Goal: Task Accomplishment & Management: Complete application form

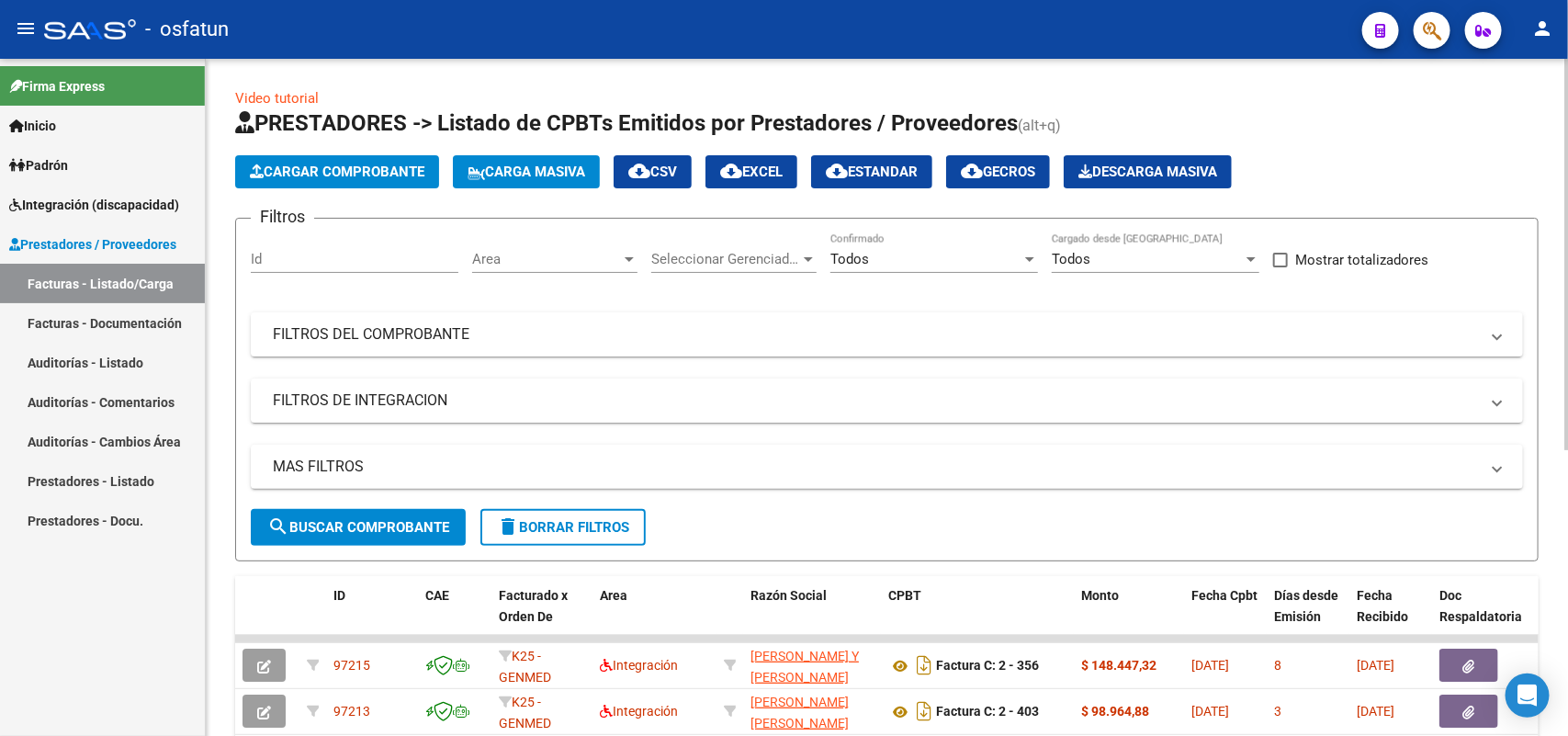
click at [299, 174] on span "Cargar Comprobante" at bounding box center [337, 171] width 174 height 16
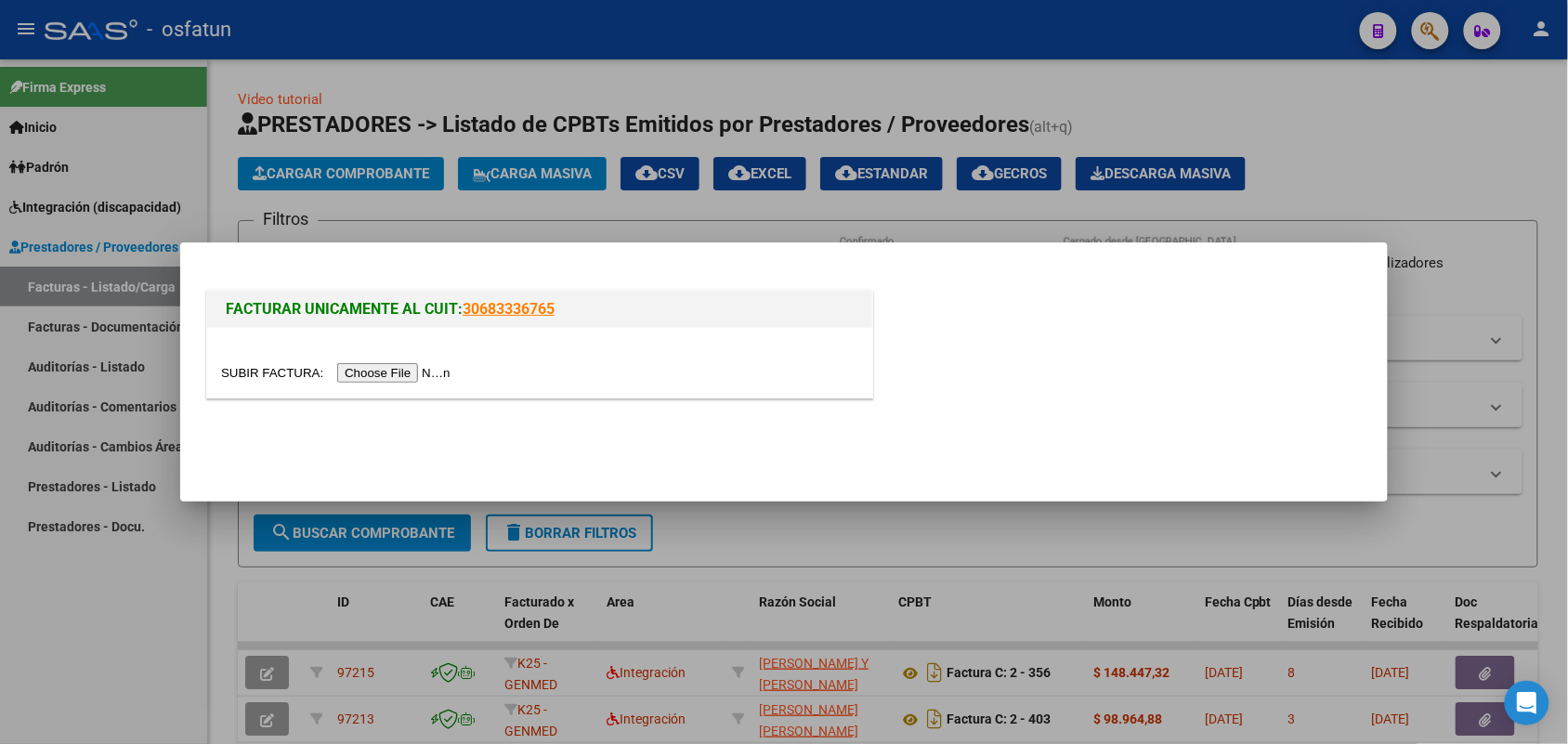
click at [373, 378] on input "file" at bounding box center [339, 372] width 235 height 19
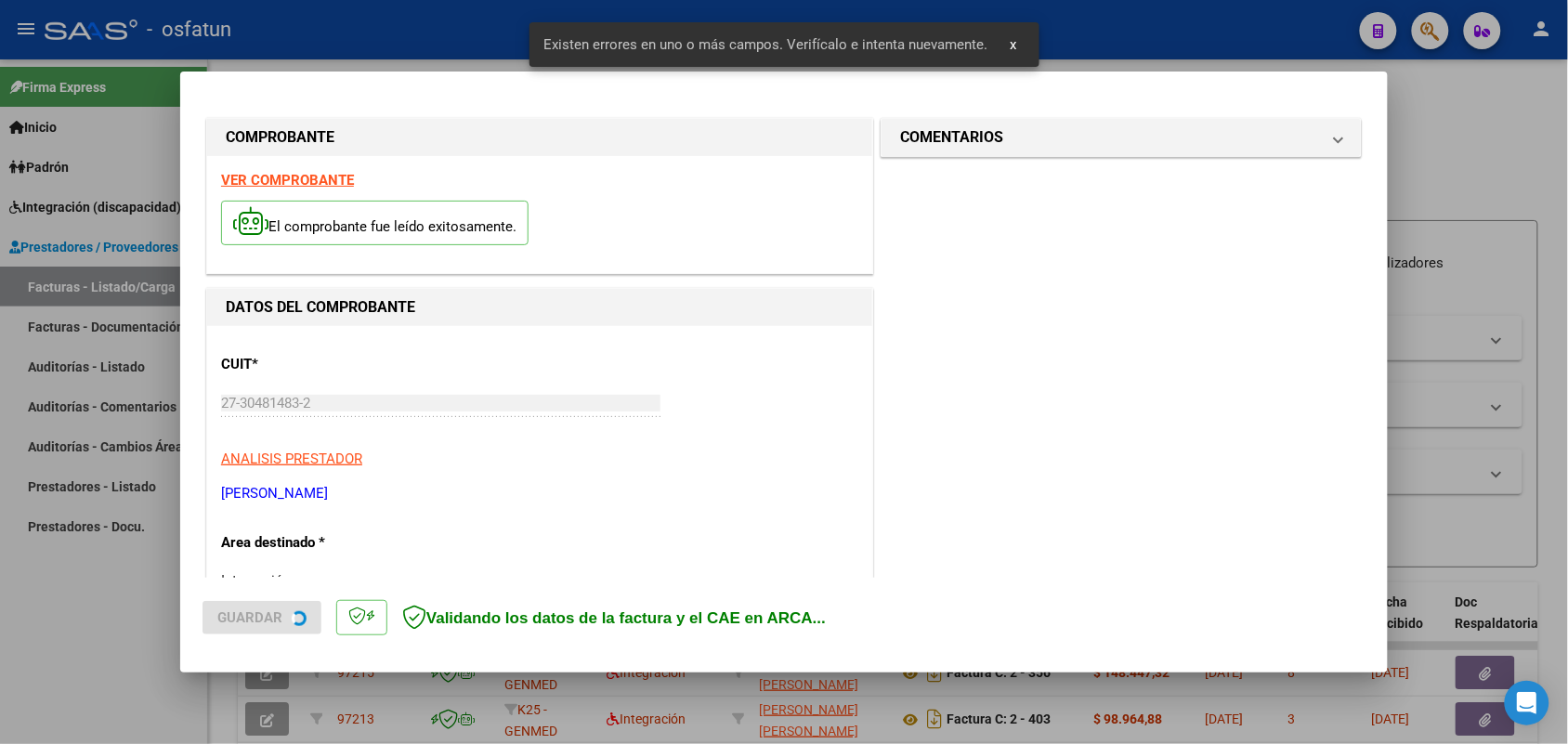
scroll to position [502, 0]
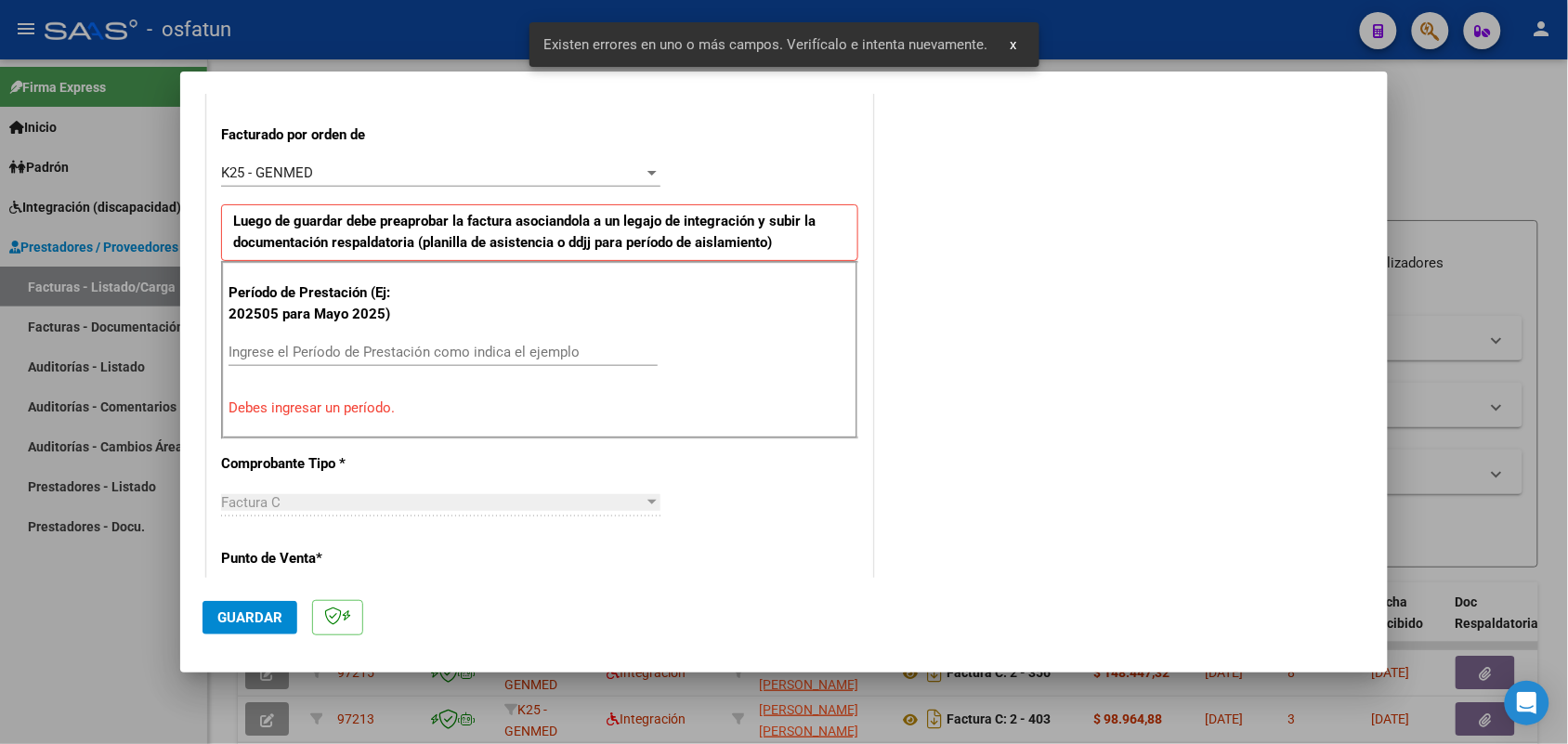
click at [434, 356] on input "Ingrese el Período de Prestación como indica el ejemplo" at bounding box center [443, 351] width 429 height 16
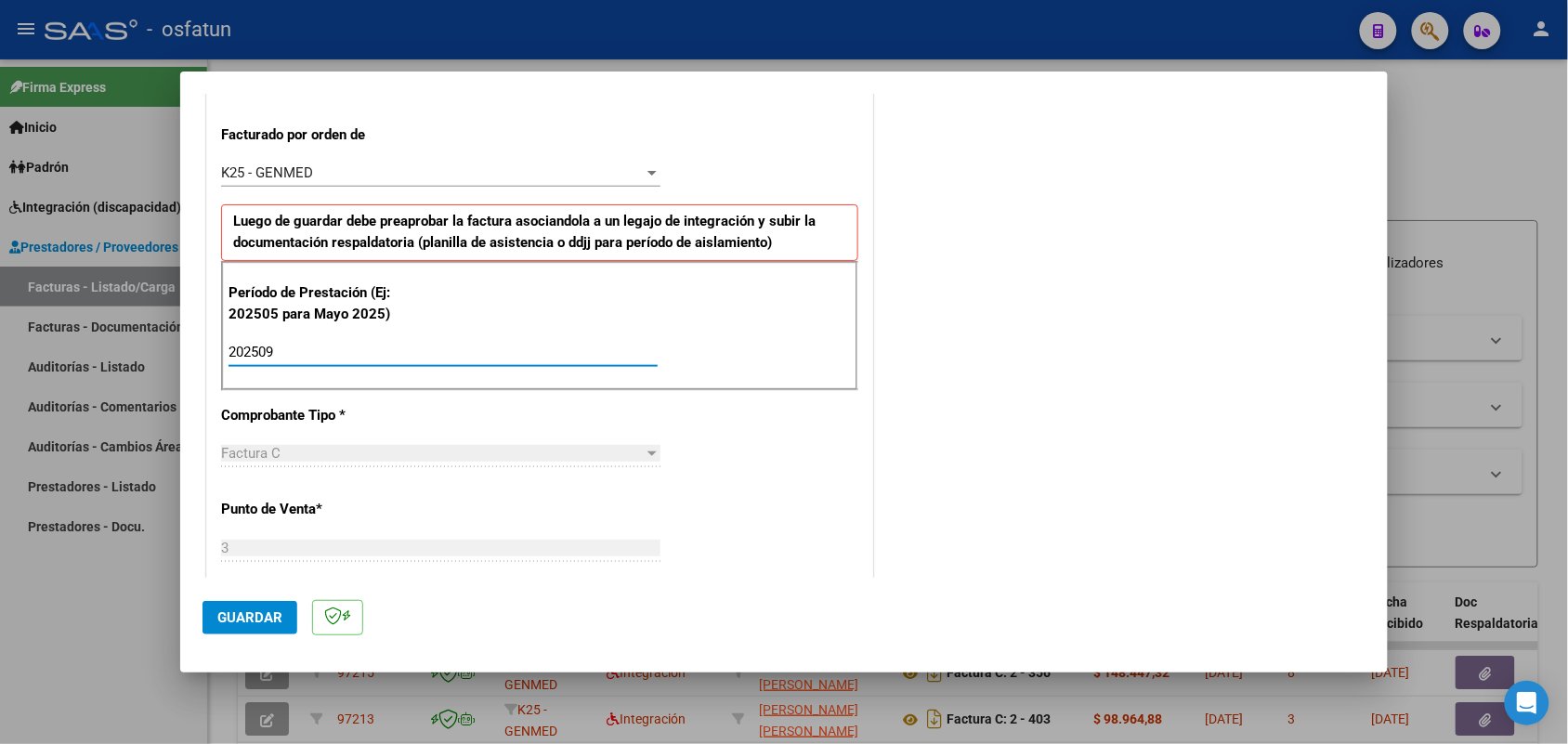
type input "202509"
click at [238, 620] on span "Guardar" at bounding box center [250, 617] width 65 height 16
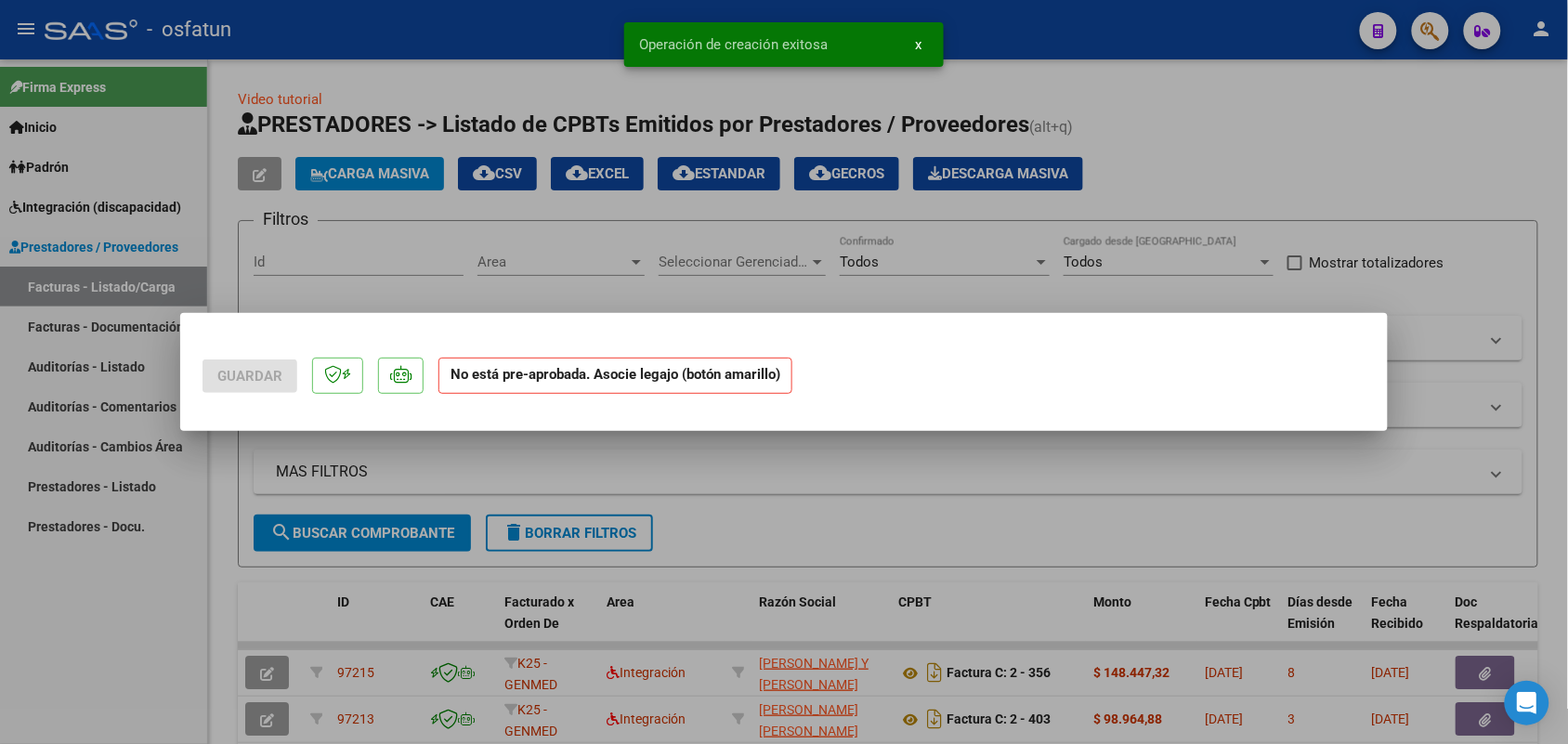
scroll to position [0, 0]
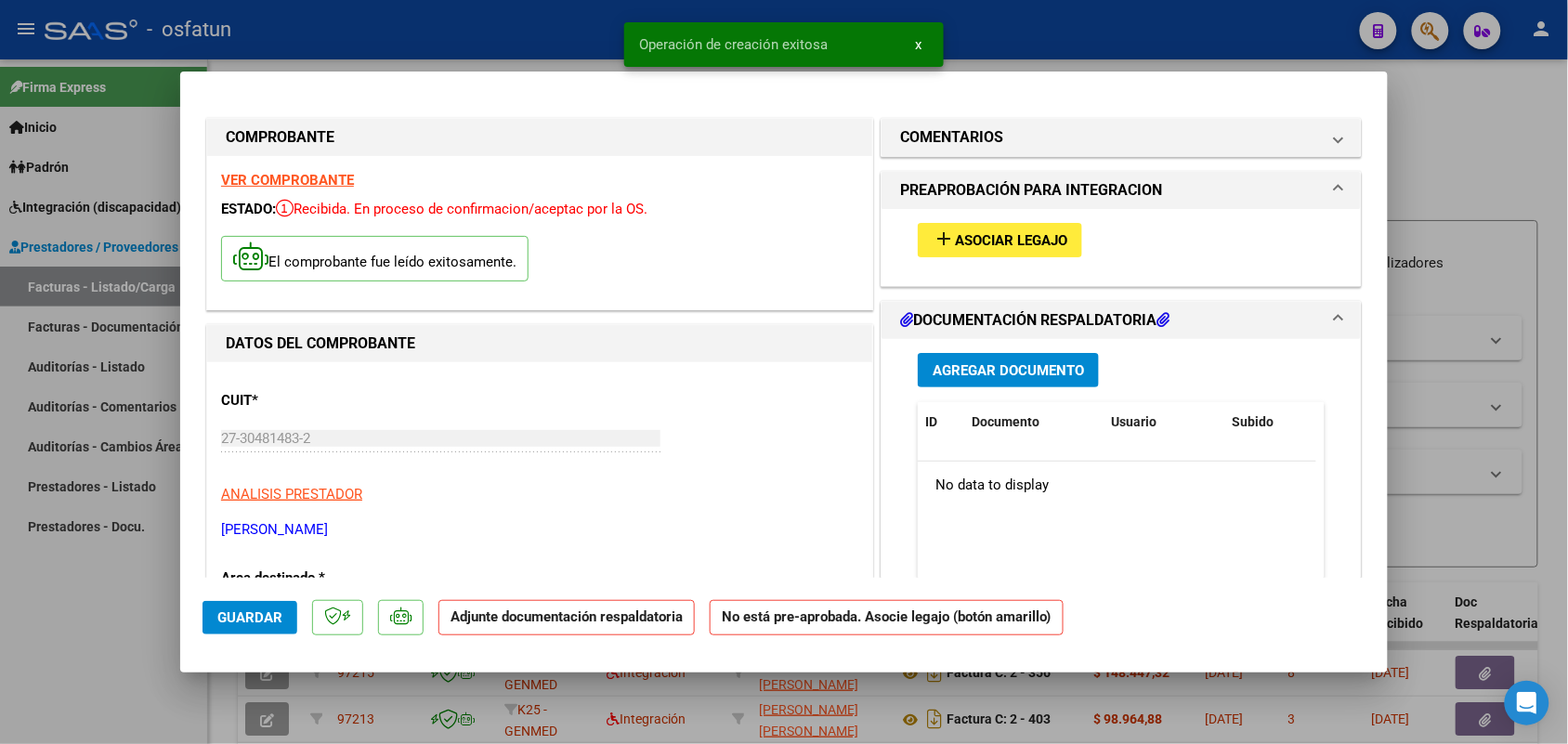
click at [1004, 238] on span "Asociar Legajo" at bounding box center [1011, 240] width 112 height 16
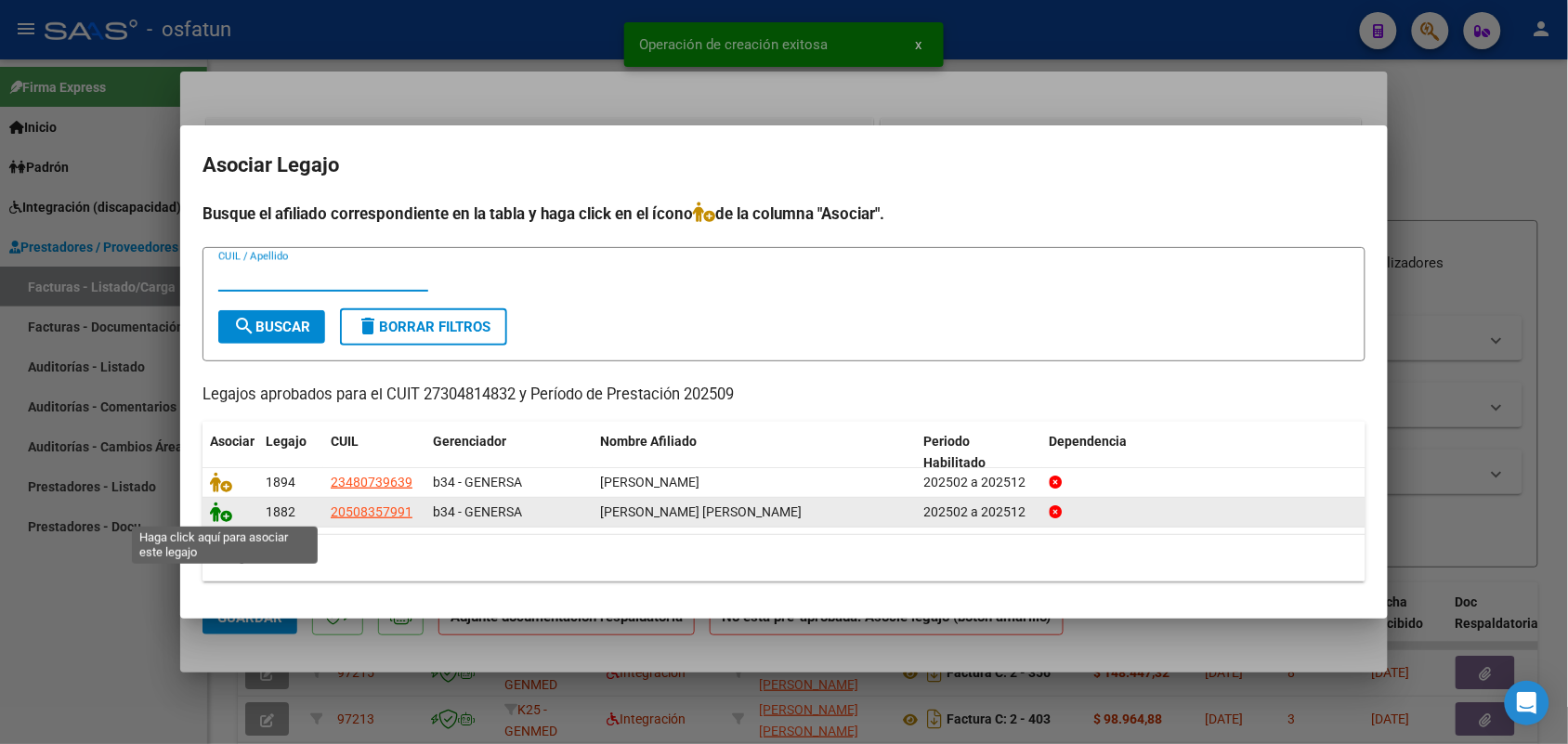
click at [227, 504] on icon at bounding box center [221, 512] width 22 height 20
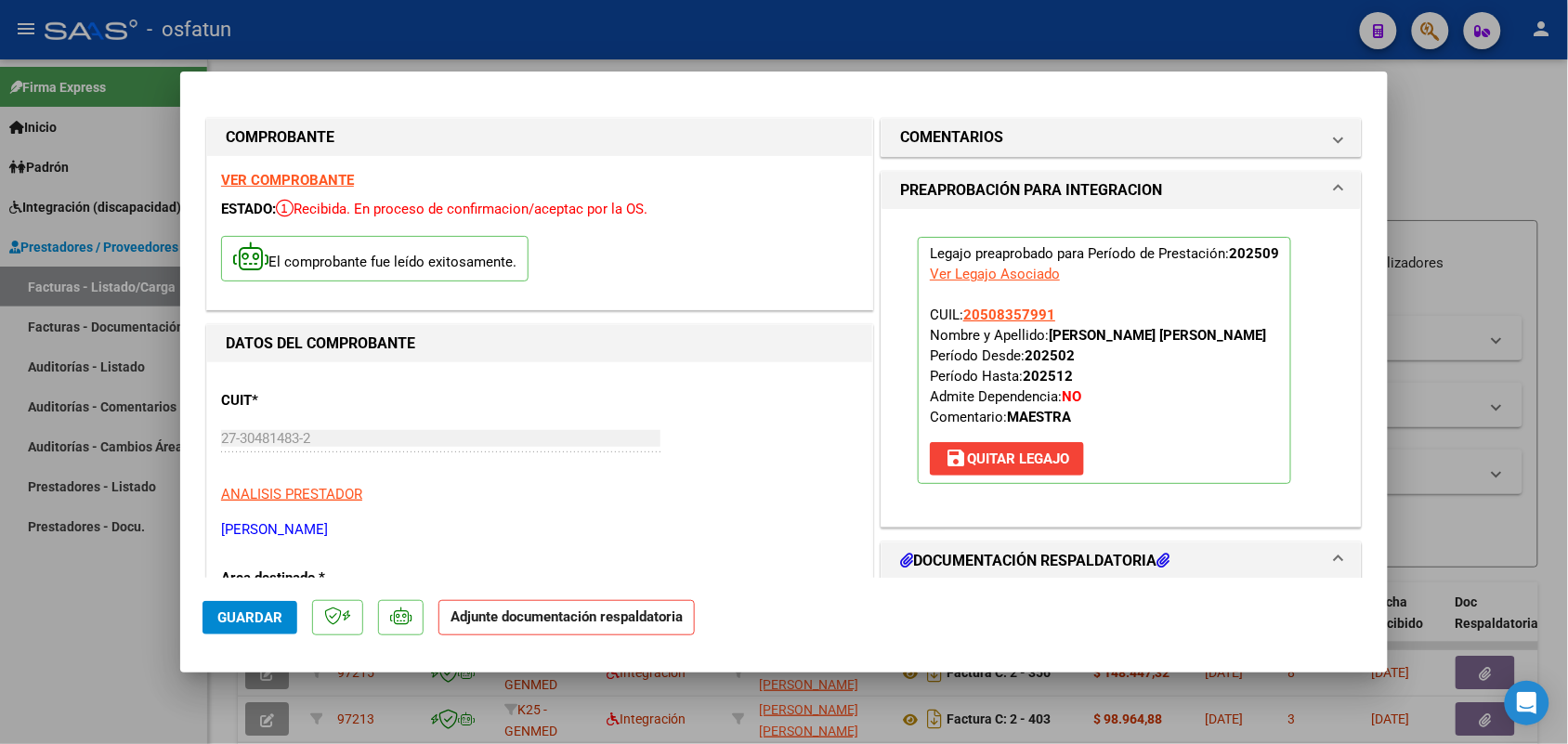
scroll to position [116, 0]
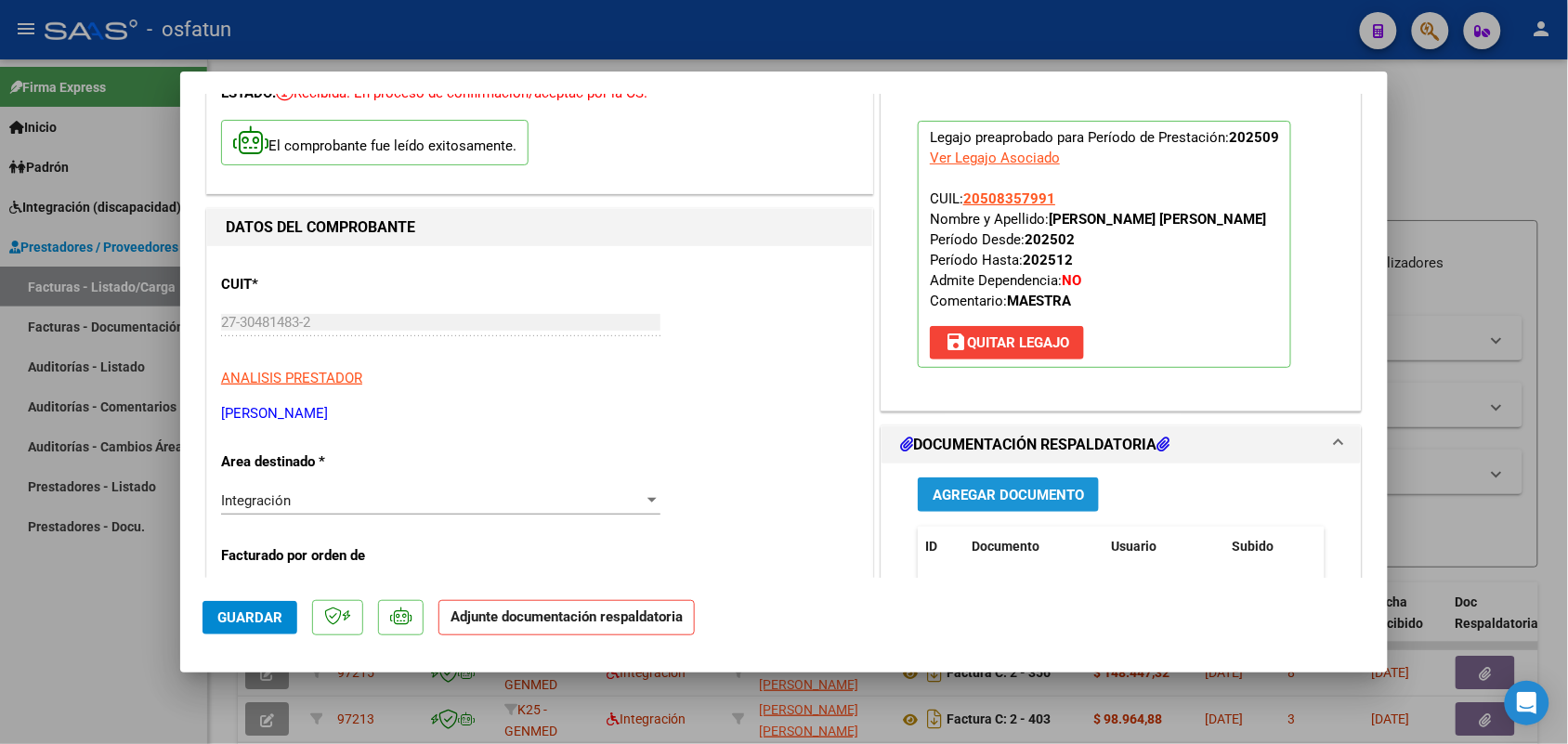
click at [1001, 497] on span "Agregar Documento" at bounding box center [1008, 494] width 152 height 16
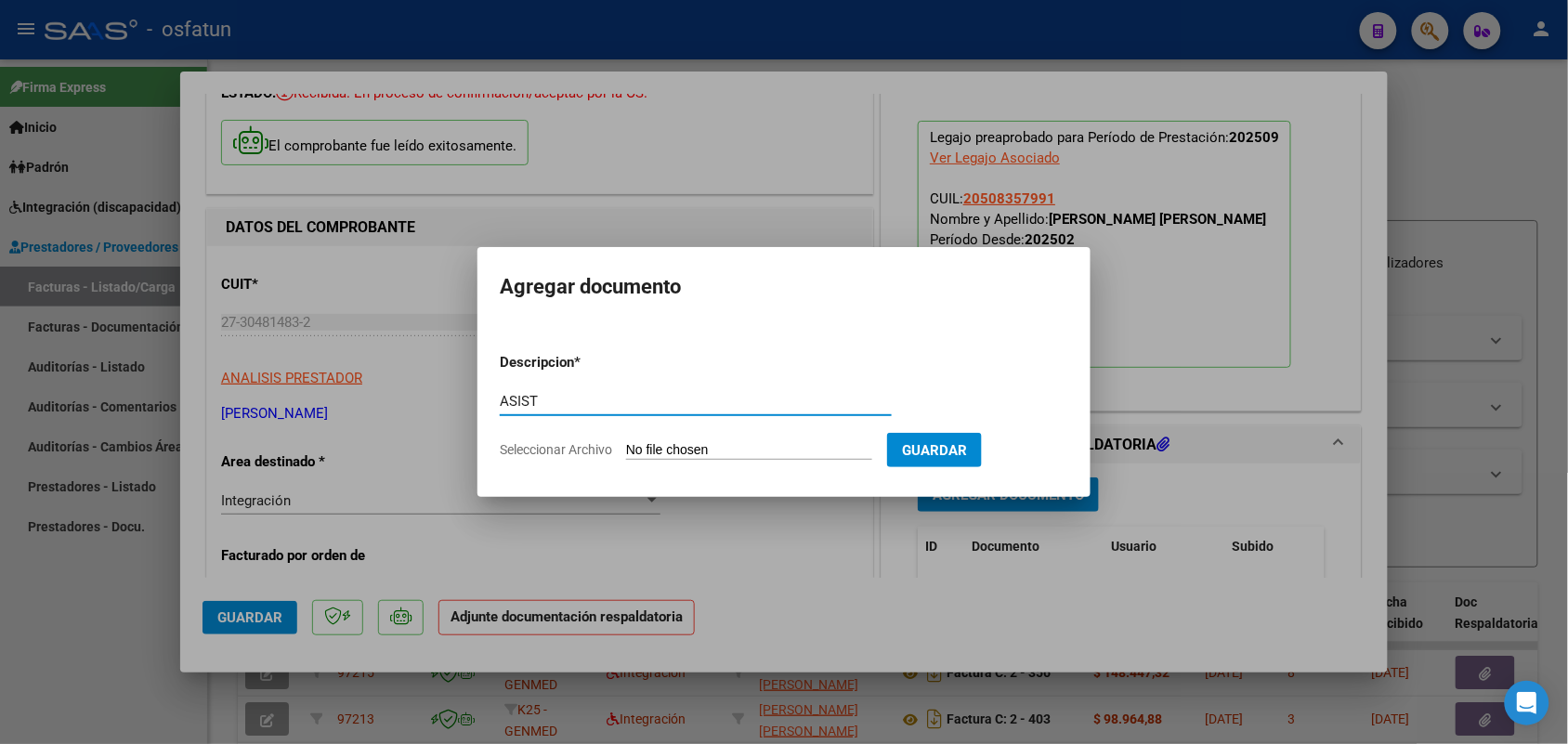
type input "ASIST"
click at [743, 451] on input "Seleccionar Archivo" at bounding box center [749, 451] width 246 height 17
type input "C:\fakepath\DOCUMENTACION [PERSON_NAME] [PERSON_NAME]- MODULO MAESTRO DE APOYO-…"
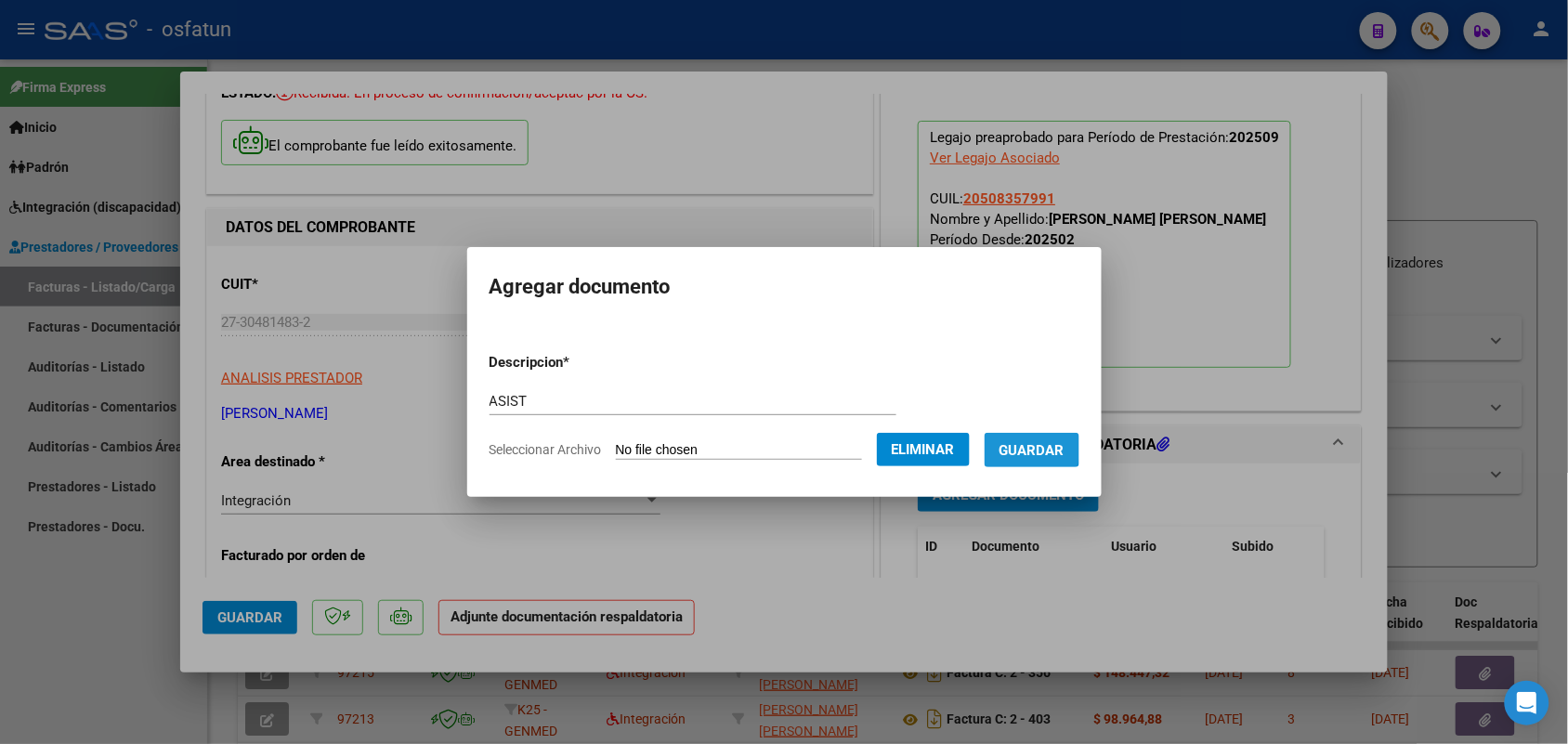
click at [1043, 446] on span "Guardar" at bounding box center [1031, 450] width 65 height 16
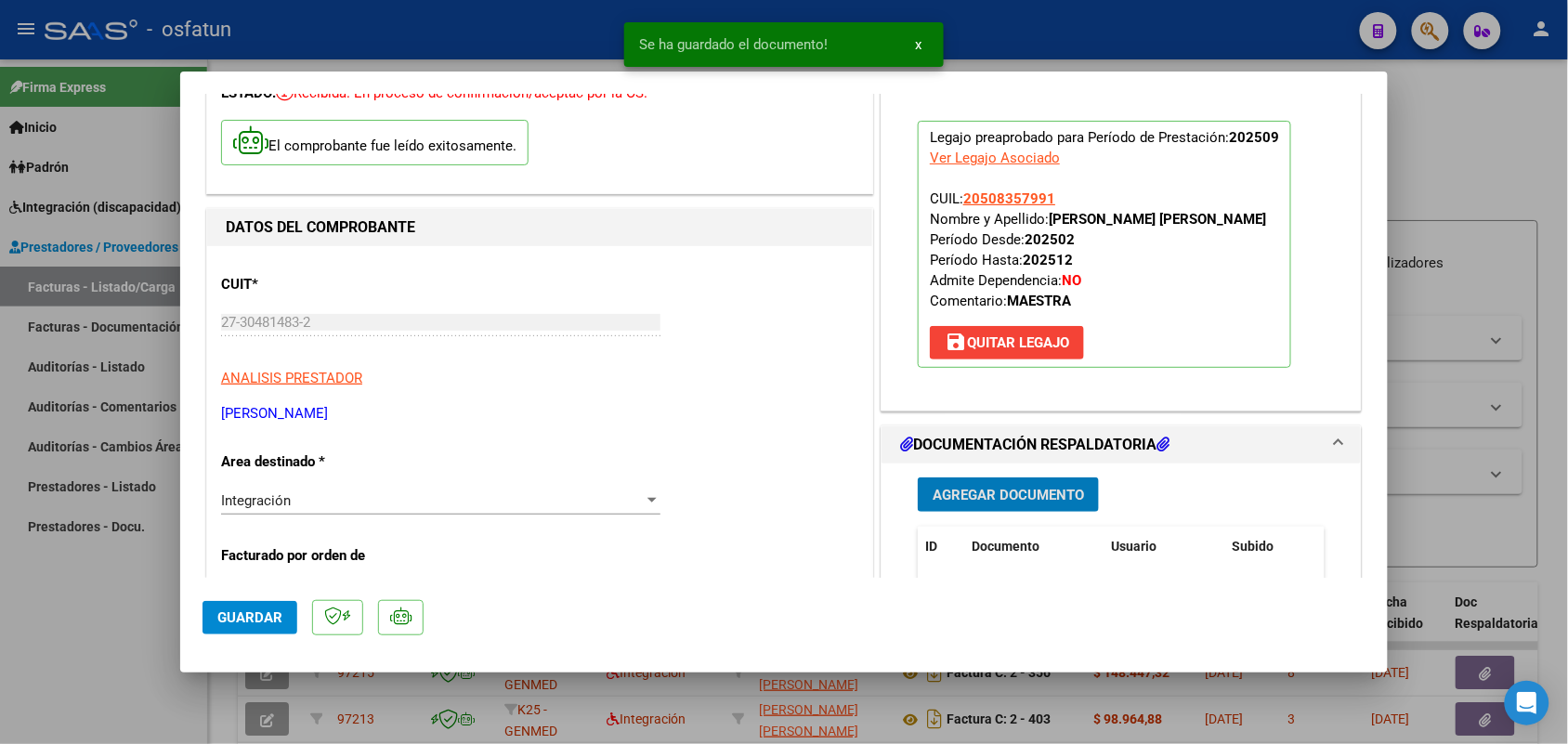
click at [249, 610] on span "Guardar" at bounding box center [250, 617] width 65 height 16
click at [133, 634] on div at bounding box center [784, 372] width 1568 height 744
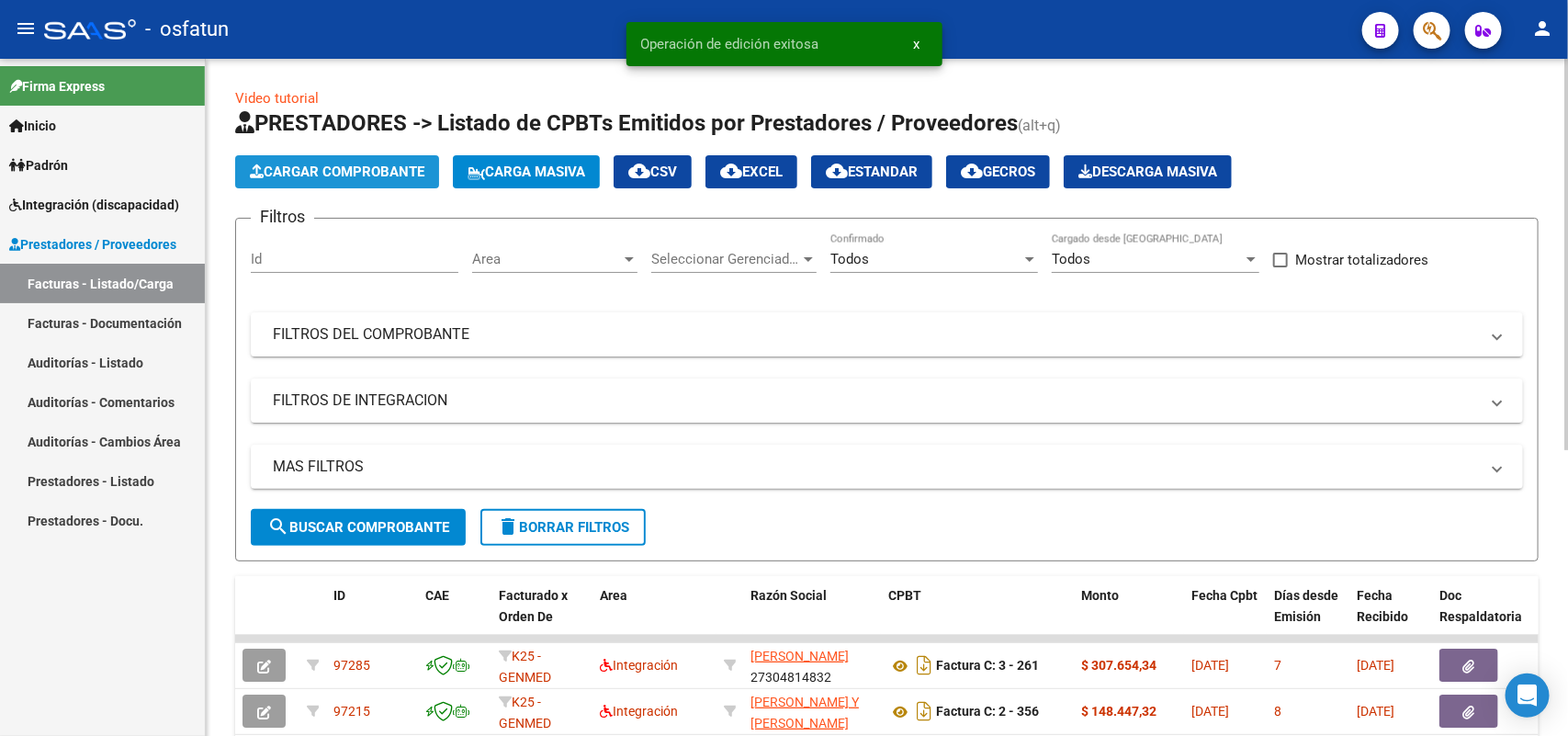
click at [310, 168] on span "Cargar Comprobante" at bounding box center [337, 171] width 174 height 16
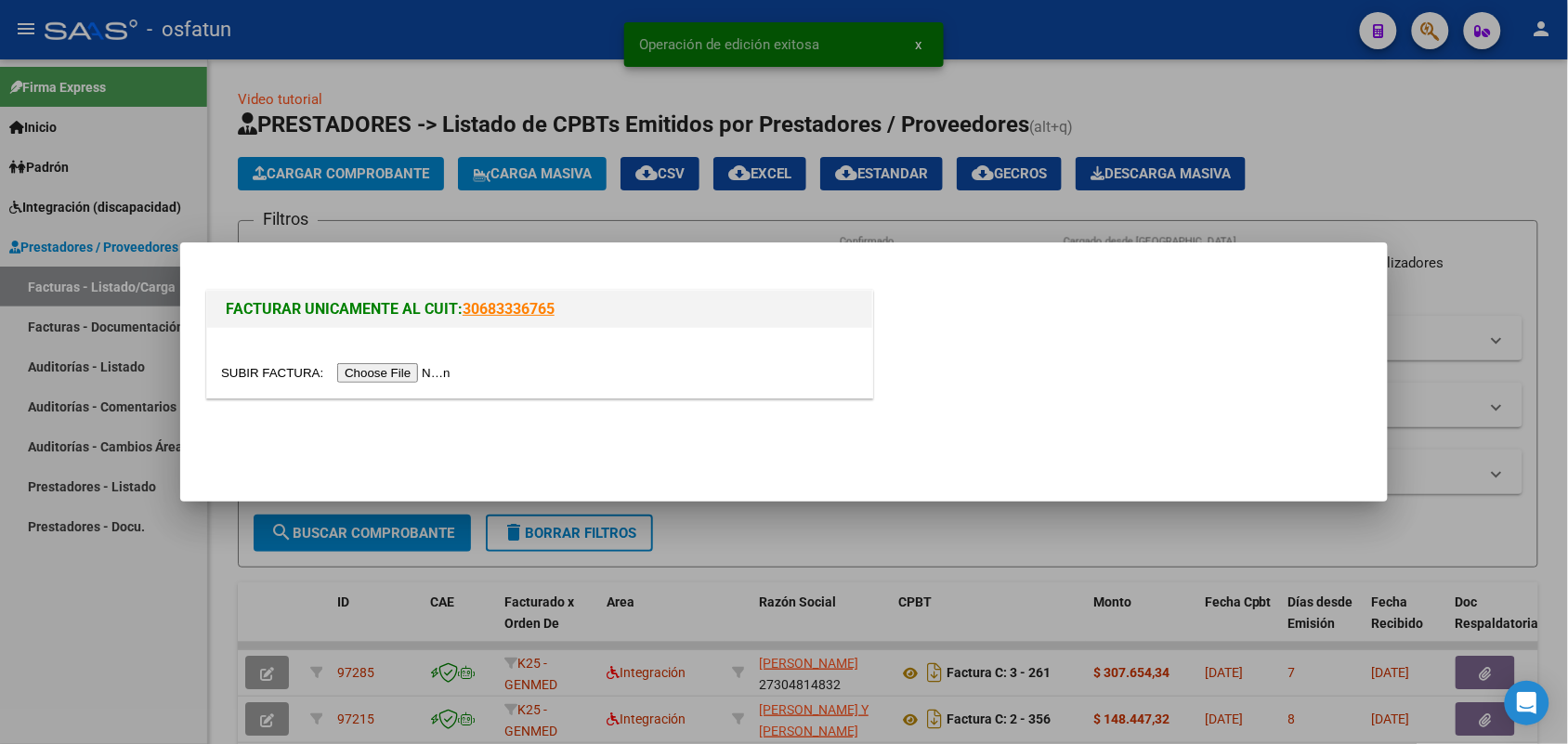
click at [391, 370] on input "file" at bounding box center [339, 372] width 235 height 19
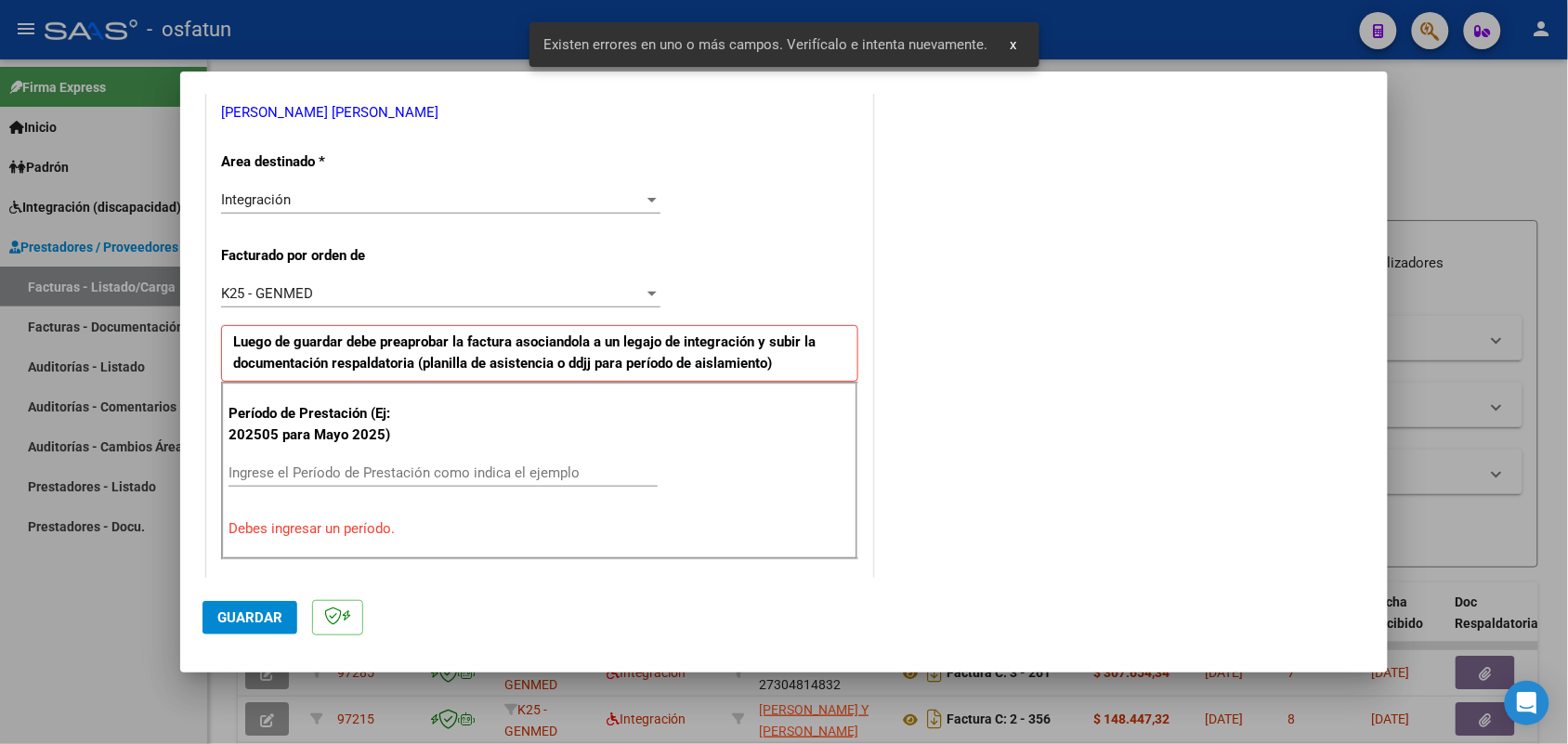
scroll to position [502, 0]
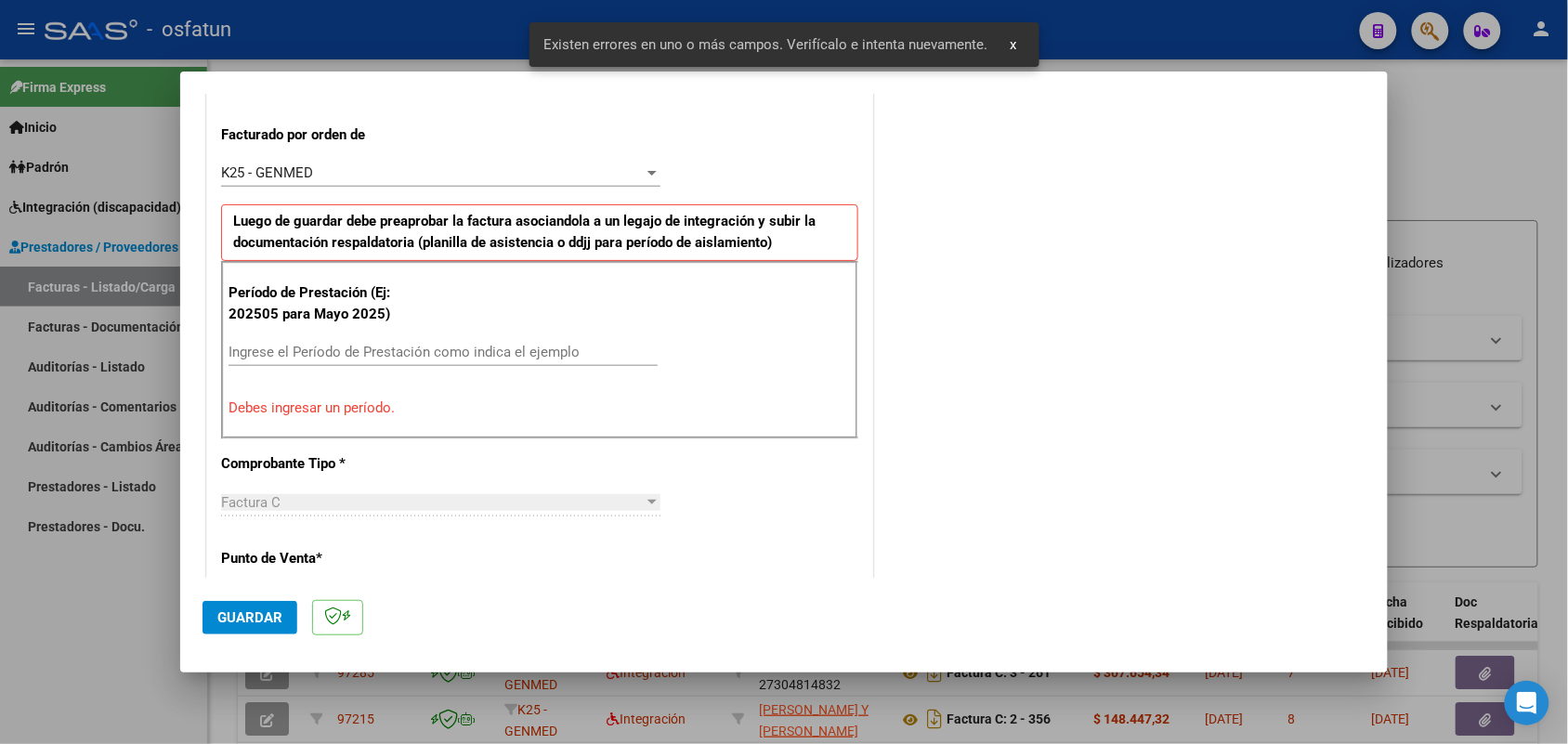
click at [354, 346] on input "Ingrese el Período de Prestación como indica el ejemplo" at bounding box center [443, 351] width 429 height 16
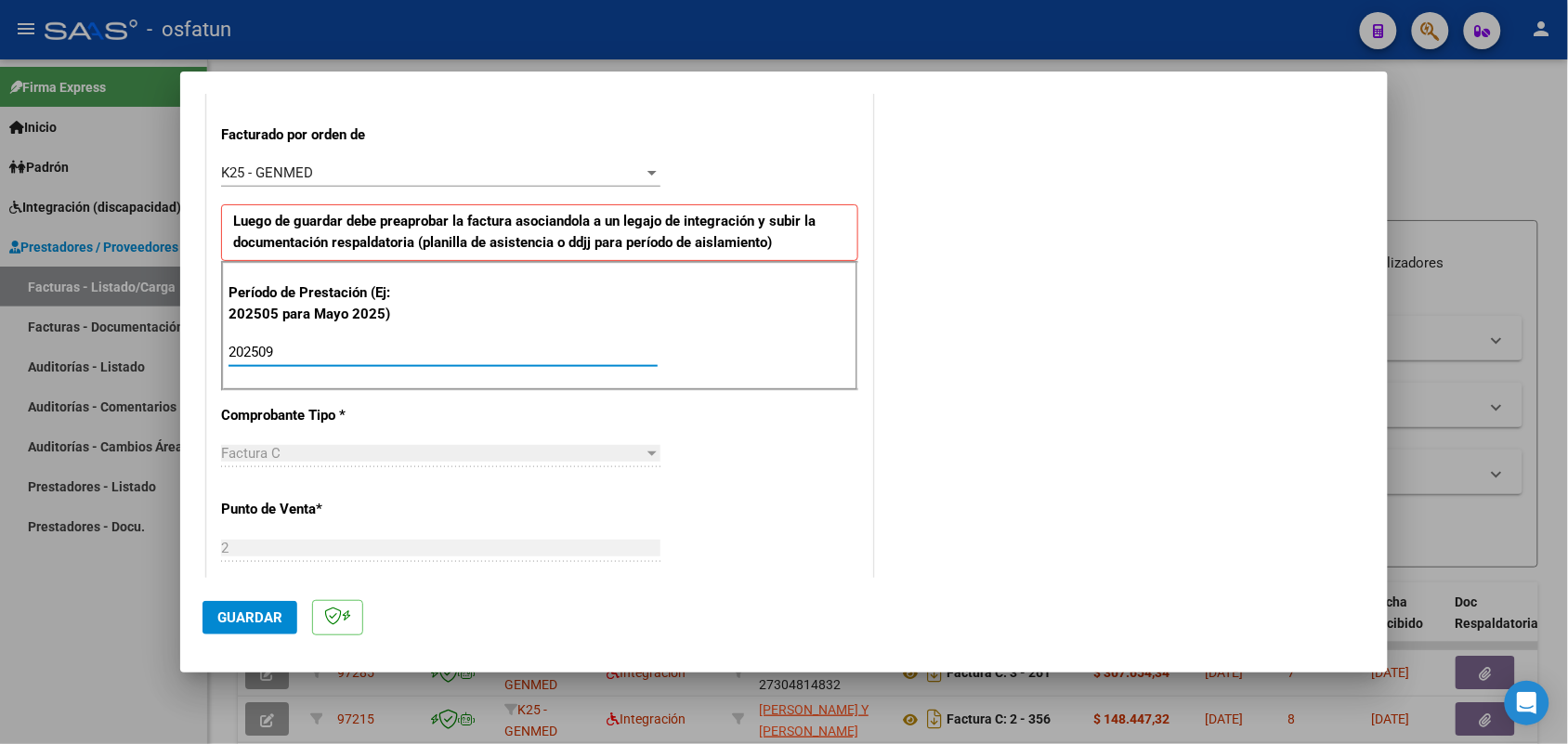
type input "202509"
click at [263, 613] on span "Guardar" at bounding box center [250, 617] width 65 height 16
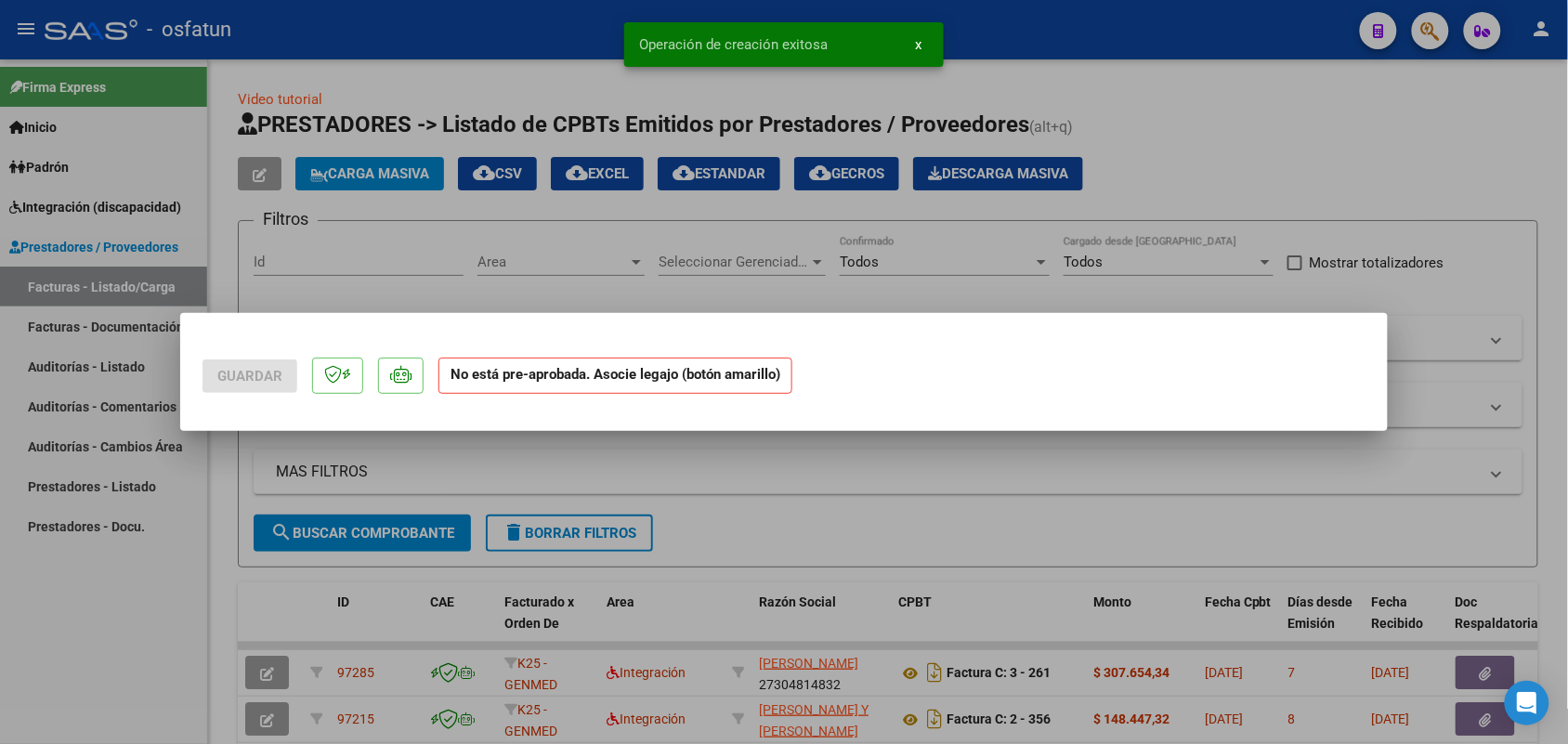
scroll to position [0, 0]
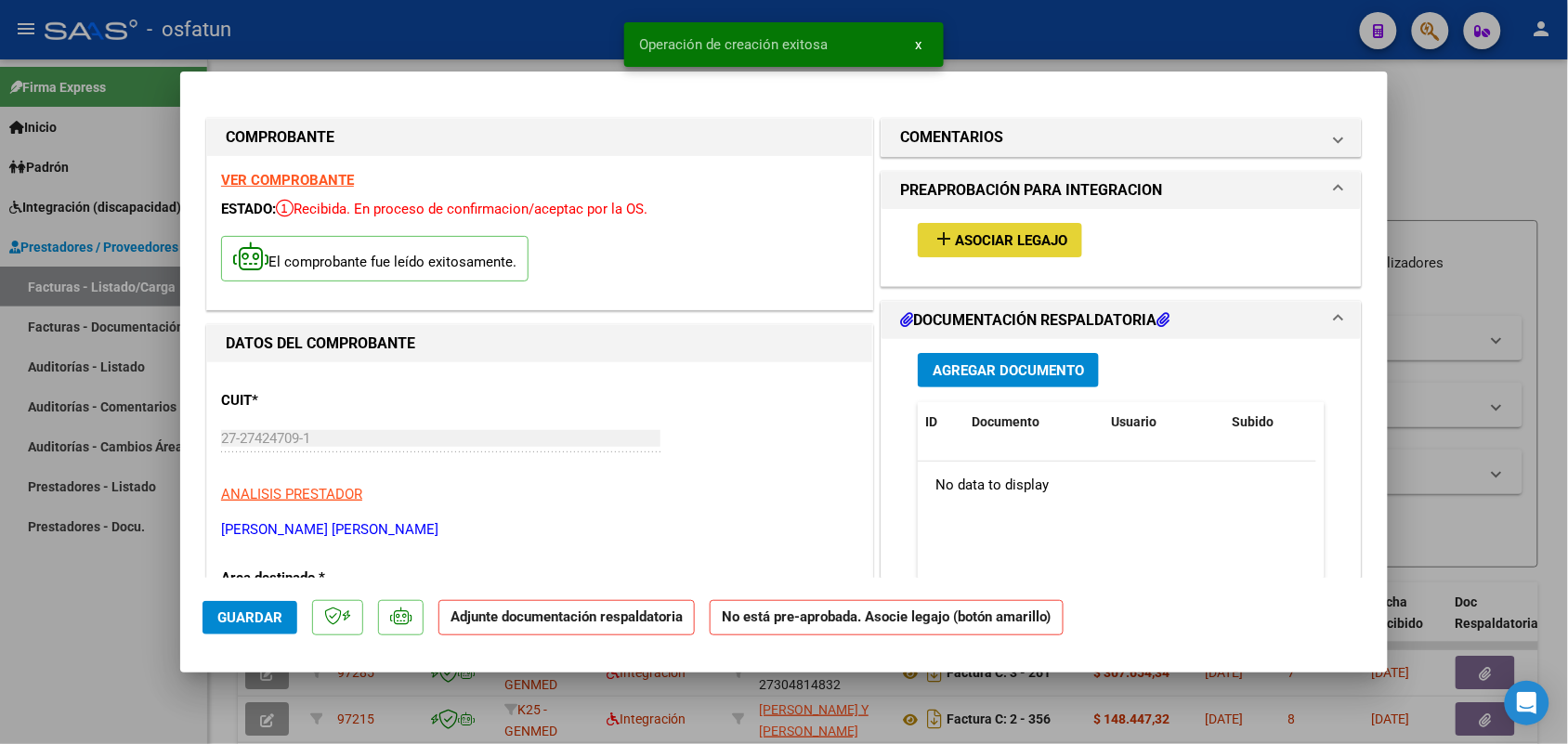
click at [987, 232] on span "Asociar Legajo" at bounding box center [1011, 240] width 112 height 16
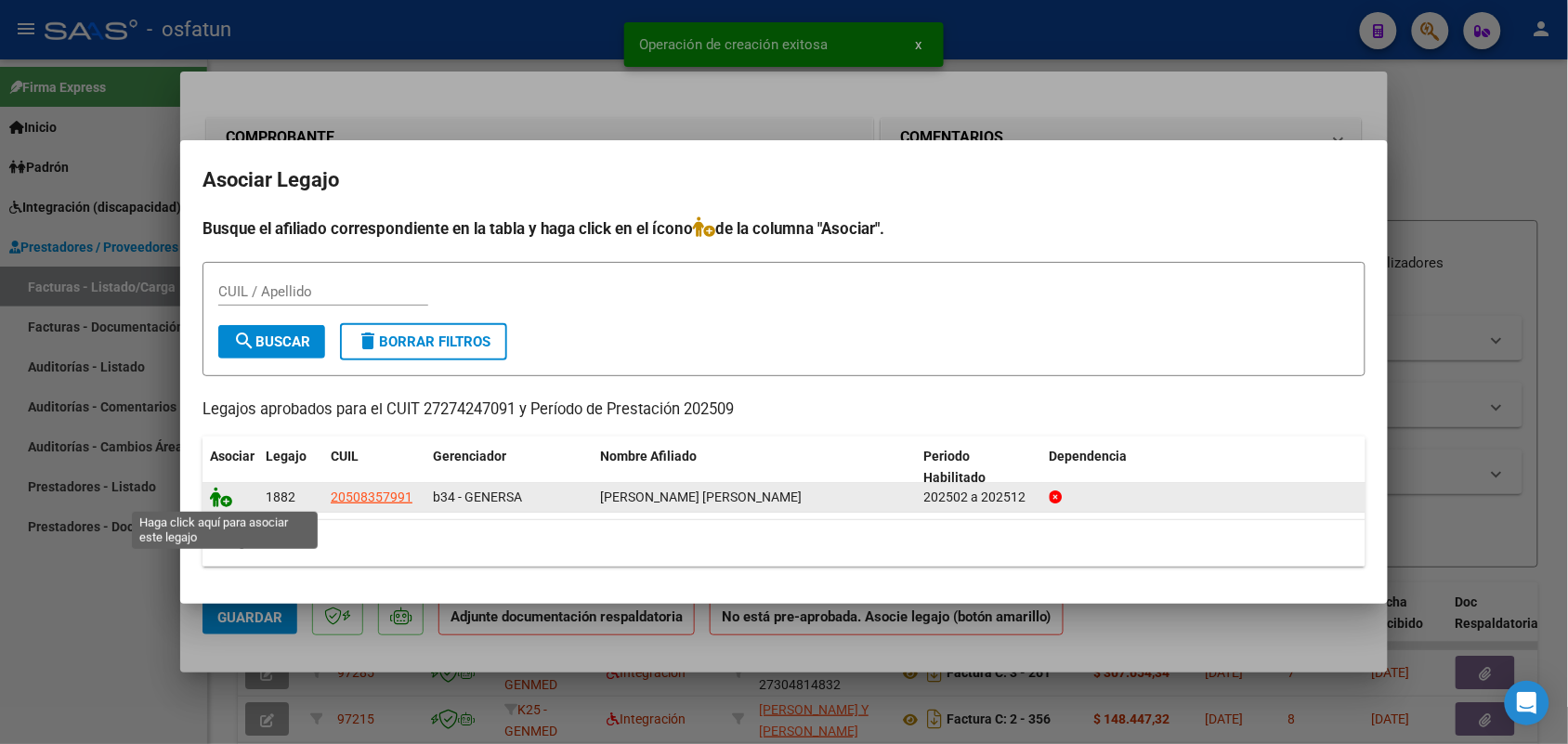
click at [221, 491] on icon at bounding box center [221, 496] width 22 height 20
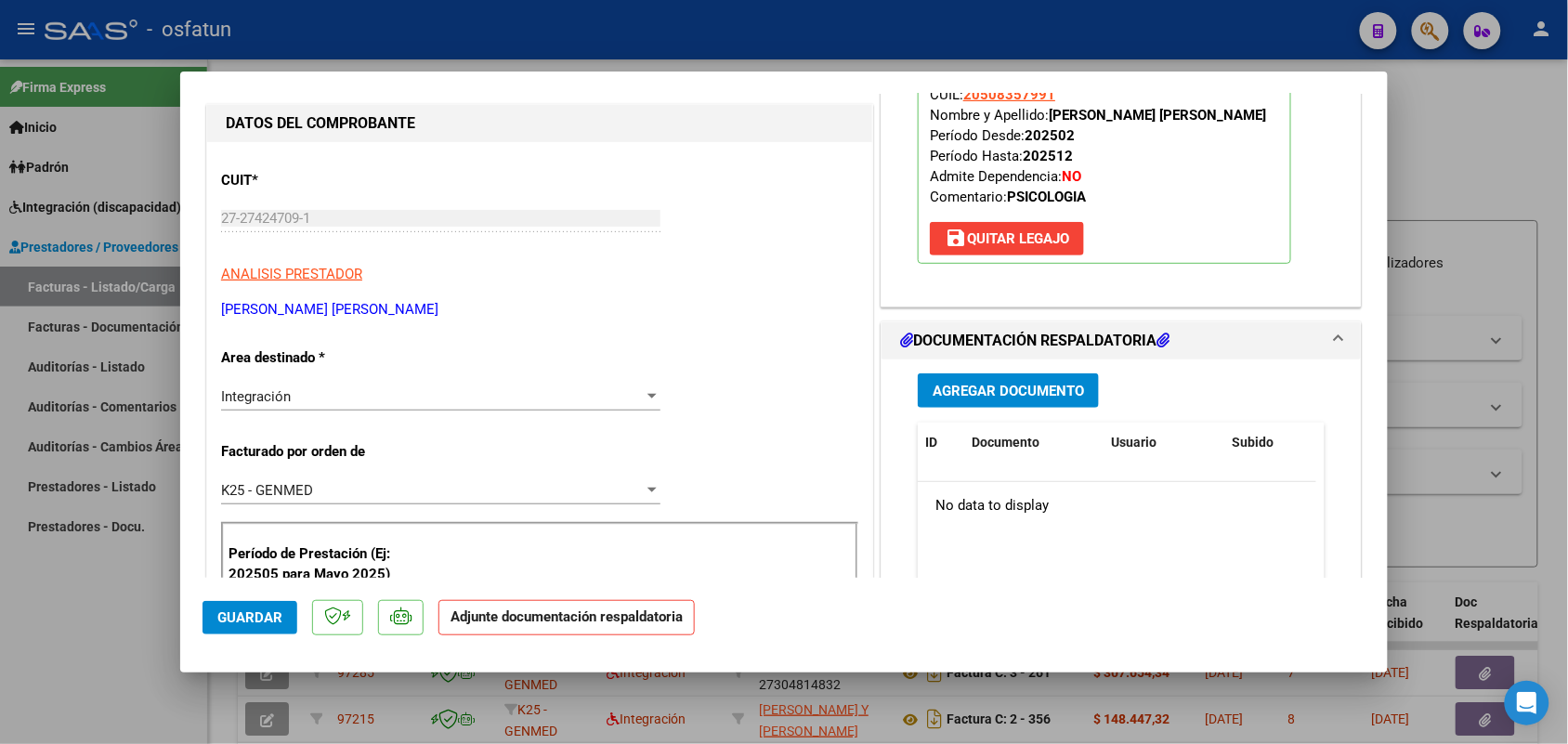
scroll to position [232, 0]
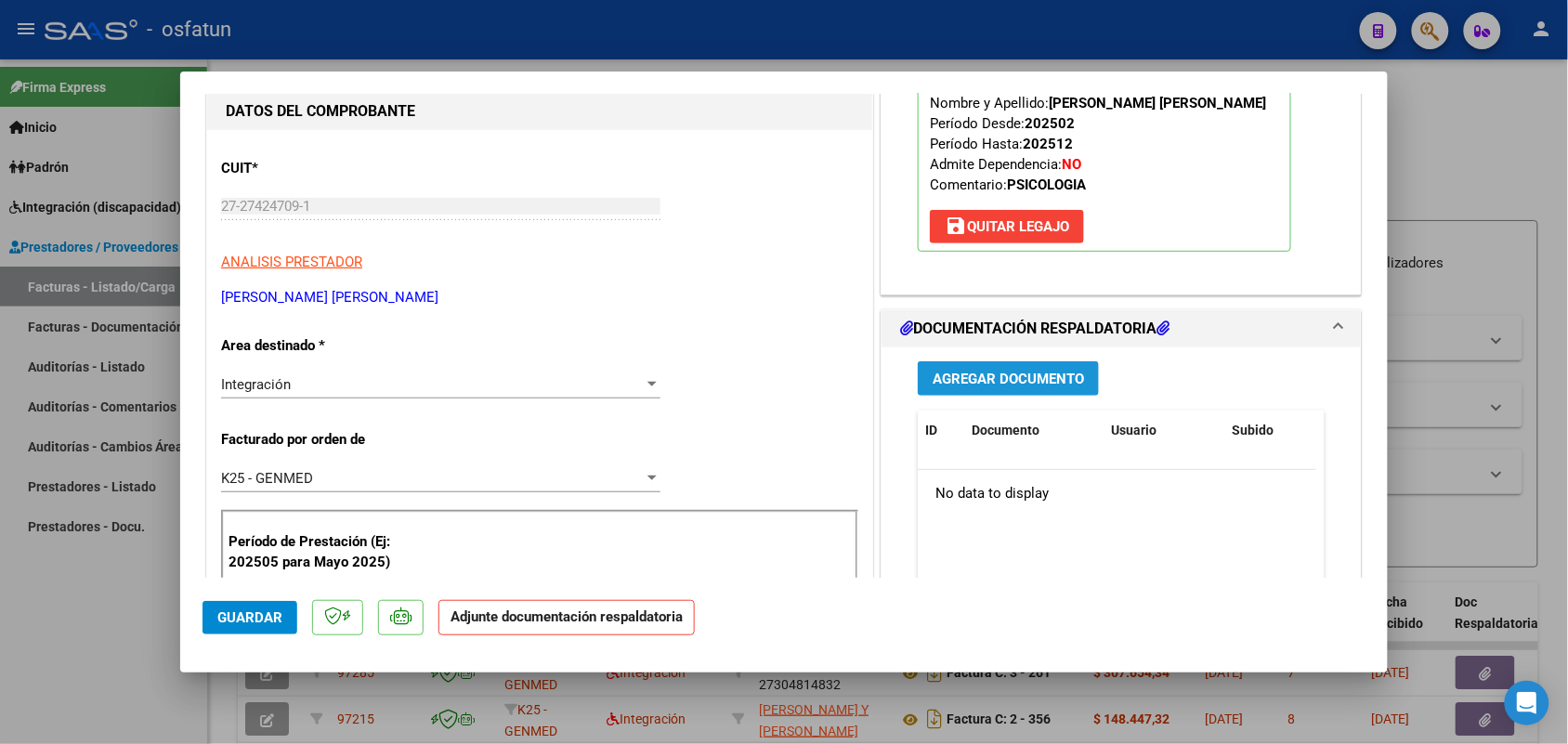
click at [1001, 367] on button "Agregar Documento" at bounding box center [1008, 379] width 181 height 35
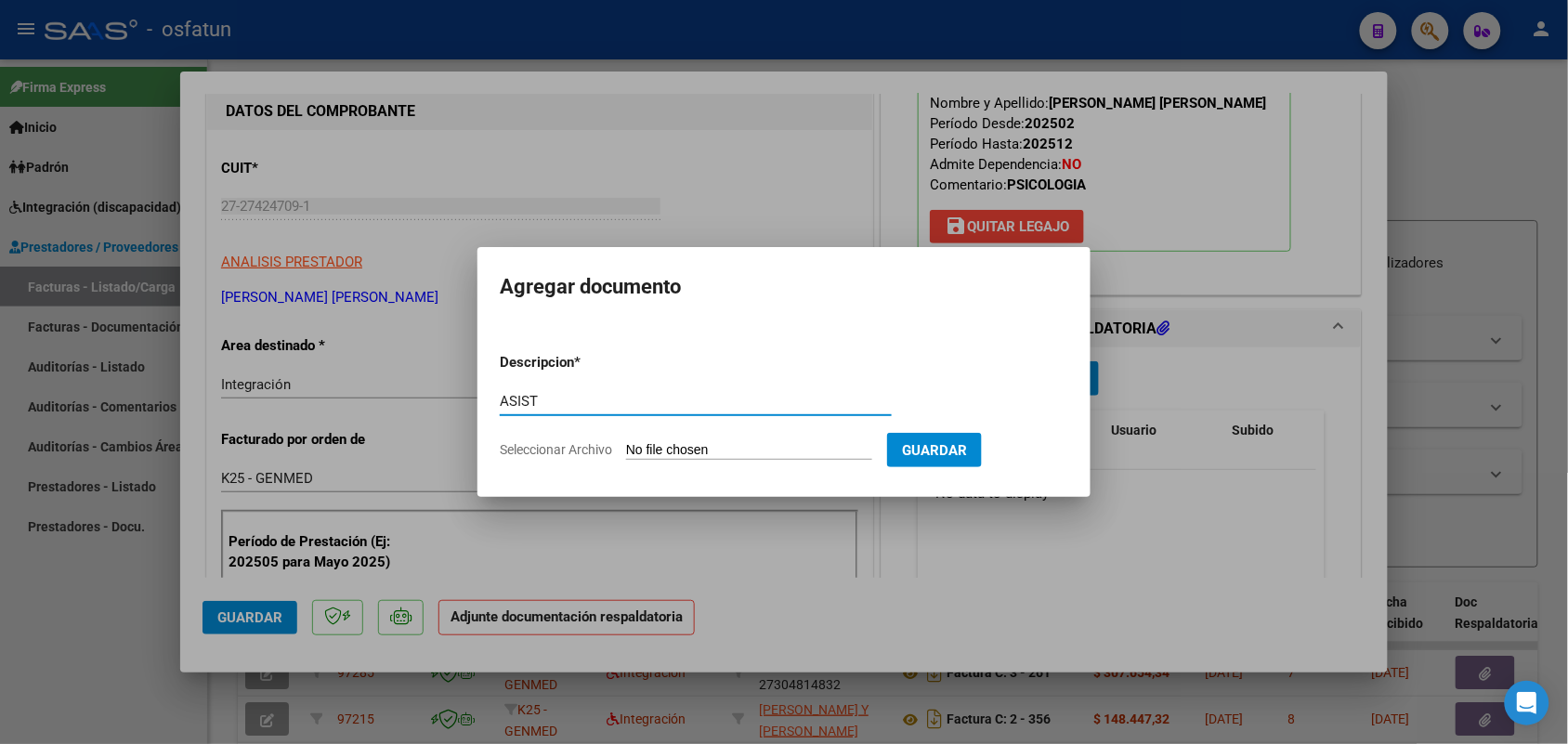
type input "ASIST"
click at [716, 457] on input "Seleccionar Archivo" at bounding box center [749, 451] width 246 height 17
type input "C:\fakepath\aut y planilla marko9psicologia.pdf"
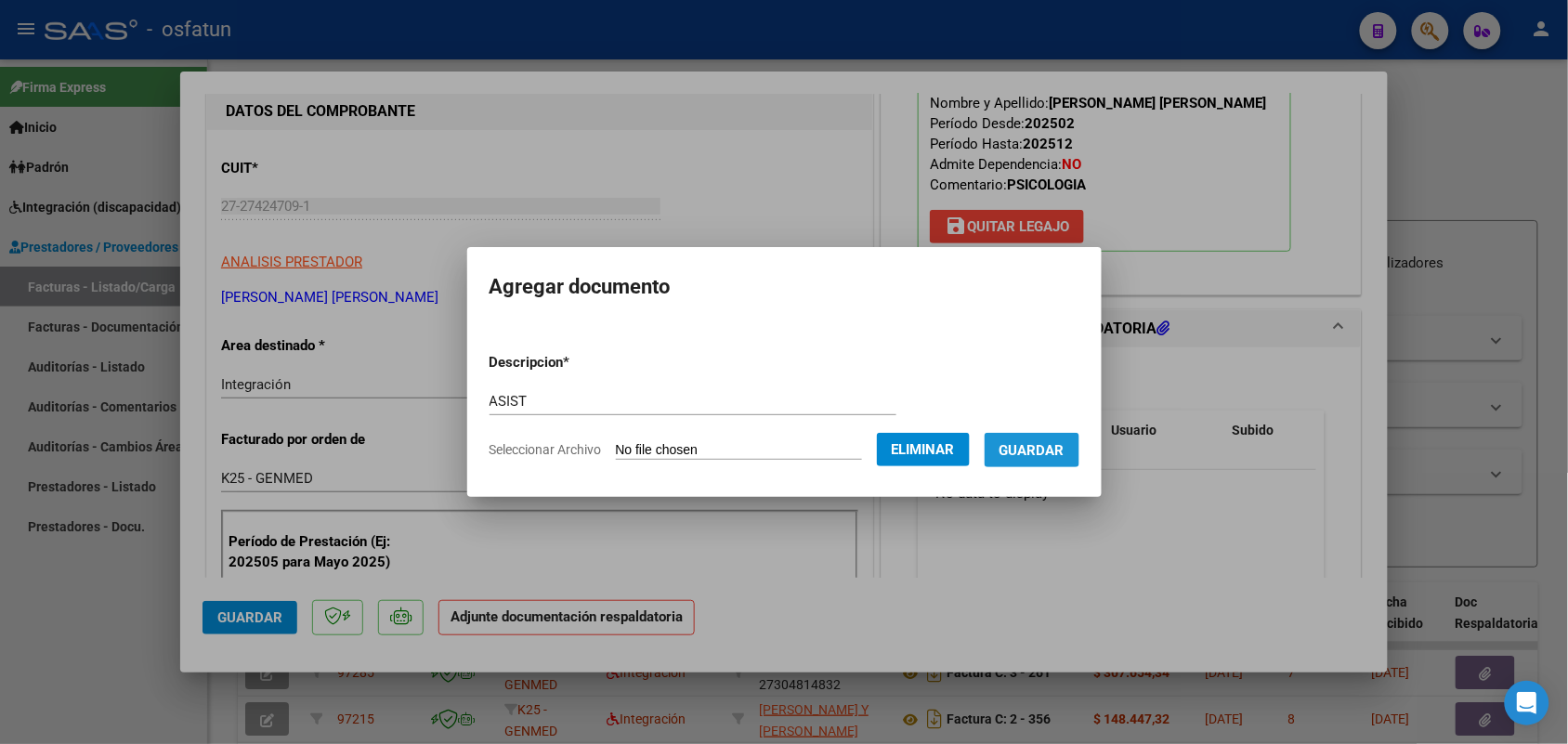
drag, startPoint x: 1066, startPoint y: 448, endPoint x: 967, endPoint y: 469, distance: 101.2
click at [1065, 448] on span "Guardar" at bounding box center [1031, 450] width 65 height 16
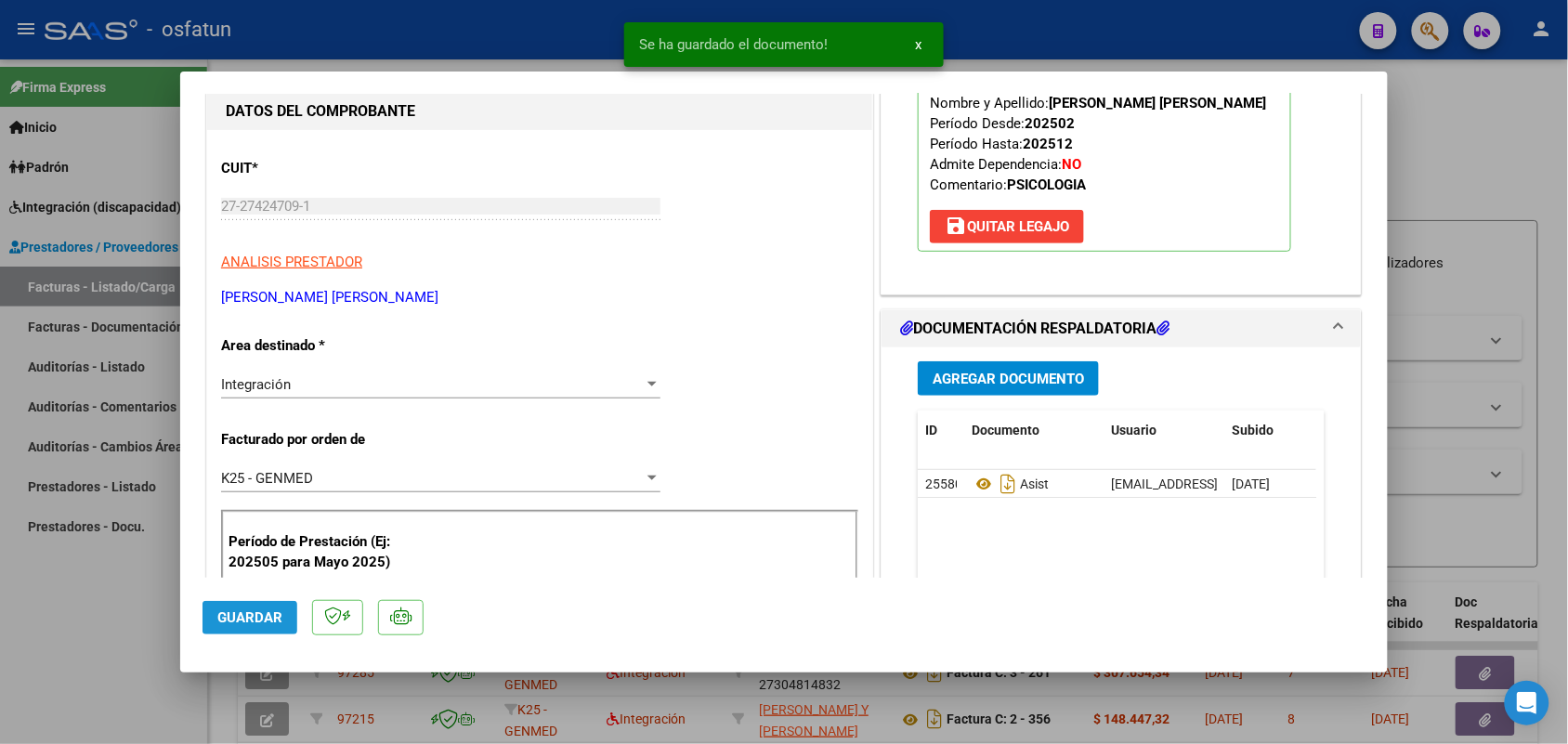
click at [277, 615] on span "Guardar" at bounding box center [250, 617] width 65 height 16
click at [103, 625] on div at bounding box center [784, 372] width 1568 height 744
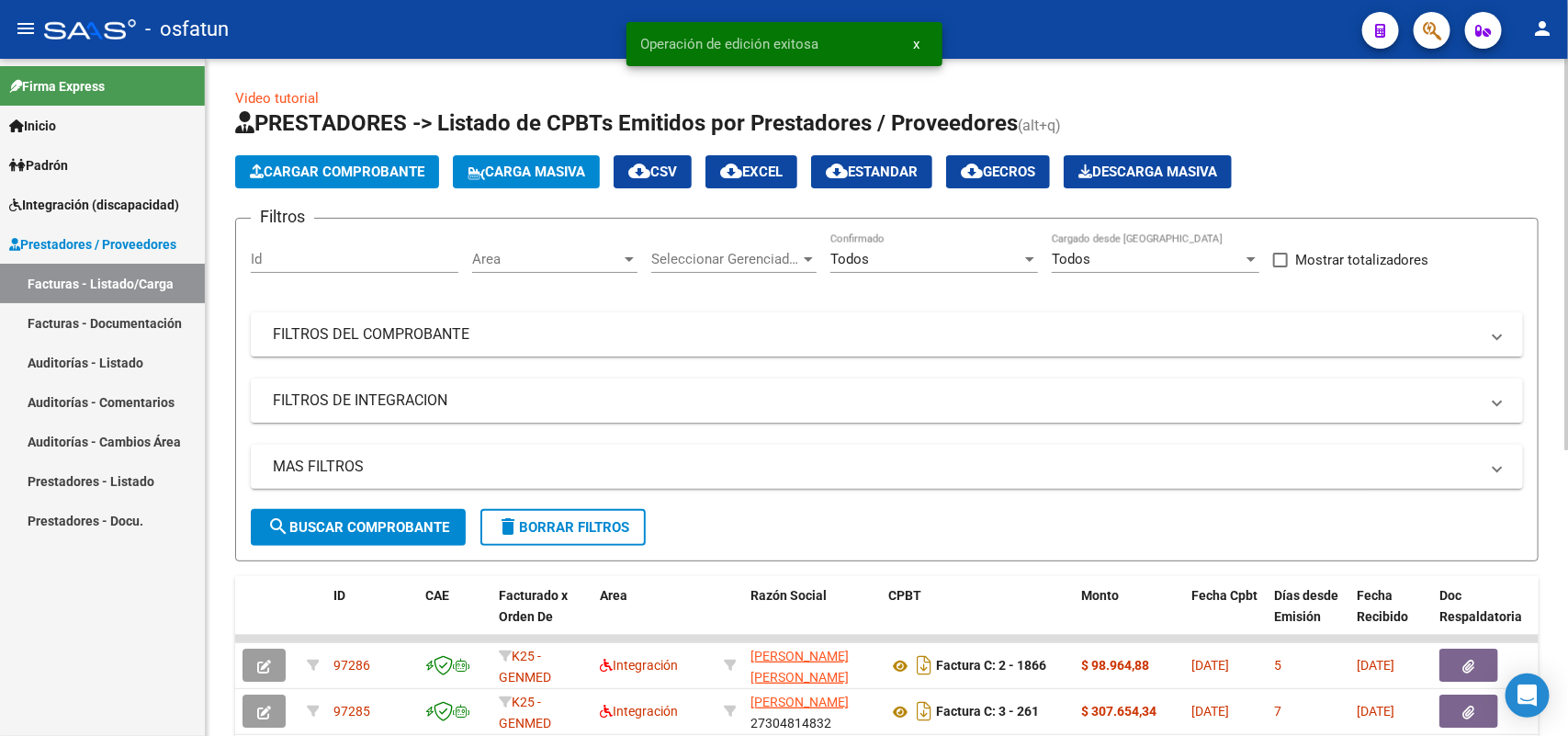
click at [349, 159] on button "Cargar Comprobante" at bounding box center [337, 171] width 204 height 33
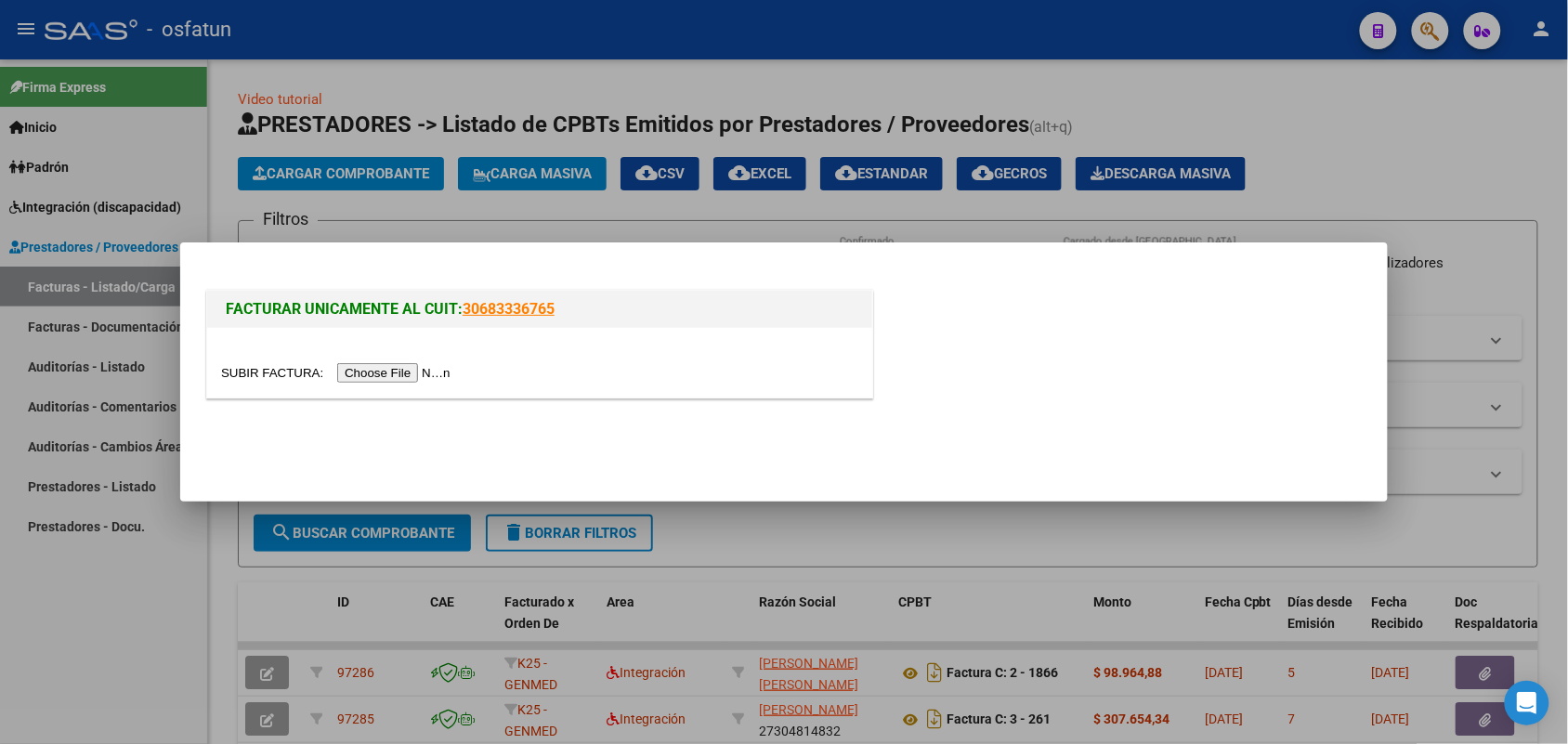
click at [429, 365] on input "file" at bounding box center [339, 372] width 235 height 19
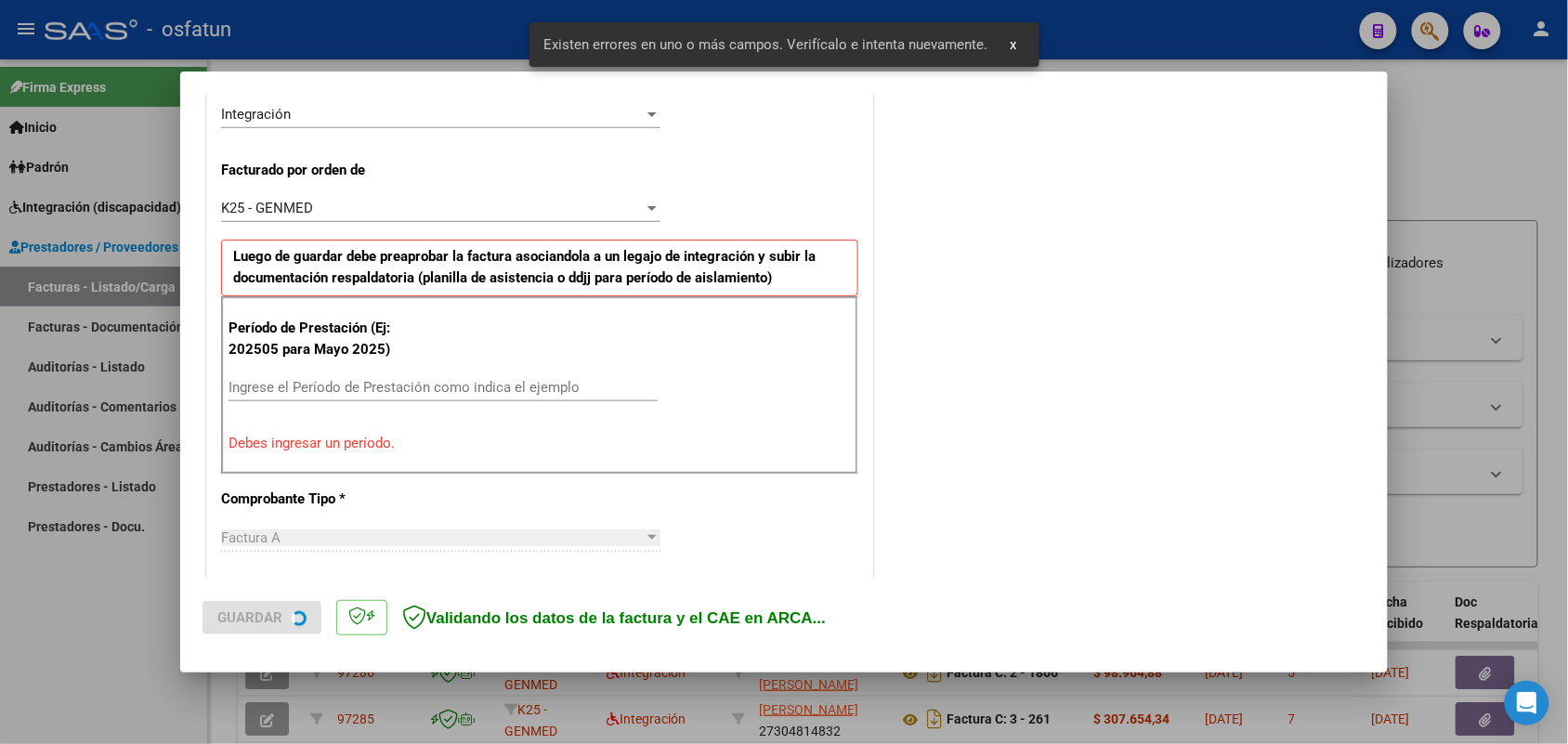
scroll to position [502, 0]
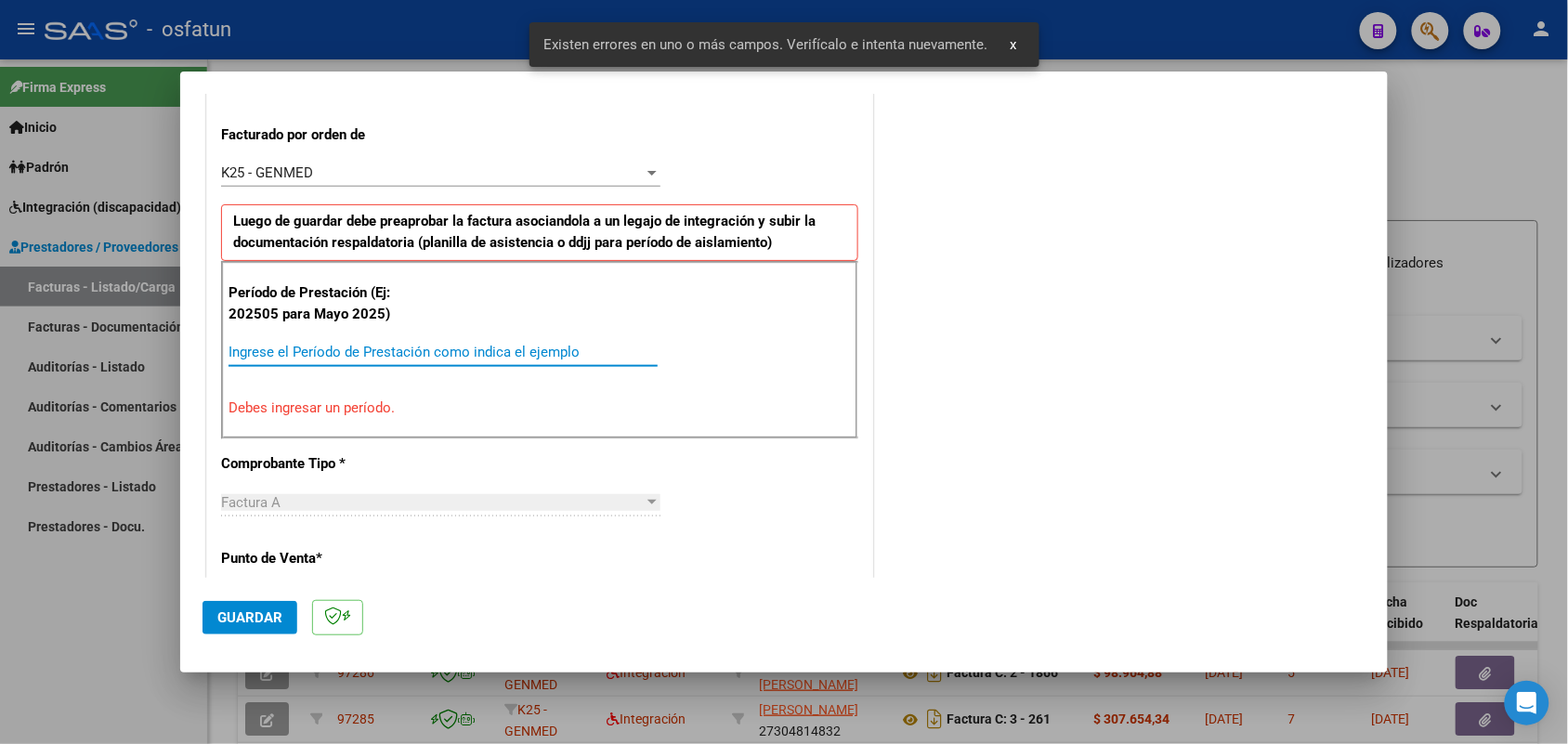
click at [506, 348] on input "Ingrese el Período de Prestación como indica el ejemplo" at bounding box center [443, 351] width 429 height 16
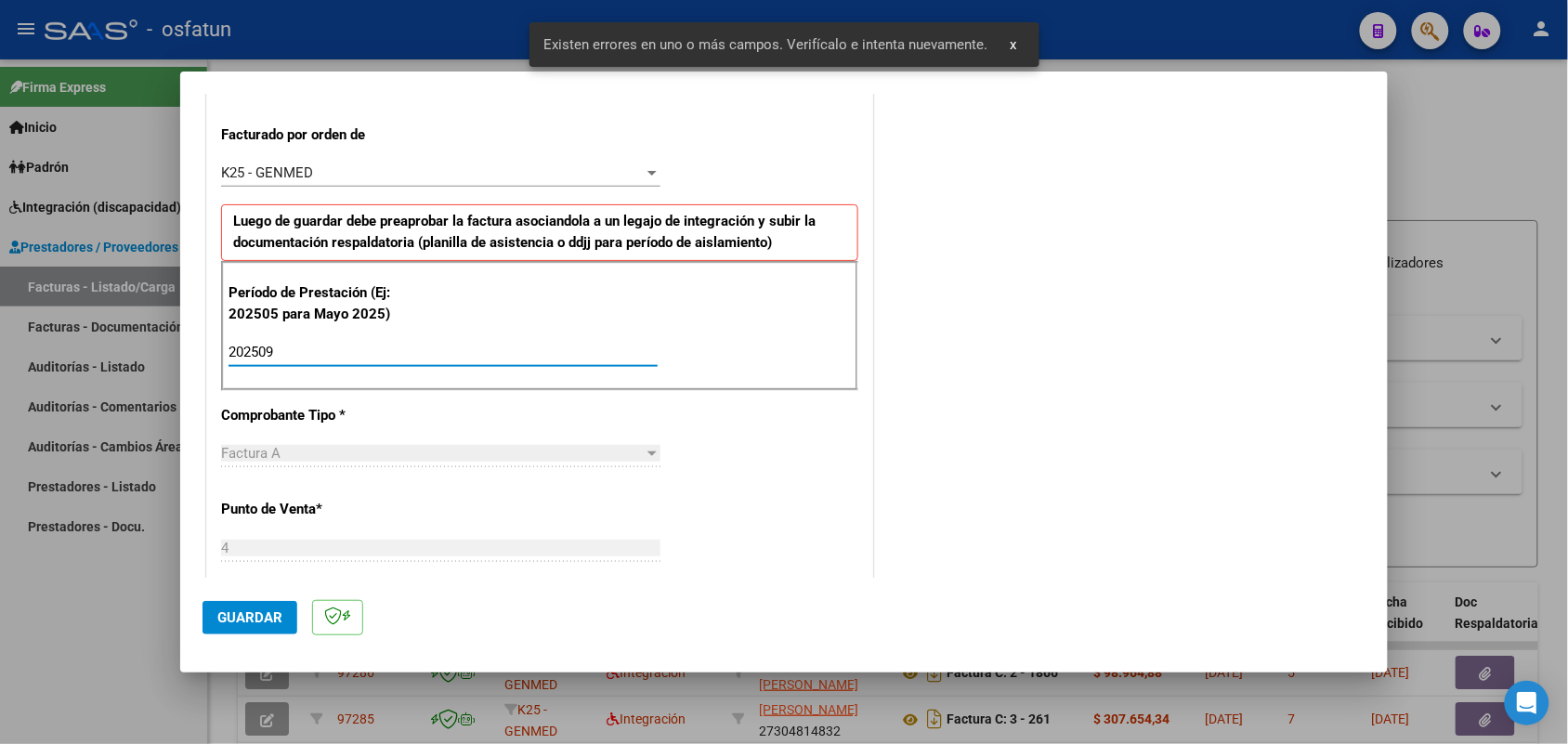
type input "202509"
click at [258, 618] on span "Guardar" at bounding box center [250, 617] width 65 height 16
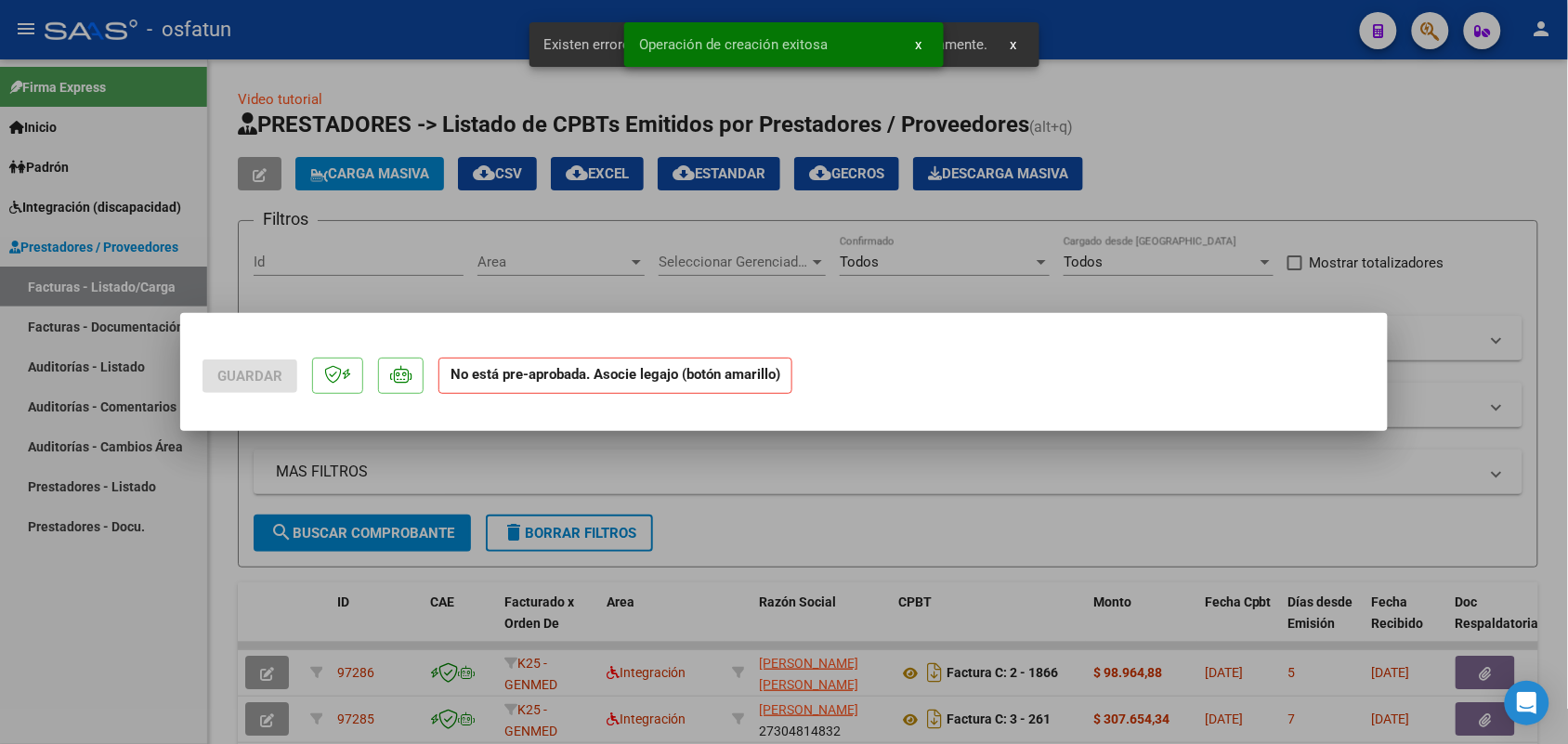
scroll to position [0, 0]
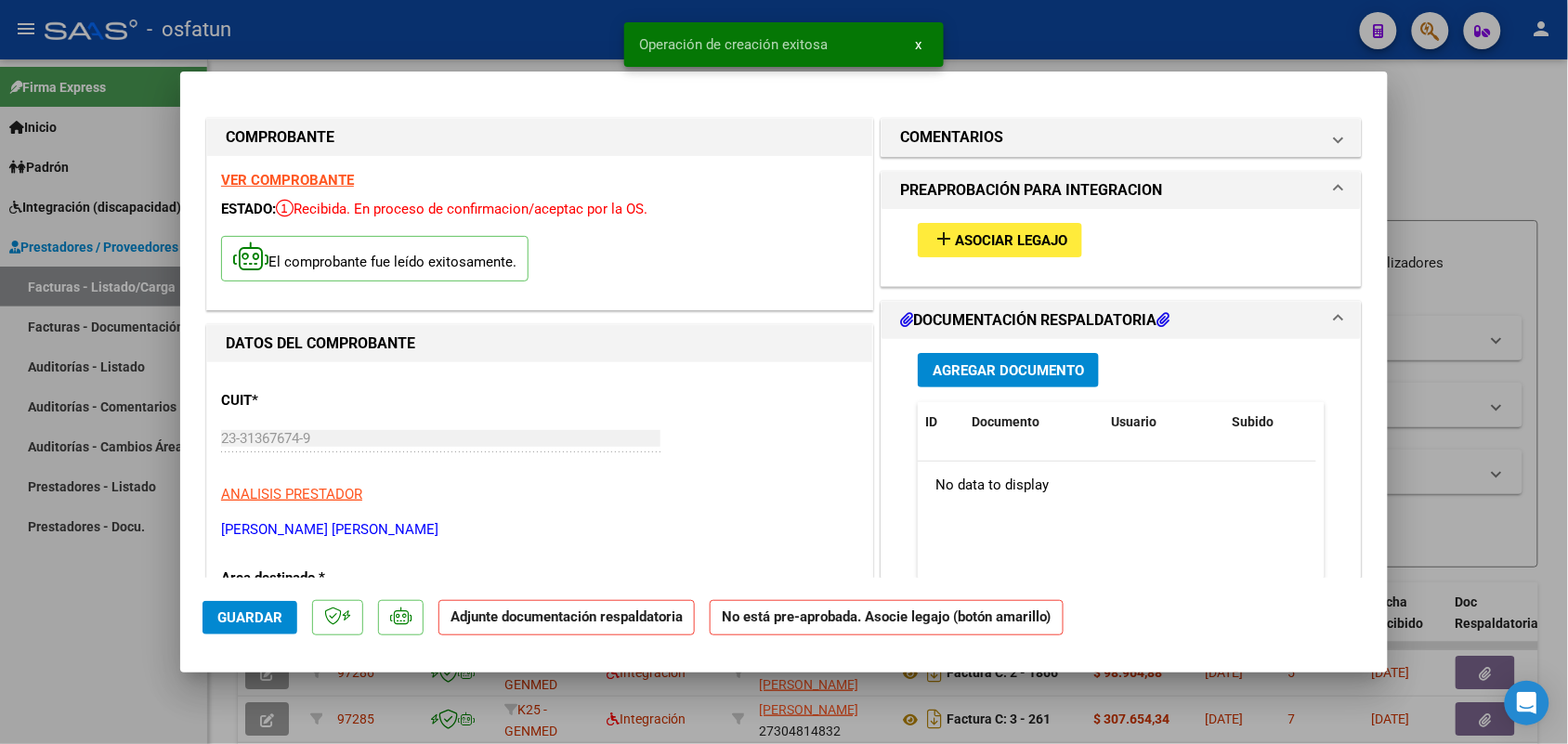
click at [985, 225] on button "add Asociar Legajo" at bounding box center [1000, 240] width 164 height 35
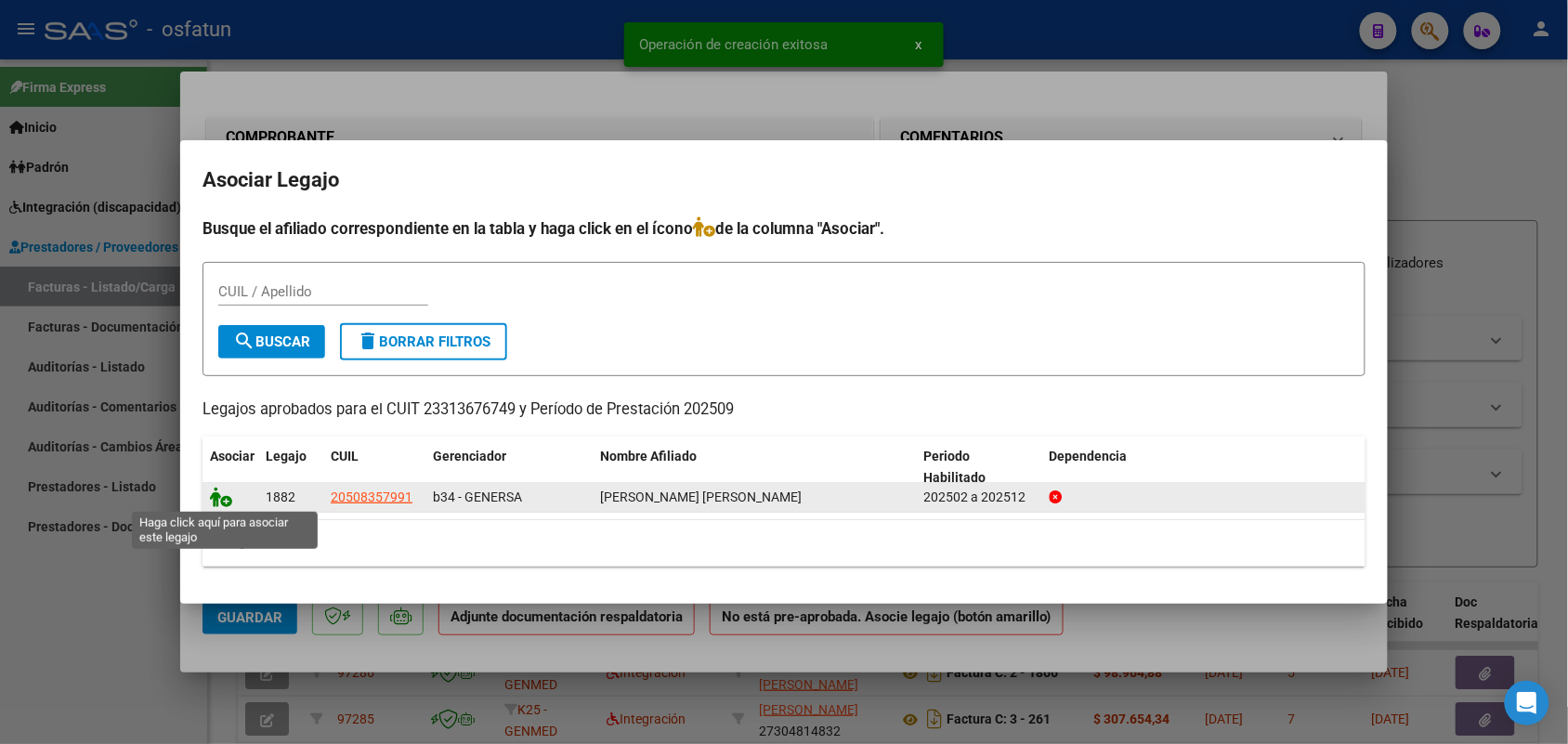
click at [219, 499] on icon at bounding box center [221, 496] width 22 height 20
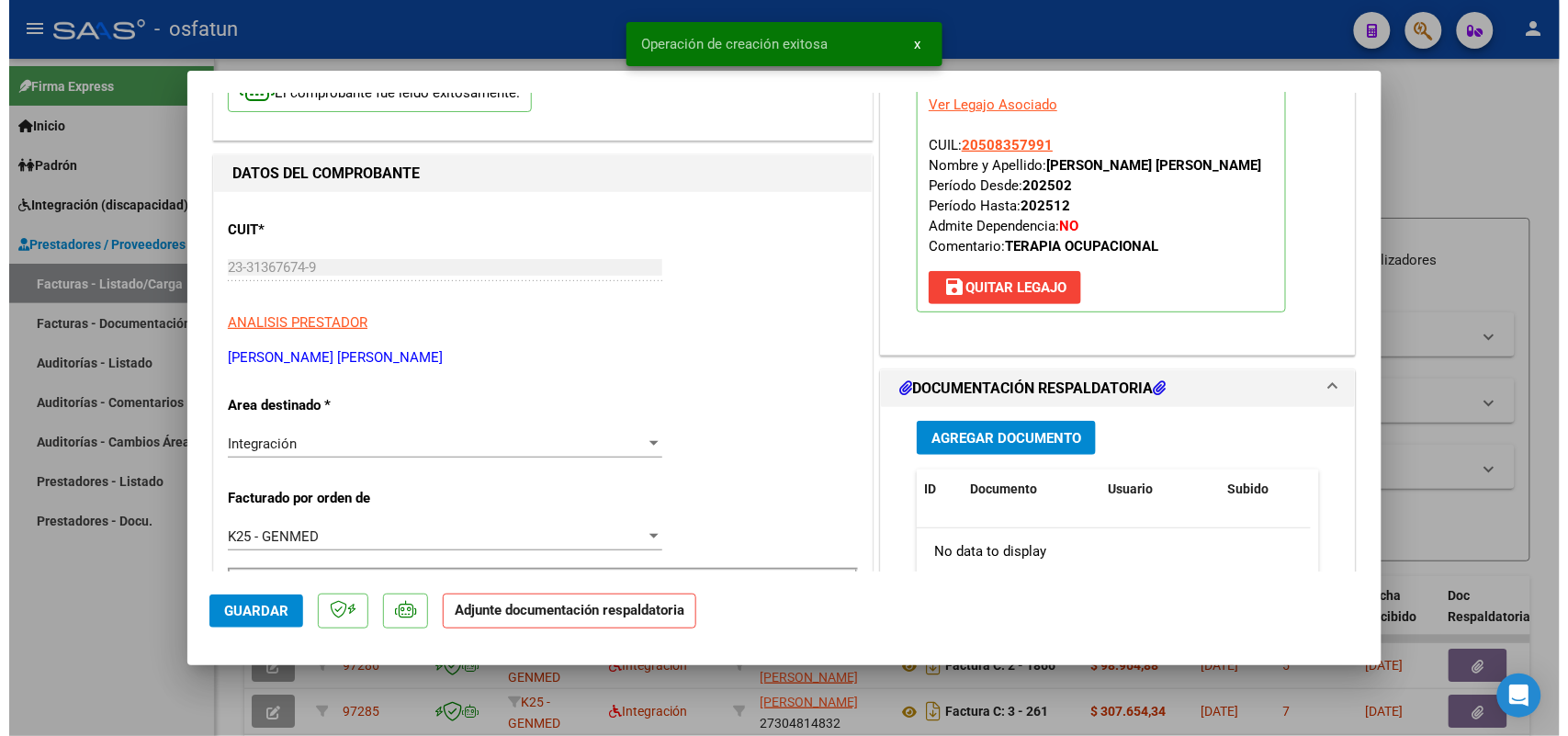
scroll to position [230, 0]
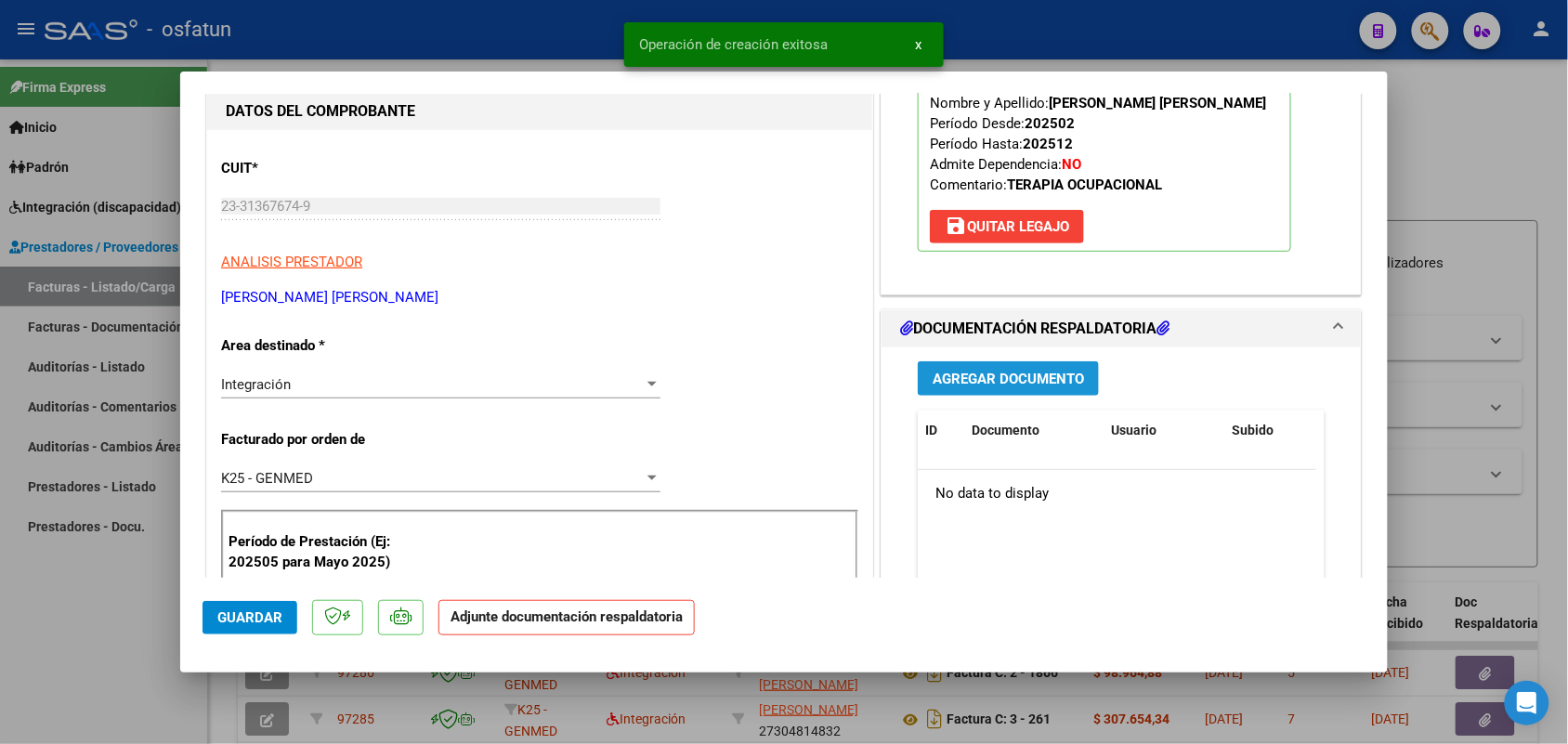
click at [998, 373] on span "Agregar Documento" at bounding box center [1008, 378] width 152 height 16
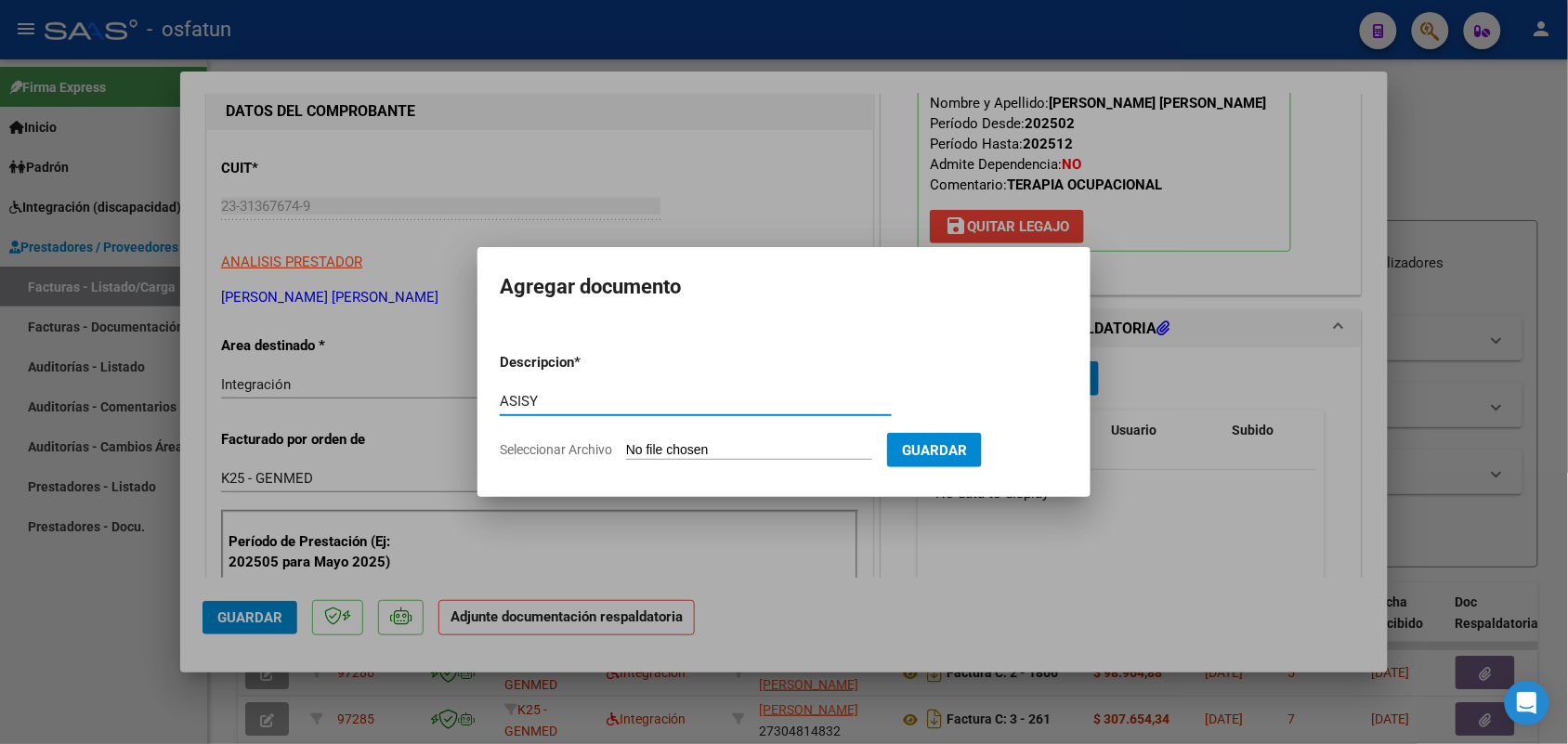
type input "ASISY"
click at [745, 437] on form "Descripcion * ASISY Escriba aquí una descripcion Seleccionar Archivo Guardar" at bounding box center [784, 406] width 569 height 135
click at [737, 438] on form "Descripcion * ASISY Escriba aquí una descripcion Seleccionar Archivo Guardar" at bounding box center [784, 406] width 569 height 135
click at [713, 449] on input "Seleccionar Archivo" at bounding box center [749, 451] width 246 height 17
type input "C:\fakepath\T O.pdf"
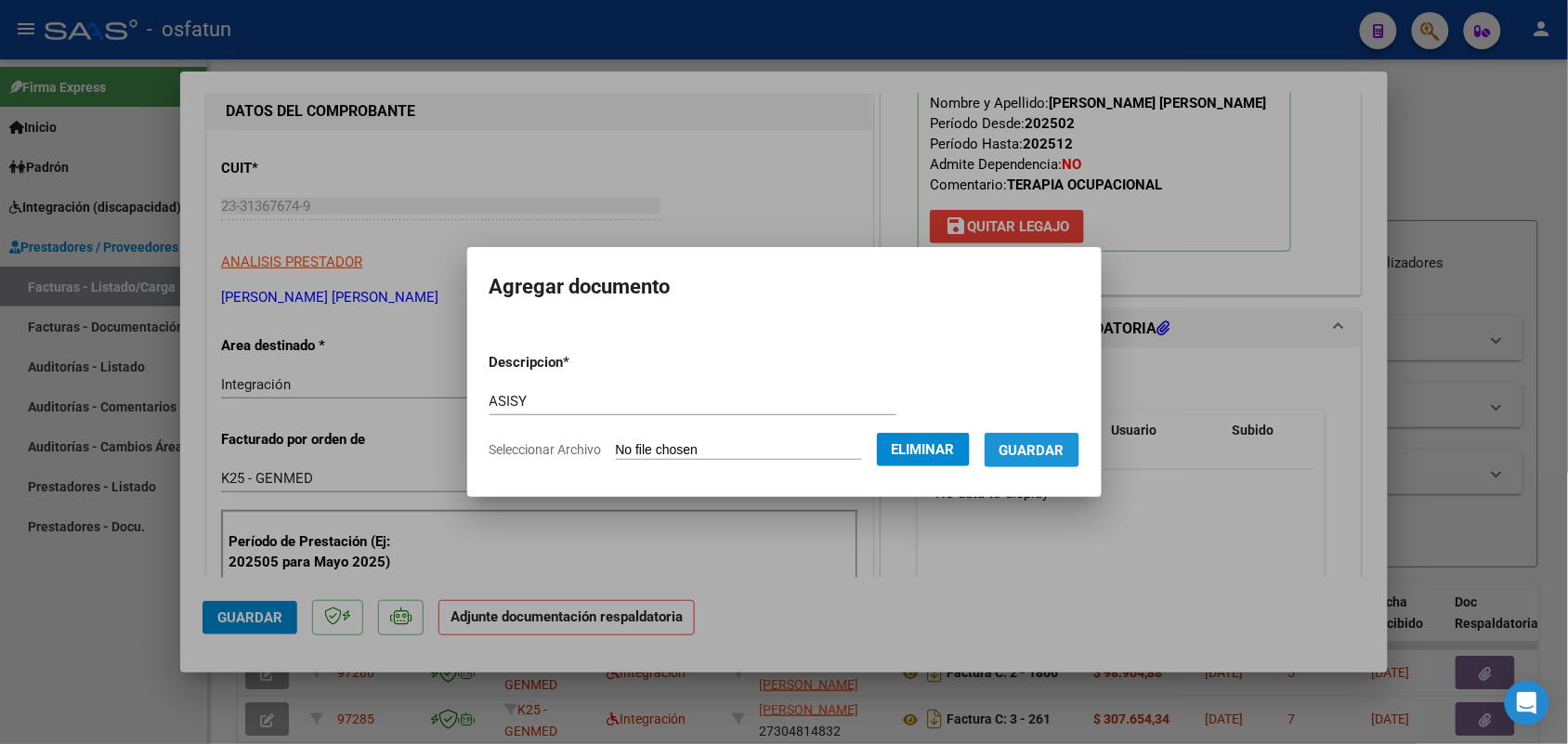
click at [1060, 457] on span "Guardar" at bounding box center [1031, 450] width 65 height 16
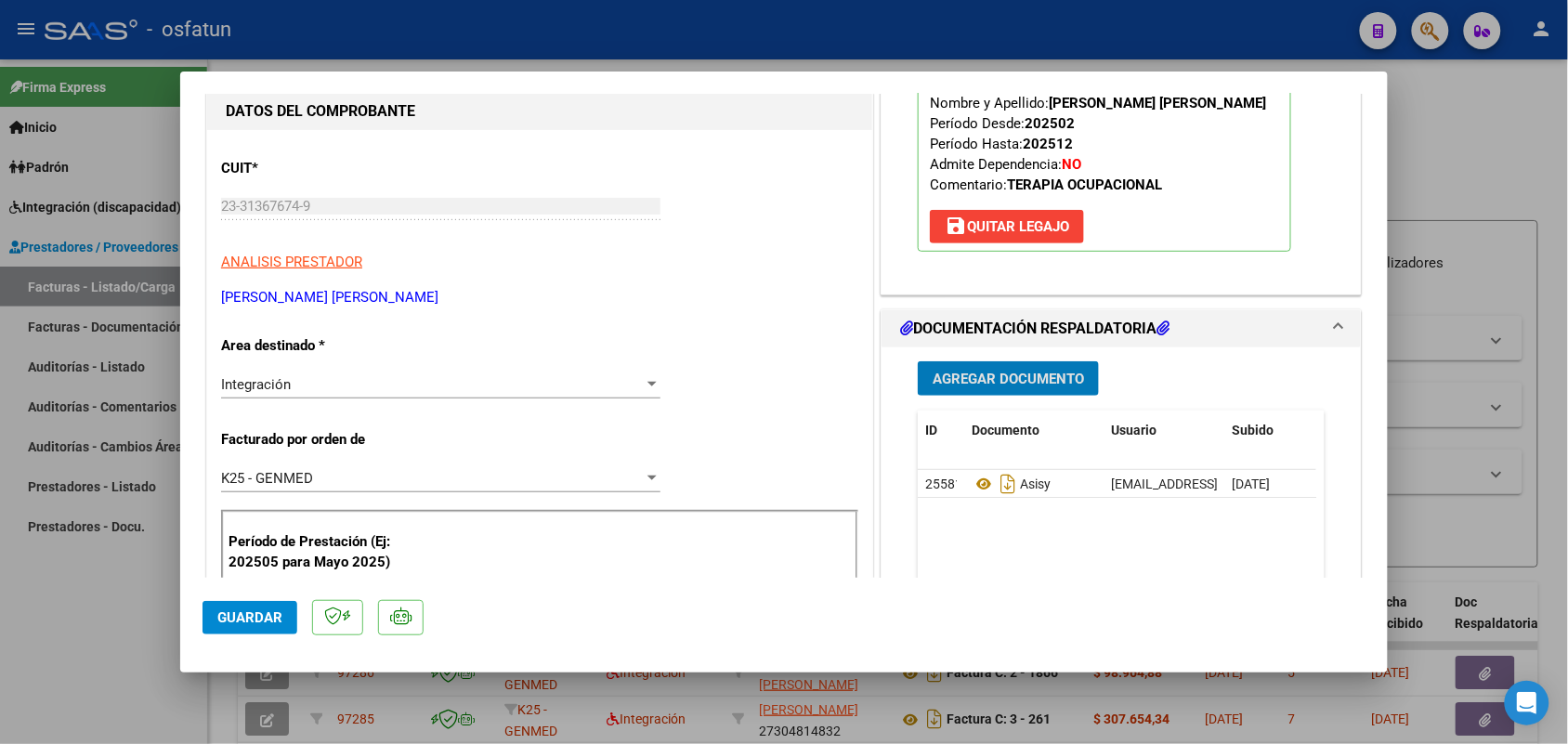
click at [249, 624] on span "Guardar" at bounding box center [250, 617] width 65 height 16
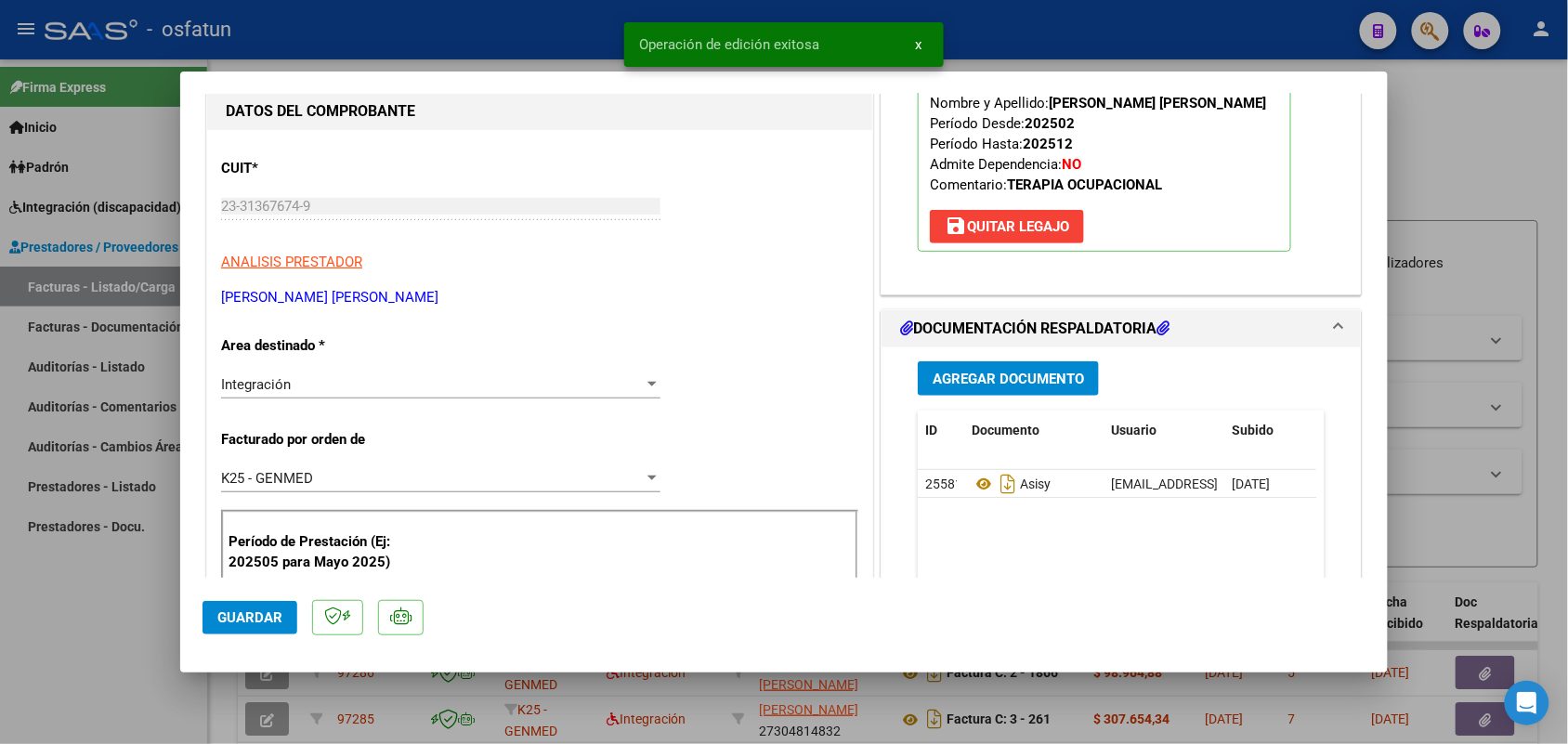
click at [30, 553] on div at bounding box center [784, 372] width 1568 height 744
type input "$ 0,00"
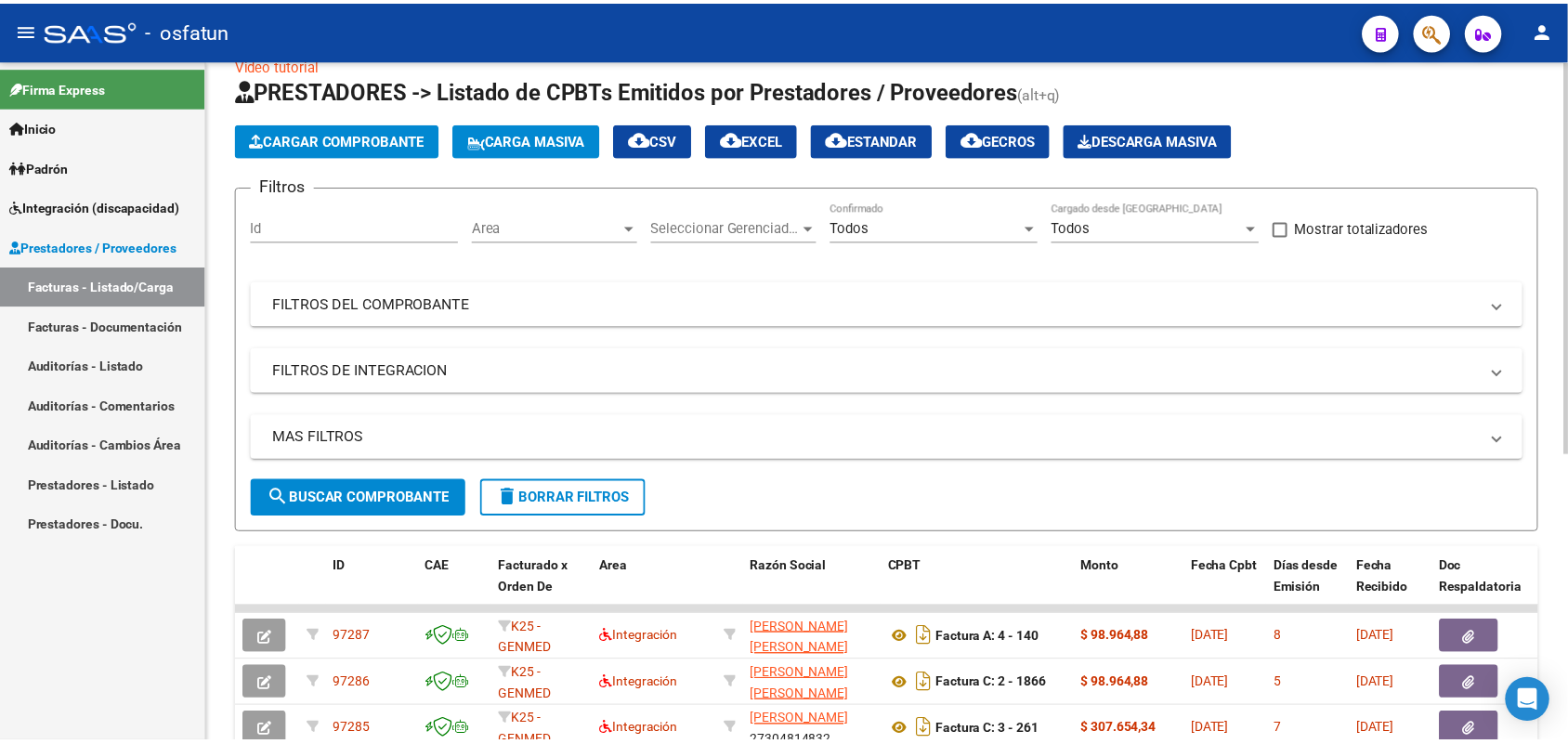
scroll to position [0, 0]
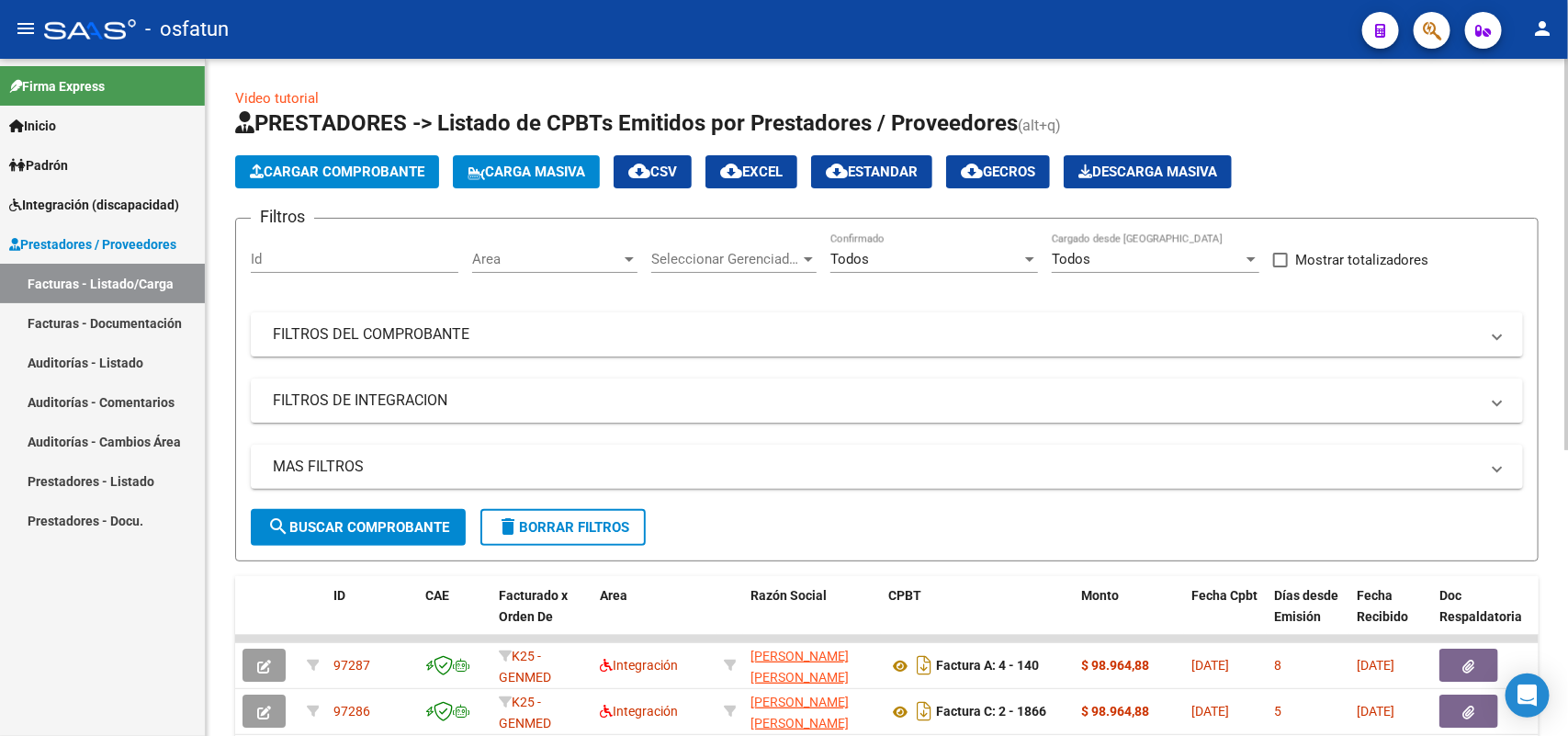
click at [336, 187] on button "Cargar Comprobante" at bounding box center [337, 171] width 204 height 33
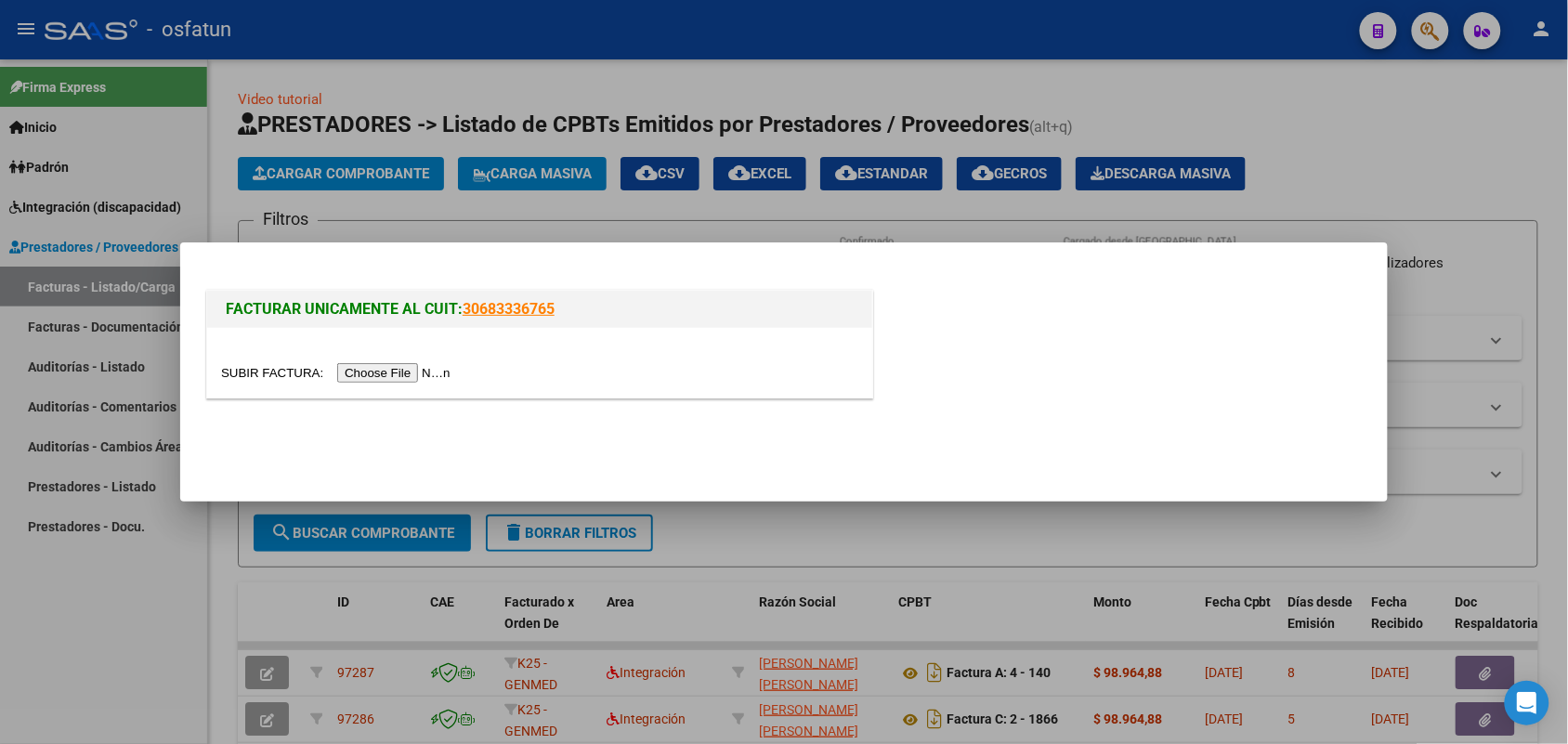
click at [393, 373] on input "file" at bounding box center [339, 372] width 235 height 19
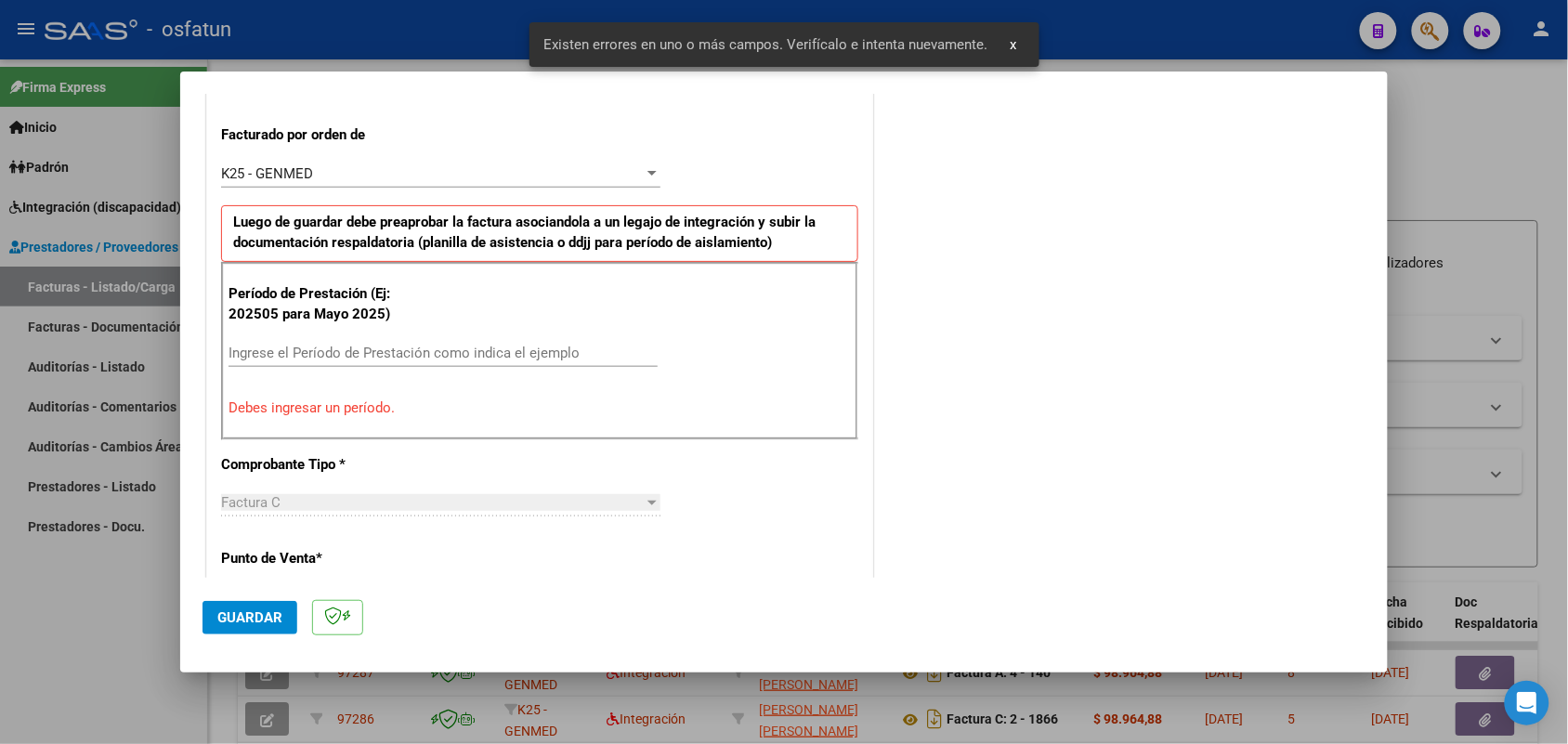
scroll to position [502, 0]
click at [429, 353] on input "Ingrese el Período de Prestación como indica el ejemplo" at bounding box center [443, 351] width 429 height 16
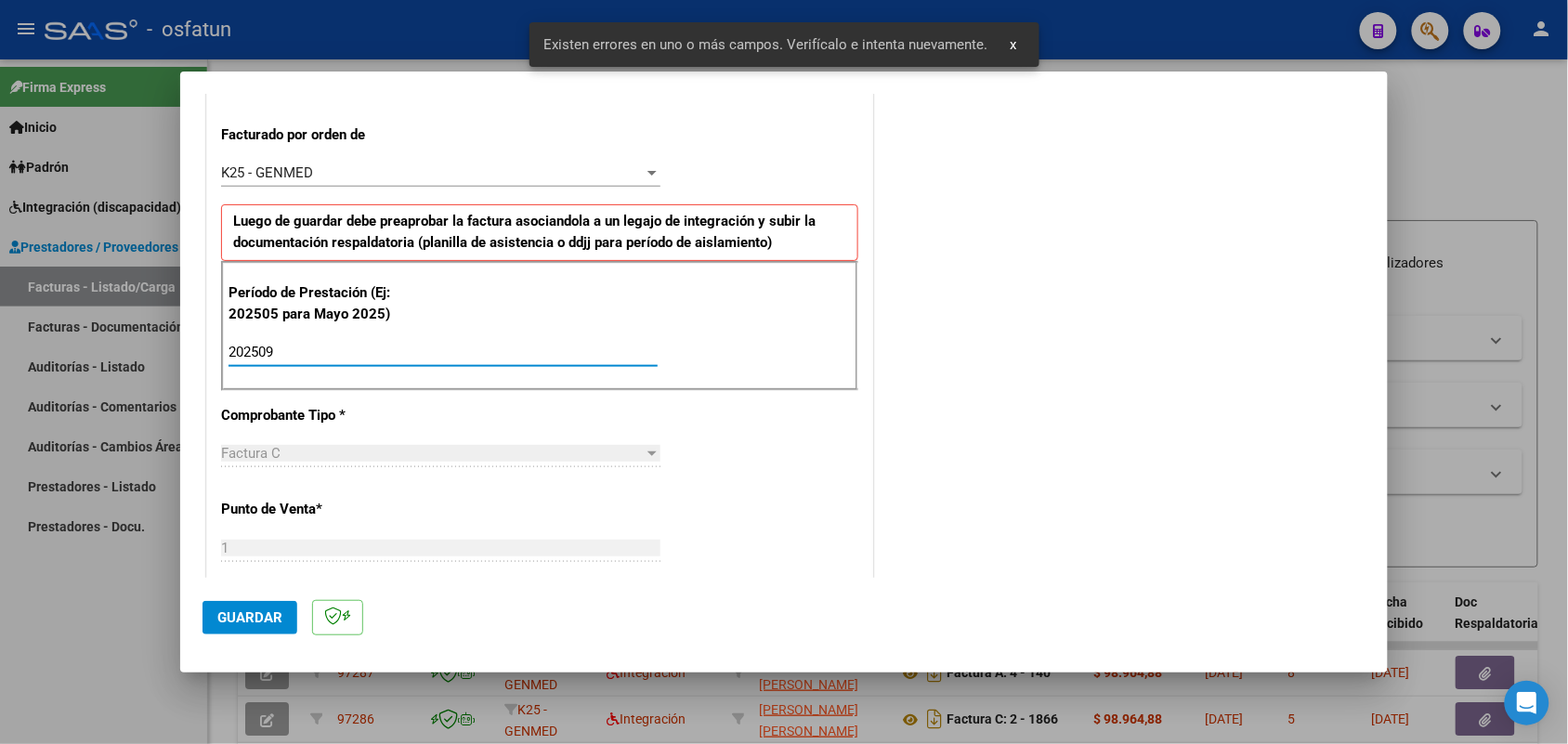
type input "202509"
click at [258, 622] on span "Guardar" at bounding box center [250, 617] width 65 height 16
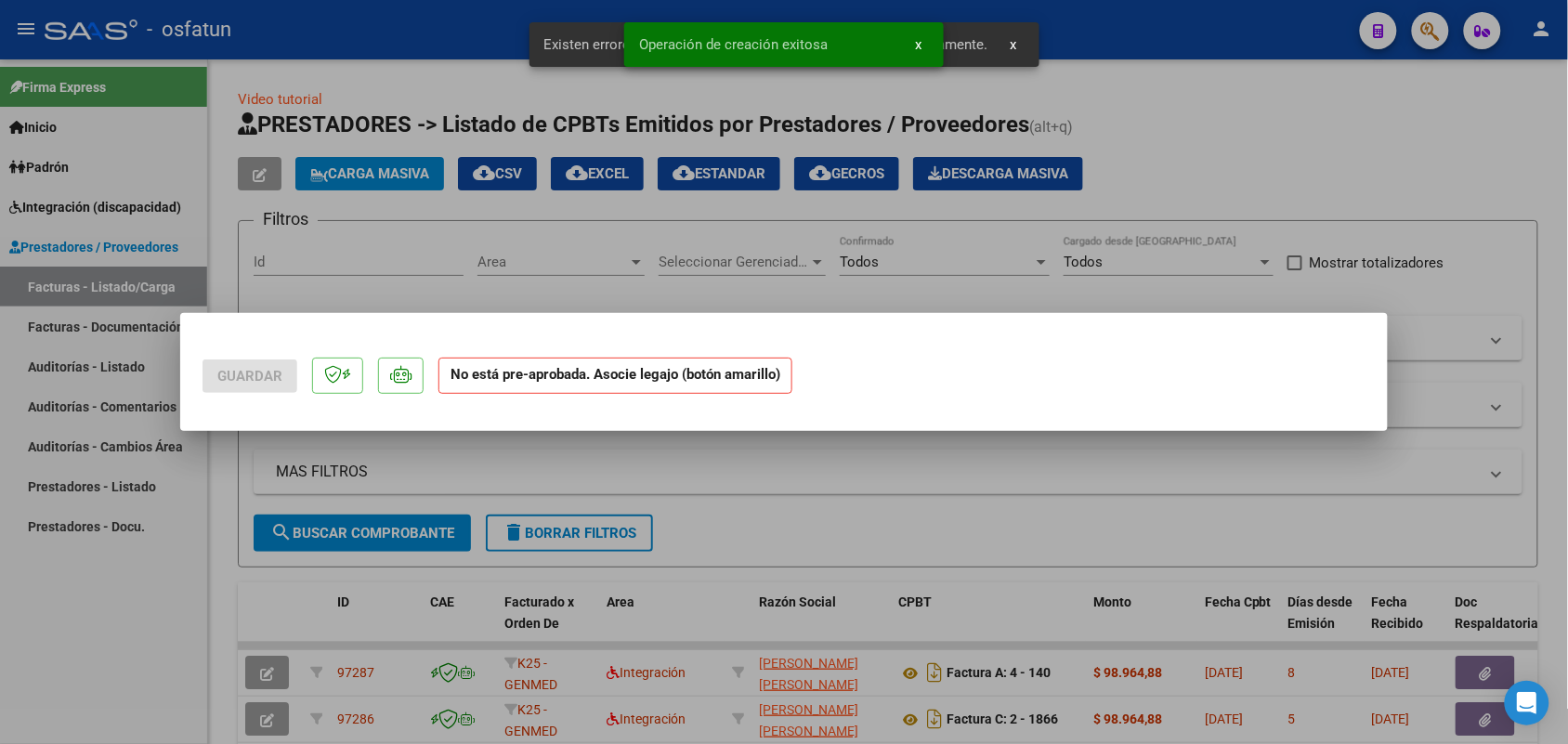
scroll to position [0, 0]
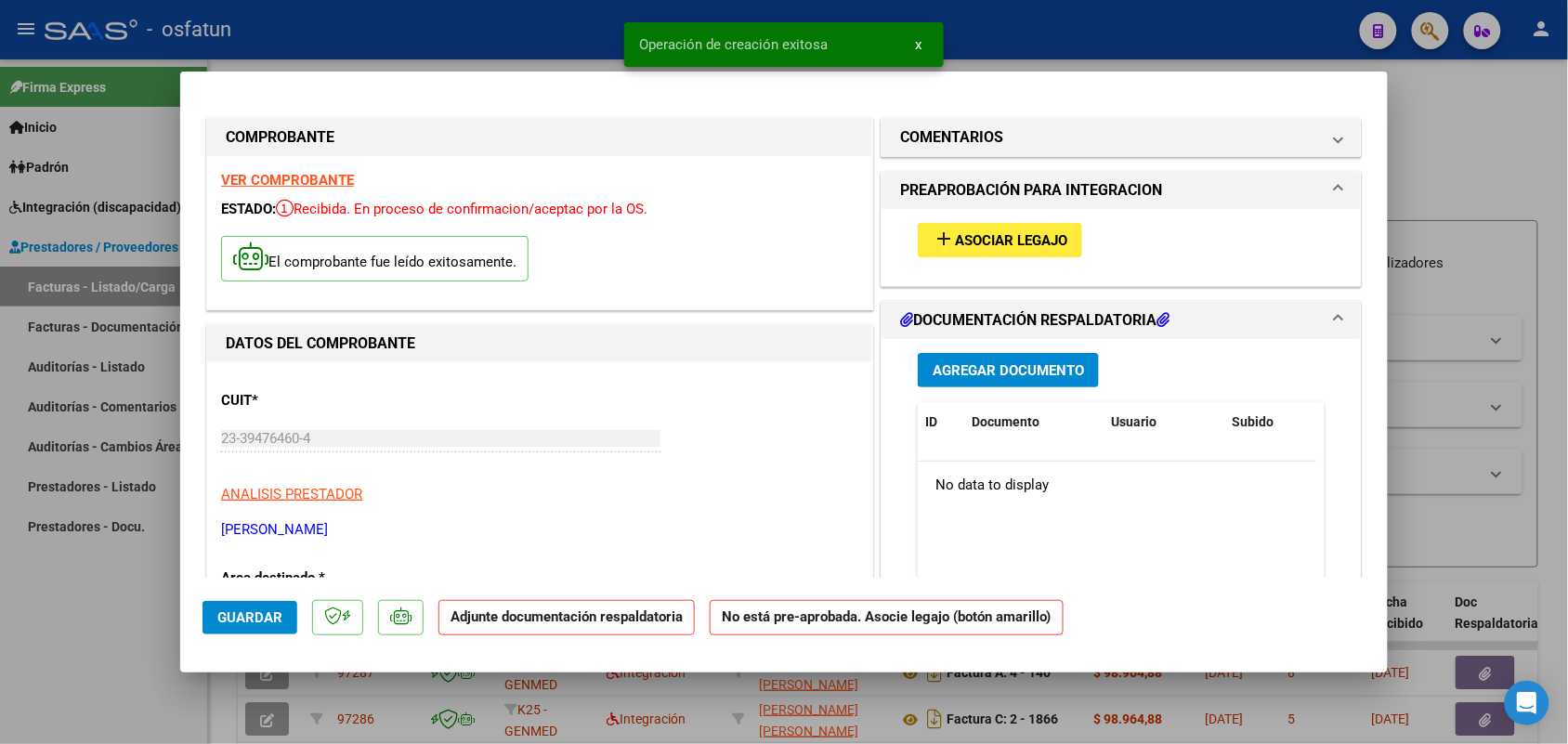
click at [1001, 227] on button "add Asociar Legajo" at bounding box center [1000, 240] width 164 height 35
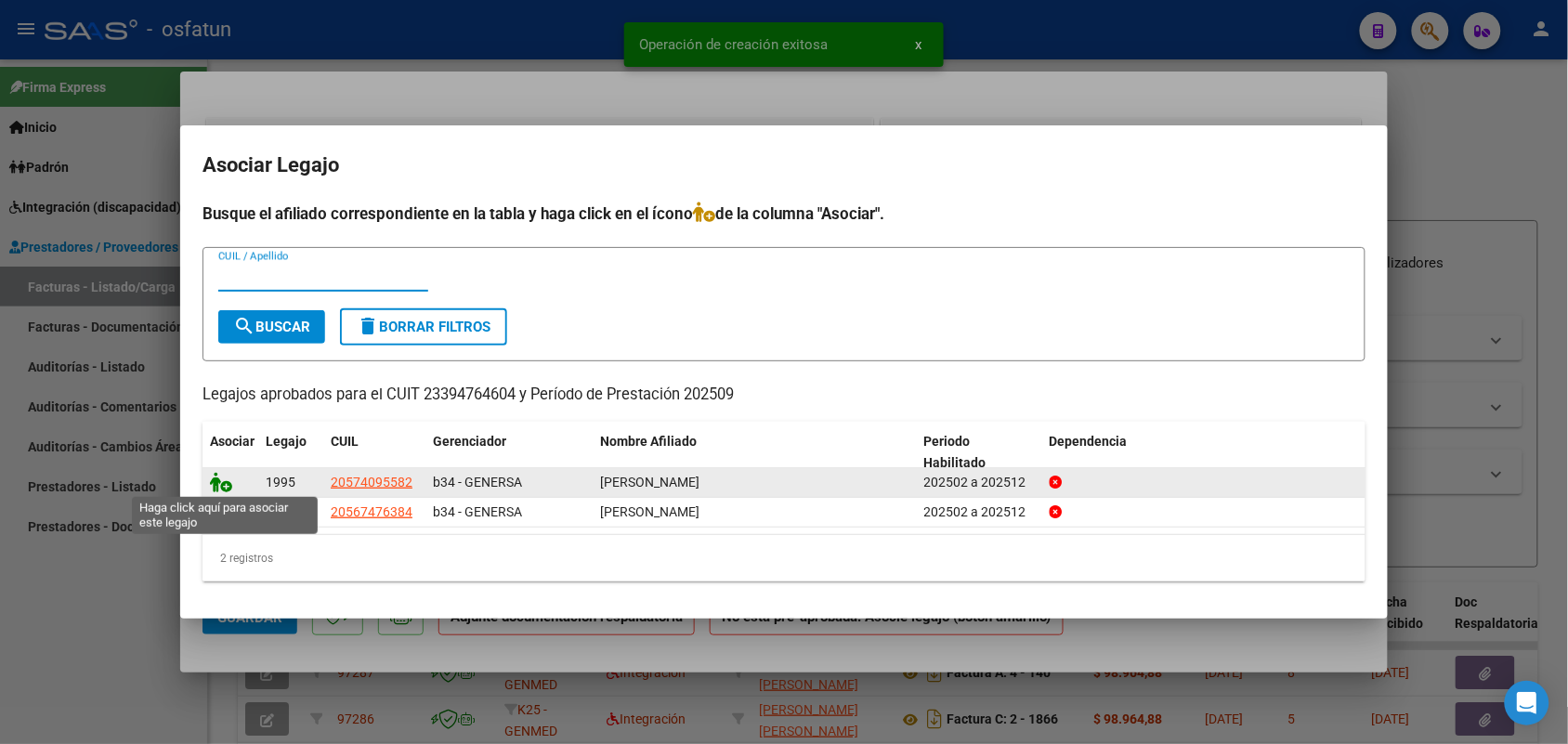
click at [219, 479] on icon at bounding box center [221, 482] width 22 height 20
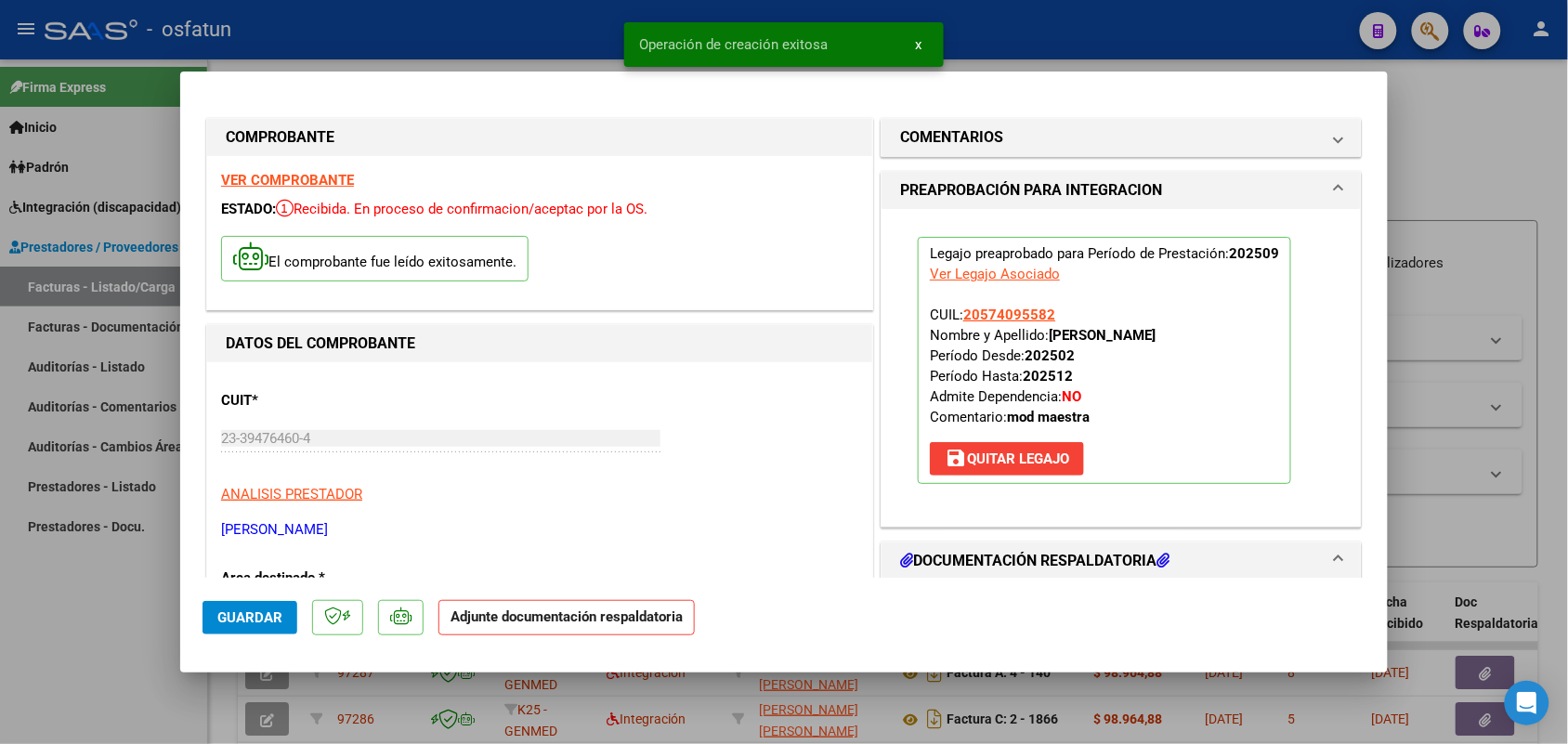
scroll to position [232, 0]
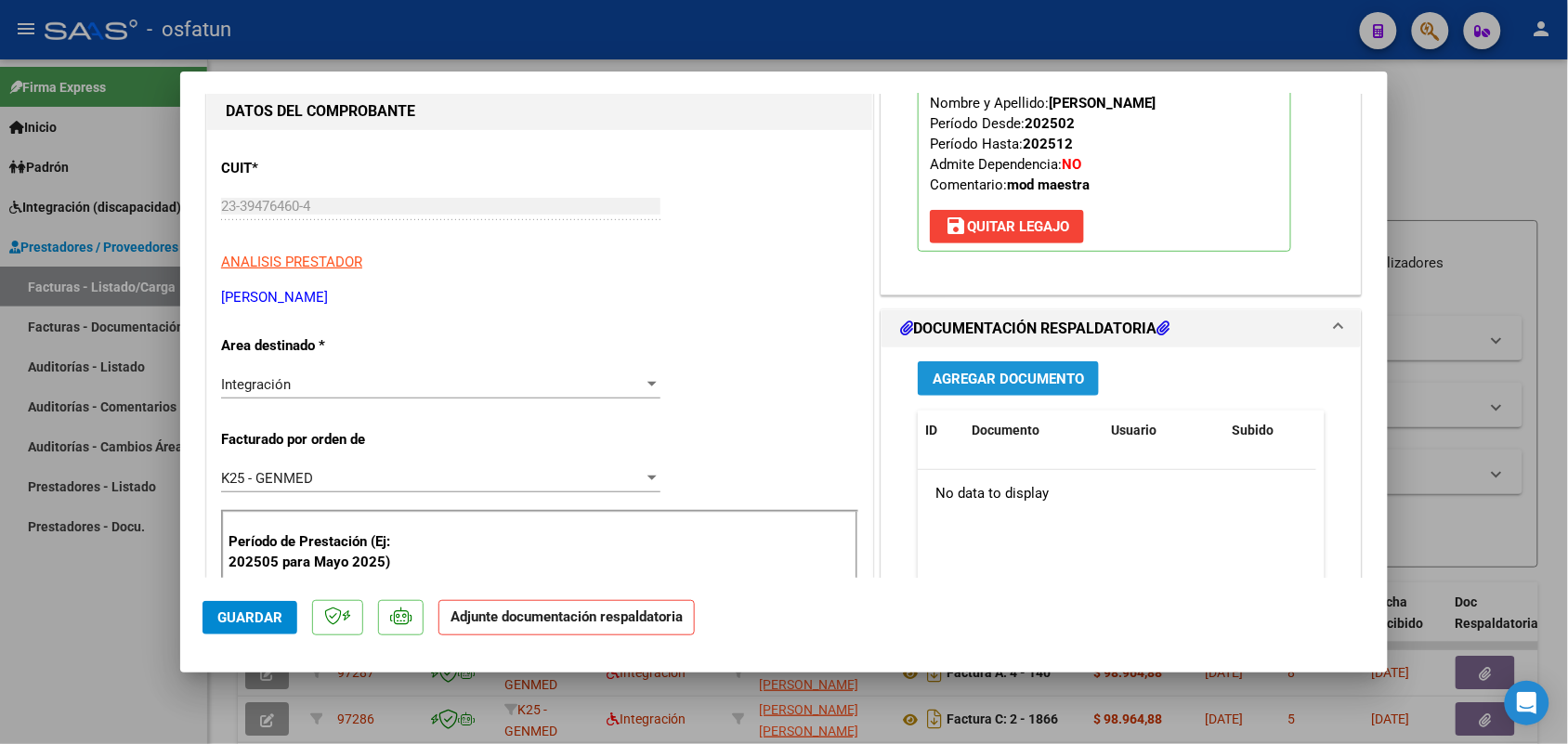
click at [992, 386] on span "Agregar Documento" at bounding box center [1008, 378] width 152 height 16
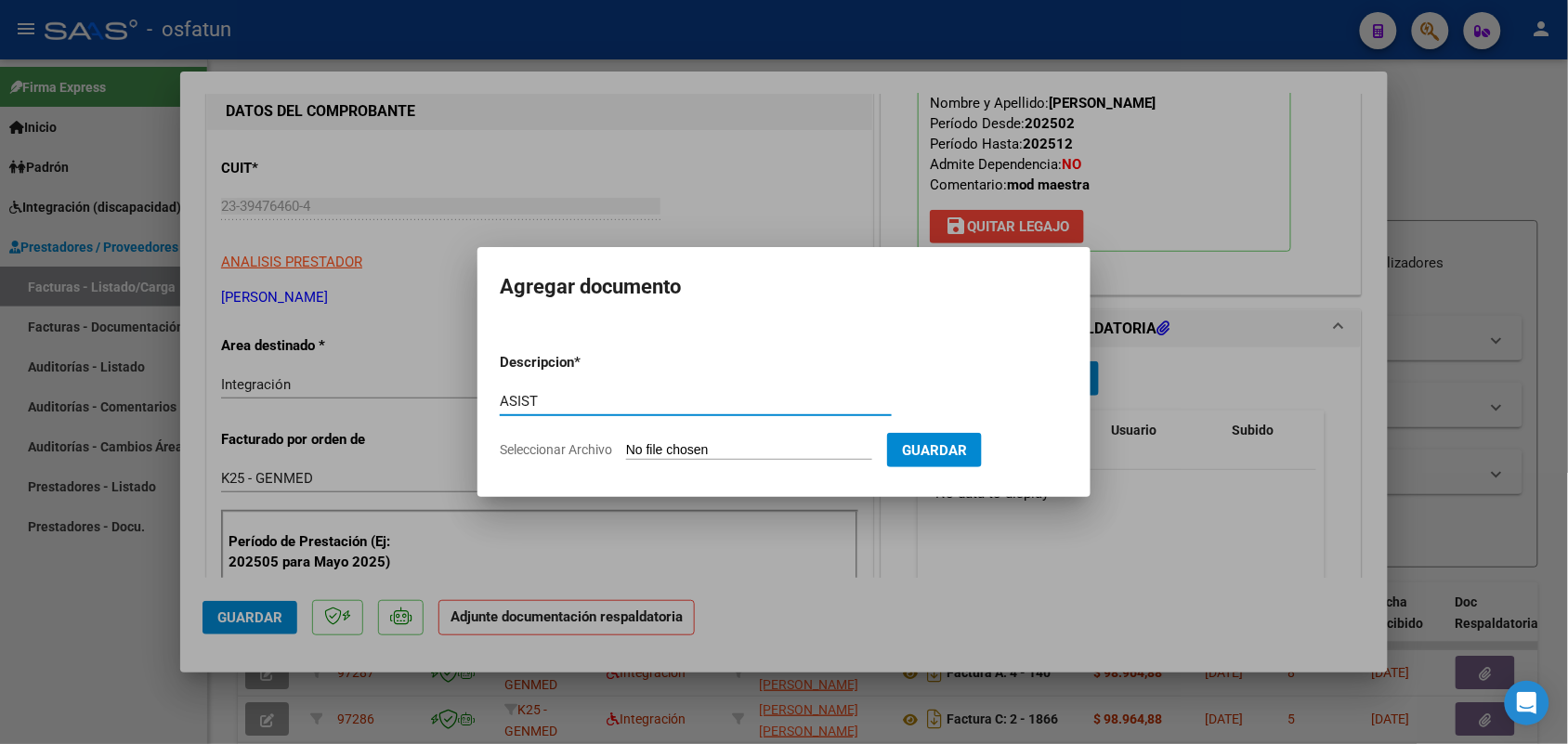
type input "ASIST"
click at [749, 456] on input "Seleccionar Archivo" at bounding box center [749, 451] width 246 height 17
type input "C:\fakepath\[PERSON_NAME] SEPTIEMBRE.pdf"
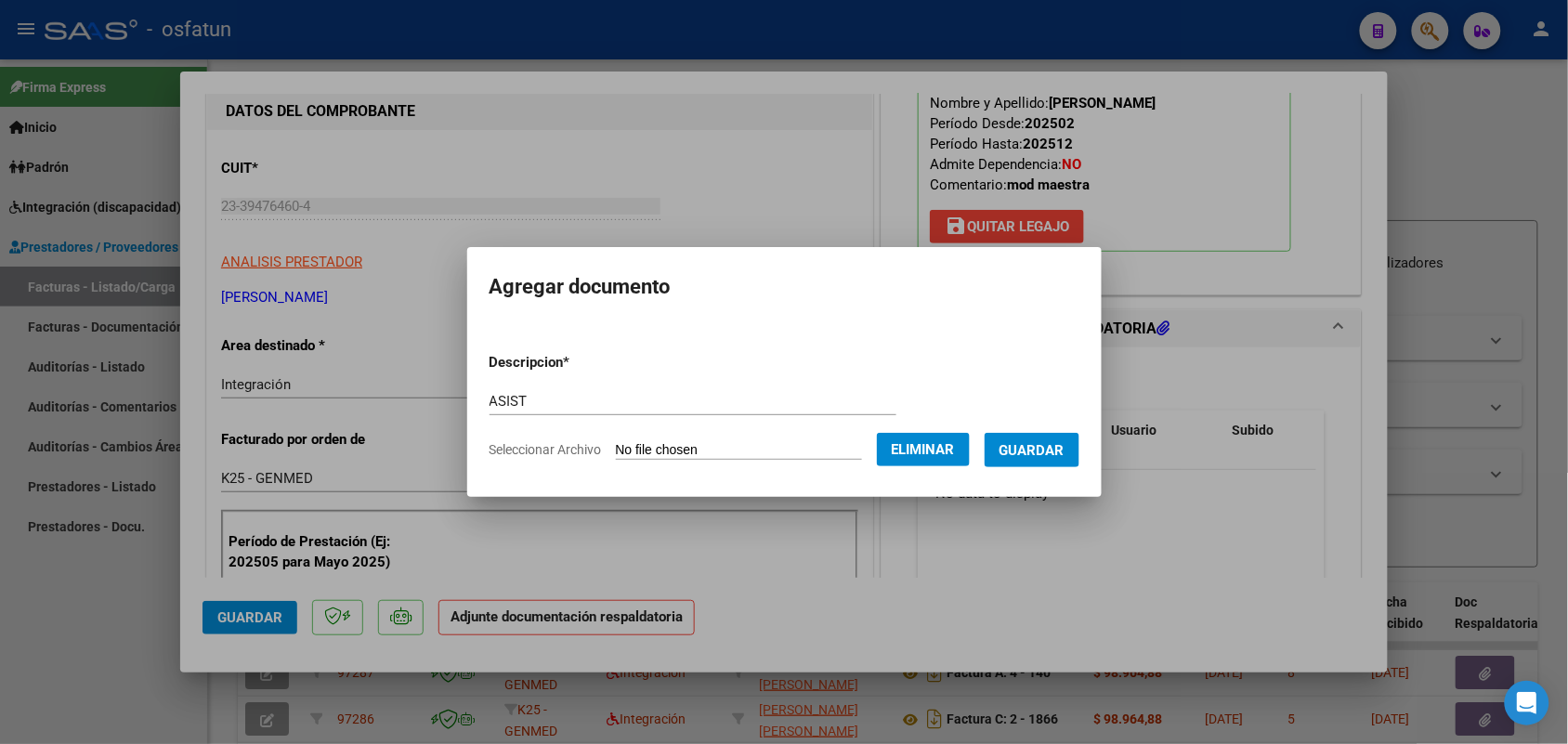
drag, startPoint x: 1054, startPoint y: 448, endPoint x: 1034, endPoint y: 451, distance: 20.2
click at [1054, 449] on span "Guardar" at bounding box center [1031, 450] width 65 height 16
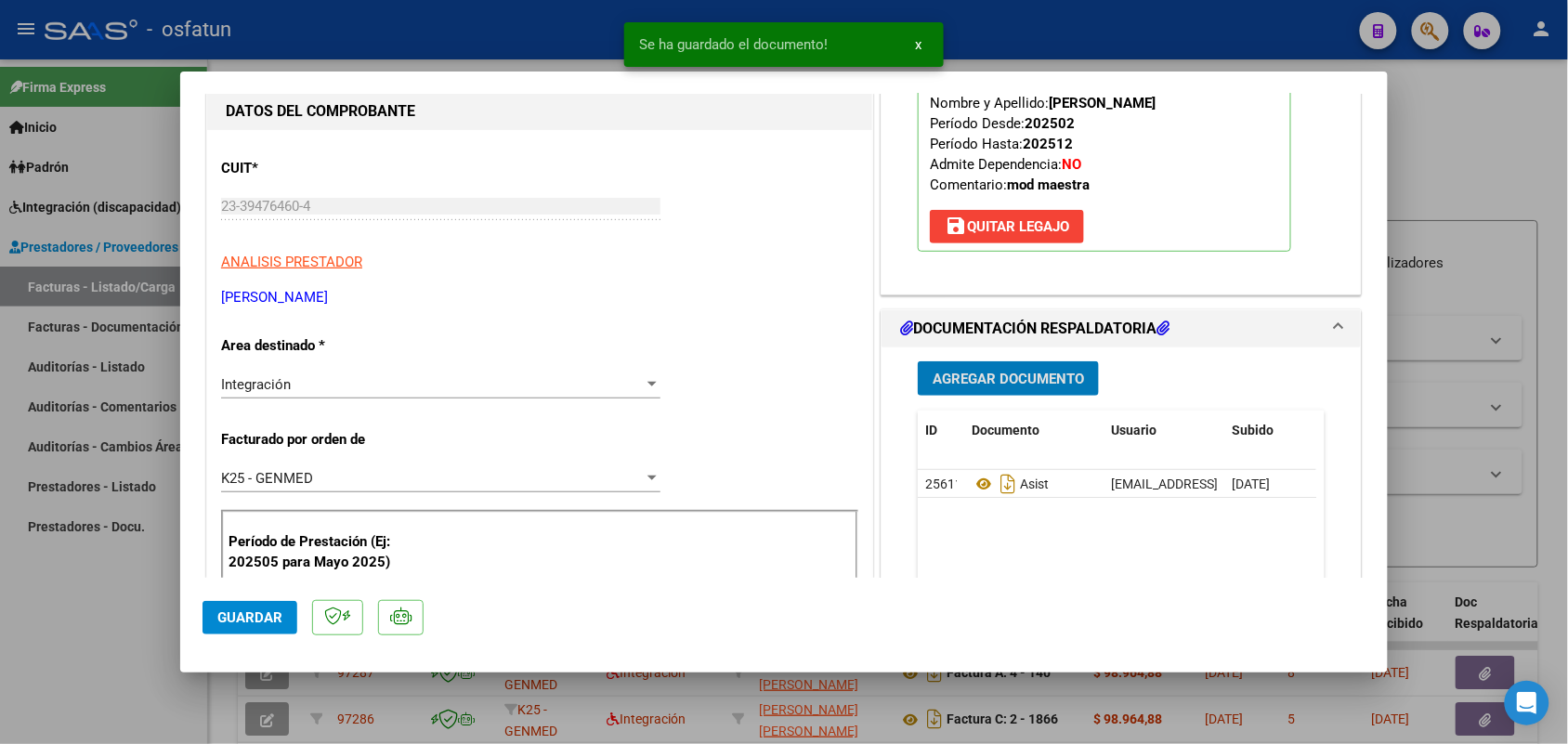
click at [257, 614] on span "Guardar" at bounding box center [250, 617] width 65 height 16
click at [123, 605] on div at bounding box center [784, 372] width 1568 height 744
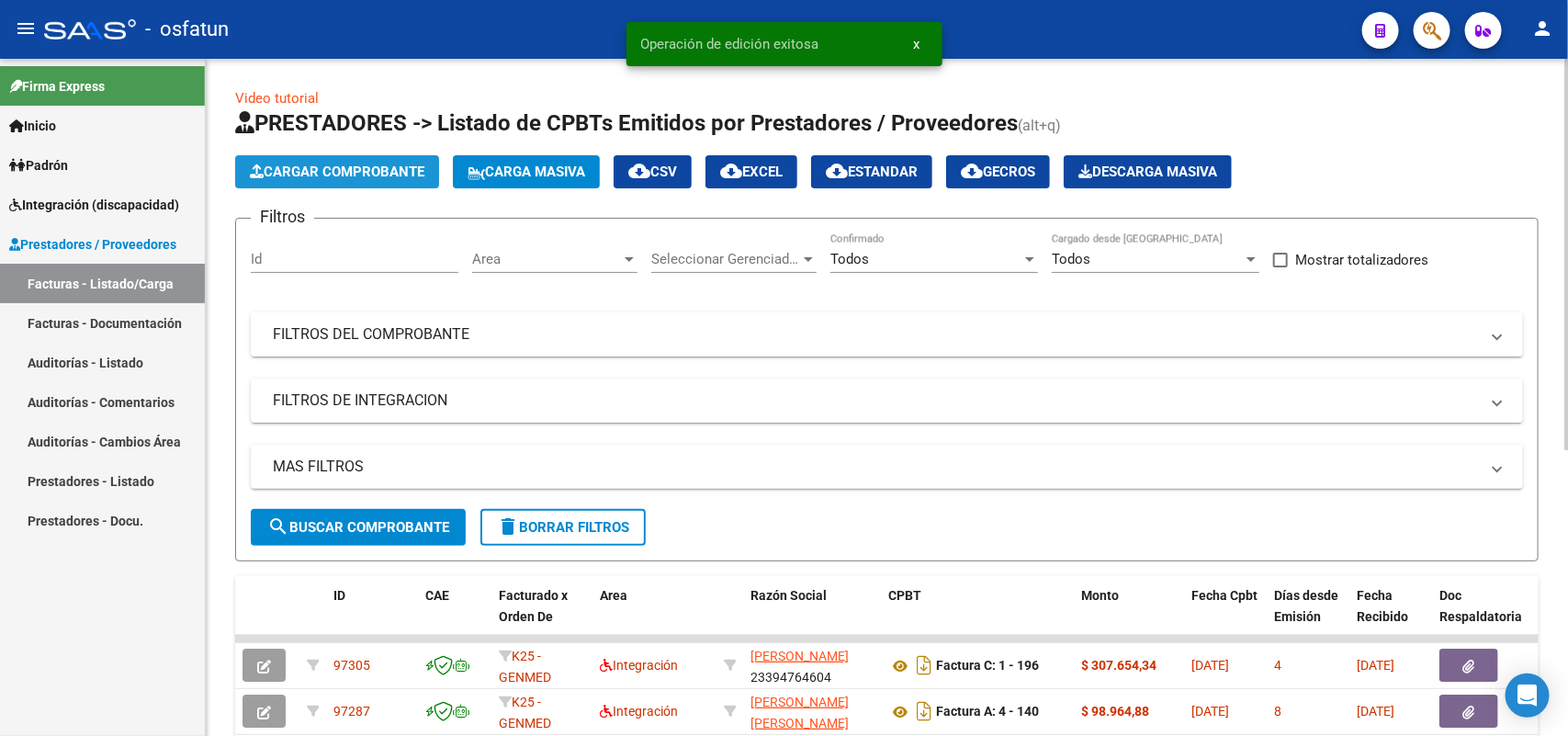
click at [350, 159] on button "Cargar Comprobante" at bounding box center [337, 171] width 204 height 33
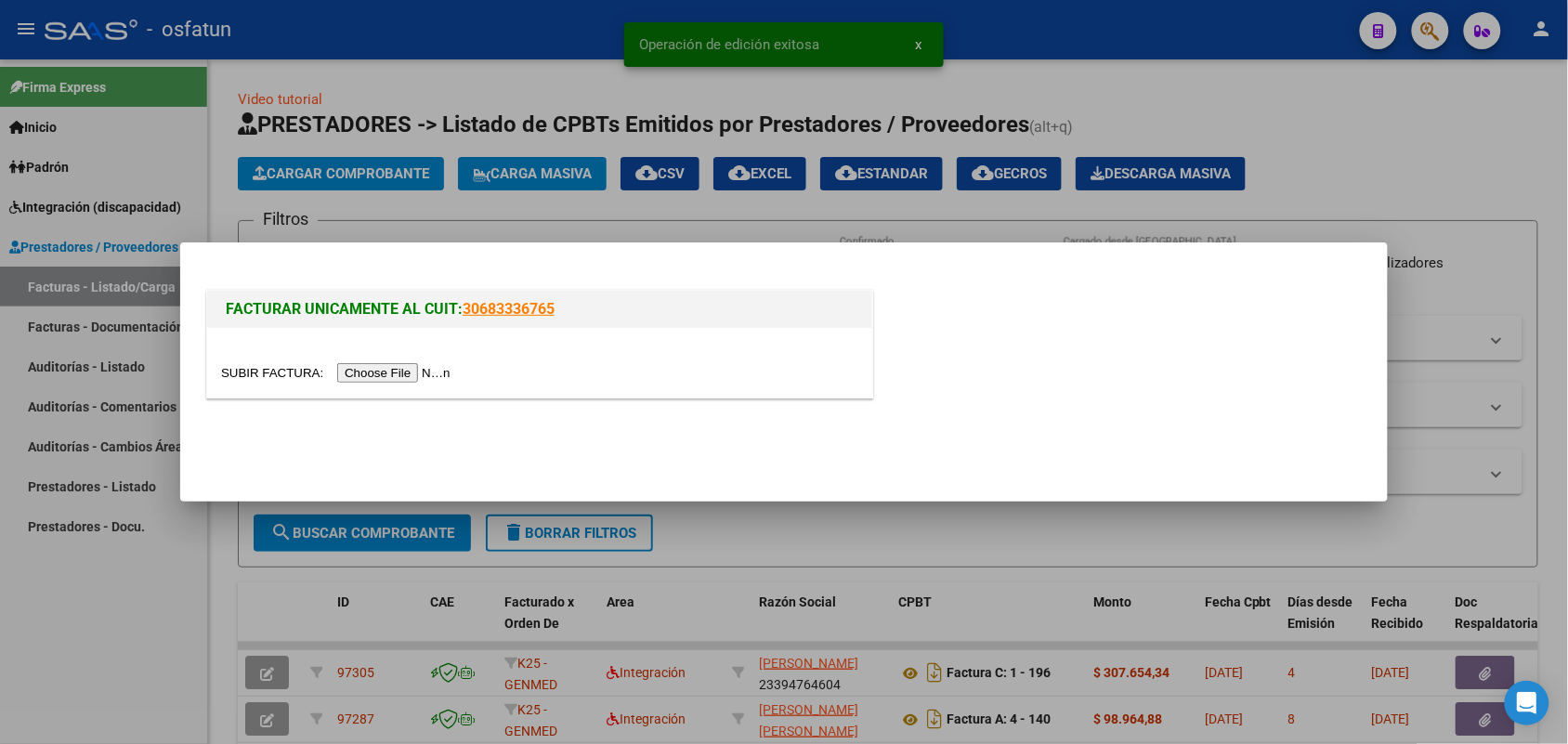
click at [364, 381] on input "file" at bounding box center [339, 372] width 235 height 19
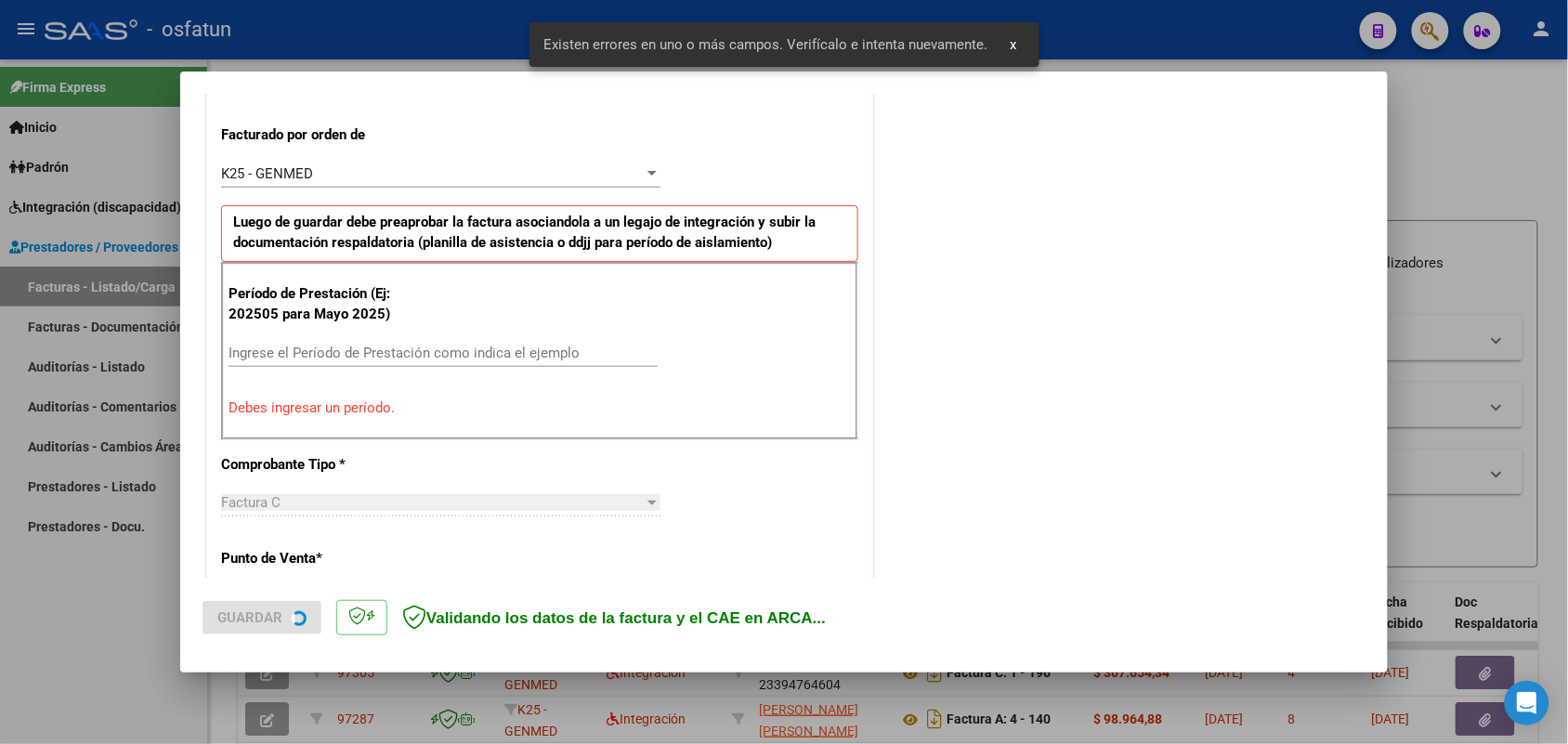
scroll to position [502, 0]
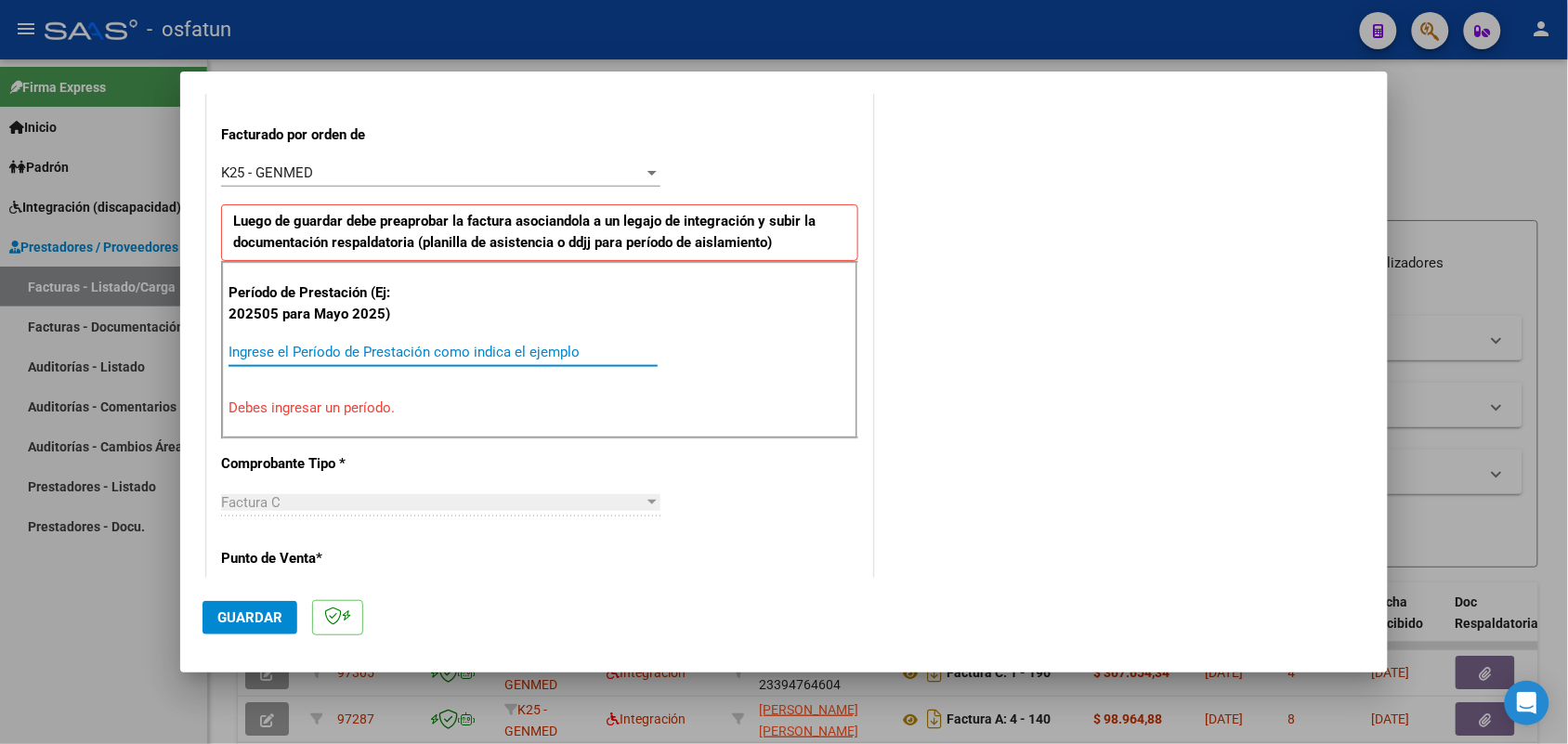
click at [547, 346] on input "Ingrese el Período de Prestación como indica el ejemplo" at bounding box center [443, 351] width 429 height 16
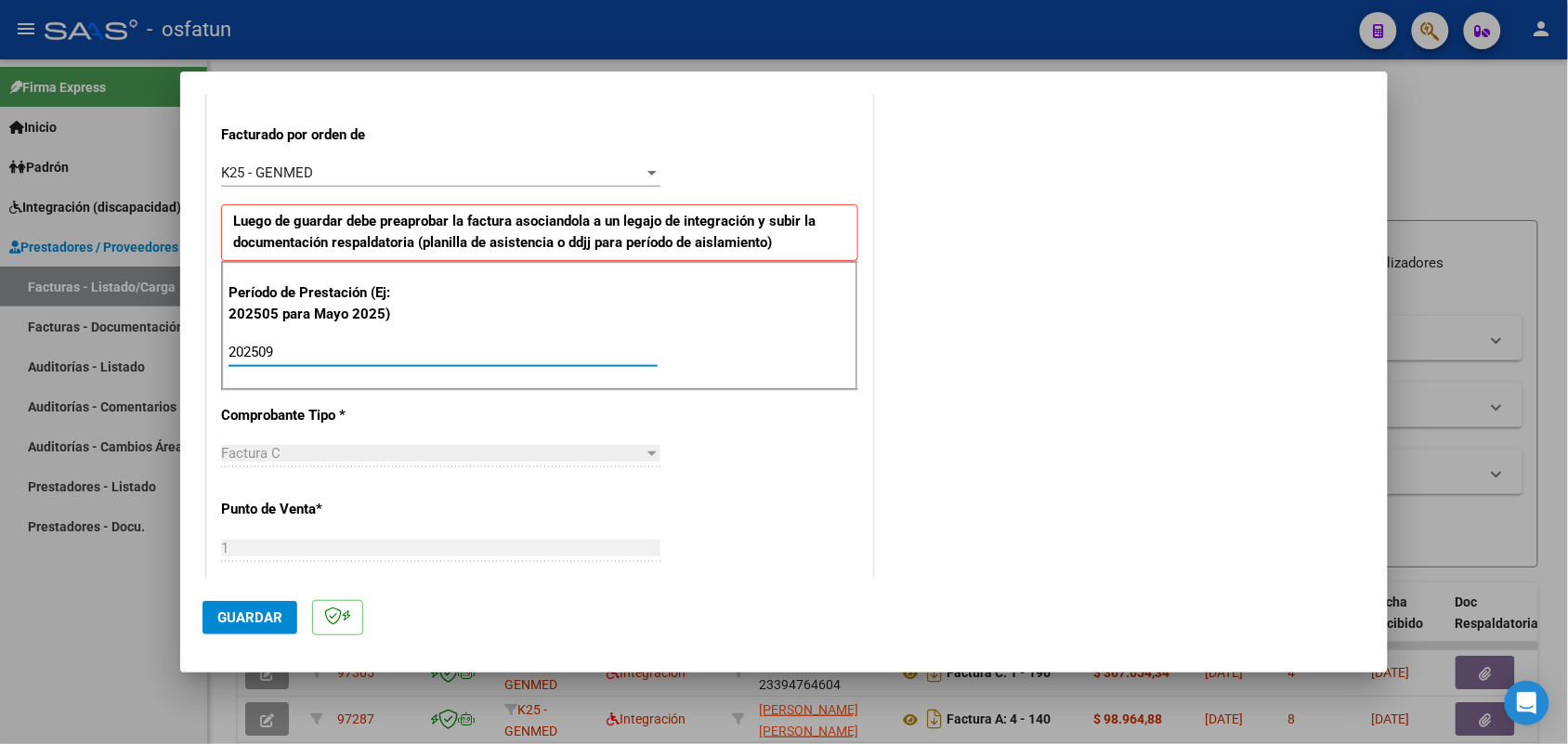
type input "202509"
click at [249, 610] on span "Guardar" at bounding box center [250, 617] width 65 height 16
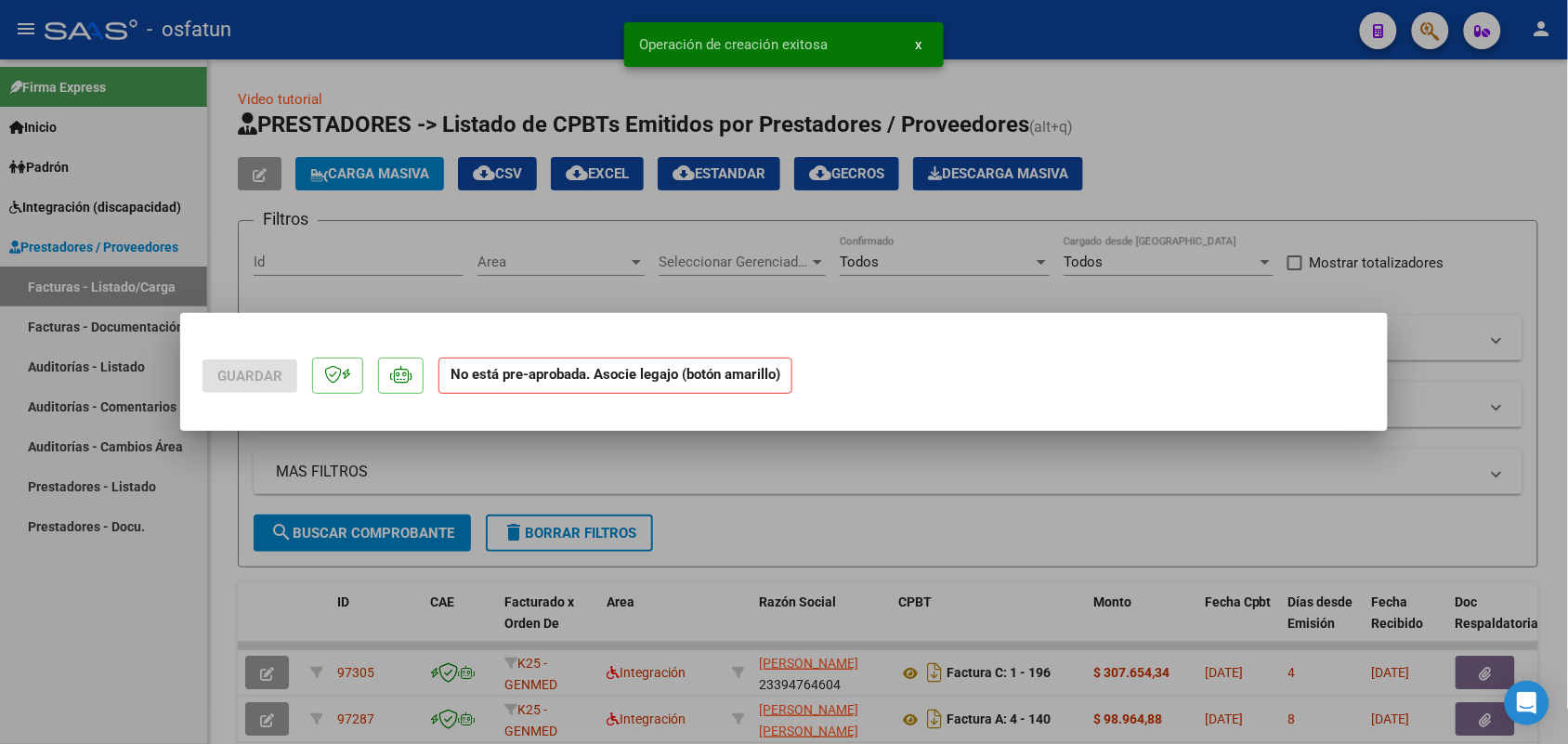
scroll to position [0, 0]
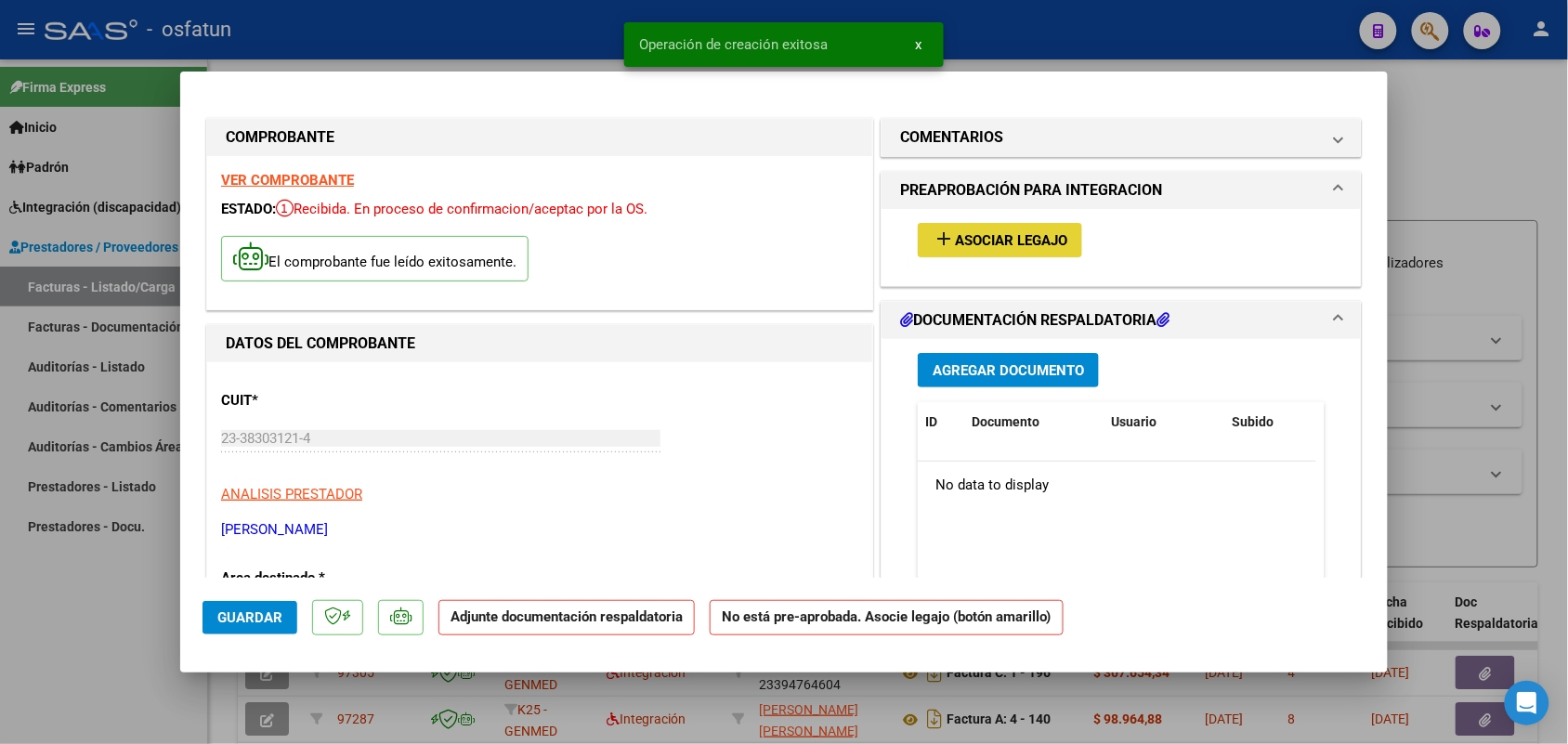
click at [1015, 247] on span "Asociar Legajo" at bounding box center [1011, 240] width 112 height 16
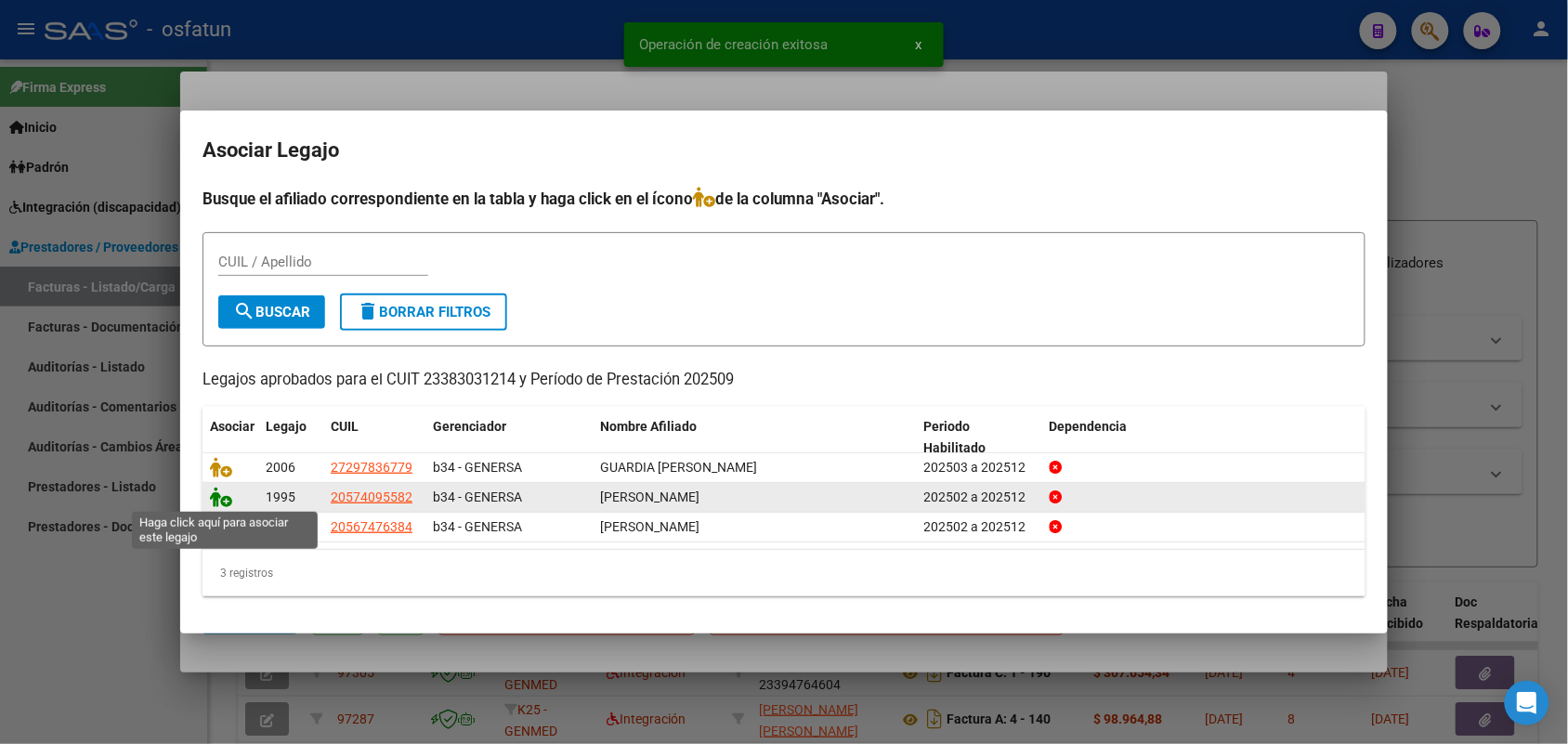
click at [222, 495] on icon at bounding box center [221, 496] width 22 height 20
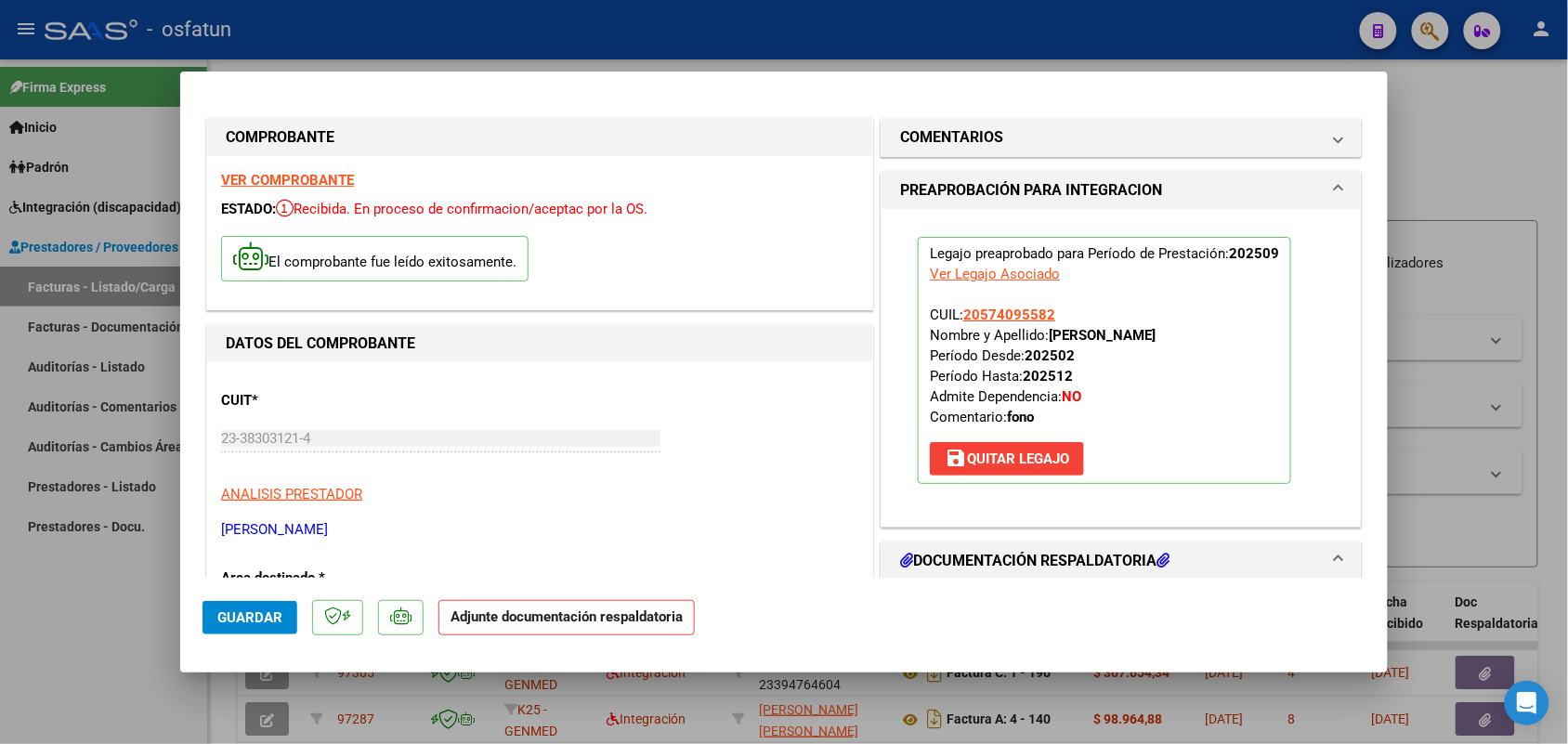
scroll to position [116, 0]
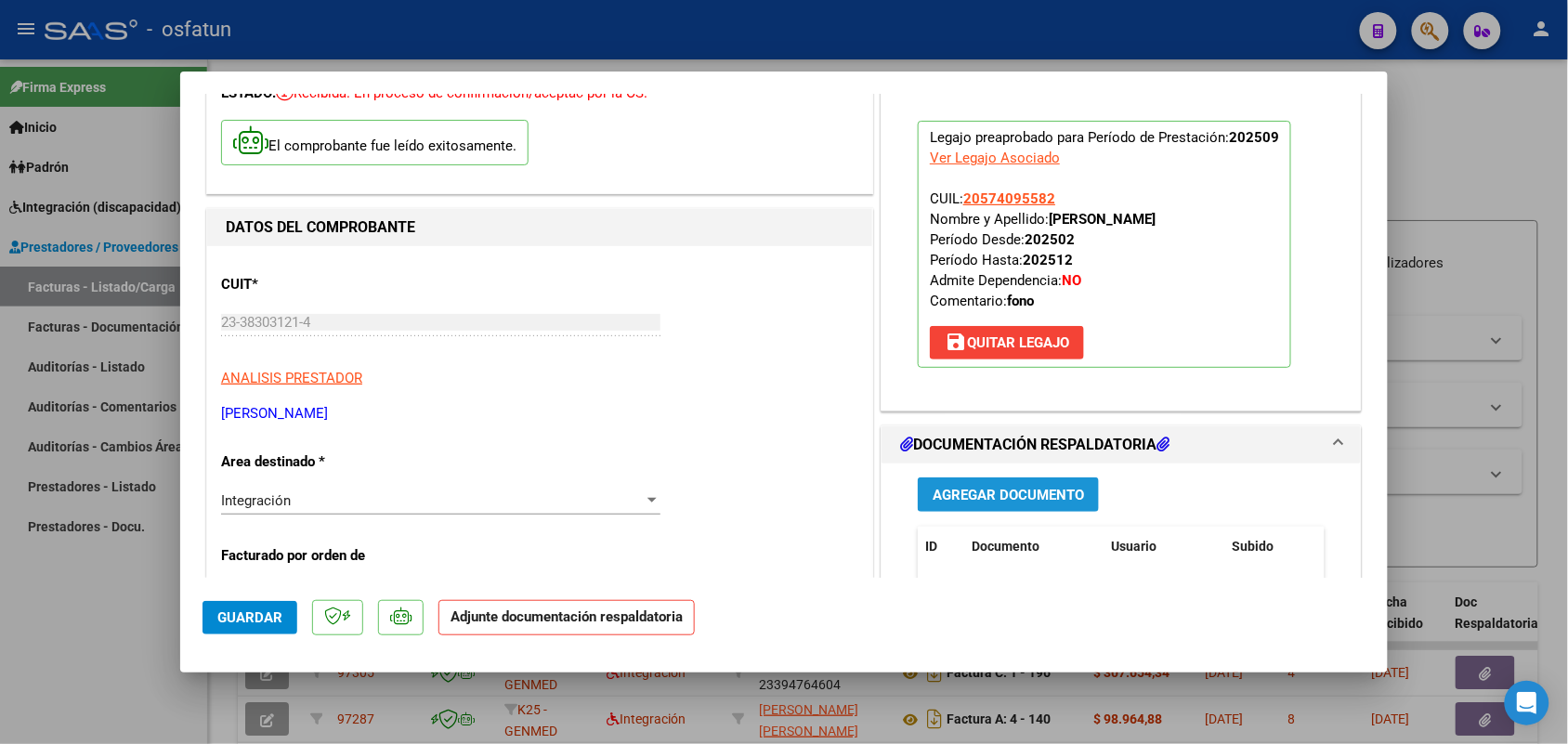
click at [990, 490] on span "Agregar Documento" at bounding box center [1008, 494] width 152 height 16
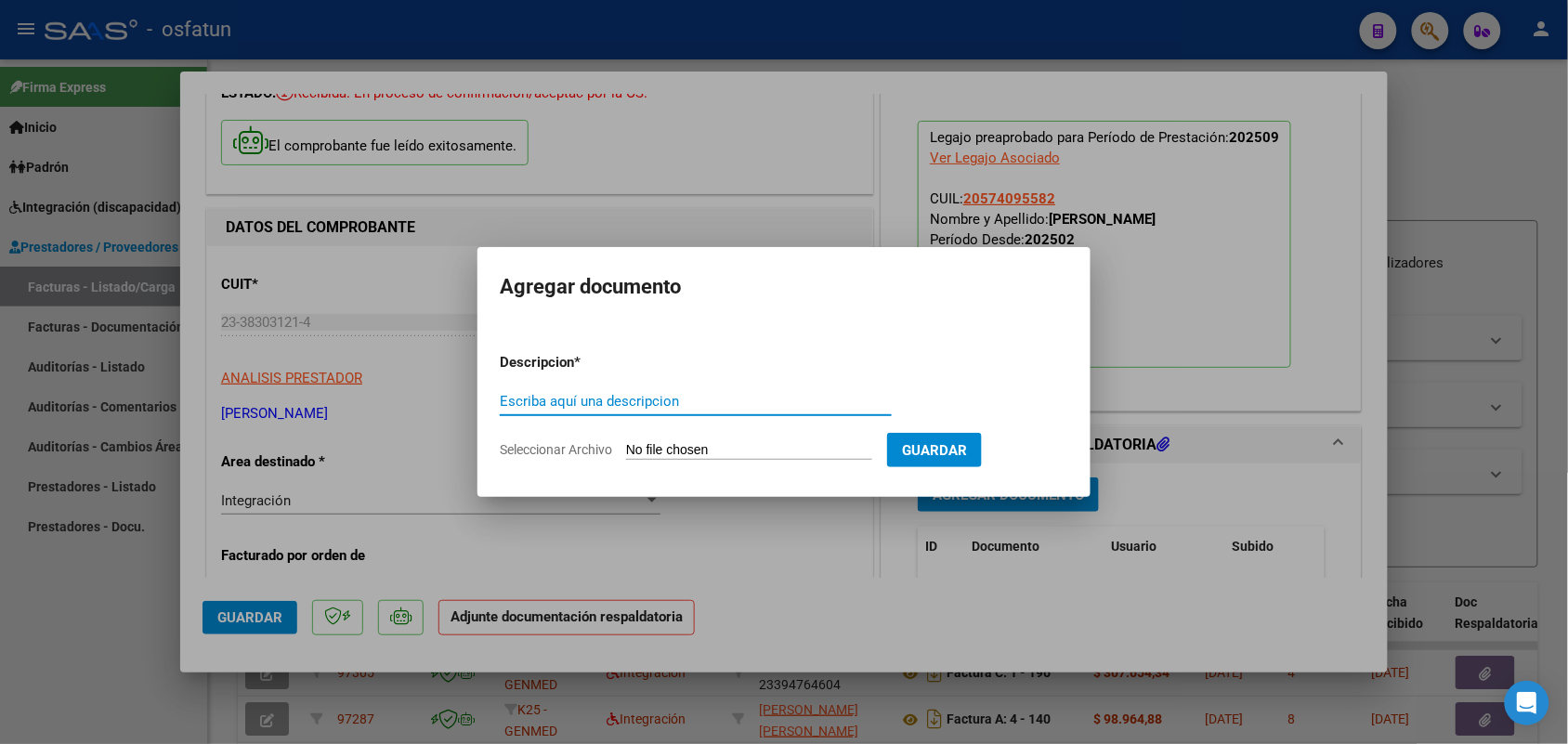
click at [652, 400] on input "Escriba aquí una descripcion" at bounding box center [695, 401] width 392 height 16
type input "ASIST"
click at [701, 454] on input "Seleccionar Archivo" at bounding box center [749, 451] width 246 height 17
type input "C:\fakepath\Fonoaudiologia - [PERSON_NAME] - [PERSON_NAME] septiembre.pdf"
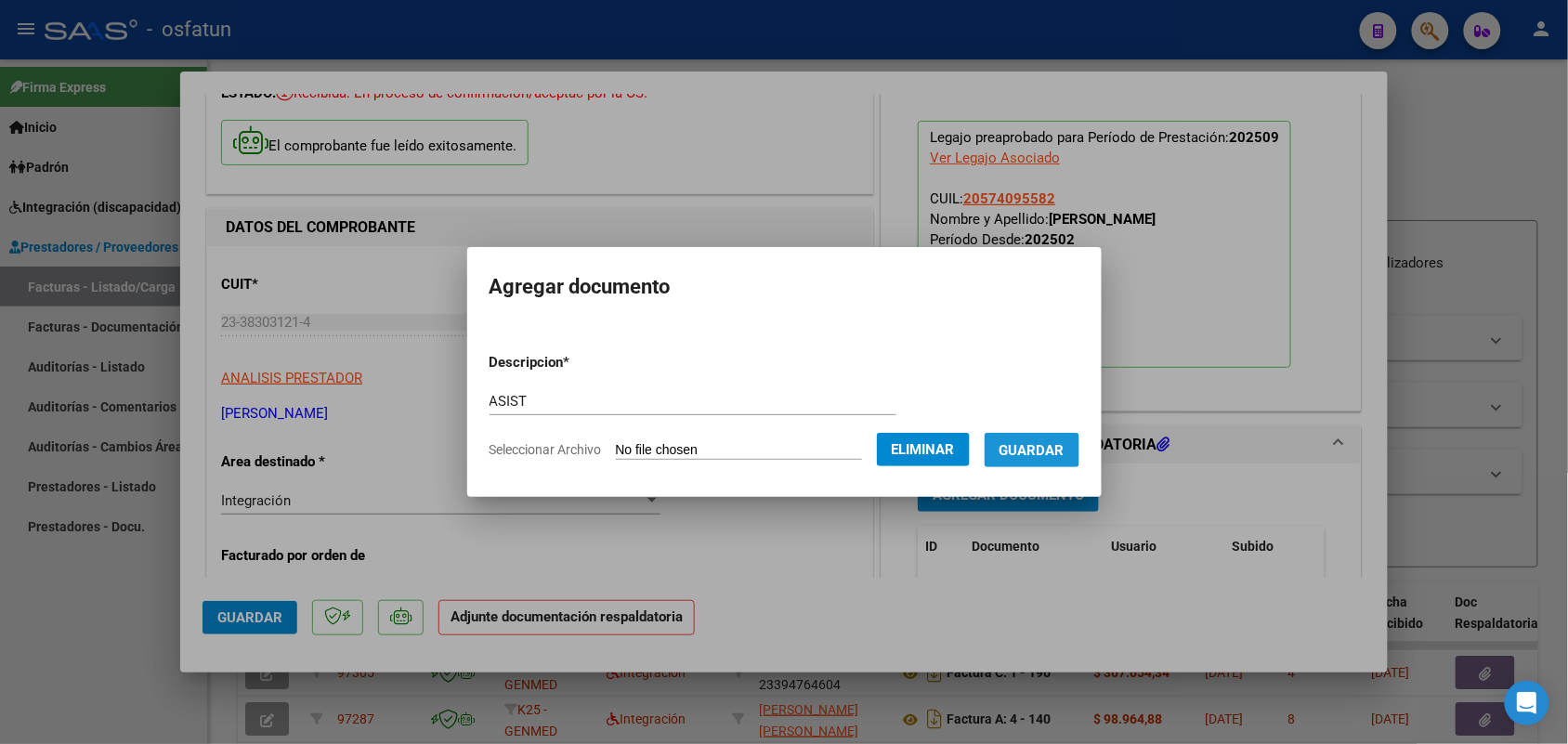
click at [1042, 442] on span "Guardar" at bounding box center [1031, 450] width 65 height 16
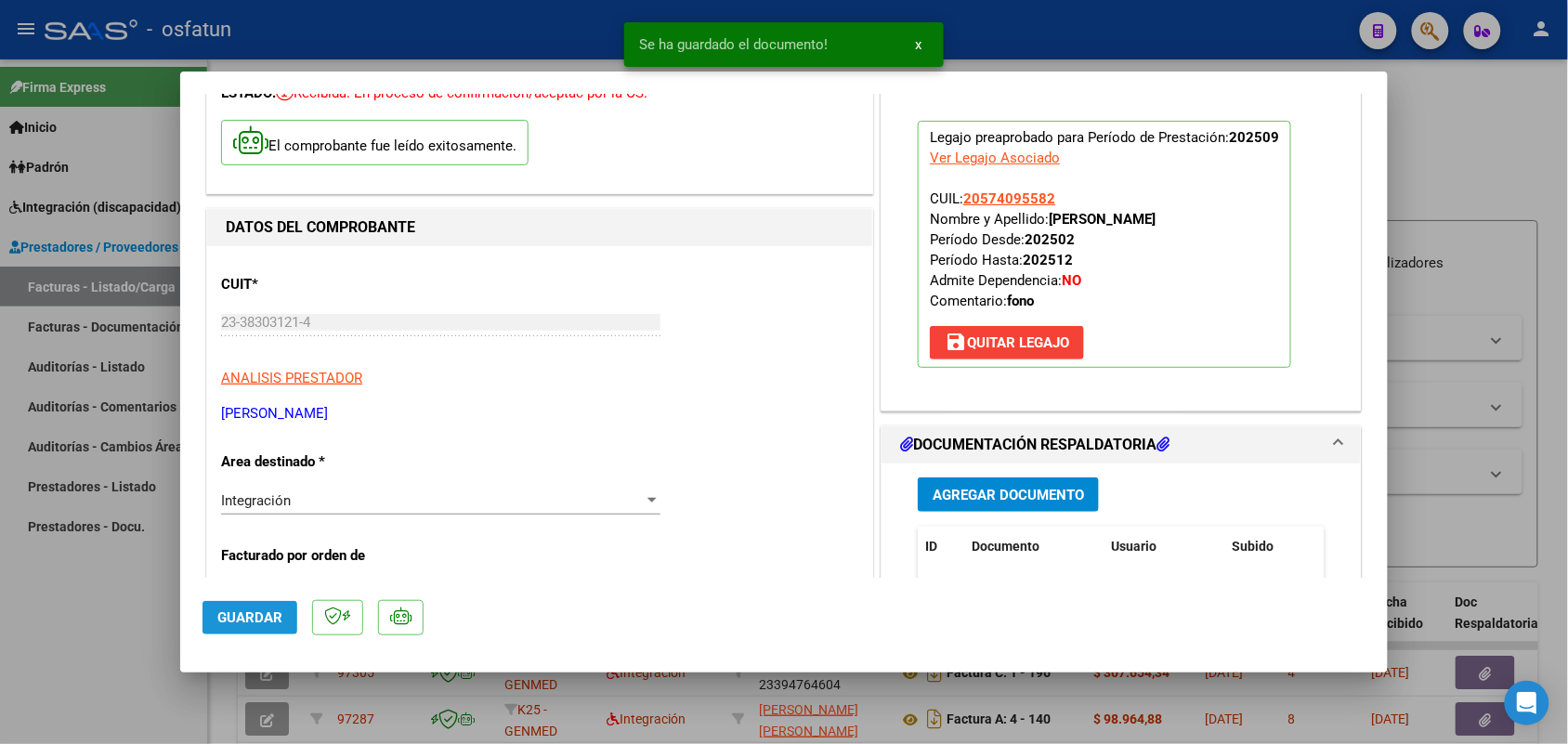
click at [274, 610] on span "Guardar" at bounding box center [250, 617] width 65 height 16
drag, startPoint x: 129, startPoint y: 657, endPoint x: 425, endPoint y: 384, distance: 402.7
click at [130, 656] on div at bounding box center [784, 372] width 1568 height 744
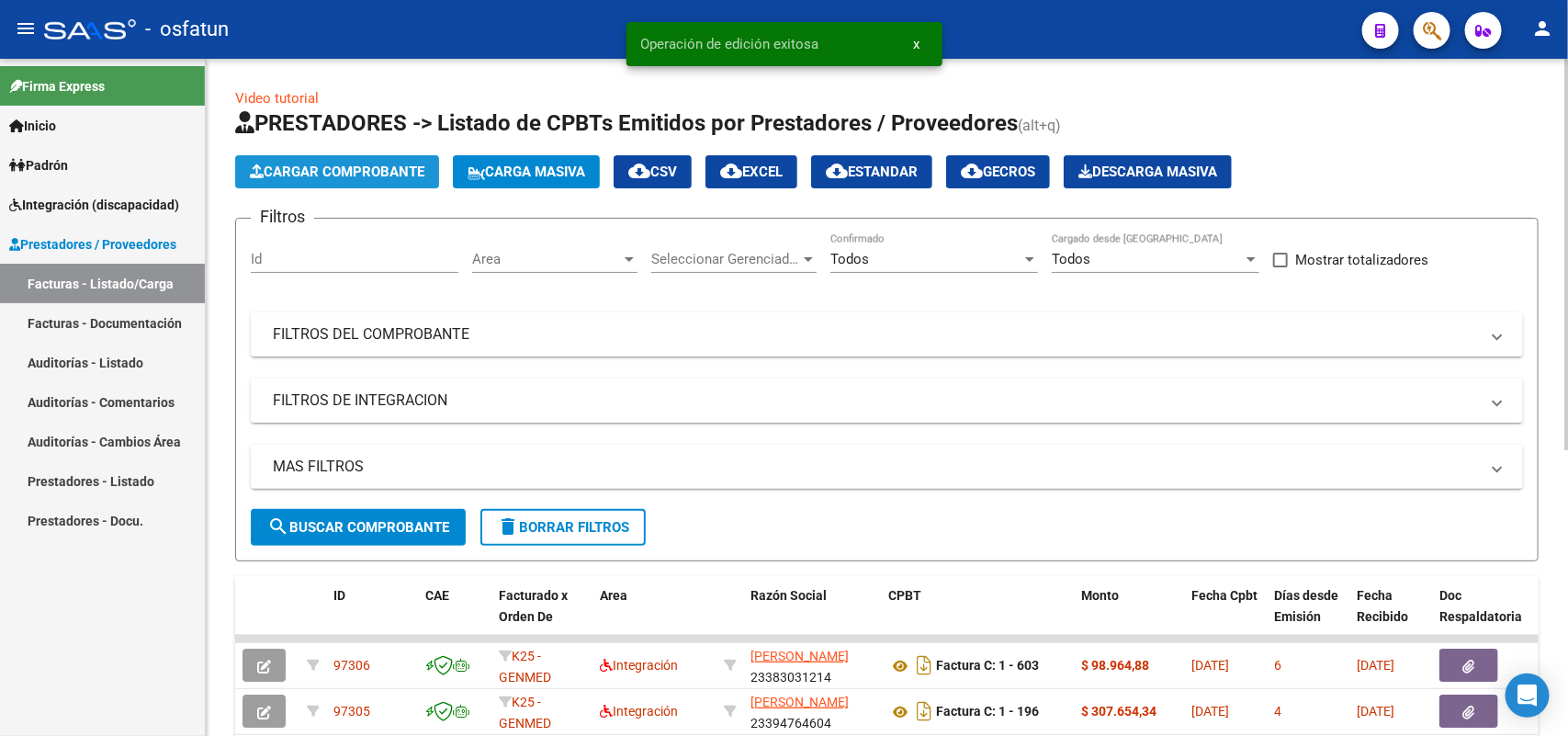
click at [357, 164] on span "Cargar Comprobante" at bounding box center [337, 171] width 174 height 16
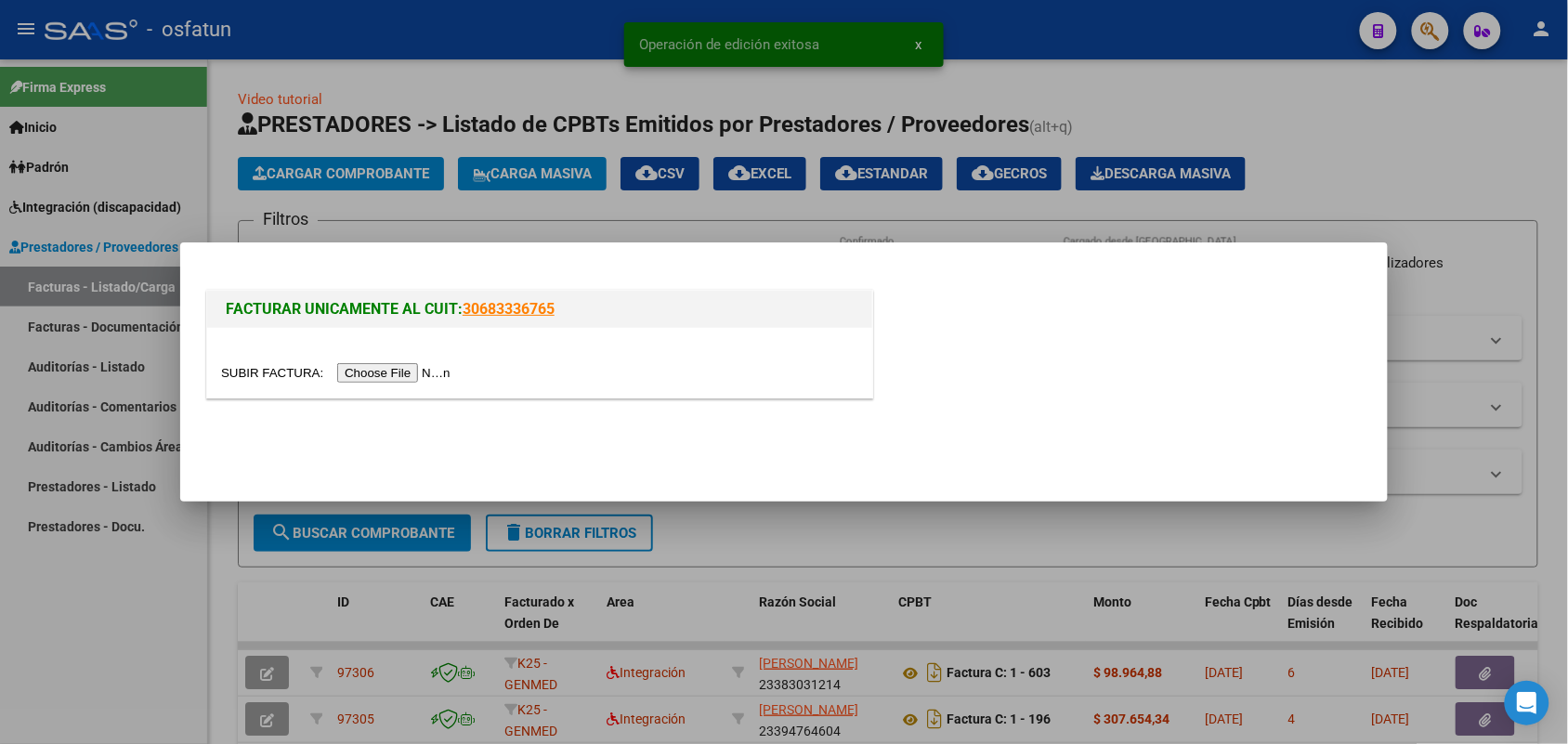
click at [368, 370] on input "file" at bounding box center [339, 372] width 235 height 19
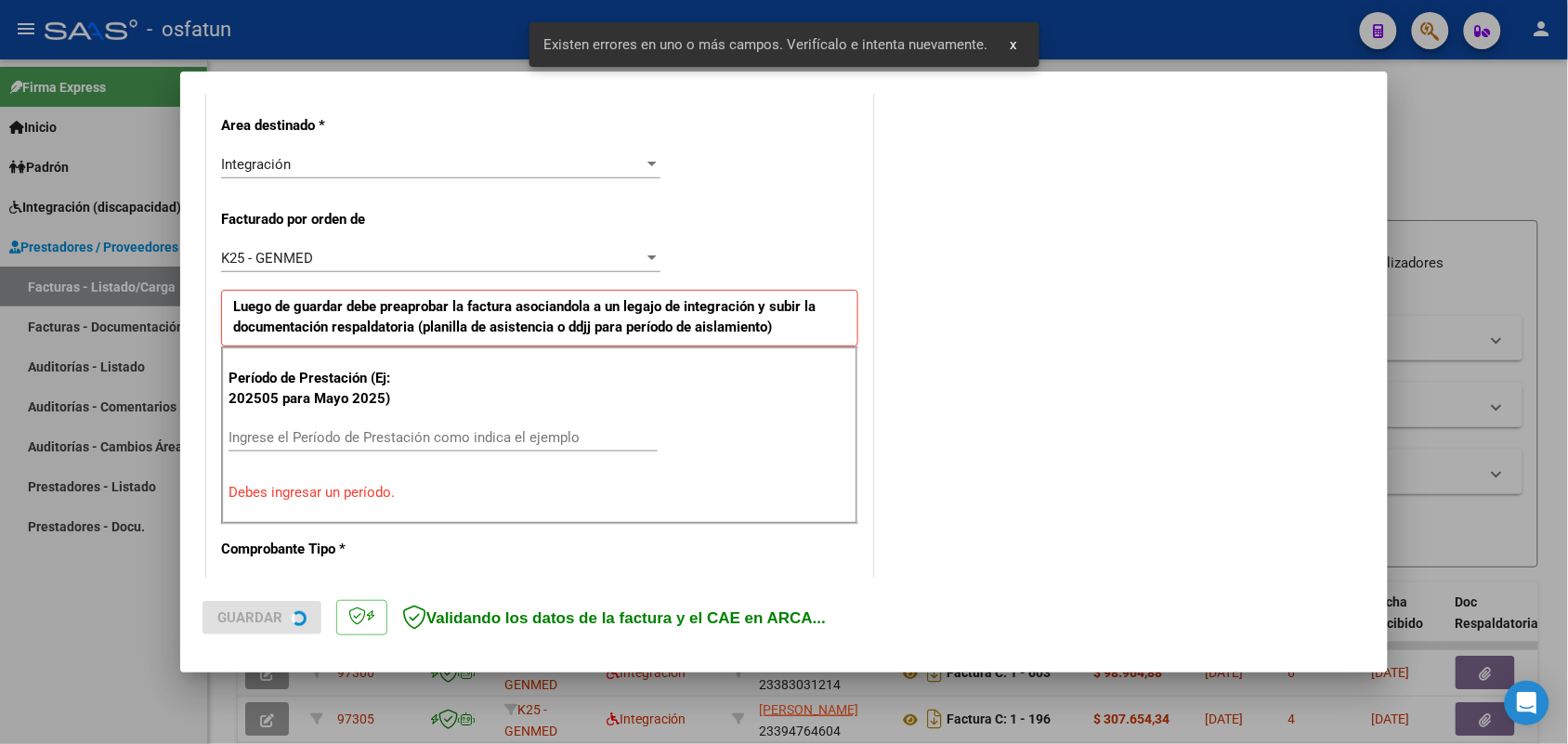
scroll to position [466, 0]
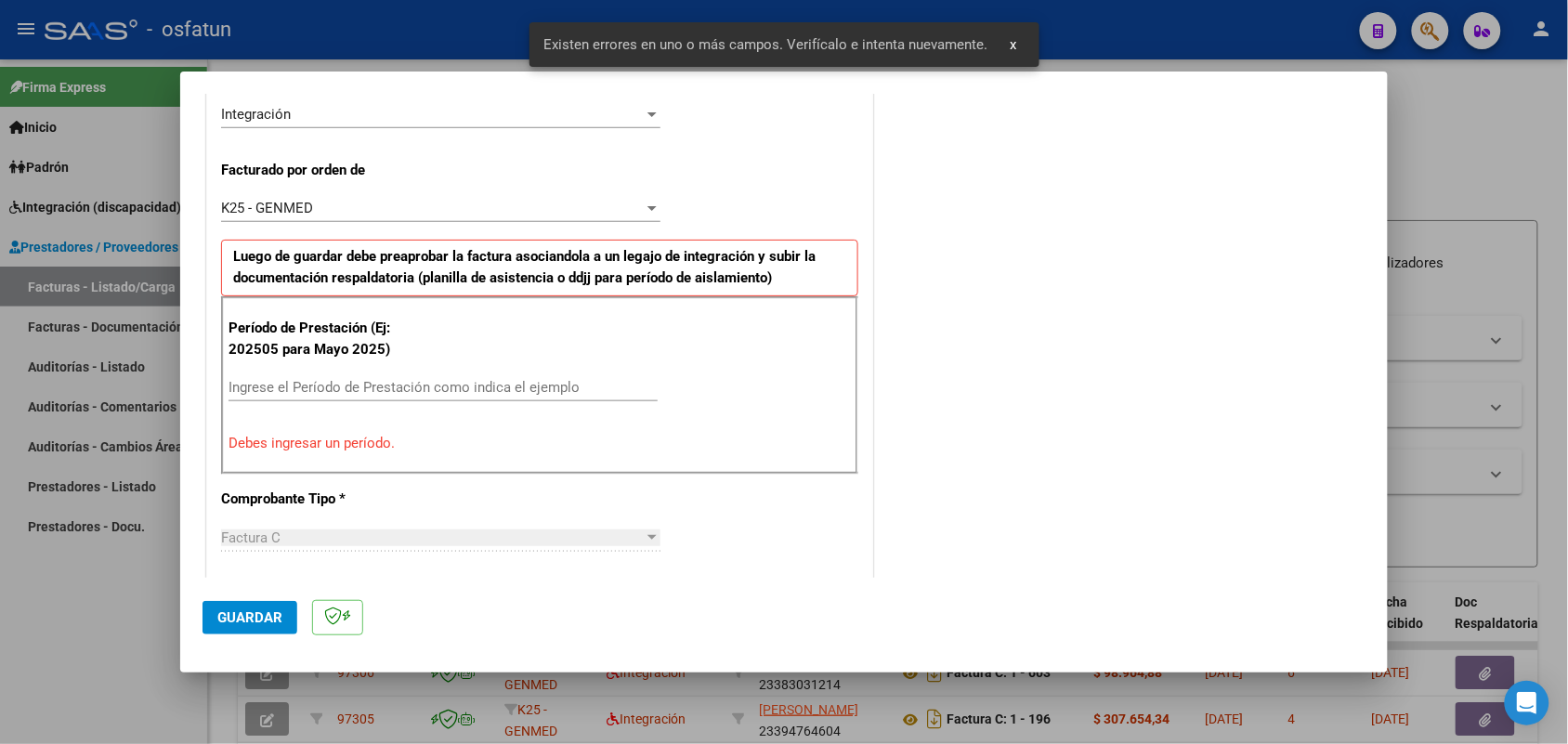
click at [401, 379] on input "Ingrese el Período de Prestación como indica el ejemplo" at bounding box center [443, 387] width 429 height 16
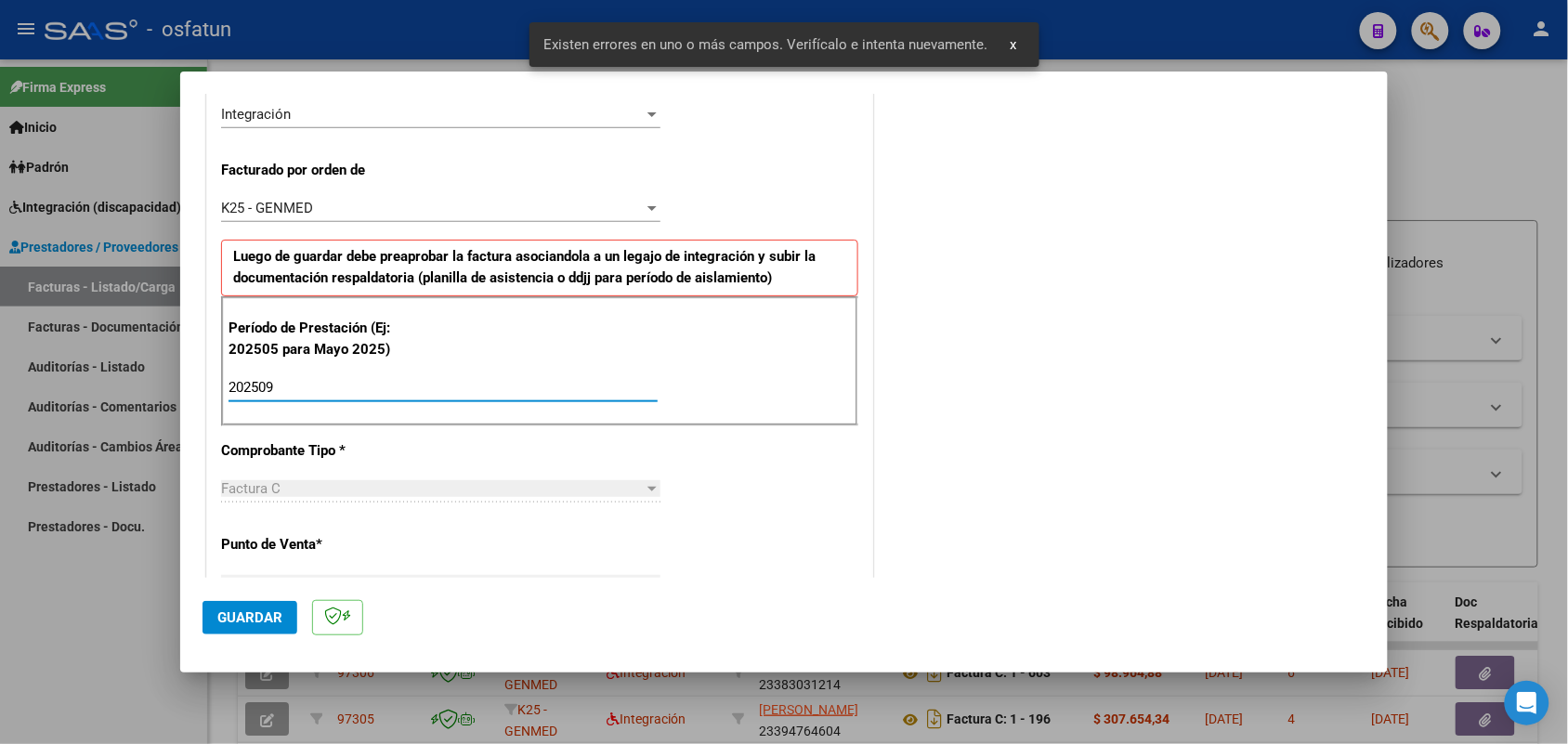
type input "202509"
click at [246, 624] on button "Guardar" at bounding box center [250, 617] width 95 height 34
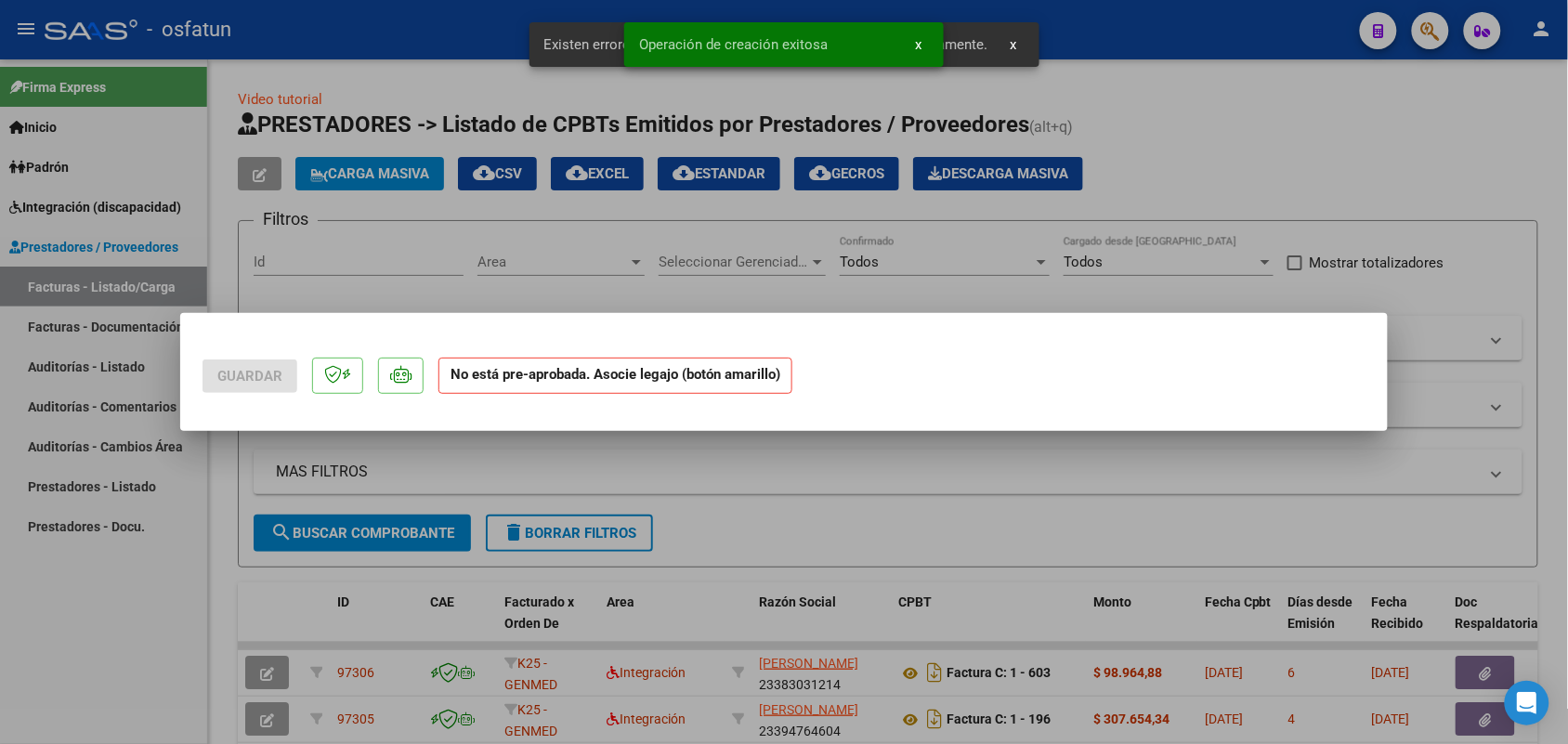
scroll to position [0, 0]
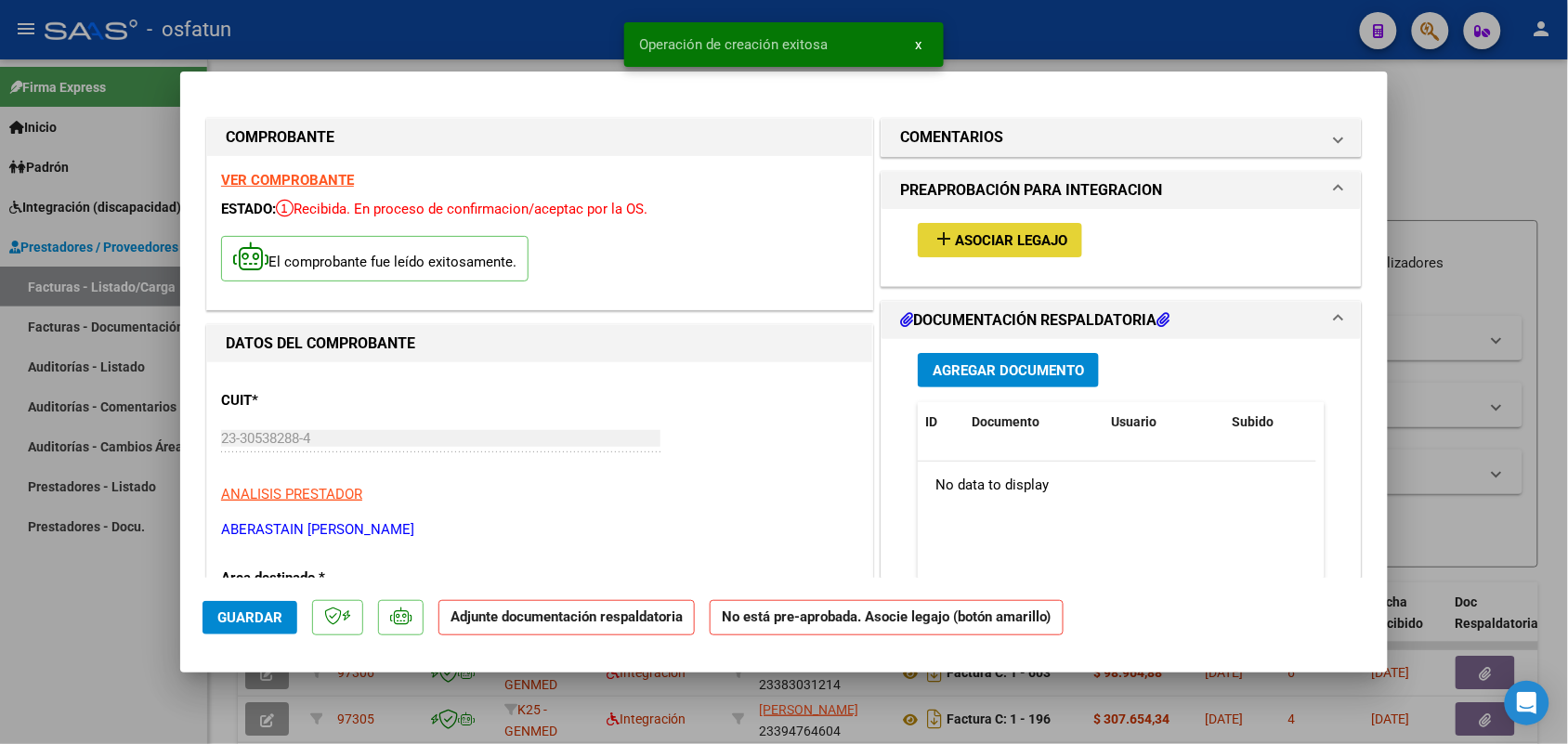
click at [1018, 240] on span "Asociar Legajo" at bounding box center [1011, 240] width 112 height 16
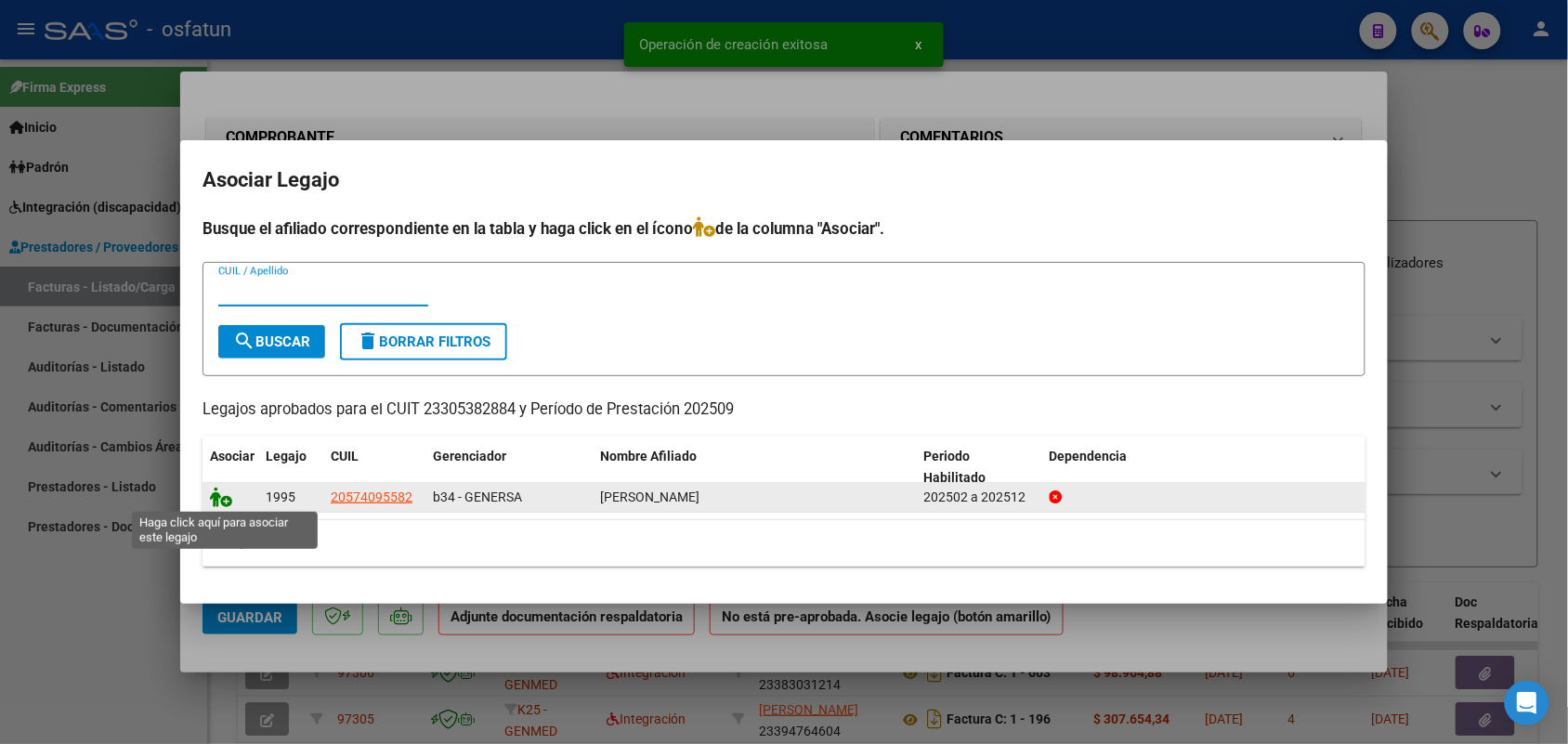
click at [224, 489] on icon at bounding box center [221, 496] width 22 height 20
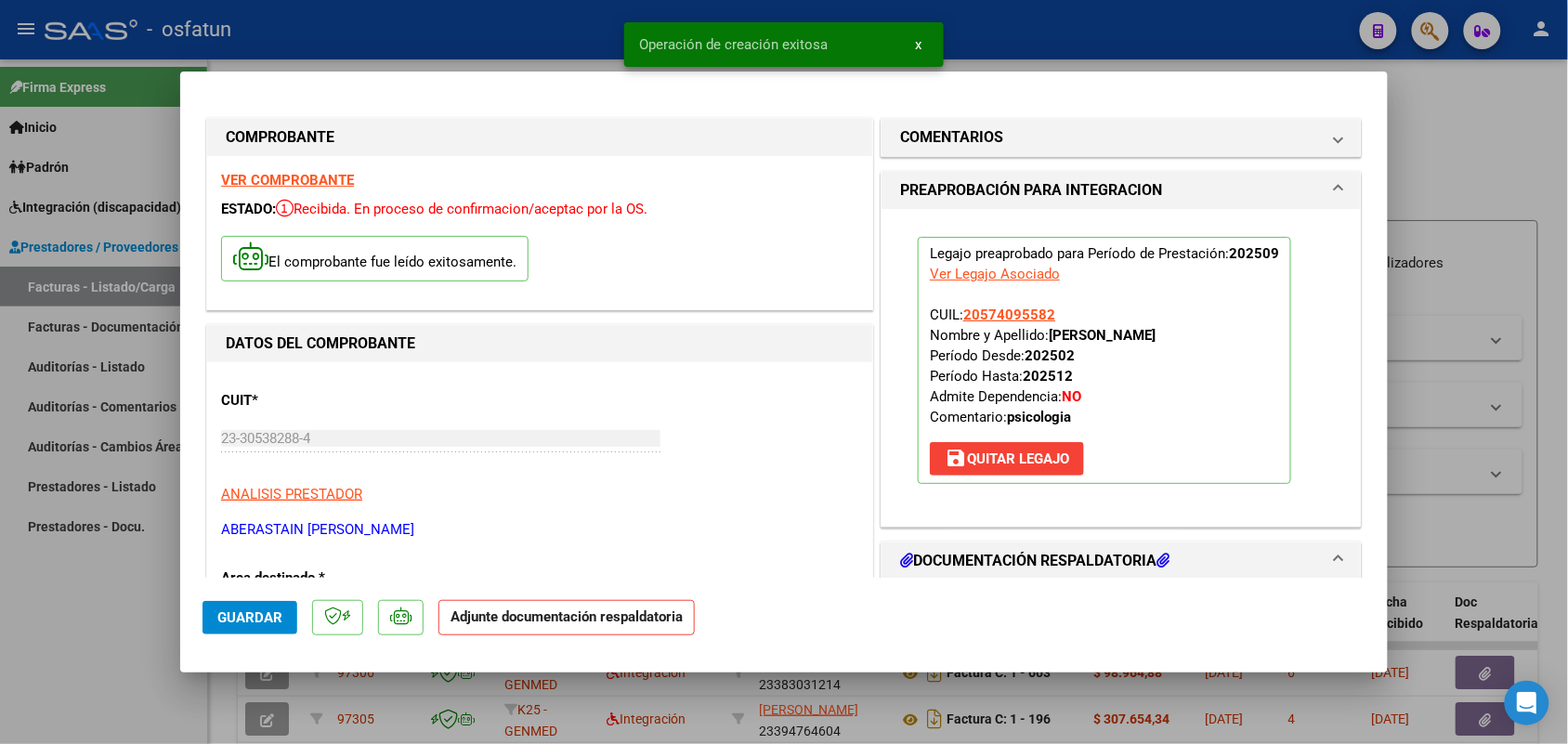
scroll to position [116, 0]
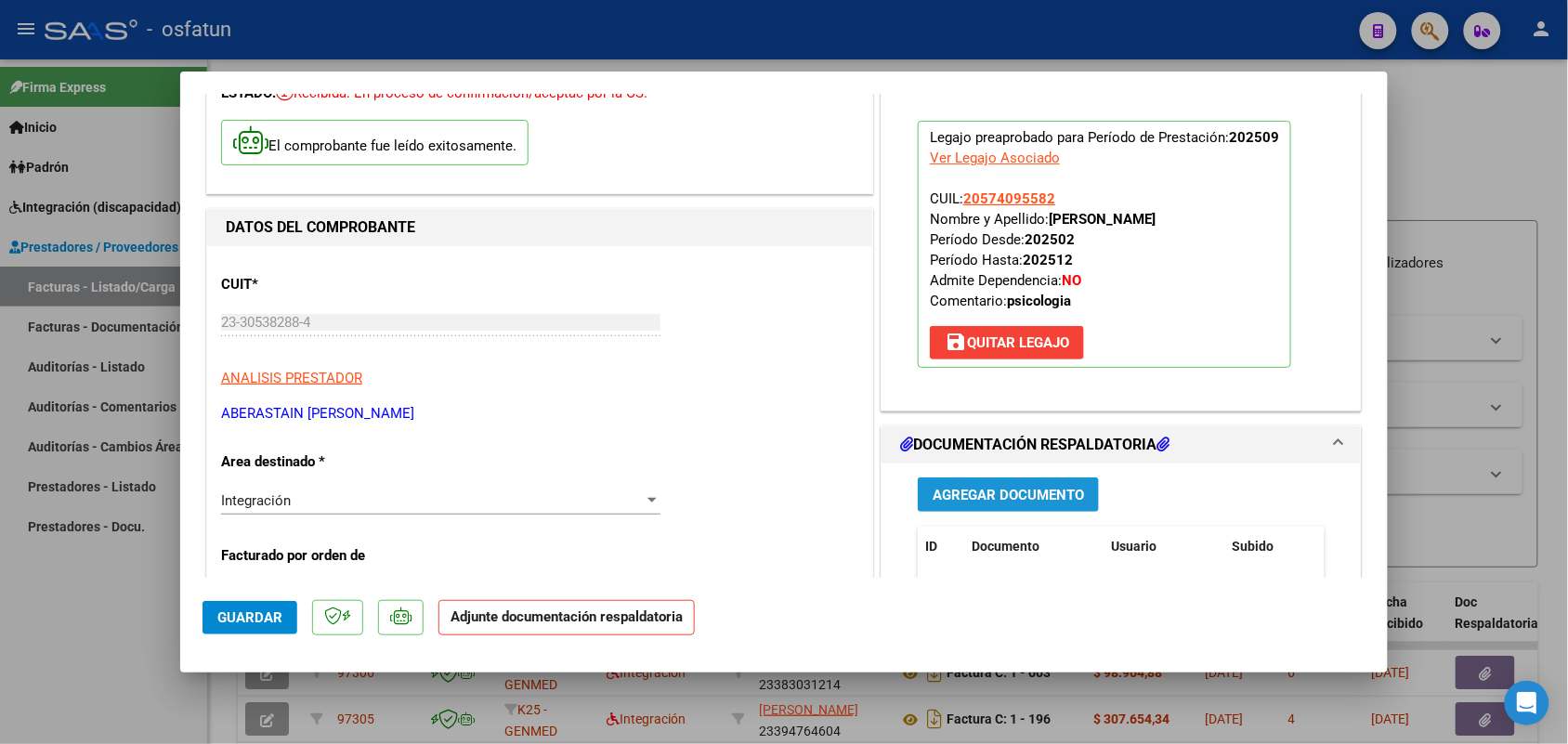
click at [1014, 503] on span "Agregar Documento" at bounding box center [1008, 494] width 152 height 16
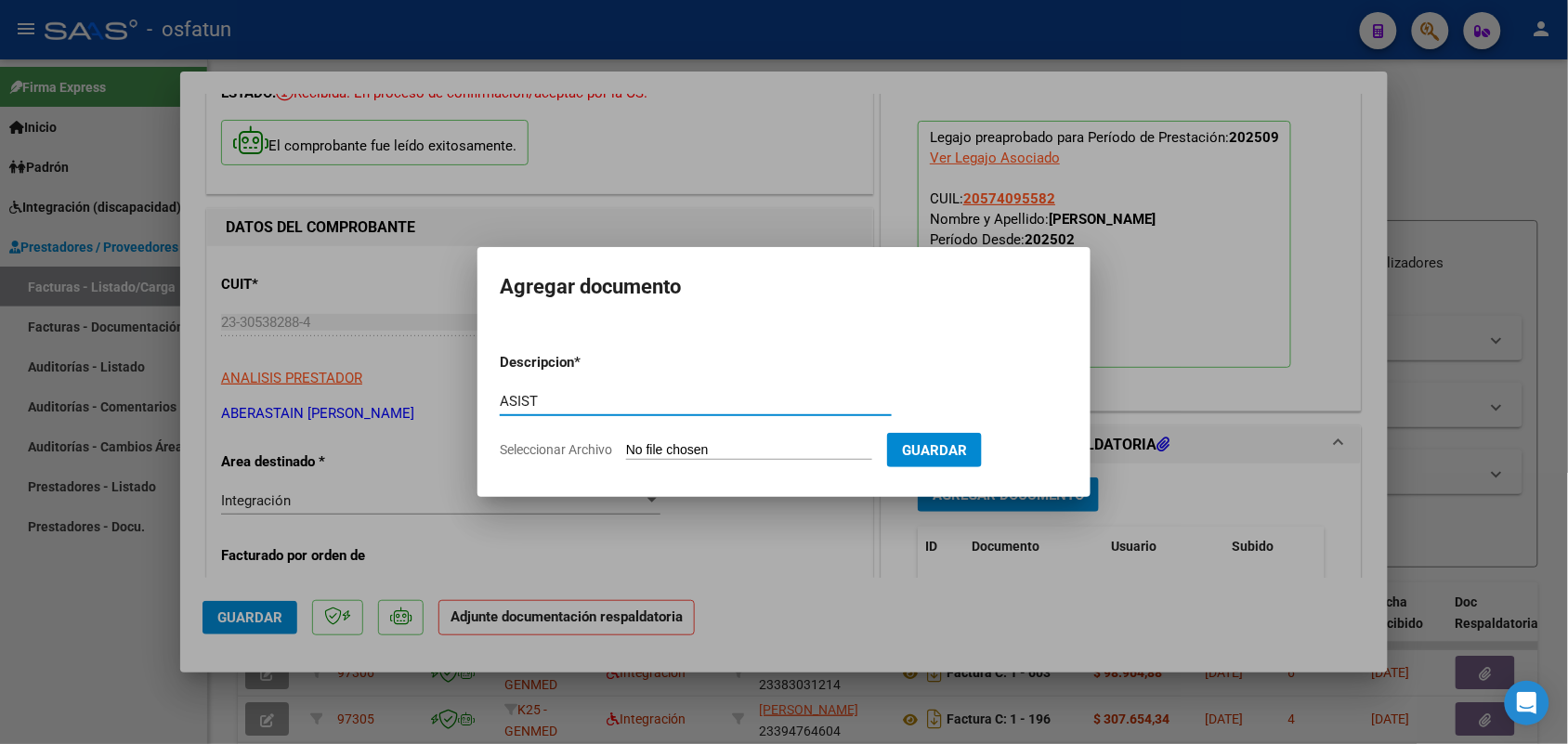
type input "ASIST"
click at [707, 448] on input "Seleccionar Archivo" at bounding box center [749, 451] width 246 height 17
type input "C:\fakepath\ASIST PSL.pdf"
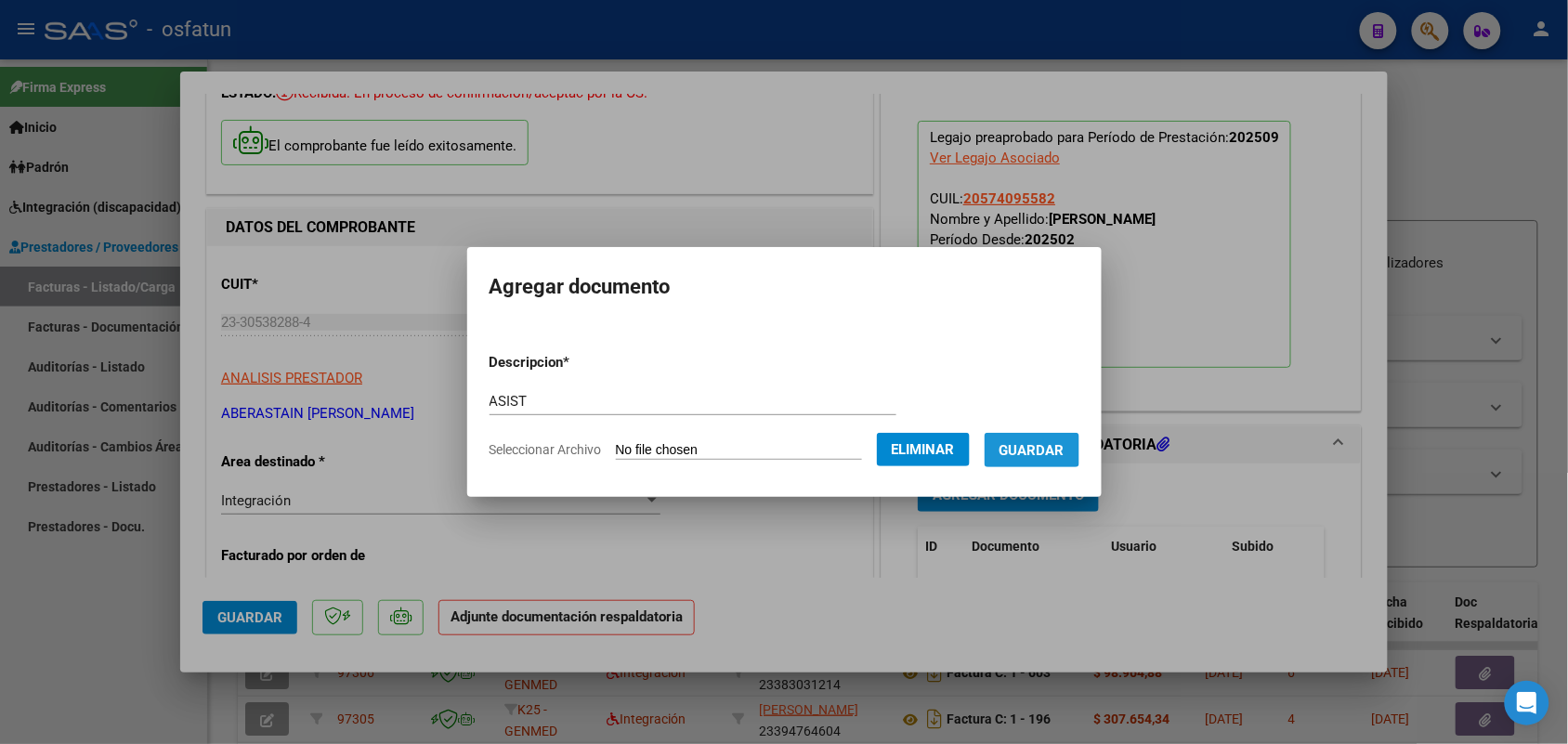
click at [1045, 442] on span "Guardar" at bounding box center [1031, 450] width 65 height 16
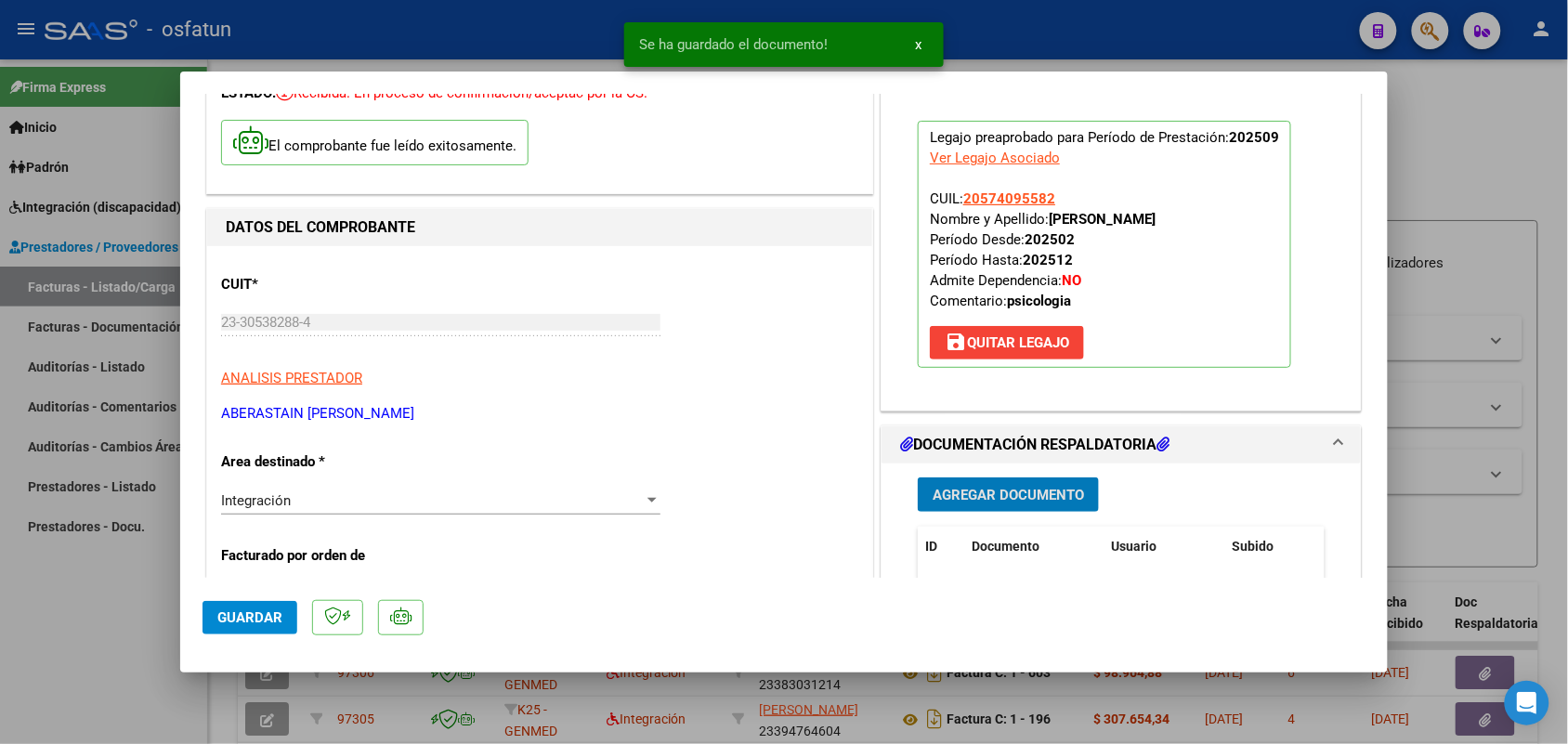
click at [235, 611] on span "Guardar" at bounding box center [250, 617] width 65 height 16
click at [65, 627] on div at bounding box center [784, 372] width 1568 height 744
type input "$ 0,00"
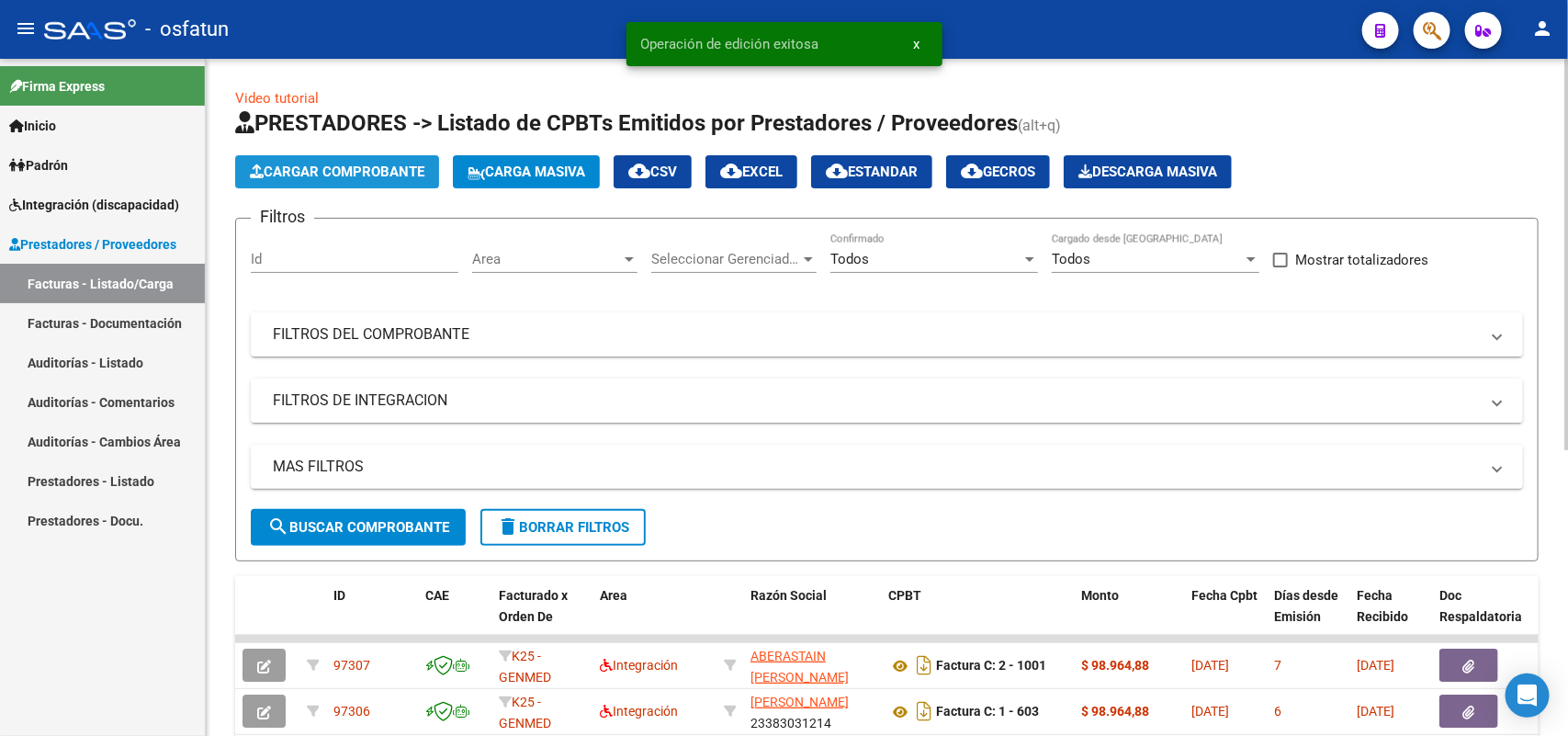
click at [317, 156] on button "Cargar Comprobante" at bounding box center [337, 171] width 204 height 33
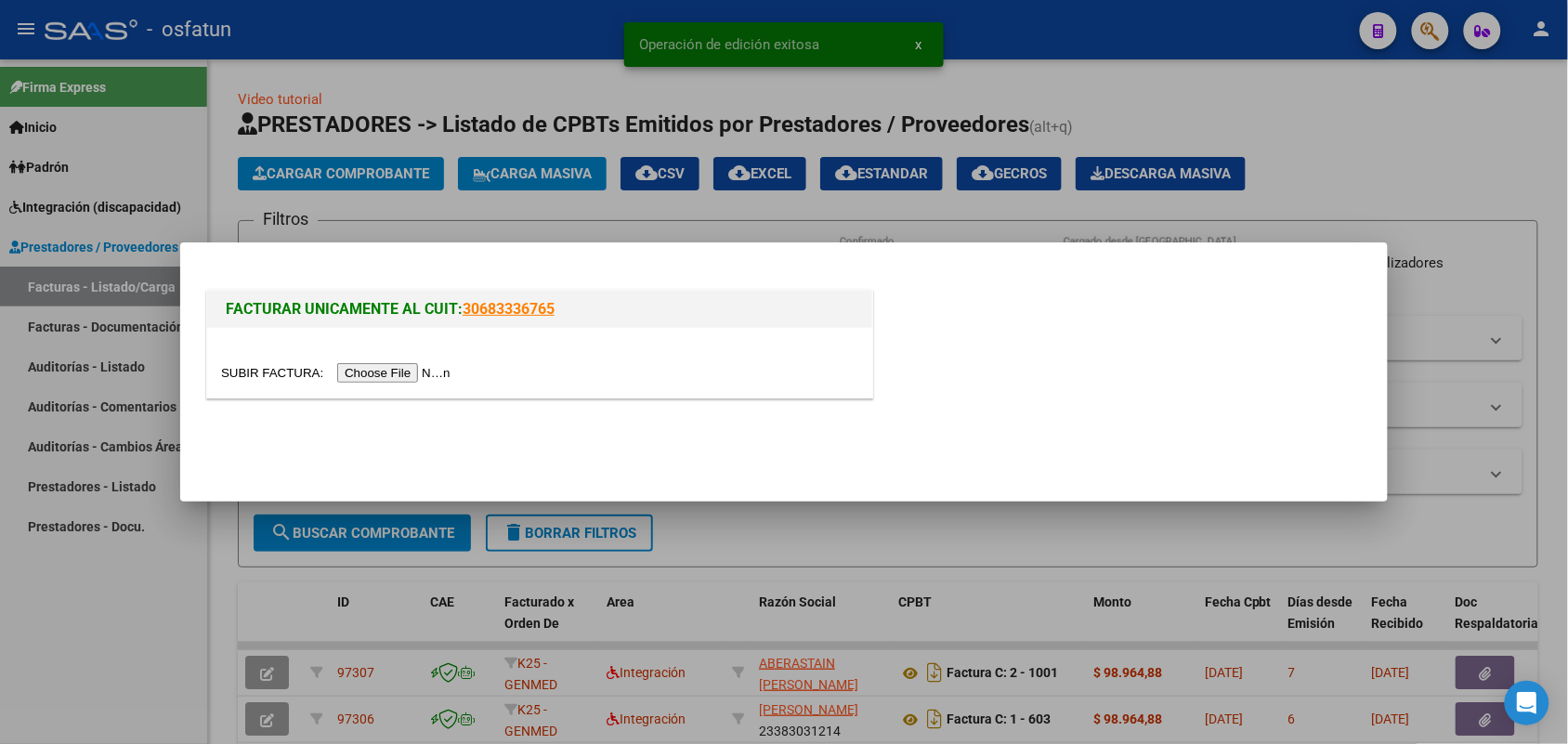
click at [392, 384] on div at bounding box center [540, 363] width 666 height 70
click at [392, 374] on input "file" at bounding box center [339, 372] width 235 height 19
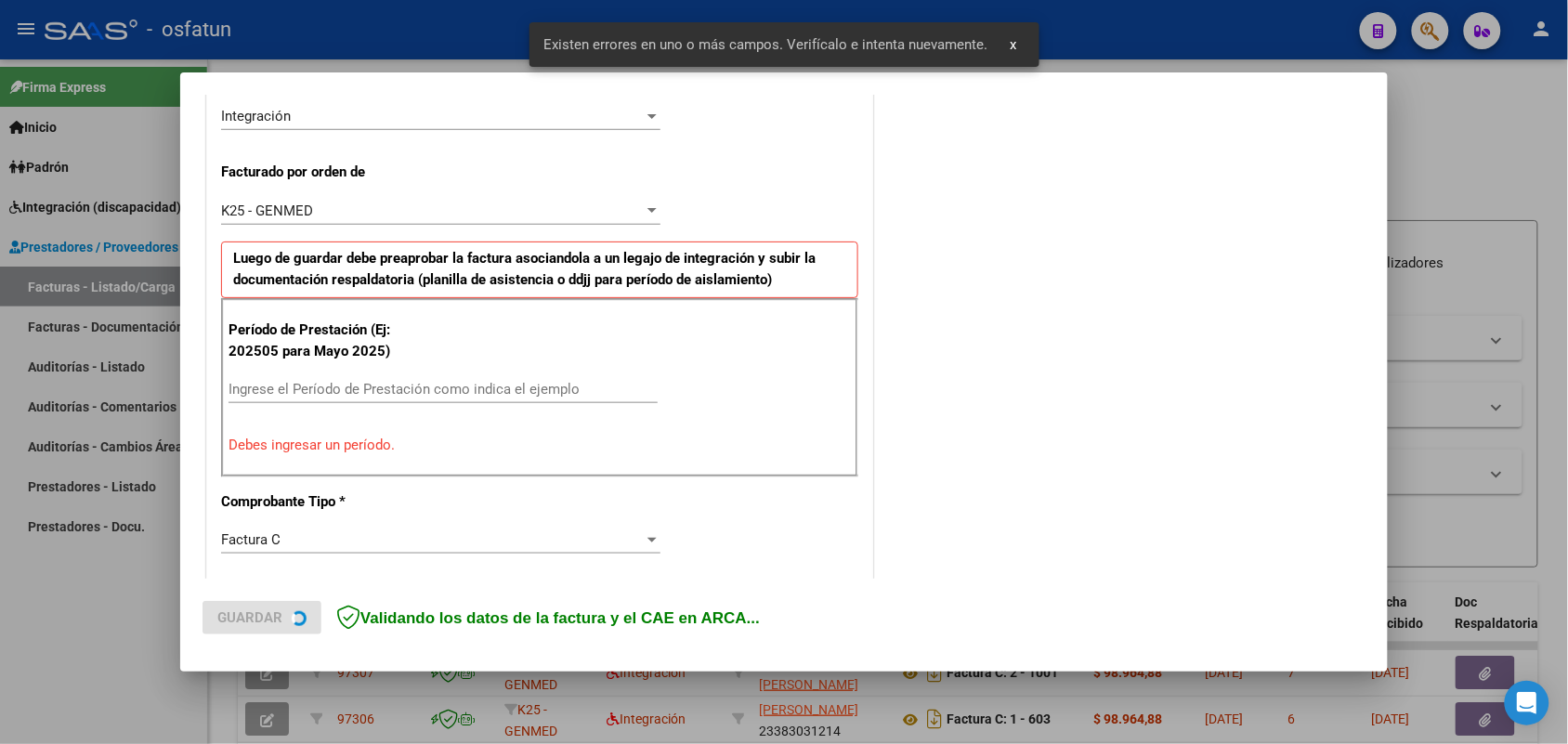
scroll to position [466, 0]
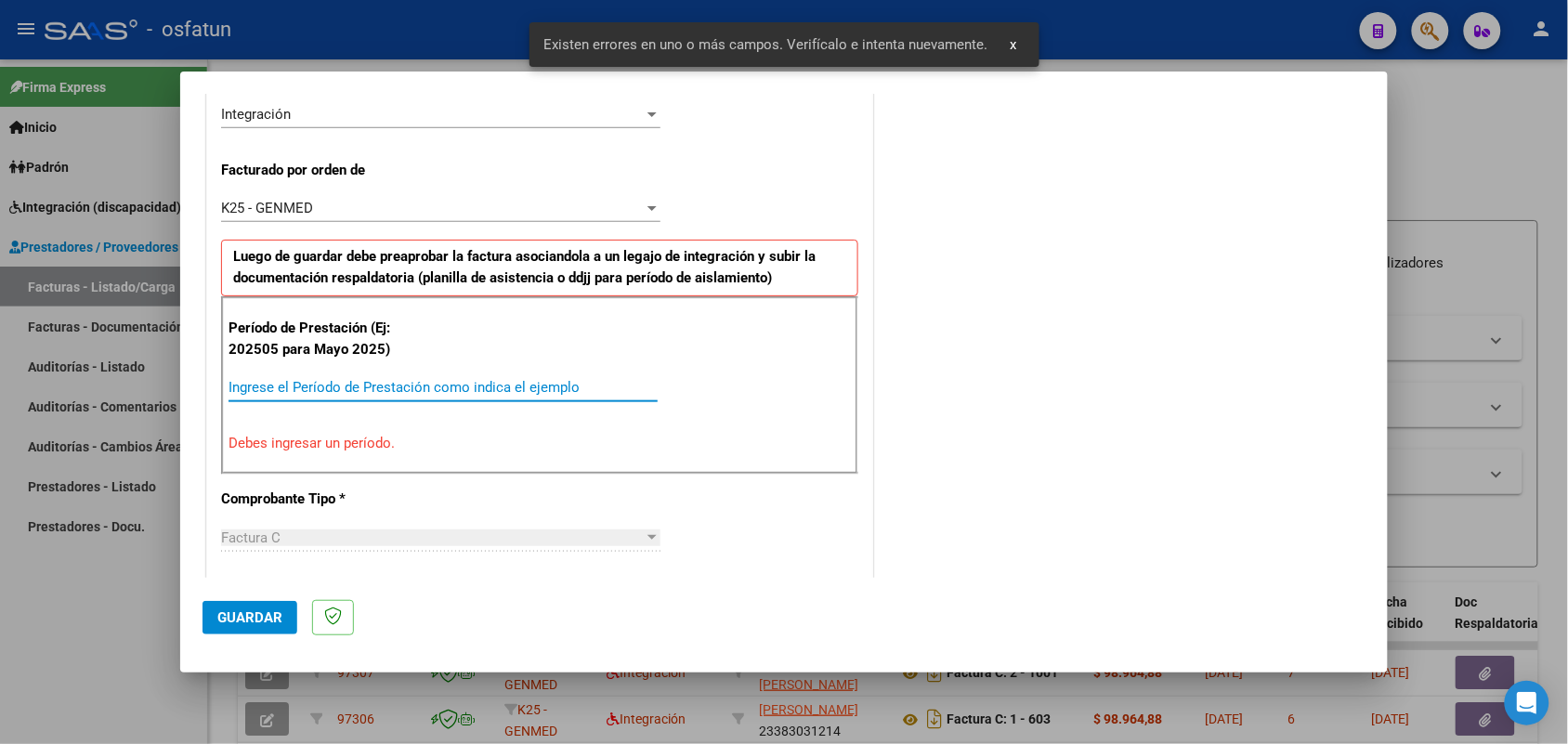
click at [466, 386] on input "Ingrese el Período de Prestación como indica el ejemplo" at bounding box center [443, 387] width 429 height 16
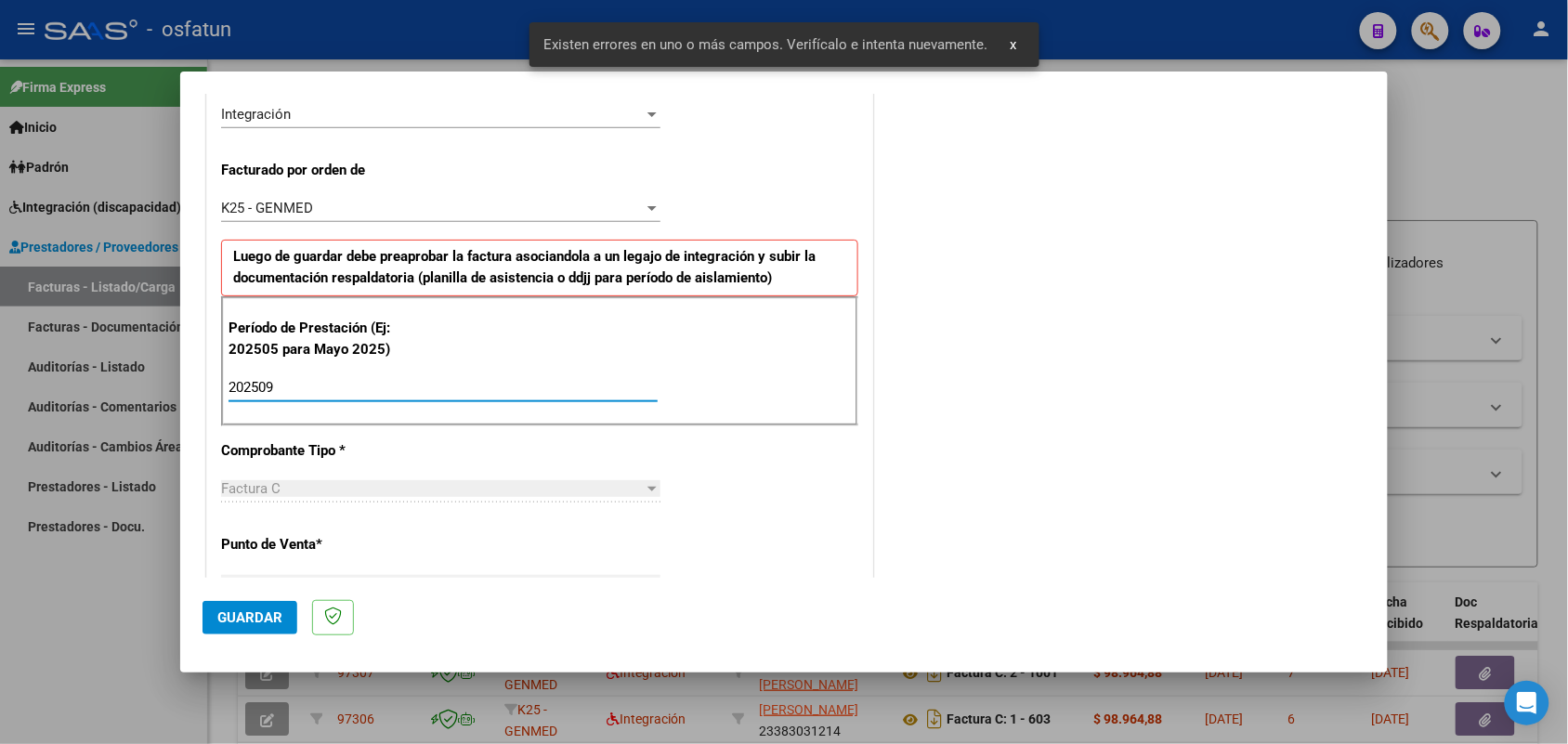
type input "202509"
click at [255, 616] on span "Guardar" at bounding box center [250, 617] width 65 height 16
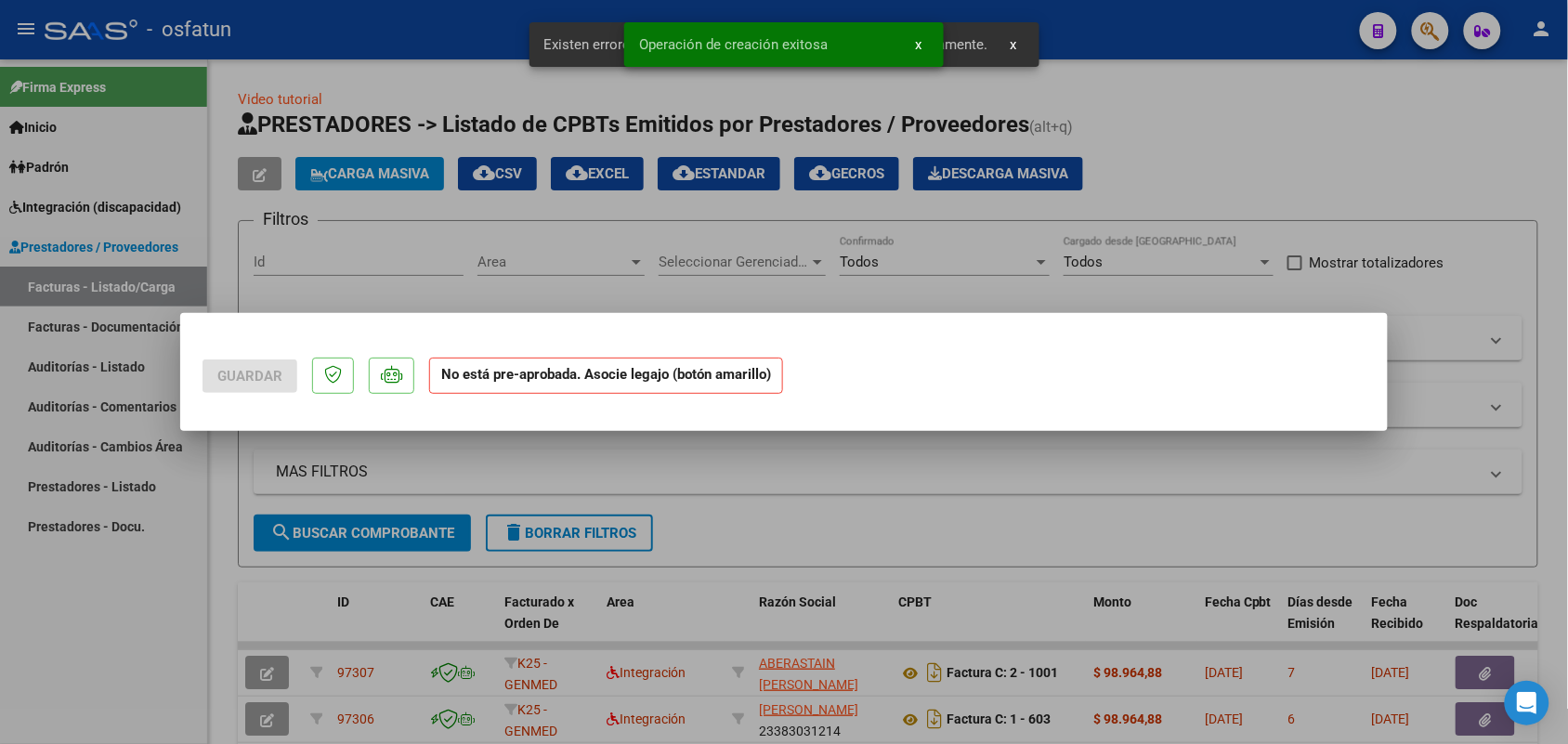
scroll to position [0, 0]
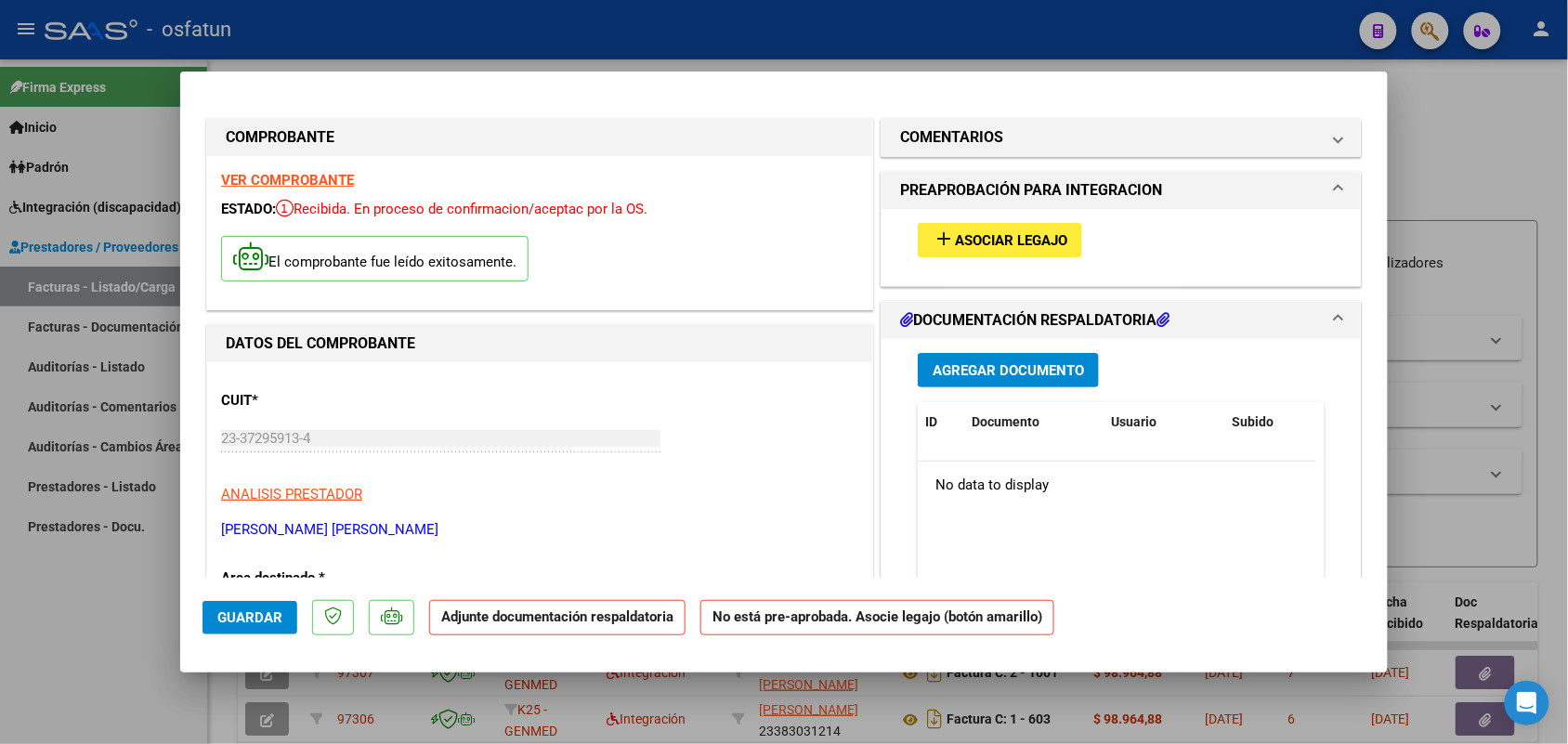
click at [955, 242] on span "Asociar Legajo" at bounding box center [1011, 240] width 112 height 16
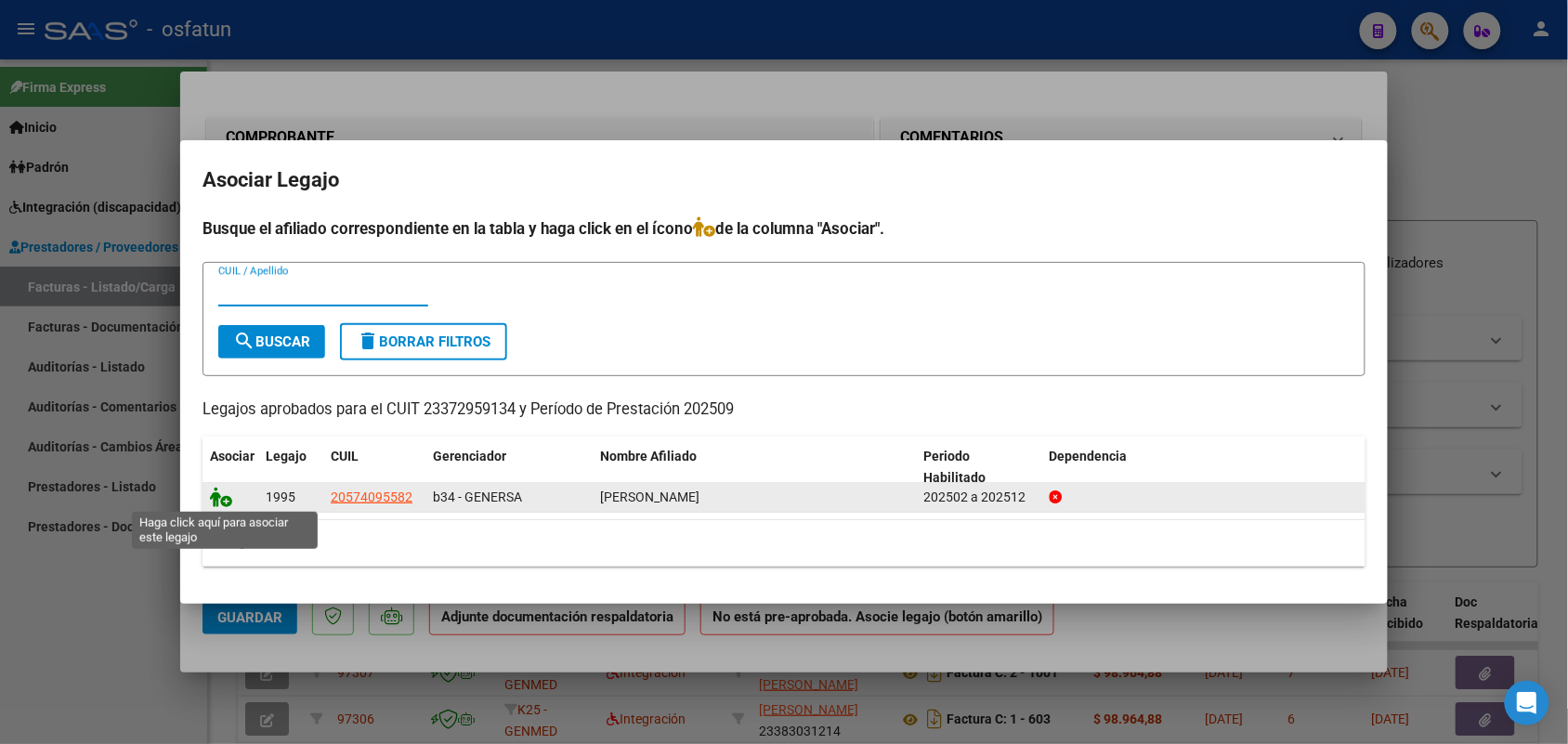
click at [225, 497] on icon at bounding box center [221, 496] width 22 height 20
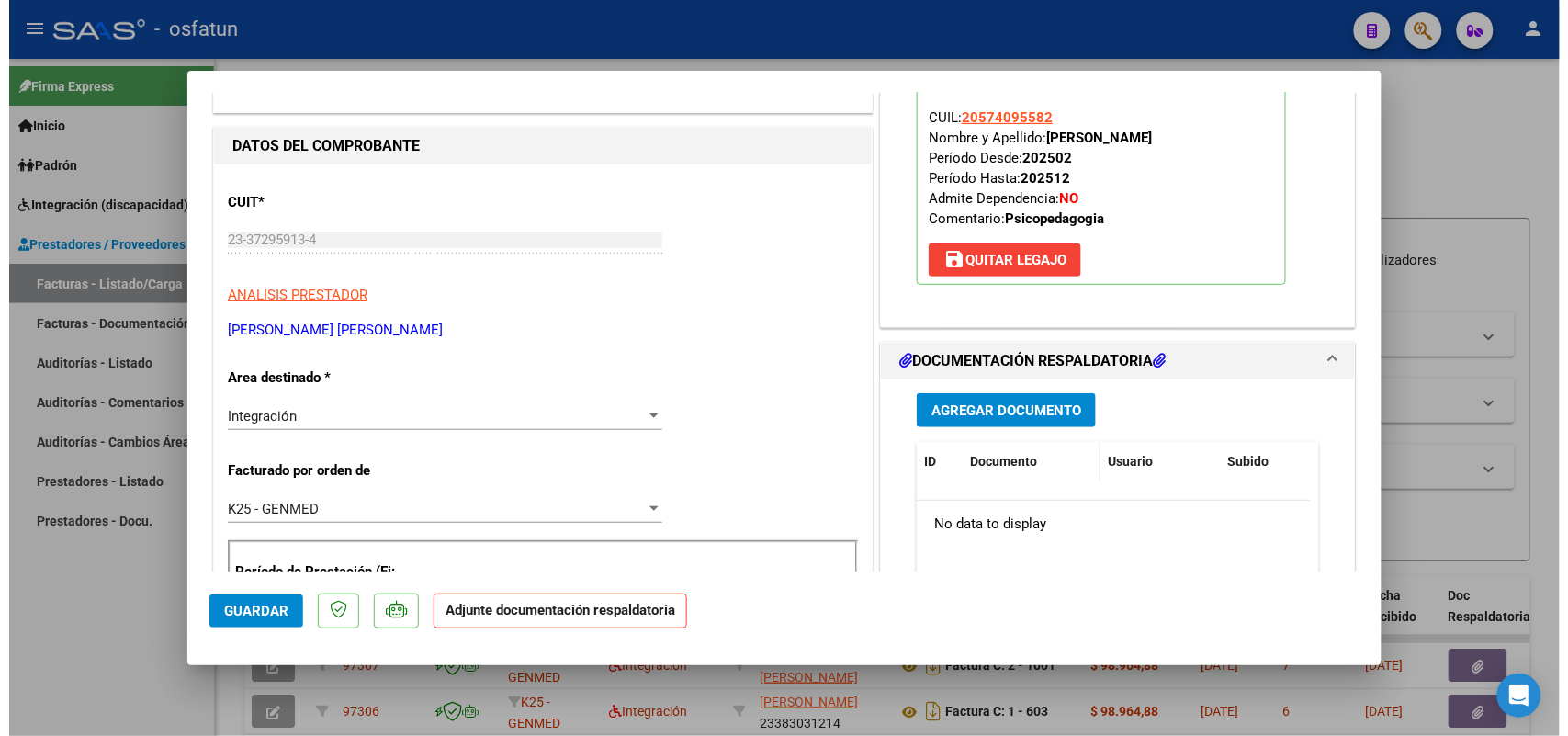
scroll to position [230, 0]
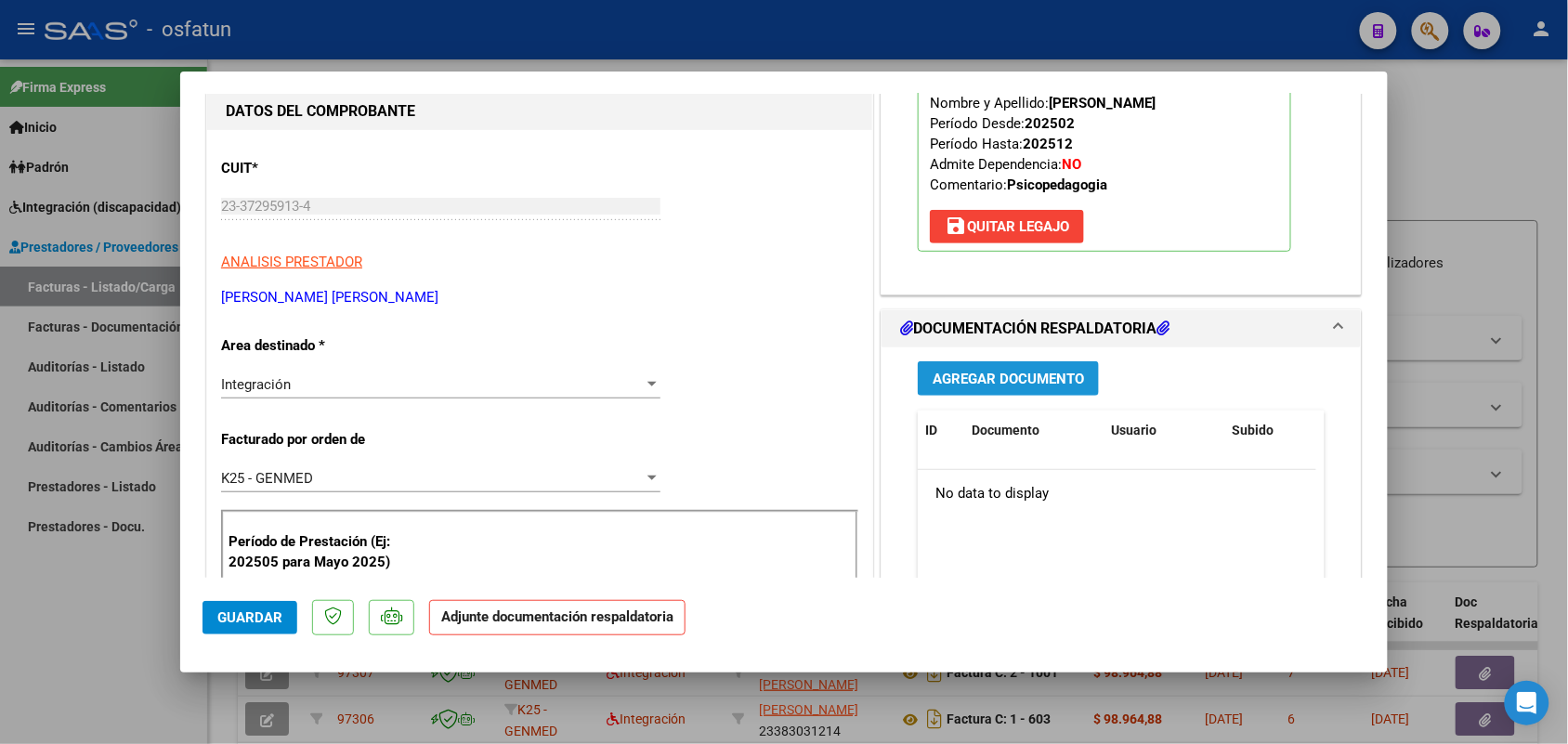
click at [1003, 376] on span "Agregar Documento" at bounding box center [1008, 378] width 152 height 16
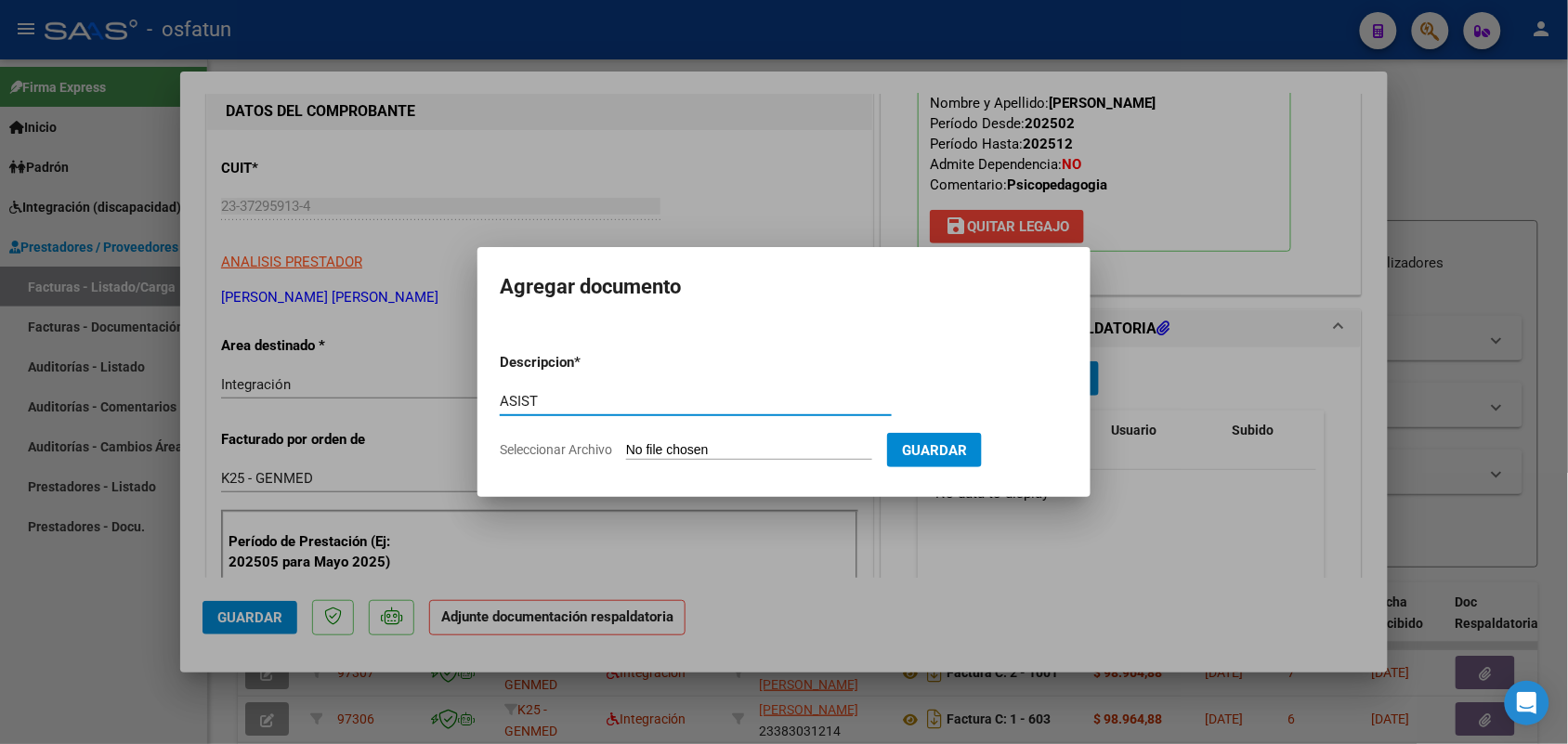
type input "ASIST"
click at [692, 454] on input "Seleccionar Archivo" at bounding box center [749, 451] width 246 height 17
type input "C:\fakepath\ASIST PSP.pdf"
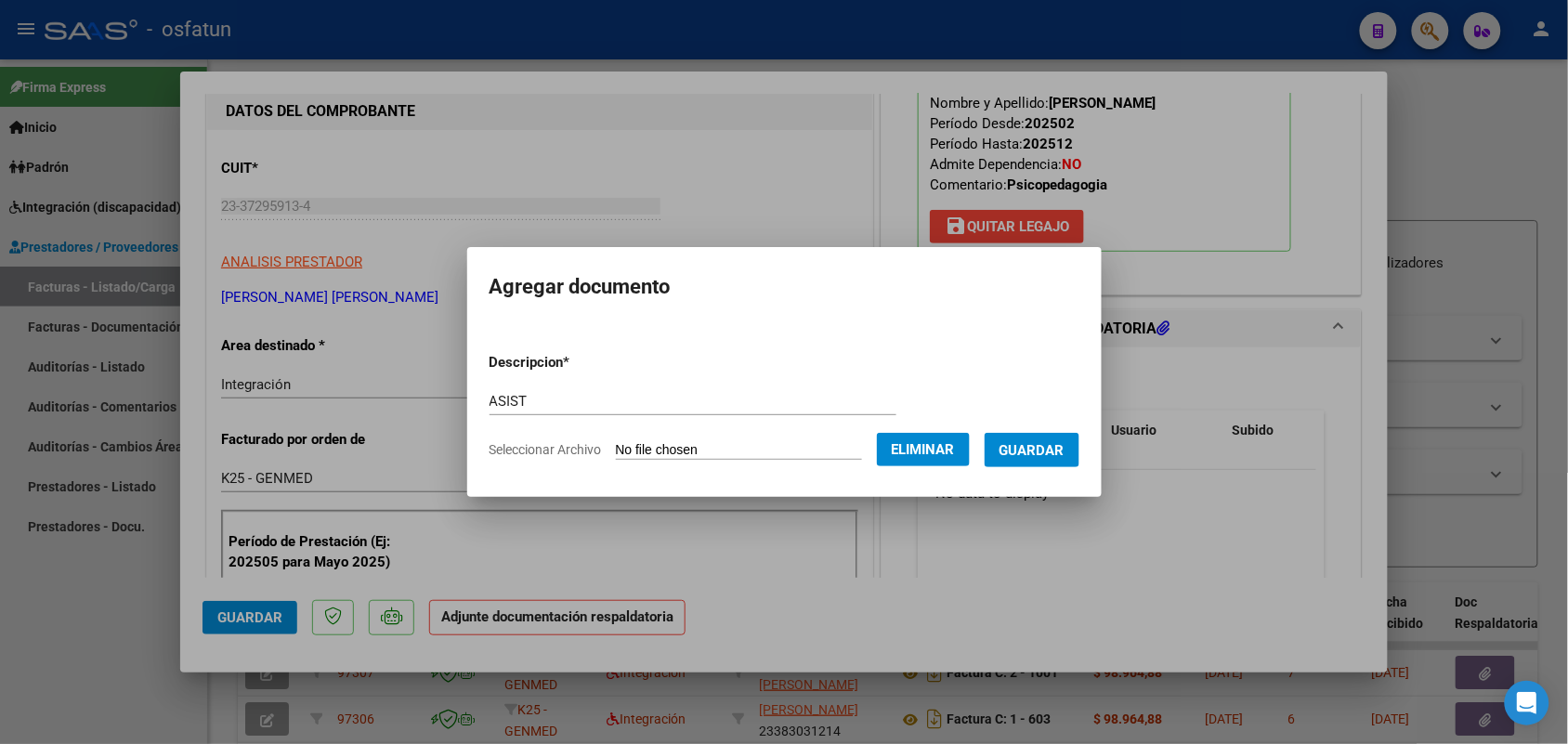
click at [1045, 446] on span "Guardar" at bounding box center [1031, 450] width 65 height 16
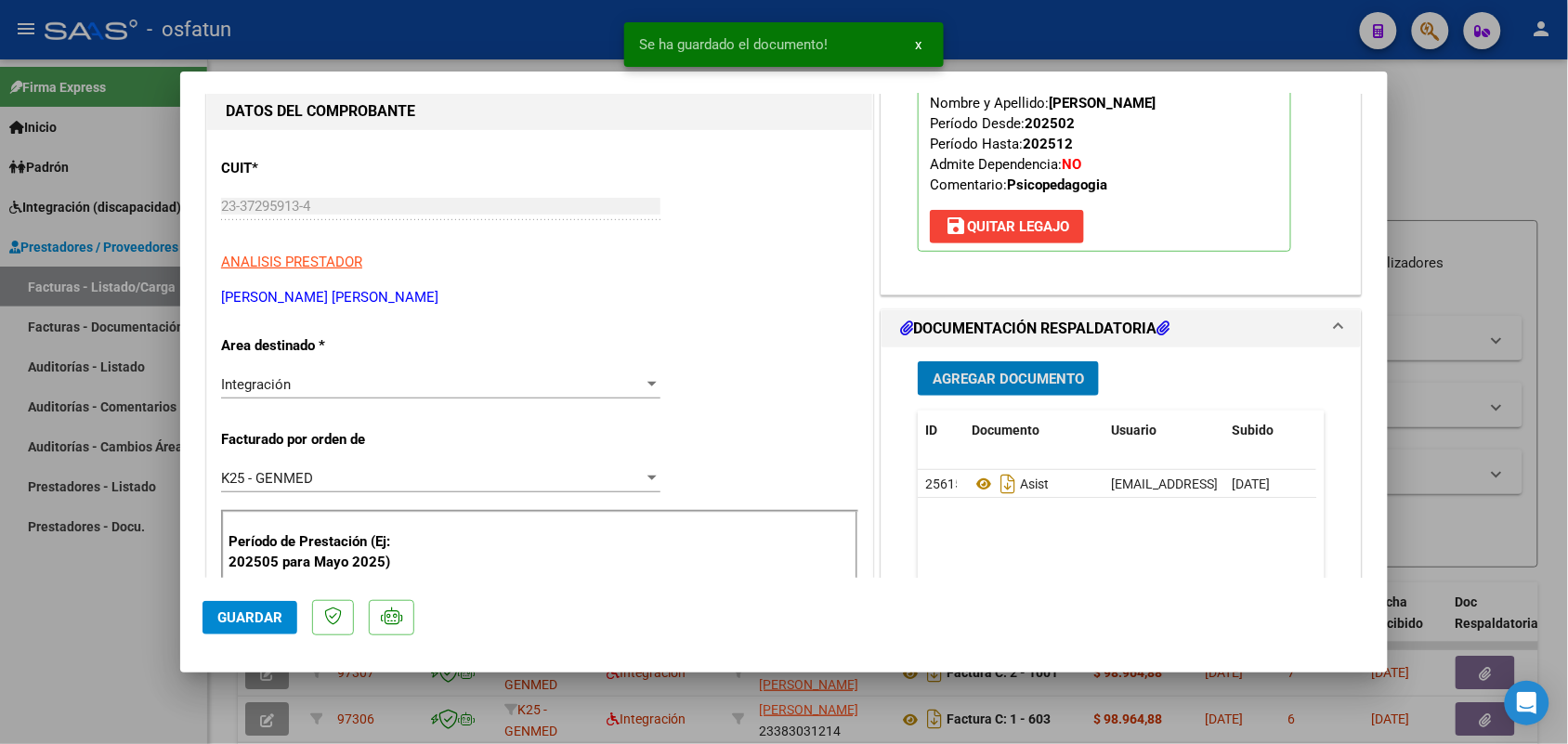
click at [237, 616] on span "Guardar" at bounding box center [250, 617] width 65 height 16
click at [107, 663] on div at bounding box center [784, 372] width 1568 height 744
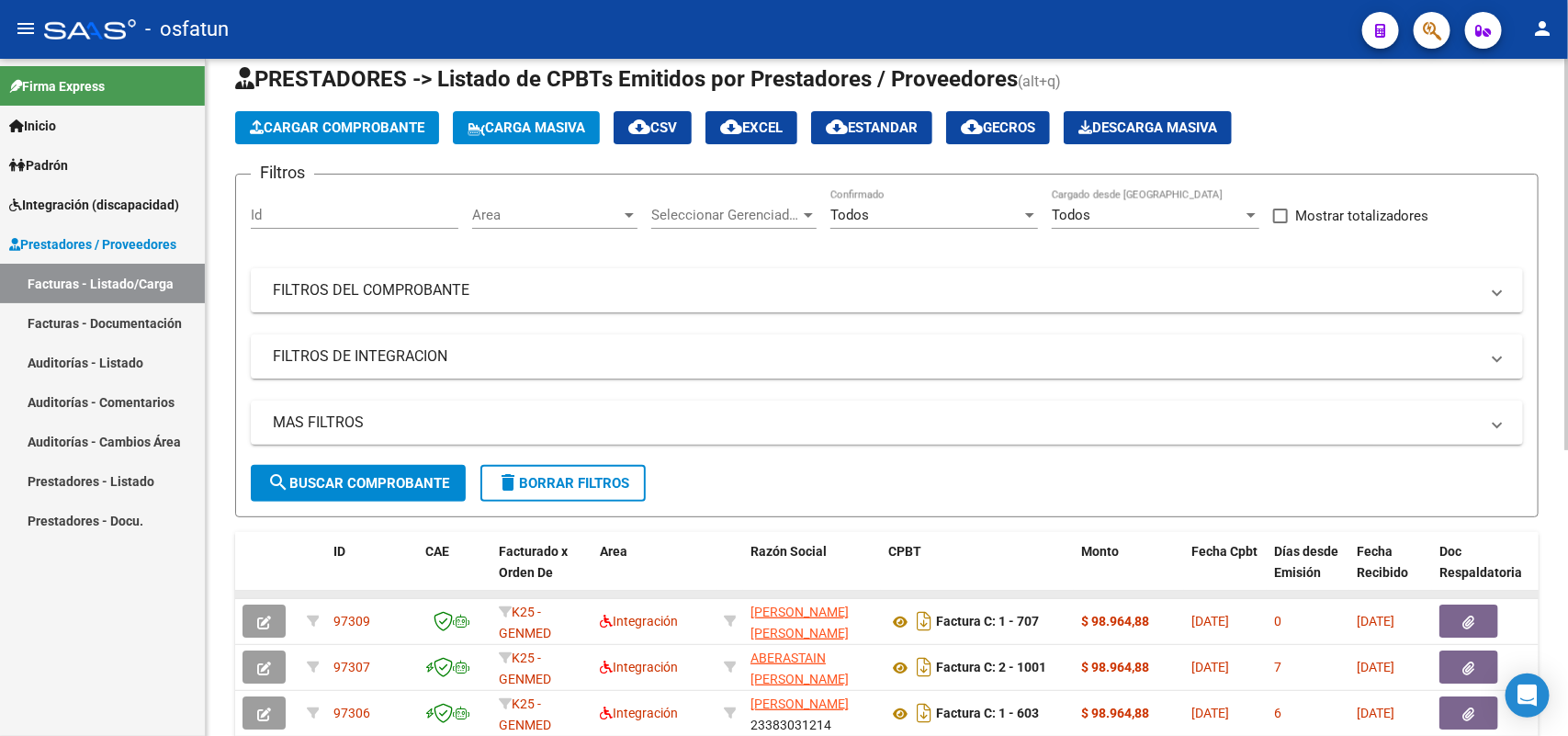
scroll to position [0, 0]
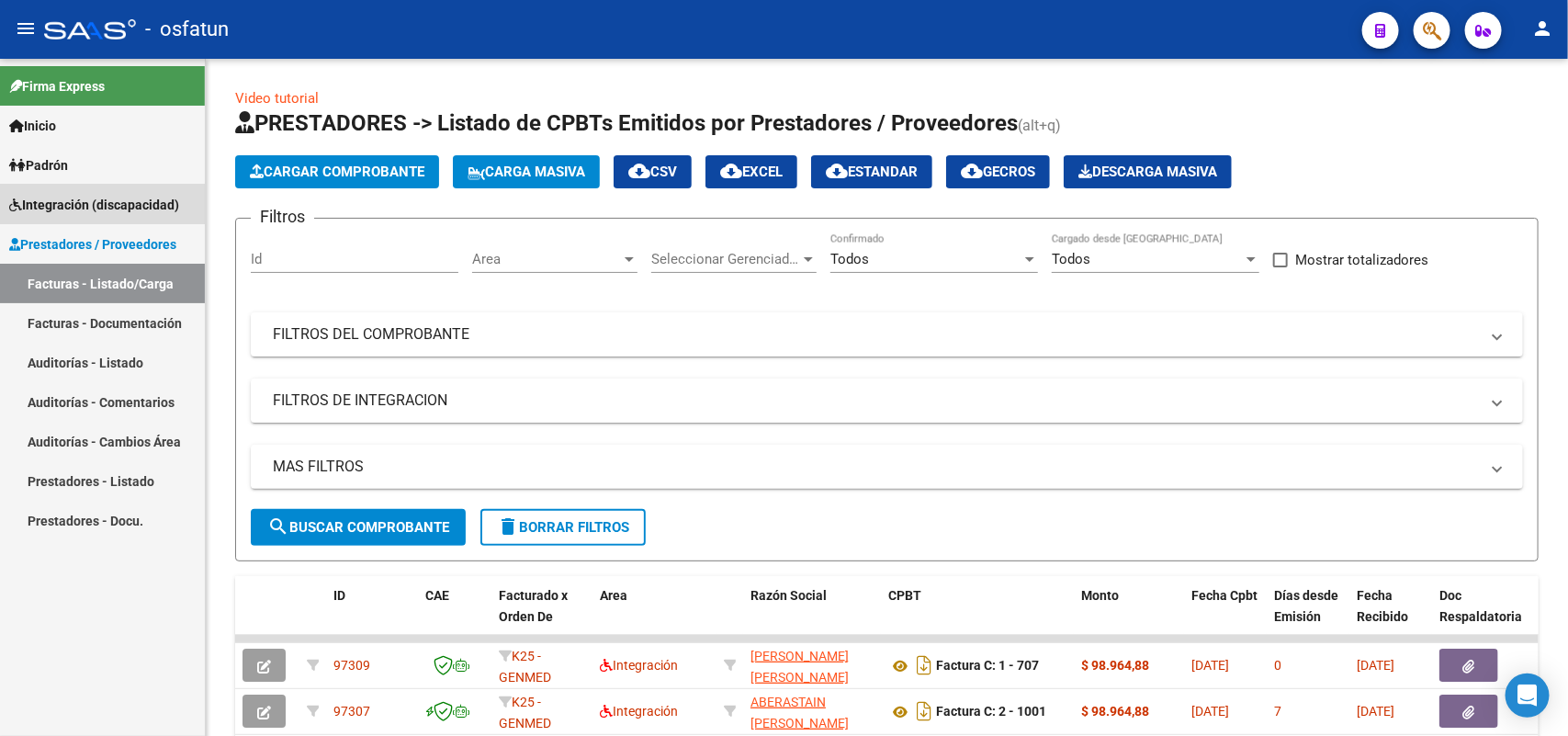
drag, startPoint x: 82, startPoint y: 195, endPoint x: 79, endPoint y: 242, distance: 47.1
click at [81, 196] on span "Integración (discapacidad)" at bounding box center [95, 205] width 170 height 20
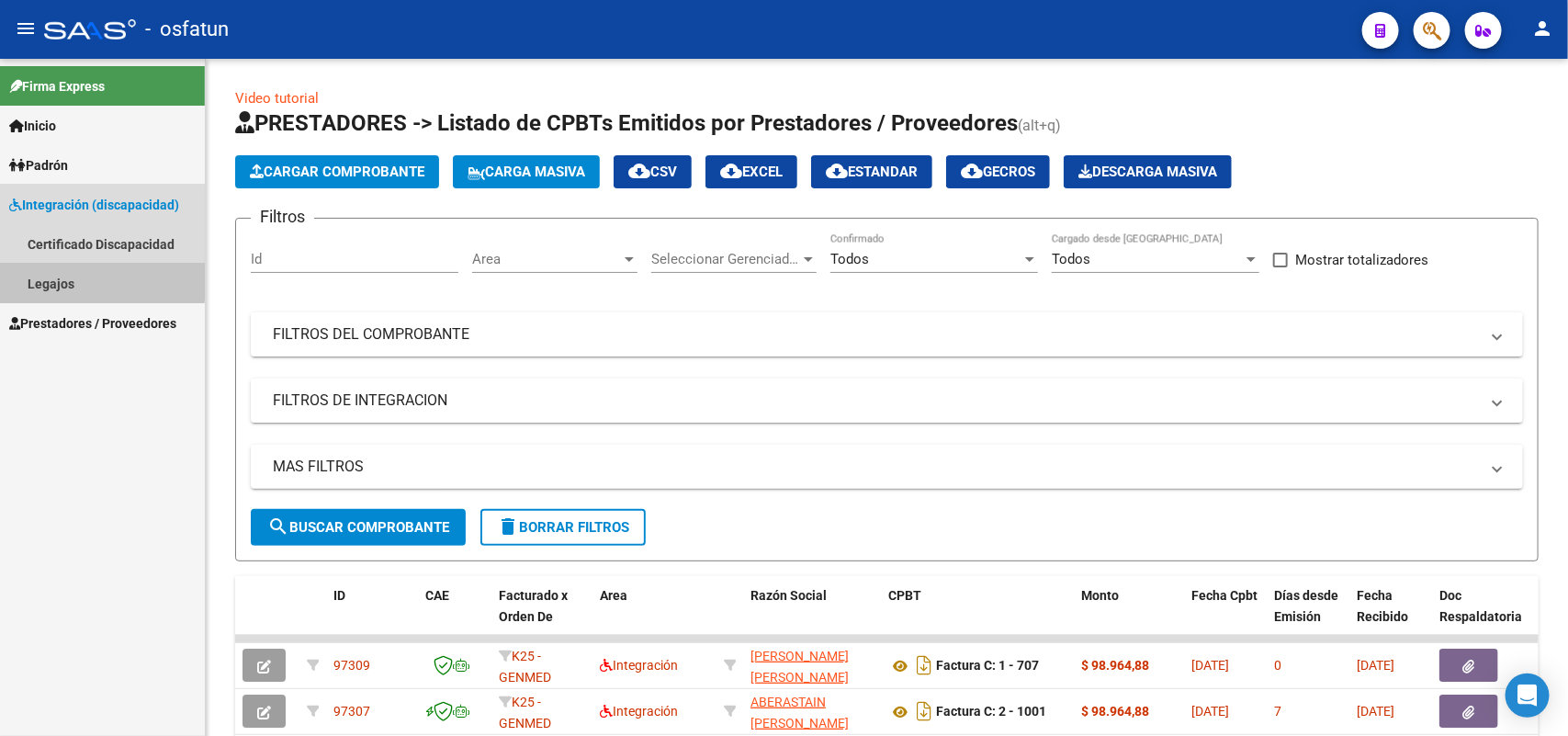
click at [57, 278] on link "Legajos" at bounding box center [102, 283] width 205 height 39
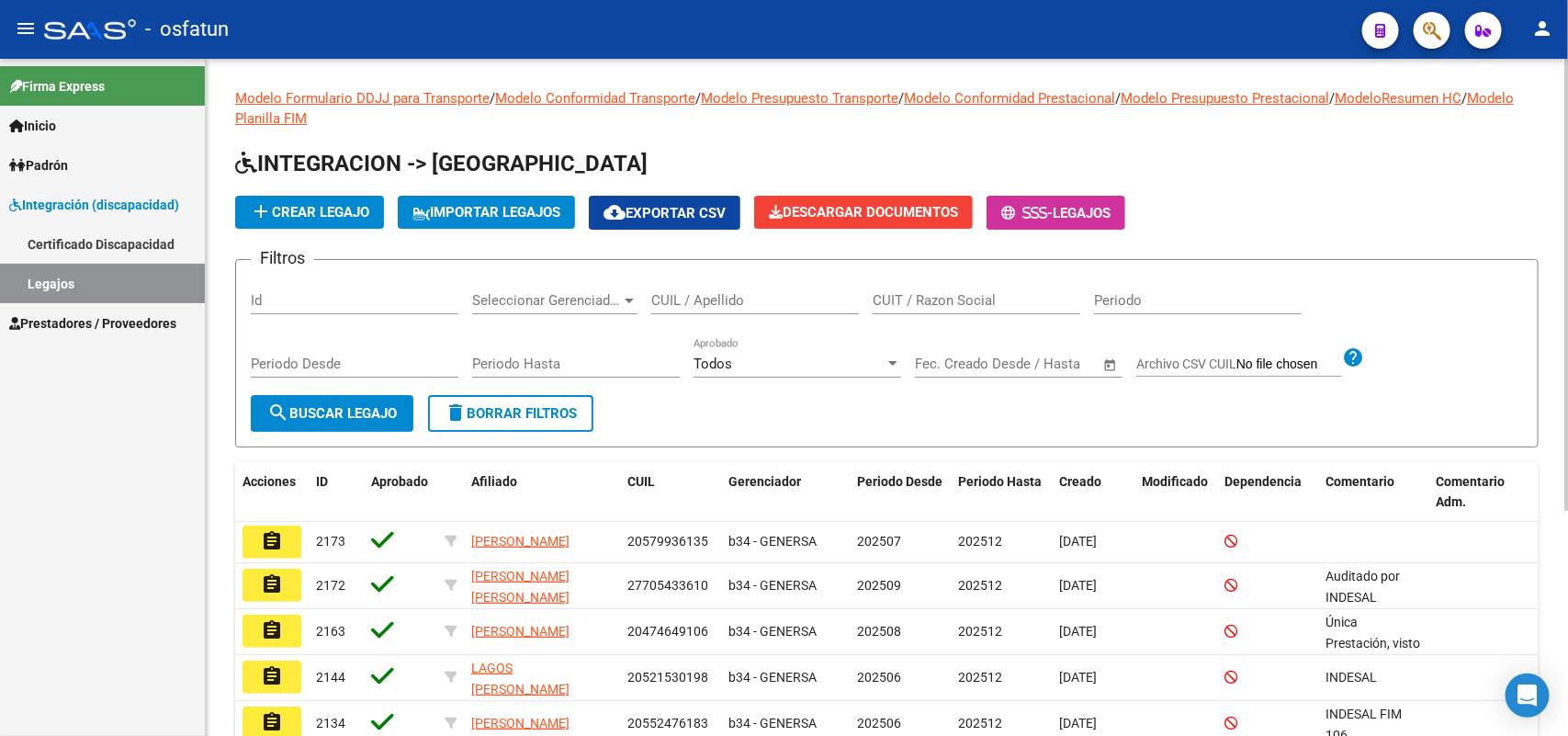
click at [698, 289] on div "CUIL / Apellido" at bounding box center [755, 294] width 208 height 39
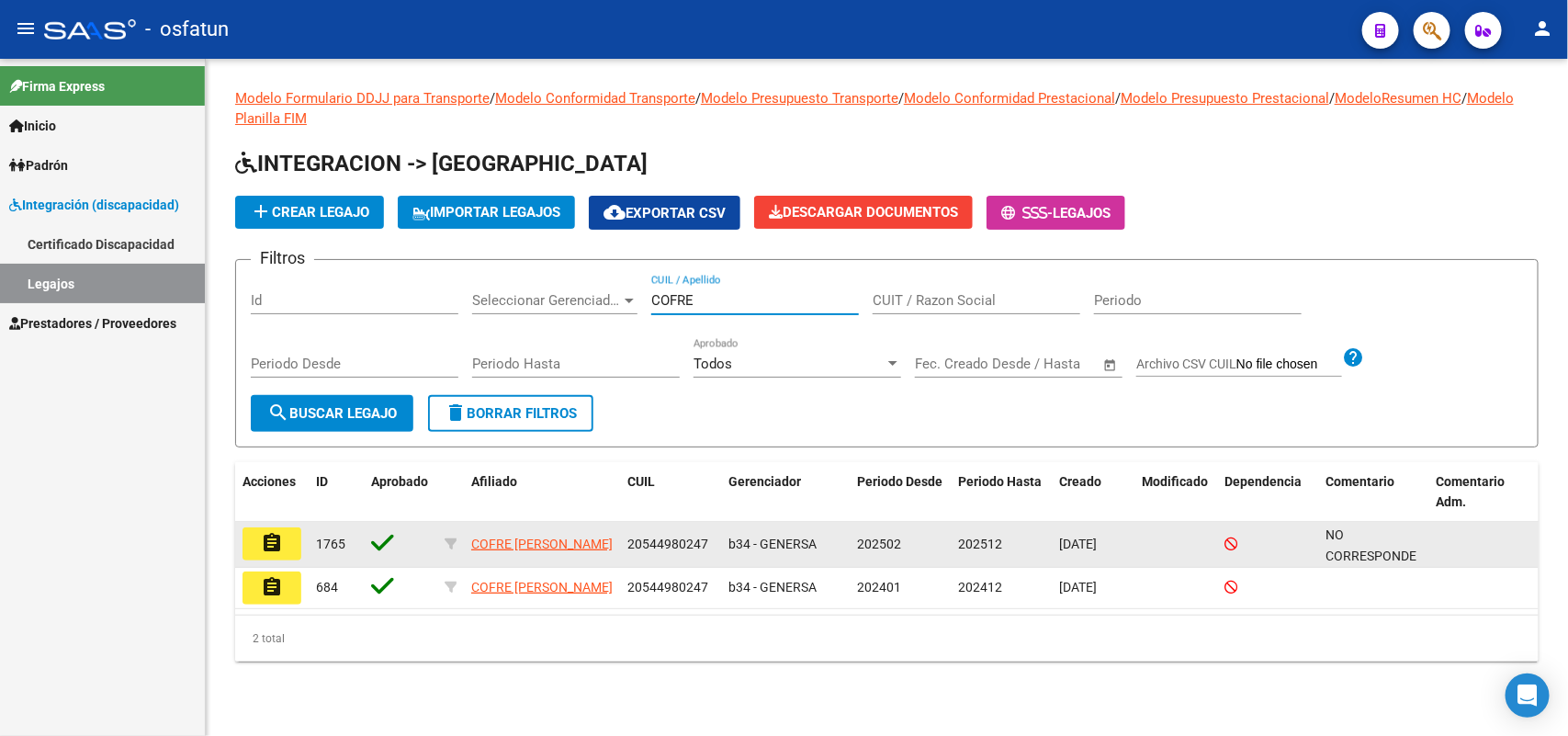
type input "COFRE"
click at [255, 535] on button "assignment" at bounding box center [272, 544] width 58 height 33
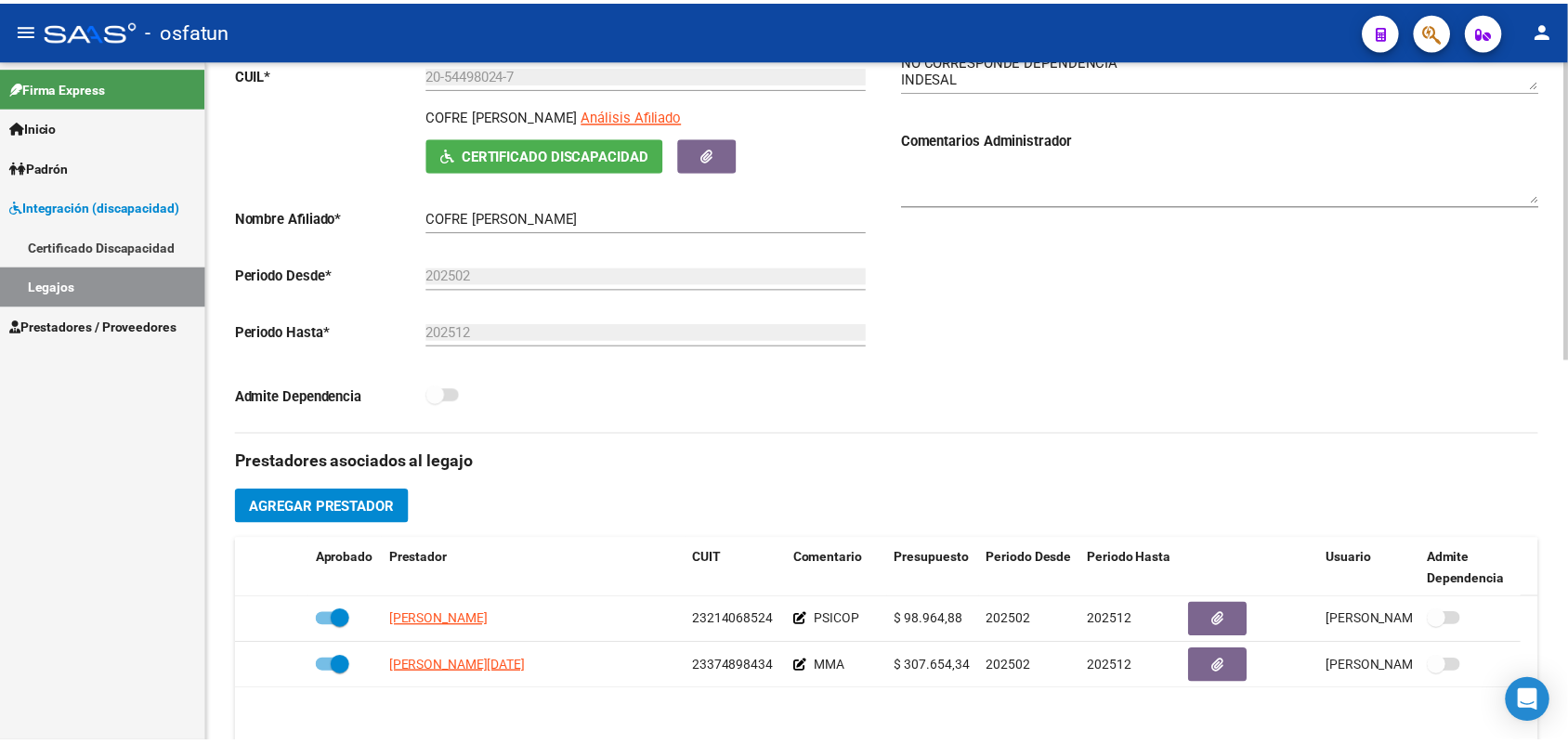
scroll to position [348, 0]
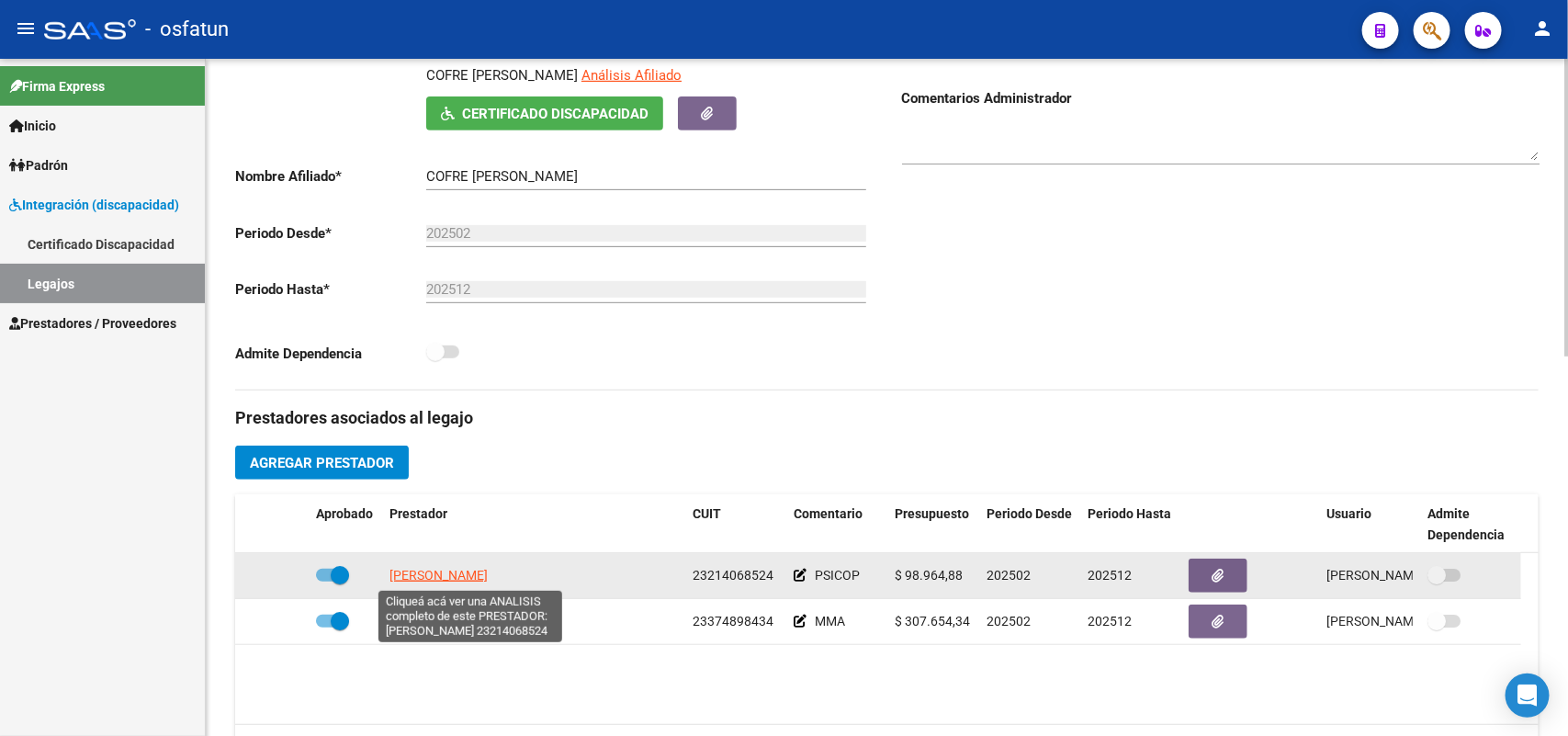
click at [470, 579] on span "[PERSON_NAME]" at bounding box center [438, 574] width 99 height 14
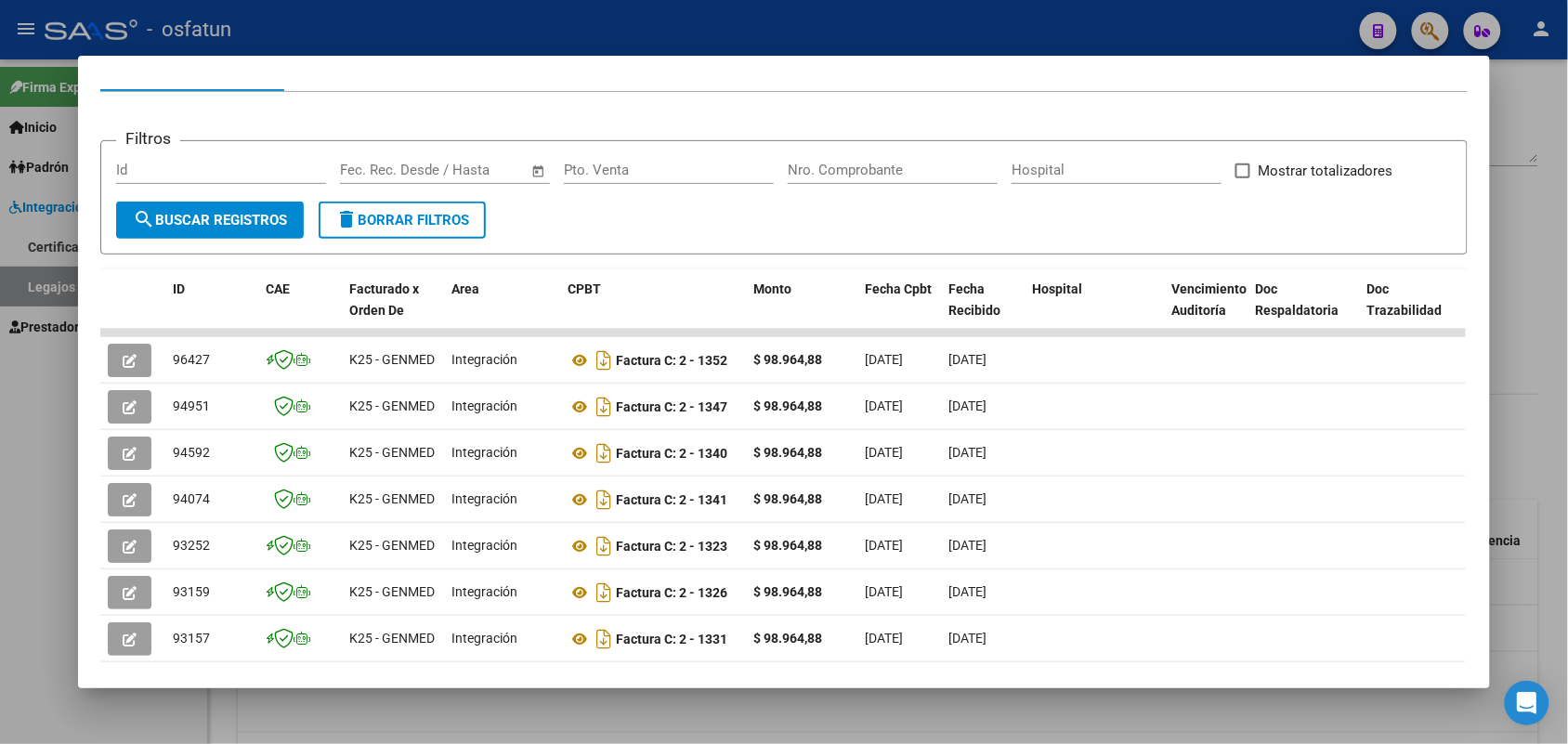
scroll to position [232, 0]
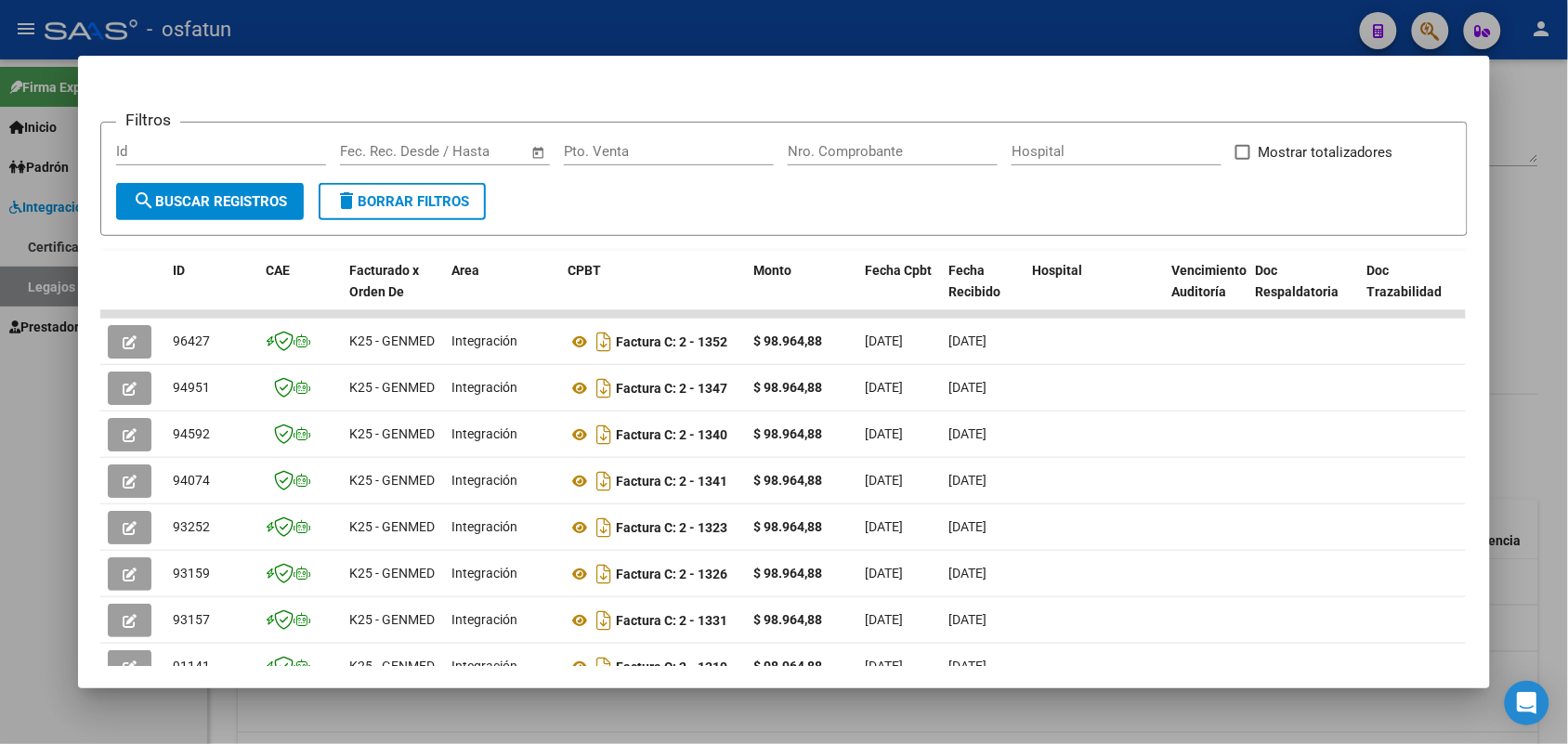
click at [1198, 15] on div at bounding box center [784, 372] width 1568 height 744
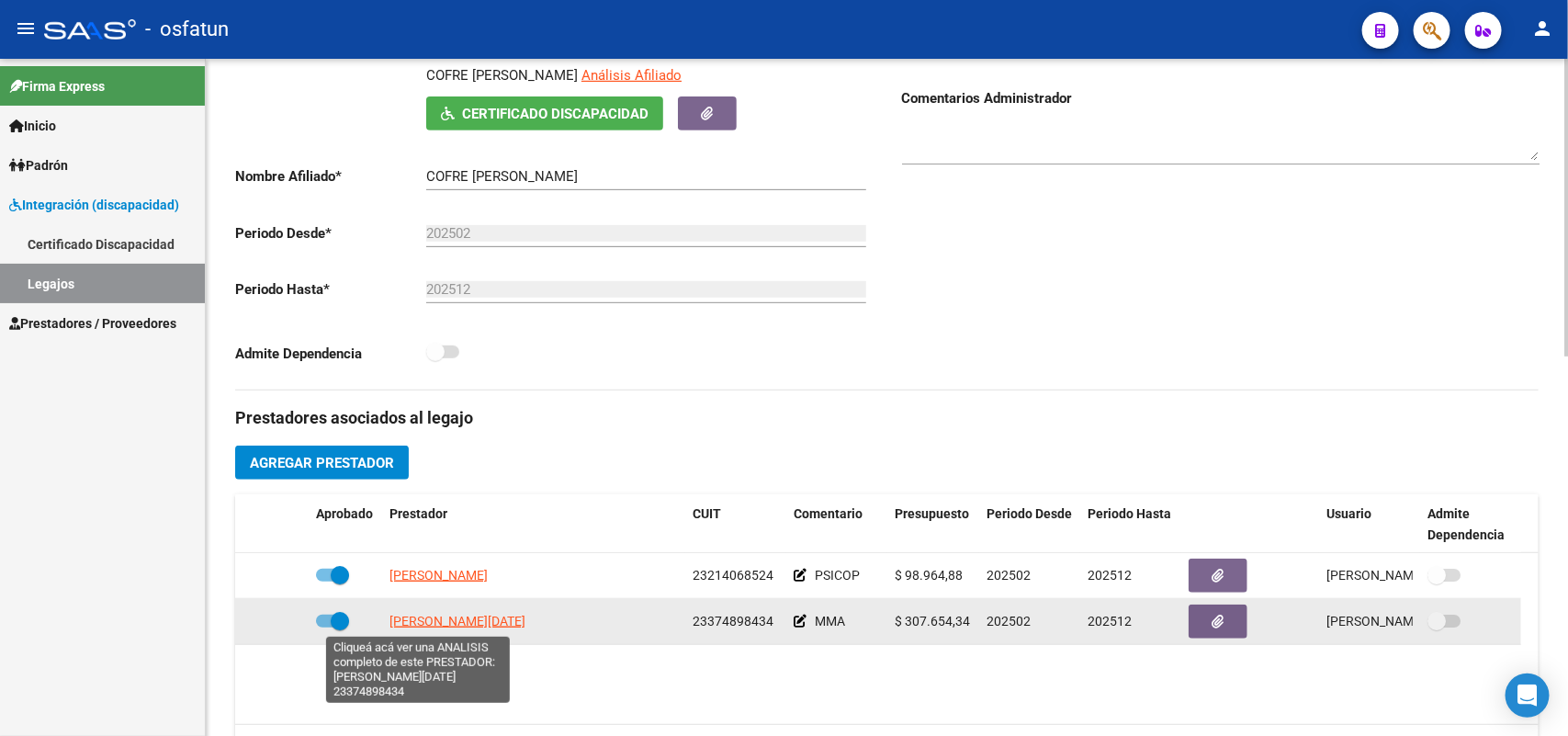
click at [426, 617] on span "[PERSON_NAME][DATE]" at bounding box center [457, 620] width 136 height 14
type textarea "23374898434"
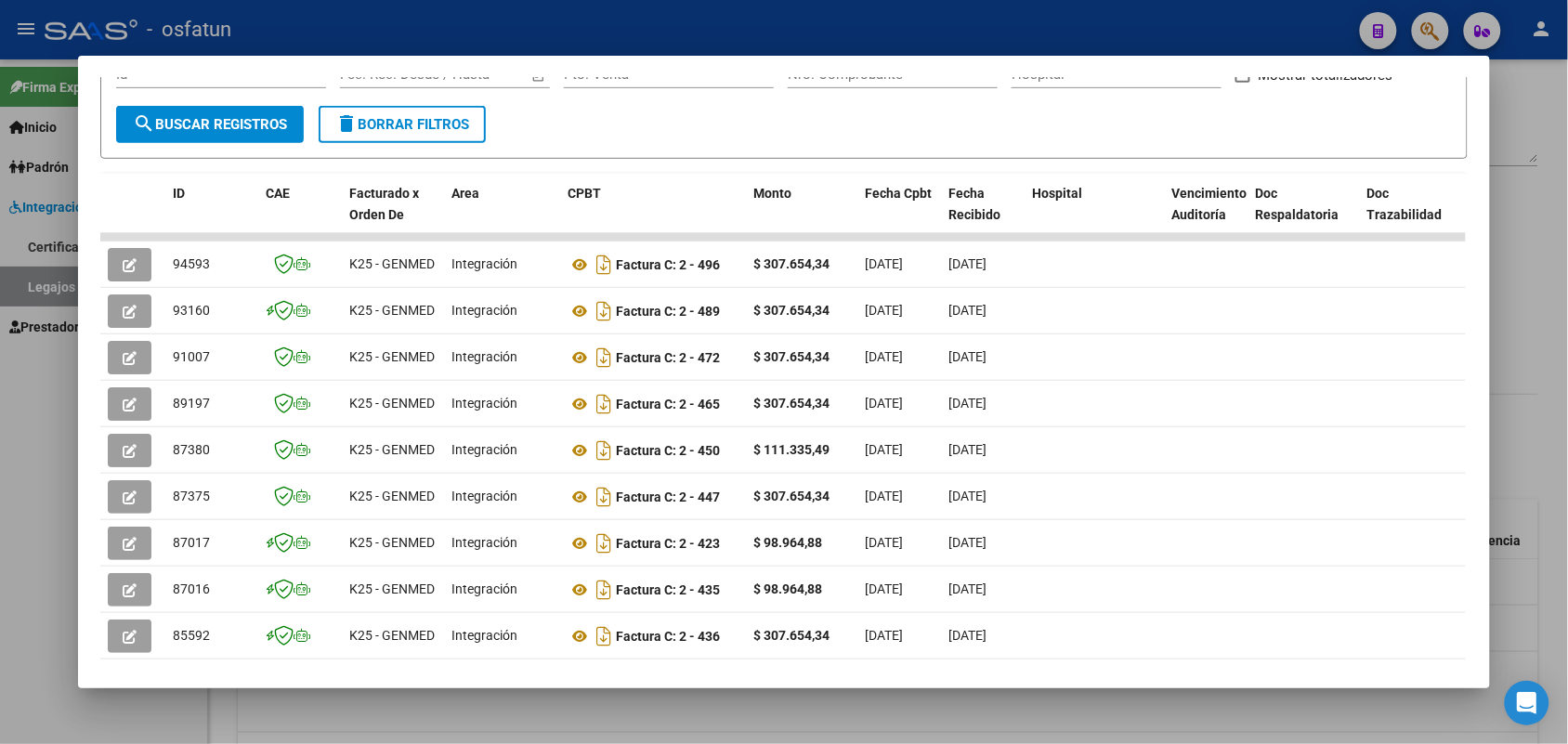
scroll to position [348, 0]
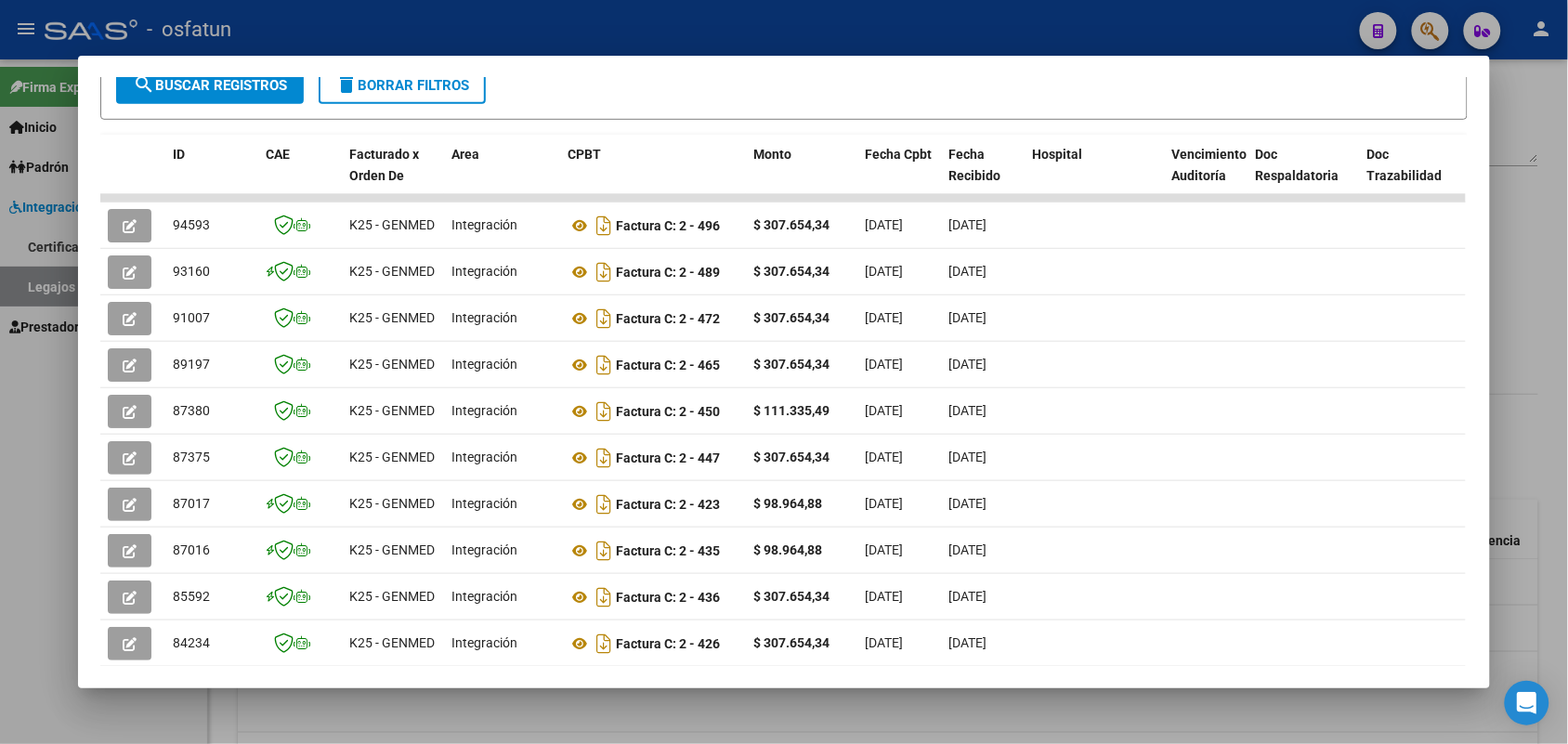
click at [945, 20] on div at bounding box center [784, 372] width 1568 height 744
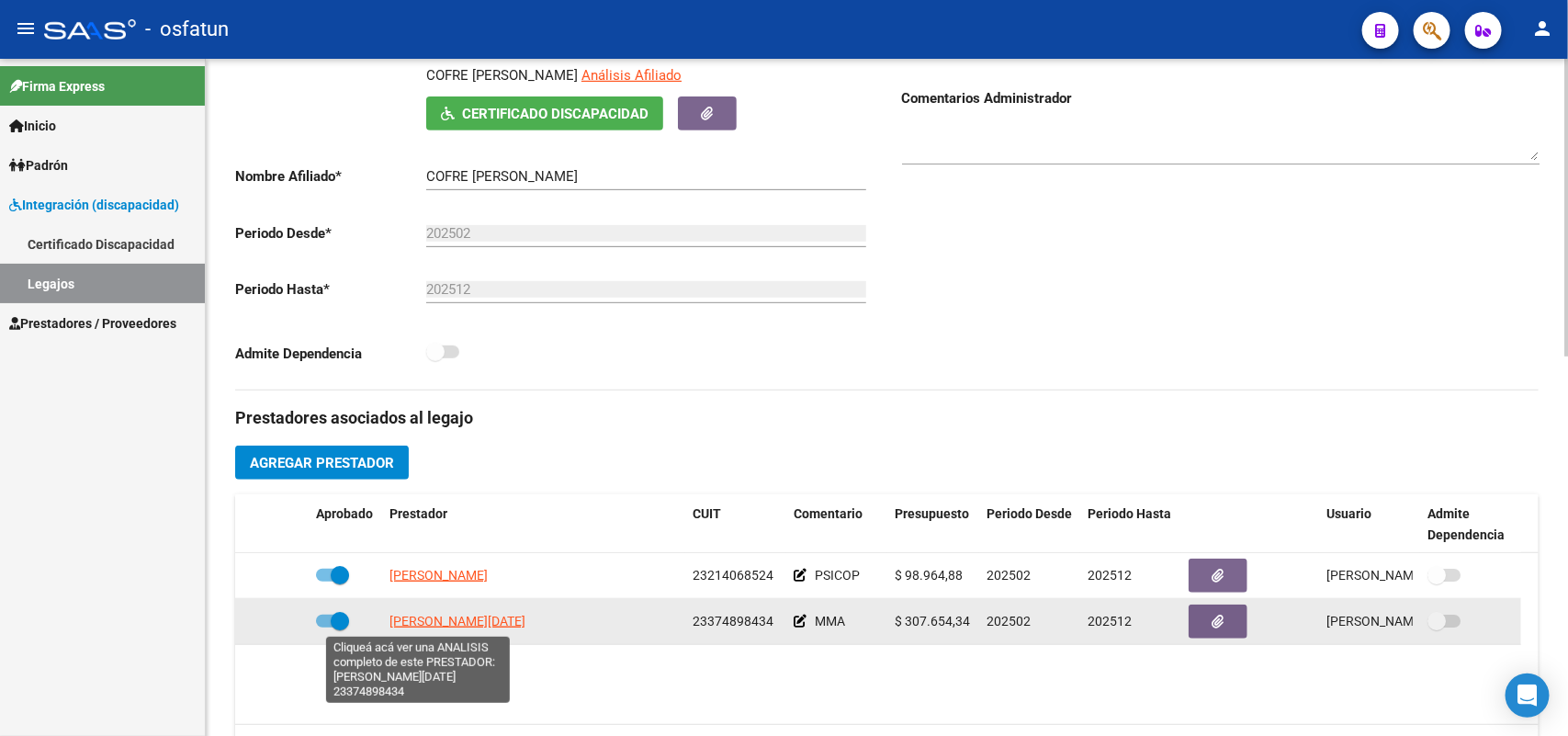
click at [420, 617] on span "[PERSON_NAME][DATE]" at bounding box center [457, 620] width 136 height 14
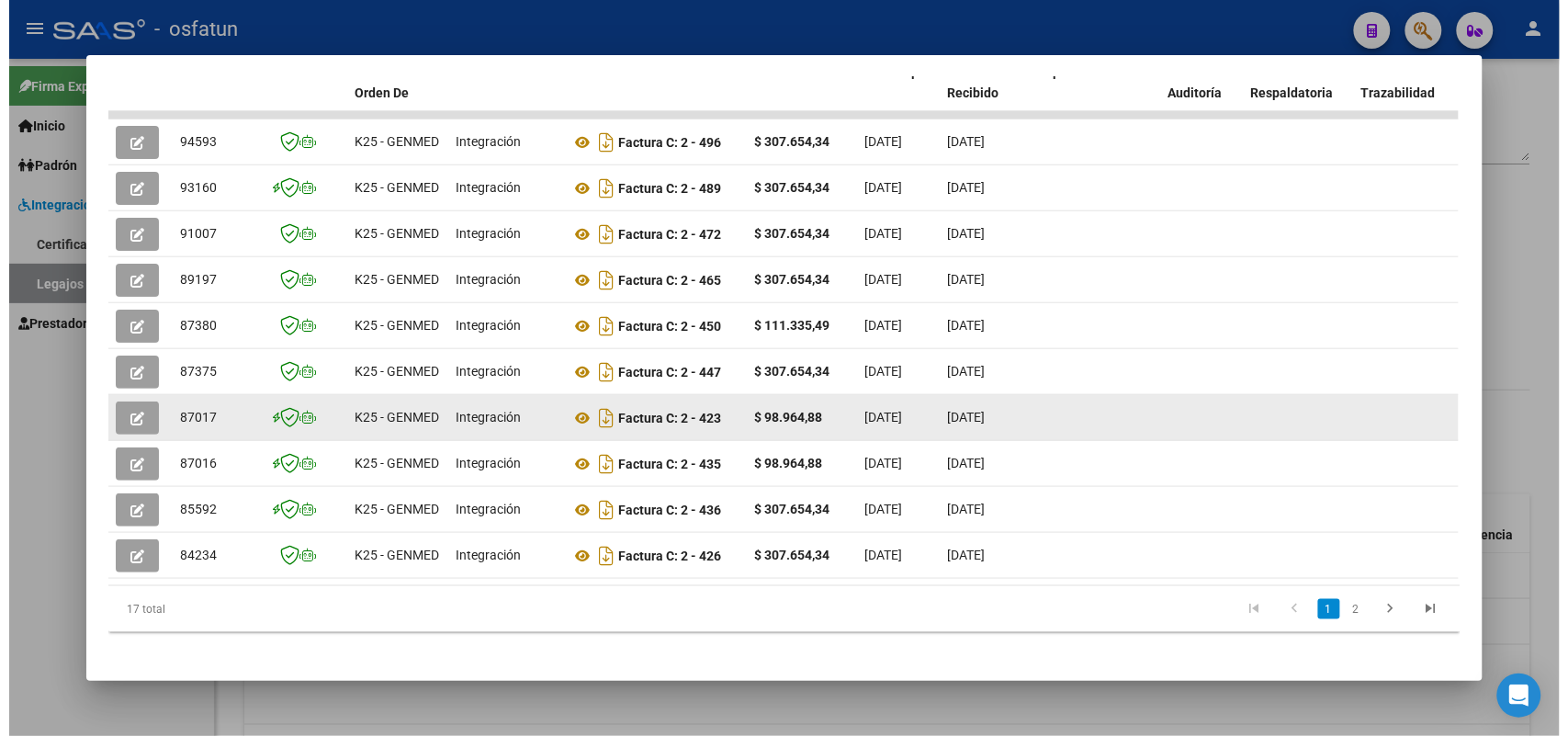
scroll to position [449, 0]
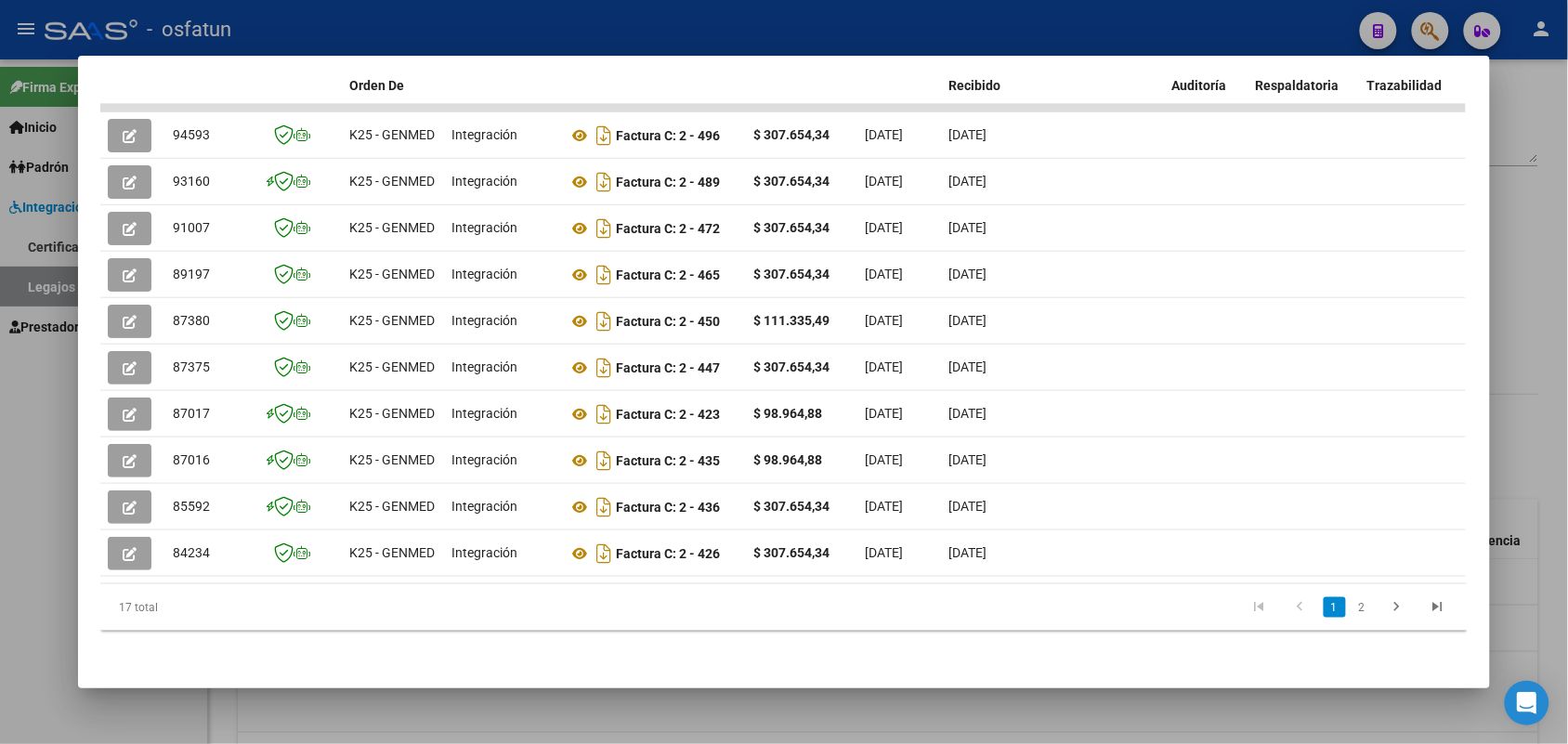
click at [688, 35] on div at bounding box center [784, 372] width 1568 height 744
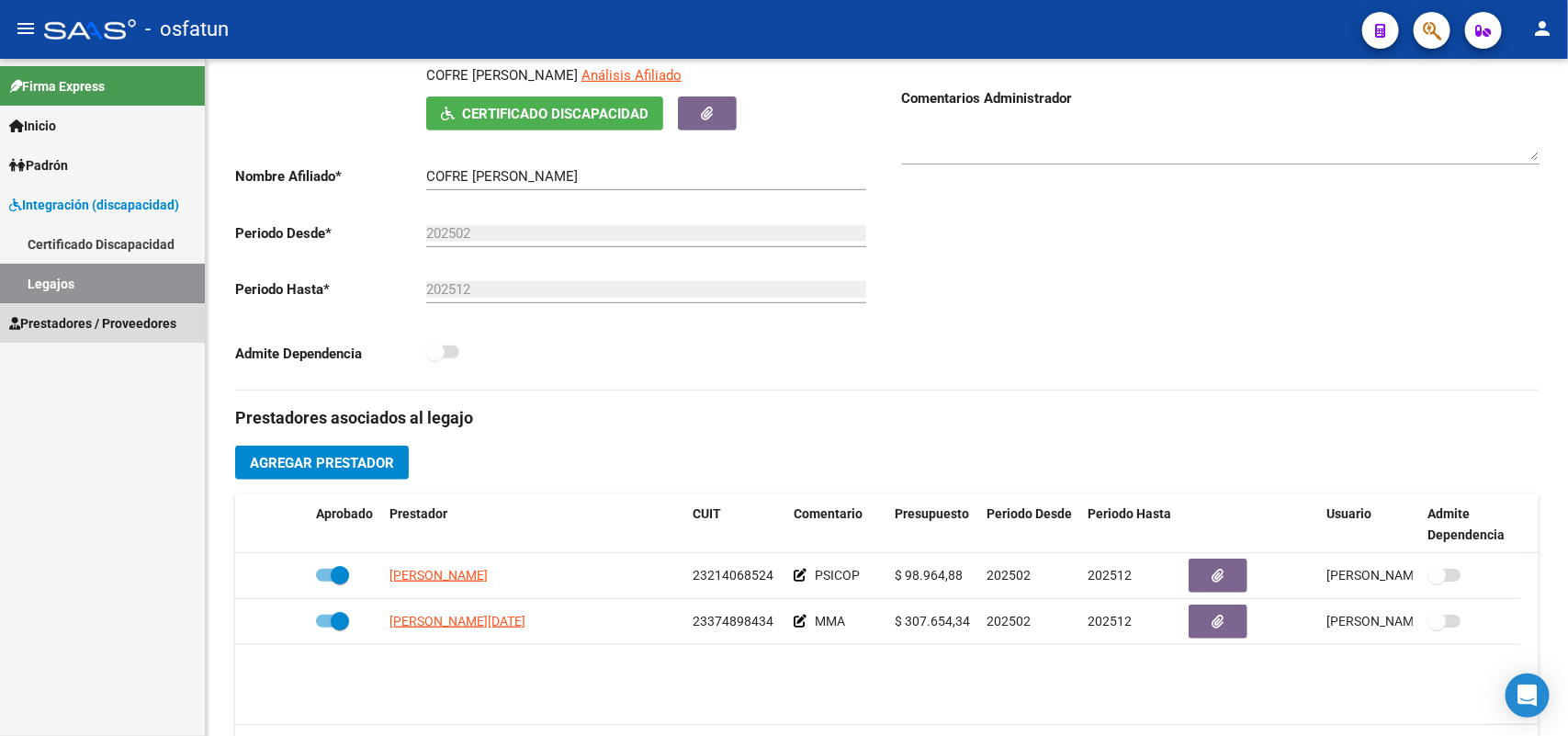
click at [48, 309] on link "Prestadores / Proveedores" at bounding box center [102, 323] width 205 height 39
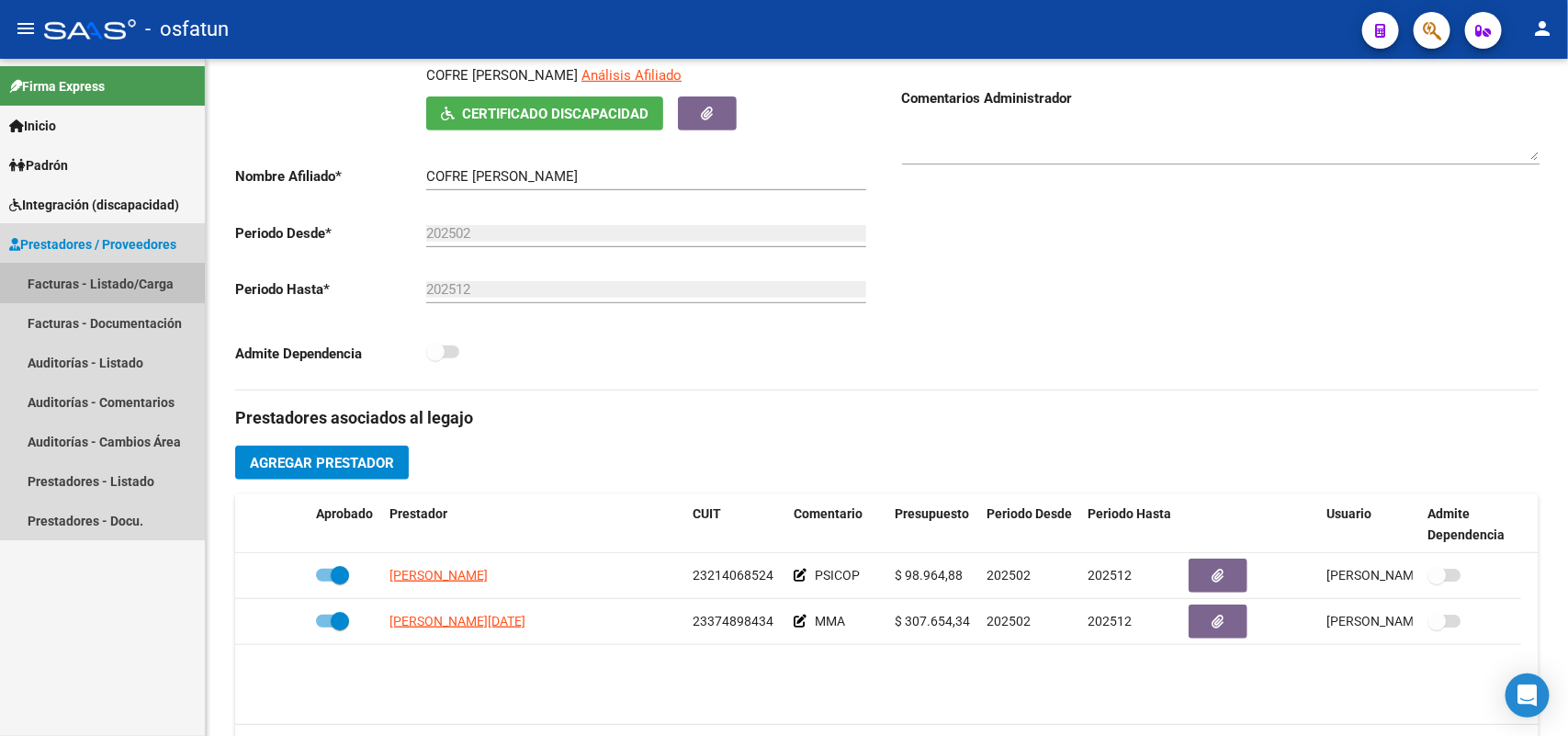
click at [84, 282] on link "Facturas - Listado/Carga" at bounding box center [102, 283] width 205 height 39
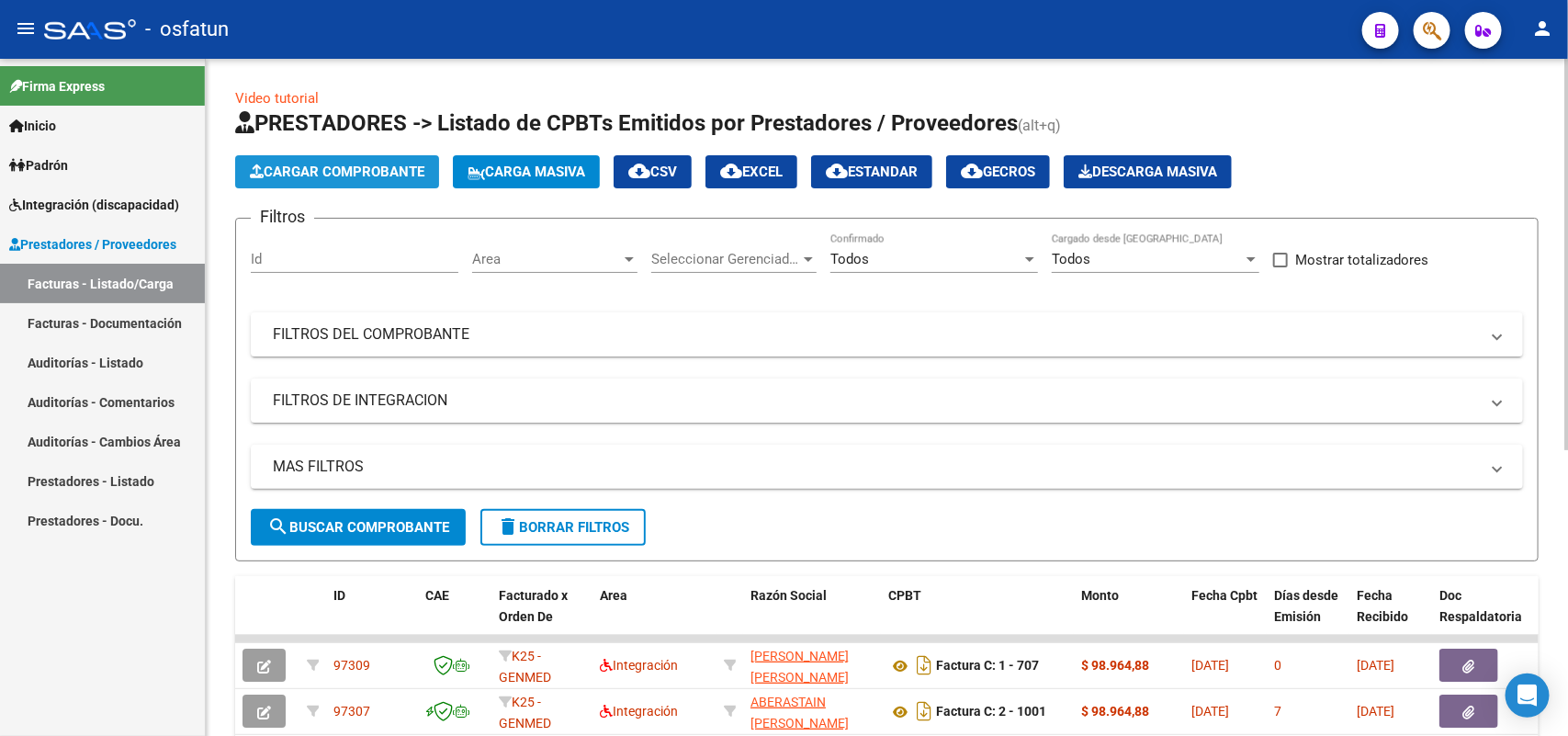
click at [373, 170] on span "Cargar Comprobante" at bounding box center [337, 171] width 174 height 16
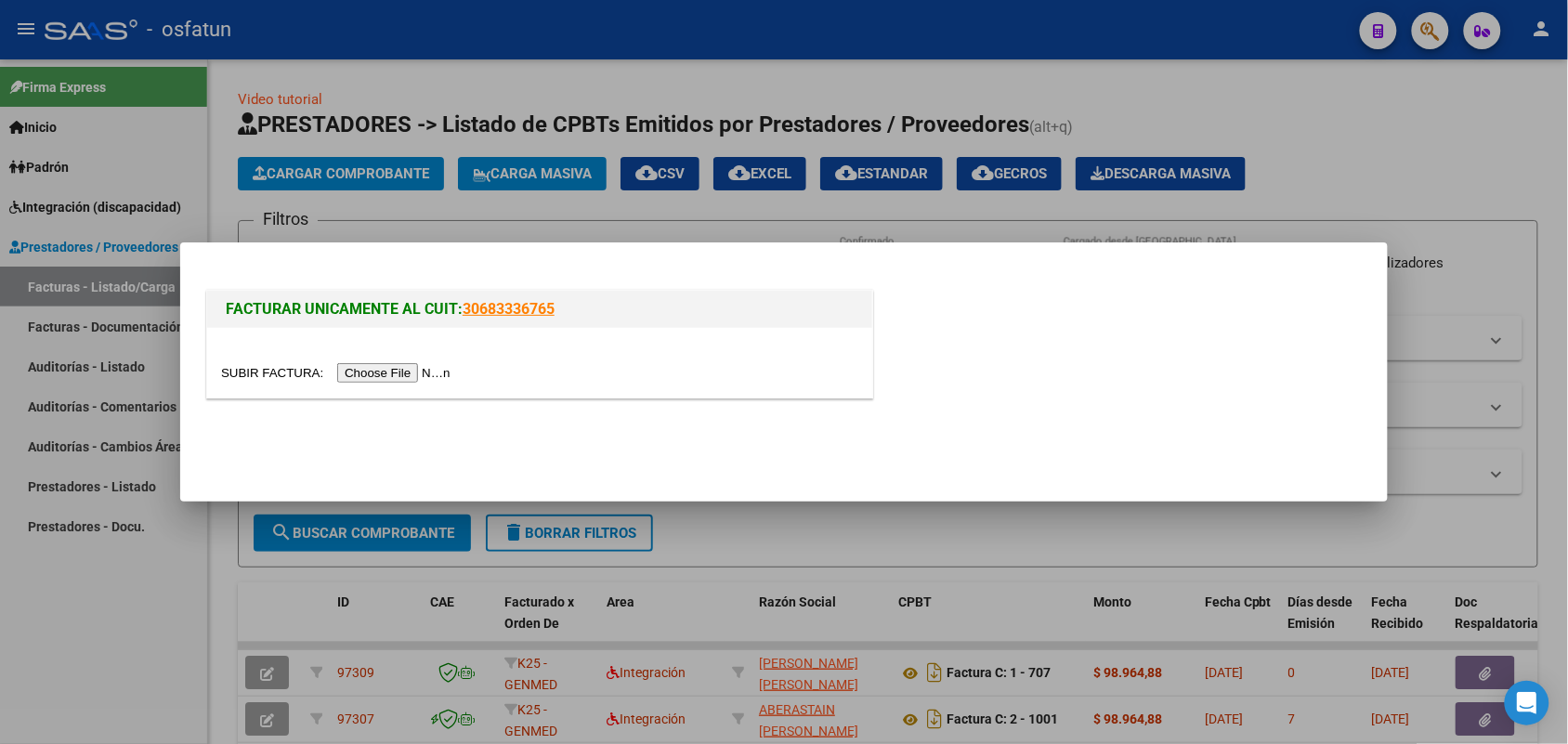
click at [406, 379] on input "file" at bounding box center [339, 372] width 235 height 19
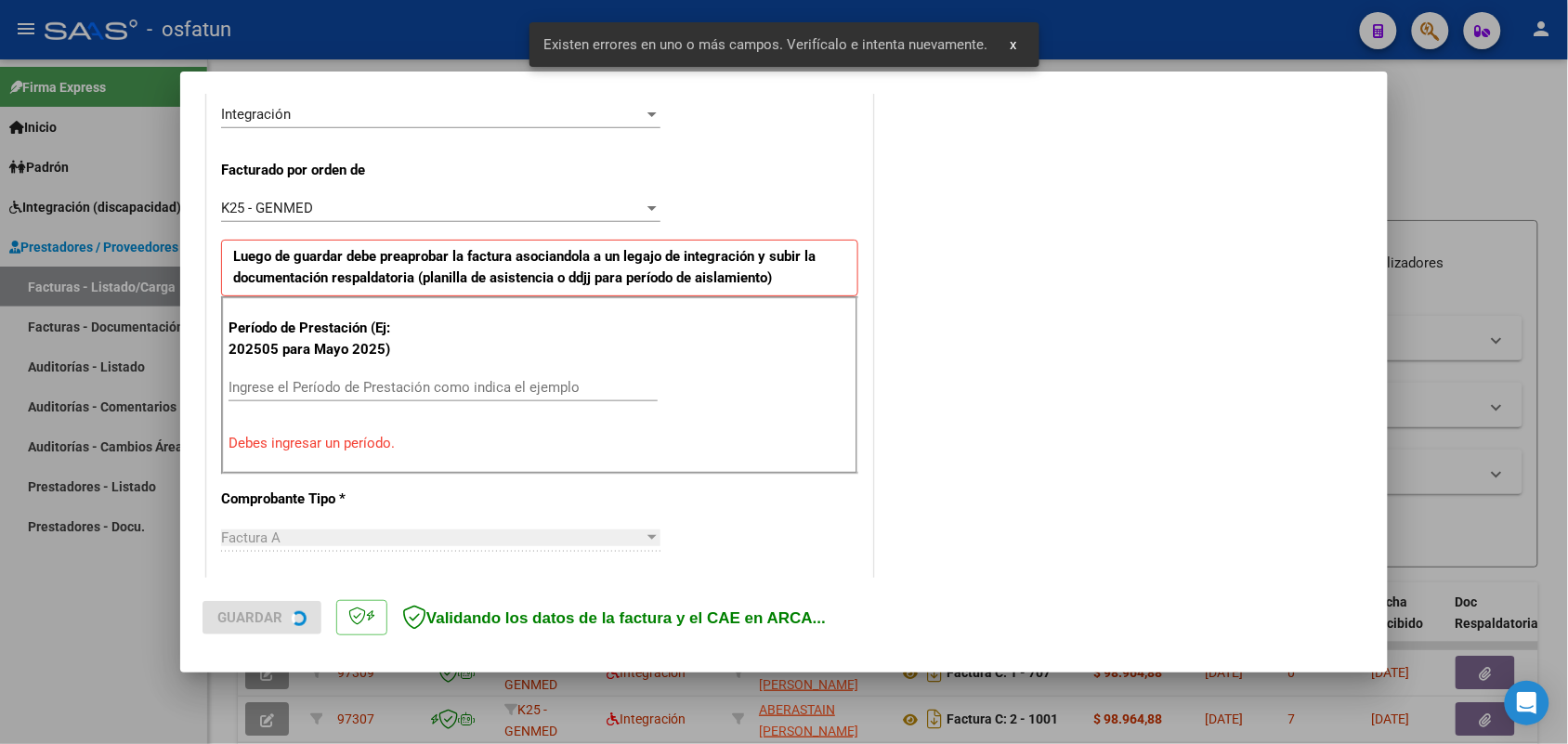
scroll to position [502, 0]
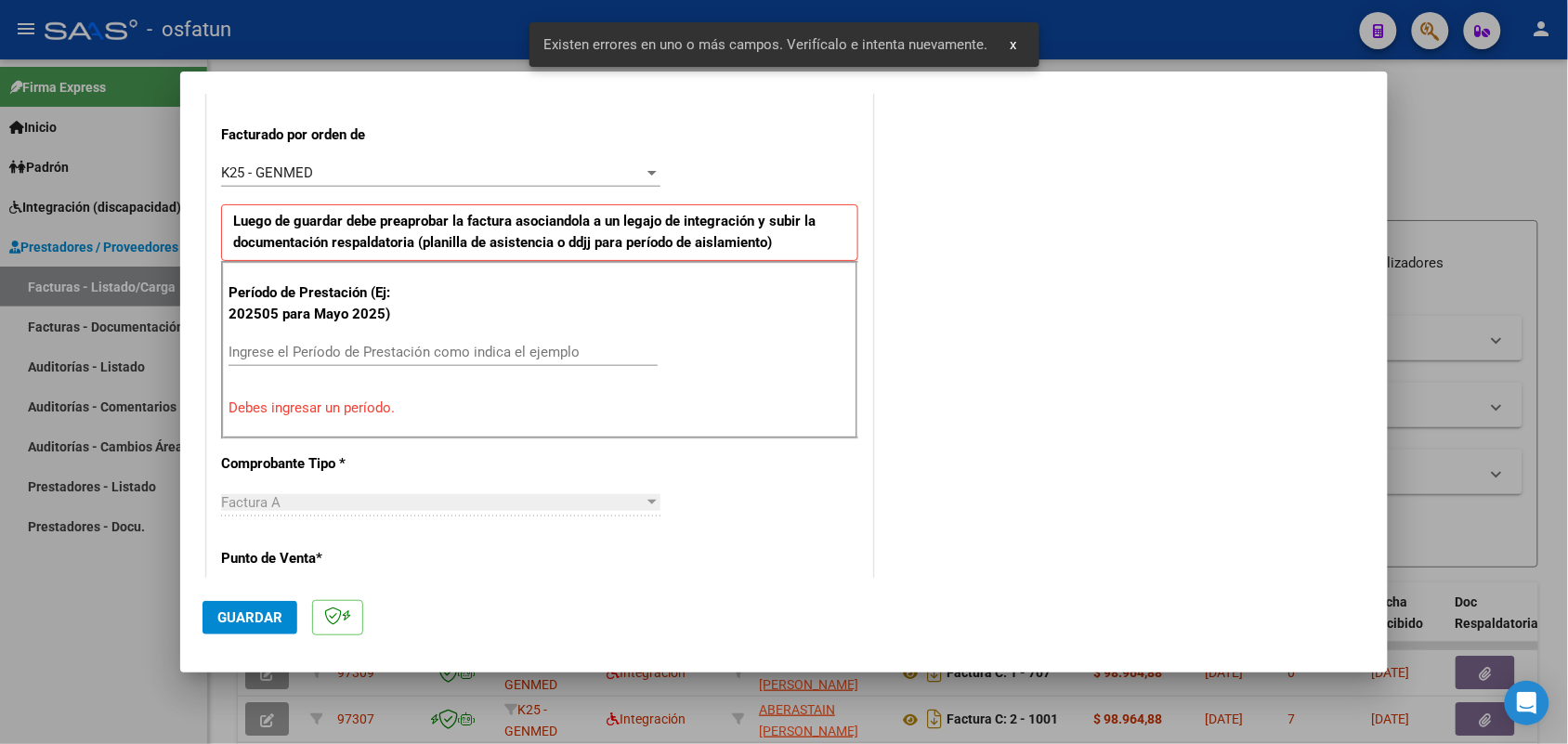
click at [539, 348] on input "Ingrese el Período de Prestación como indica el ejemplo" at bounding box center [443, 351] width 429 height 16
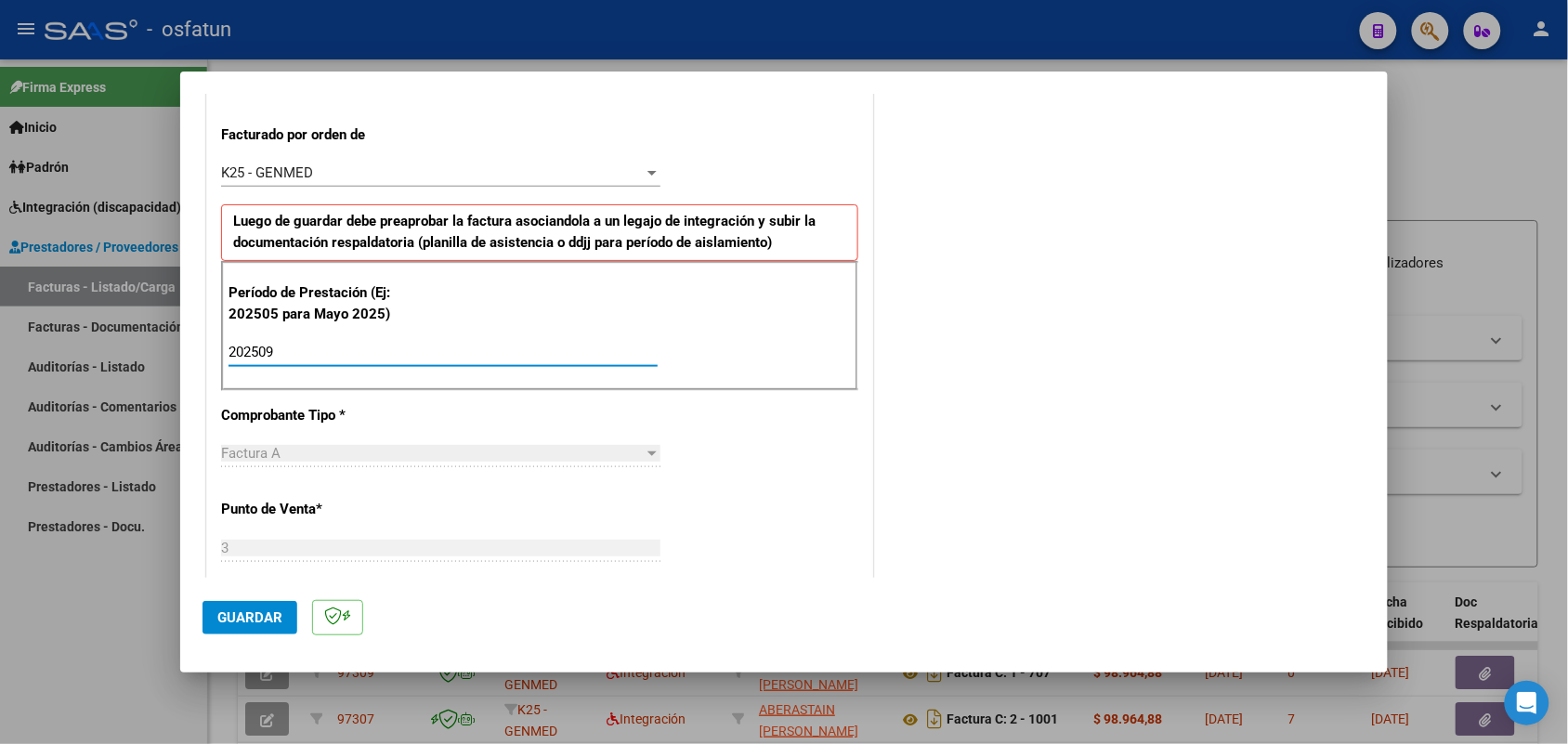
type input "202509"
click at [240, 602] on button "Guardar" at bounding box center [250, 617] width 95 height 34
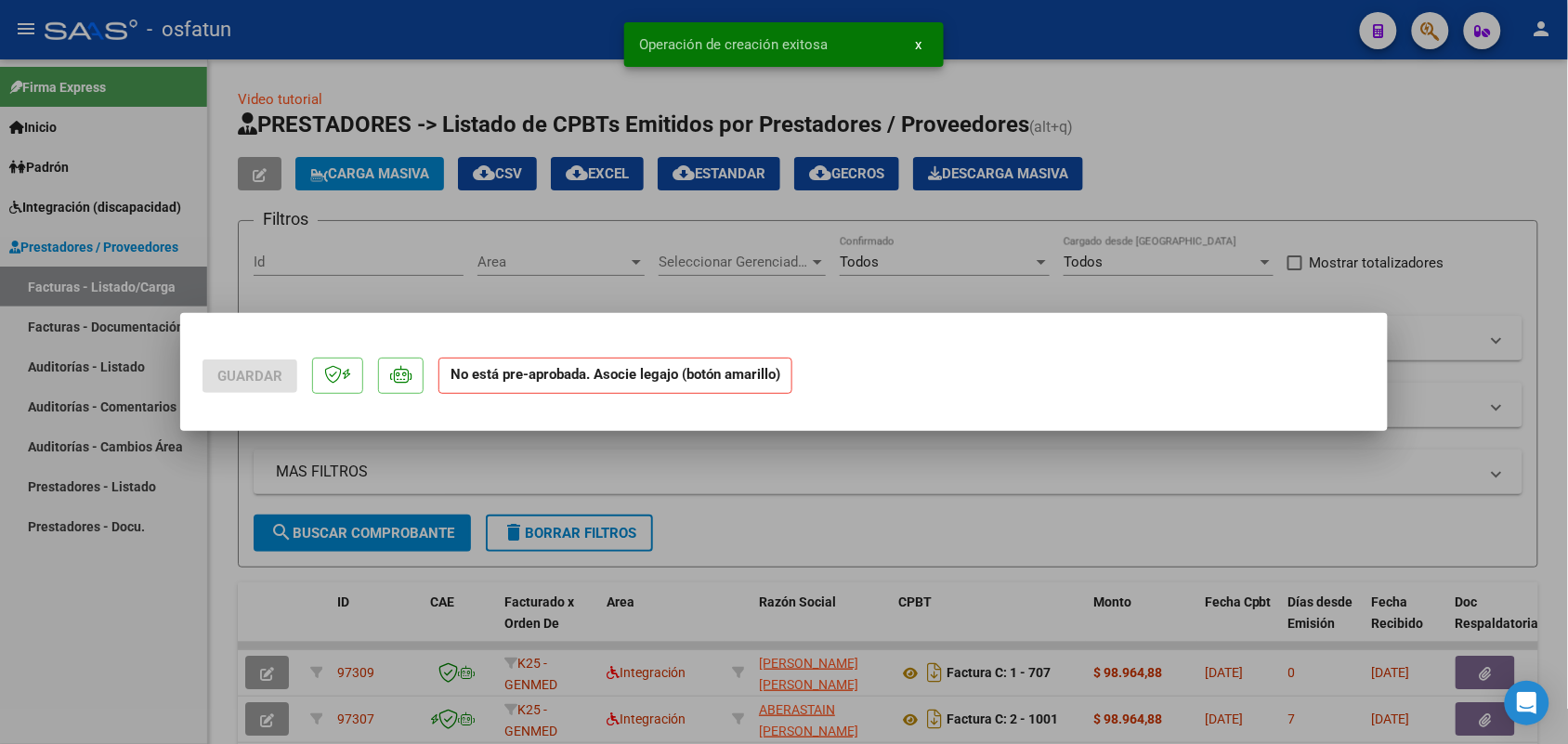
scroll to position [0, 0]
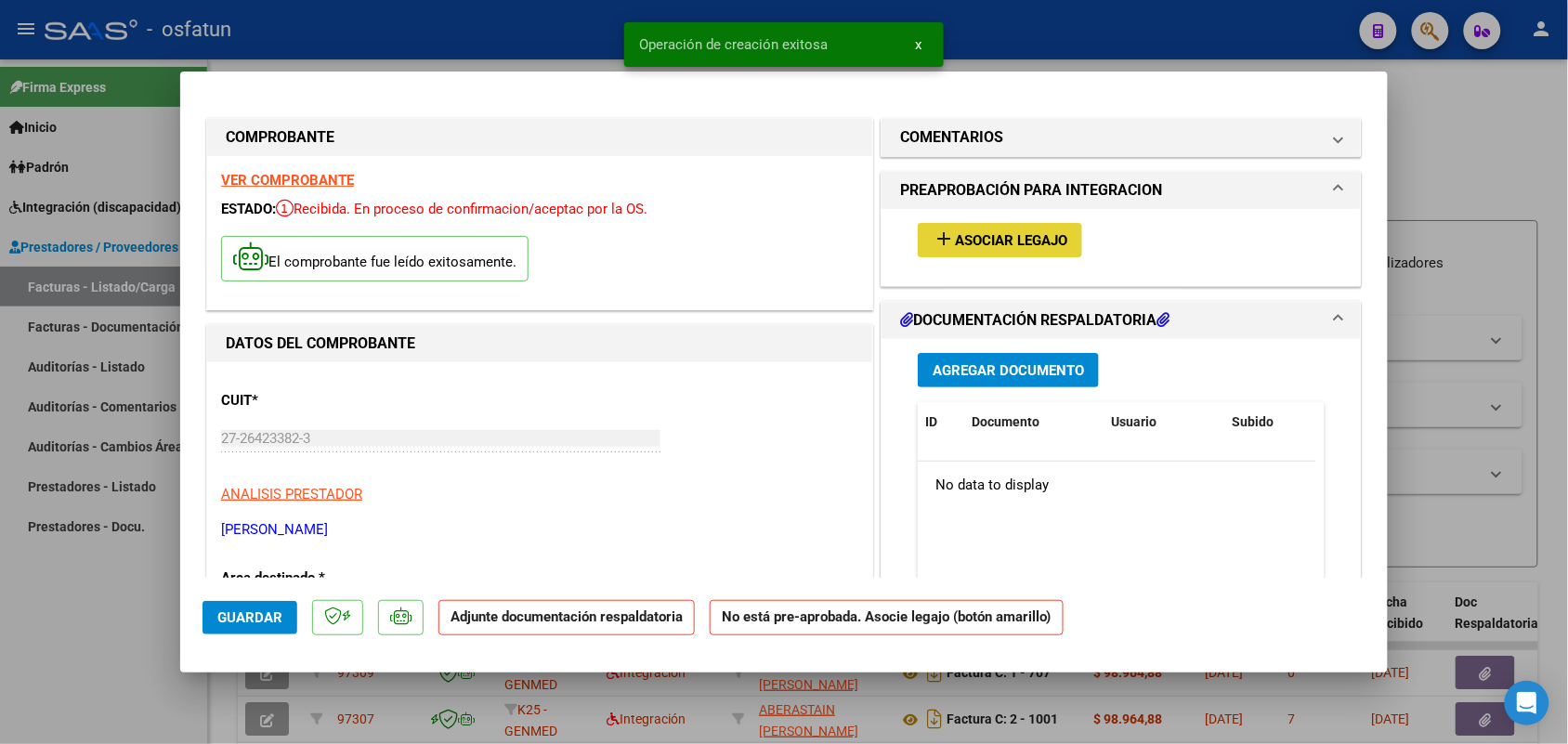
click at [976, 237] on span "Asociar Legajo" at bounding box center [1011, 240] width 112 height 16
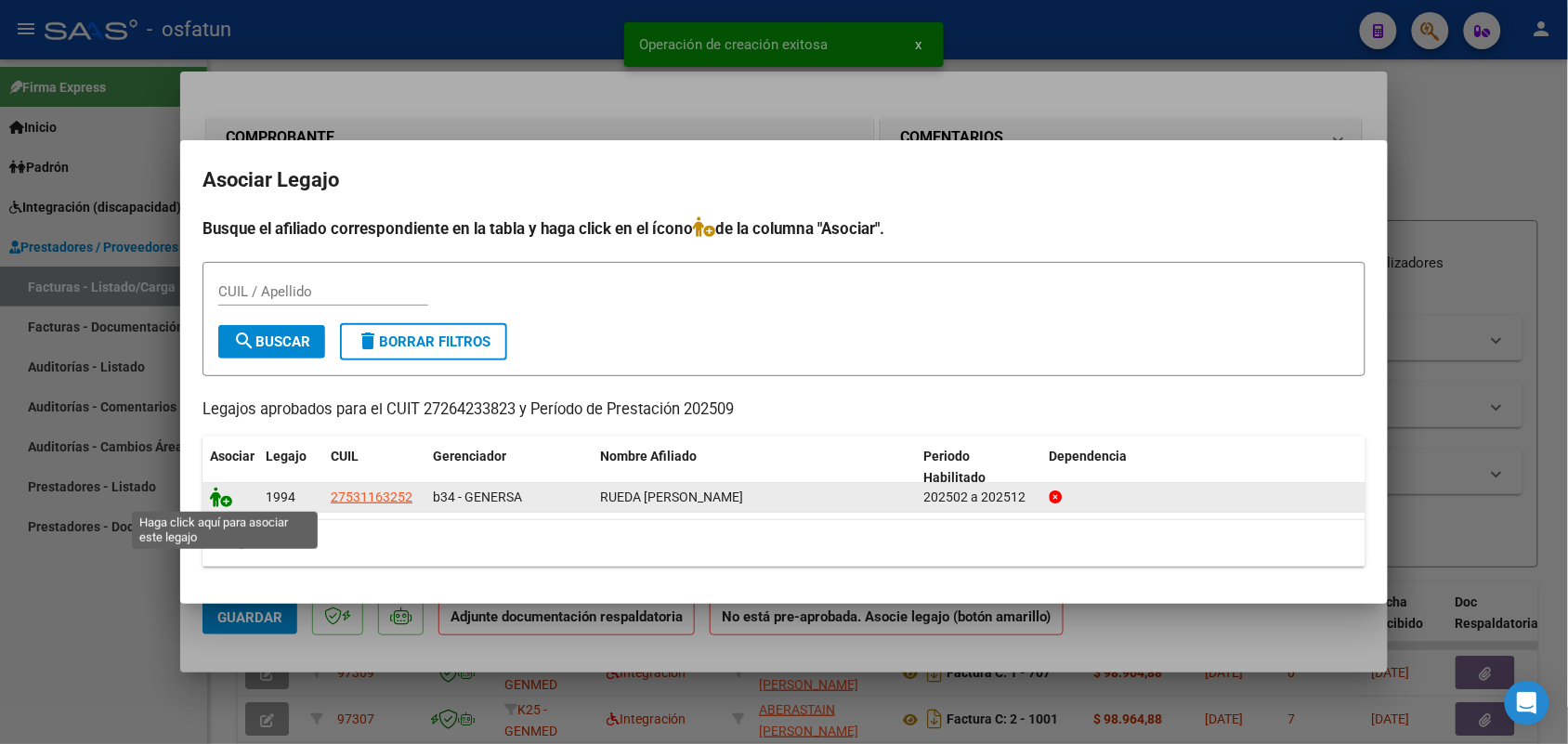
click at [215, 490] on icon at bounding box center [221, 496] width 22 height 20
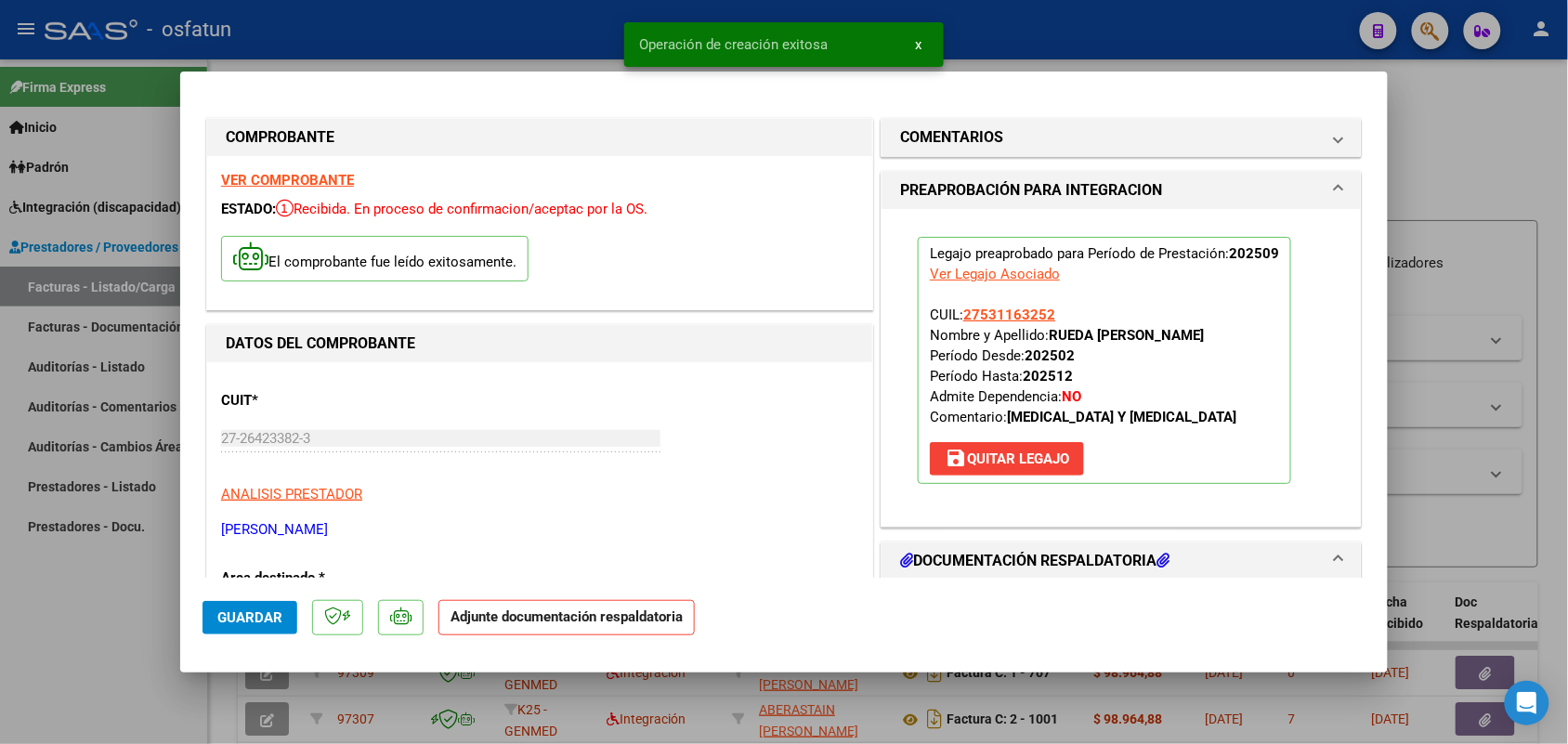
scroll to position [232, 0]
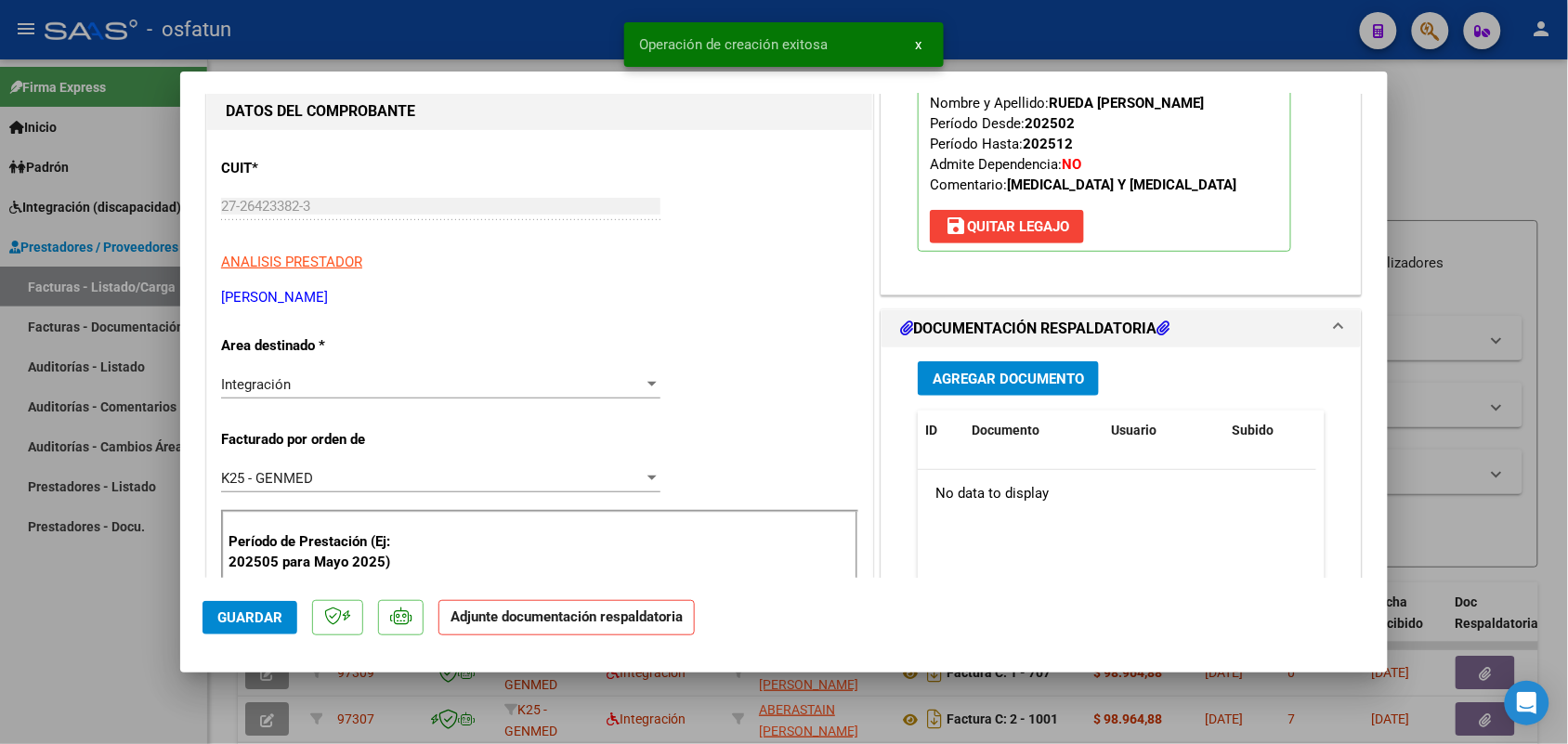
click at [986, 363] on button "Agregar Documento" at bounding box center [1008, 379] width 181 height 35
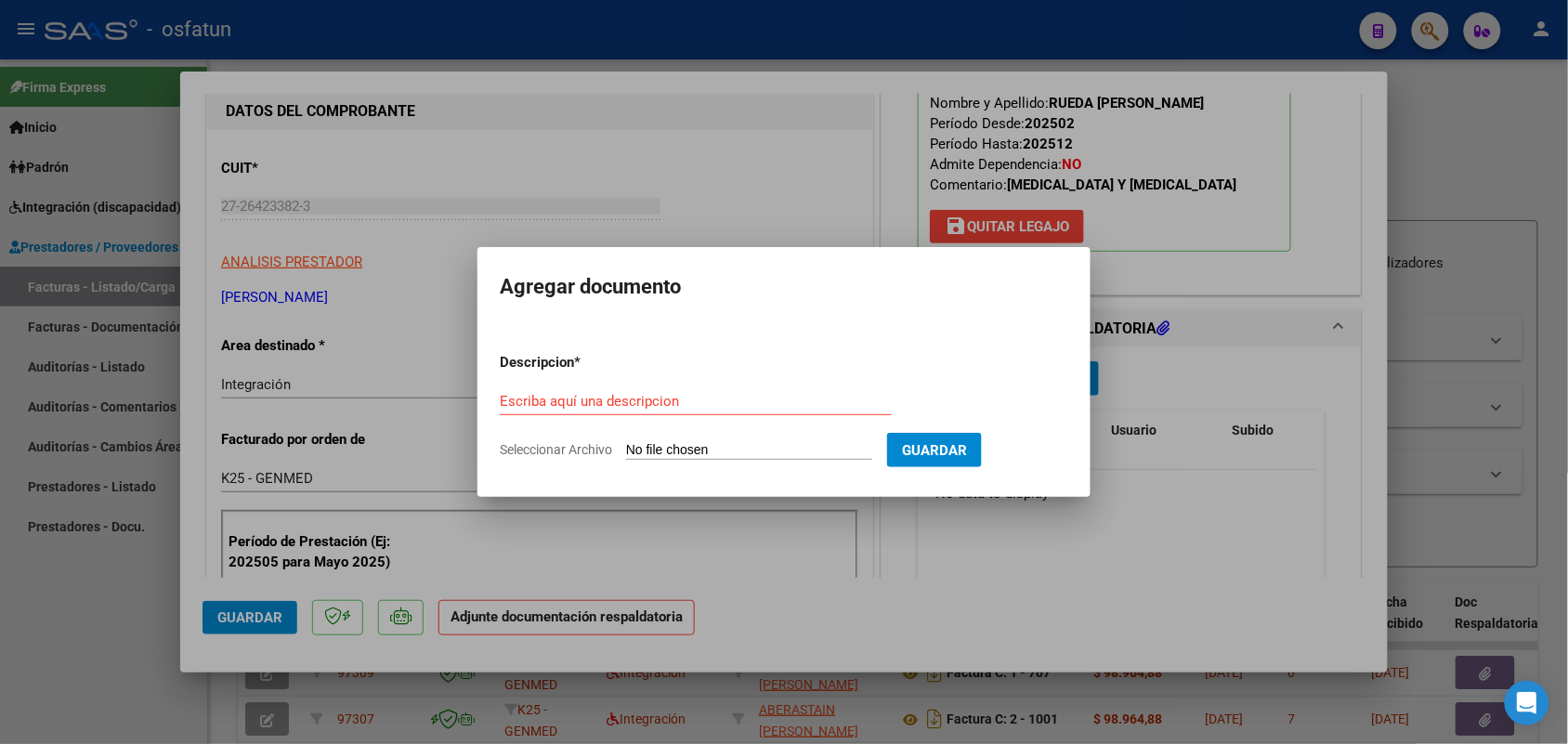
click at [610, 391] on div "Escriba aquí una descripcion" at bounding box center [695, 401] width 392 height 28
type input "ASIST"
click at [759, 451] on input "Seleccionar Archivo" at bounding box center [749, 451] width 246 height 17
type input "C:\fakepath\planilla [MEDICAL_DATA].pdf"
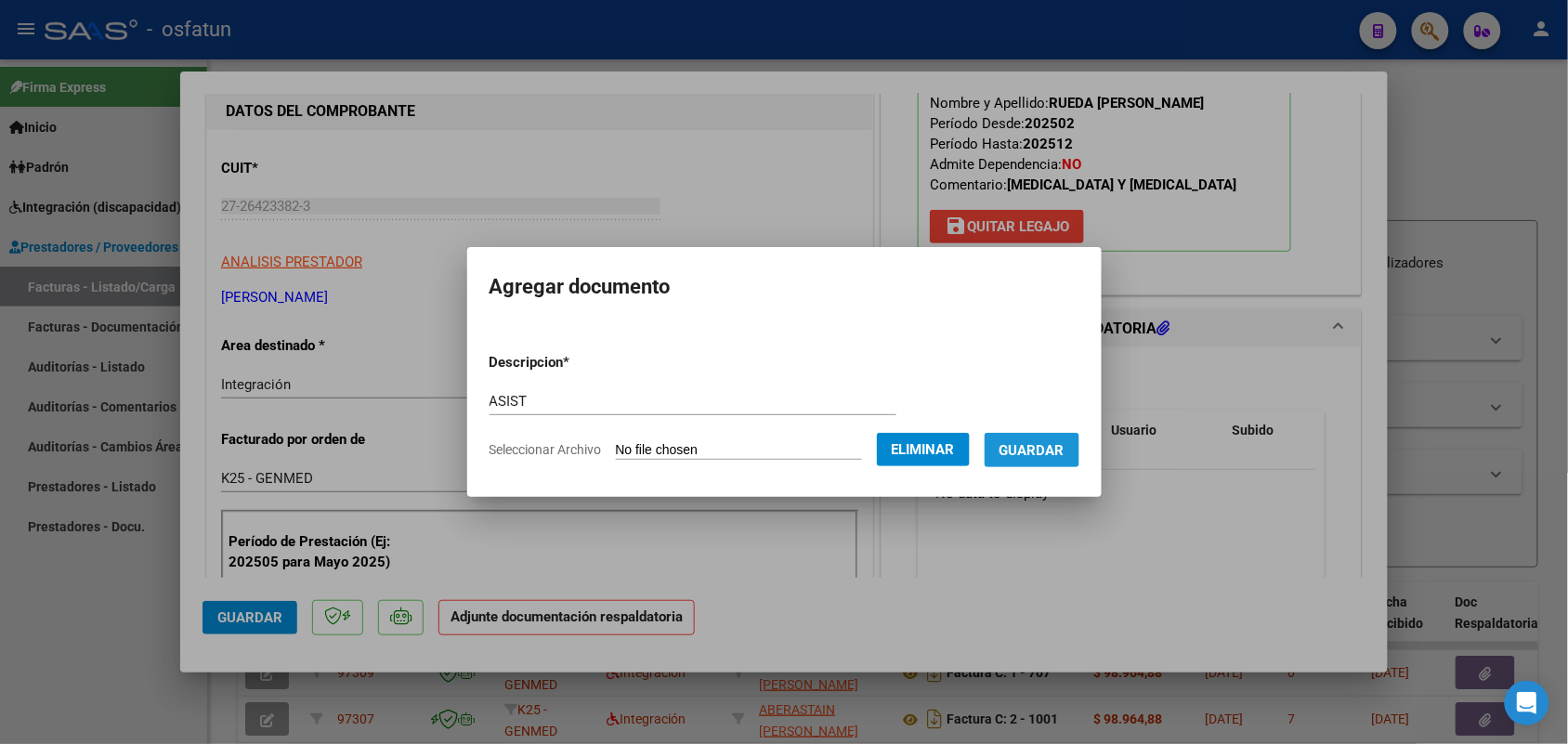
click at [1060, 437] on button "Guardar" at bounding box center [1032, 450] width 95 height 35
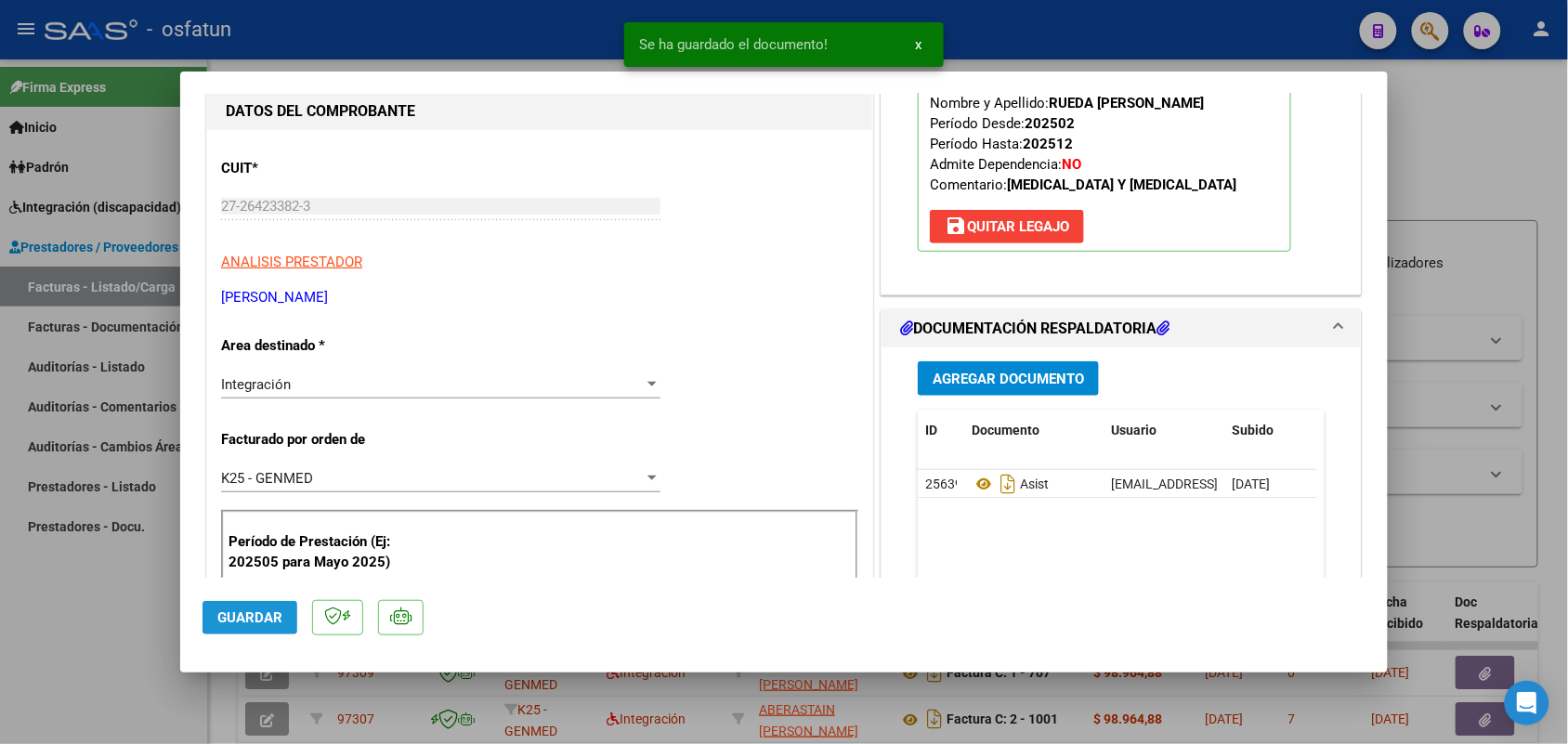
click at [243, 624] on button "Guardar" at bounding box center [250, 617] width 95 height 34
click at [82, 630] on div at bounding box center [784, 372] width 1568 height 744
type input "$ 0,00"
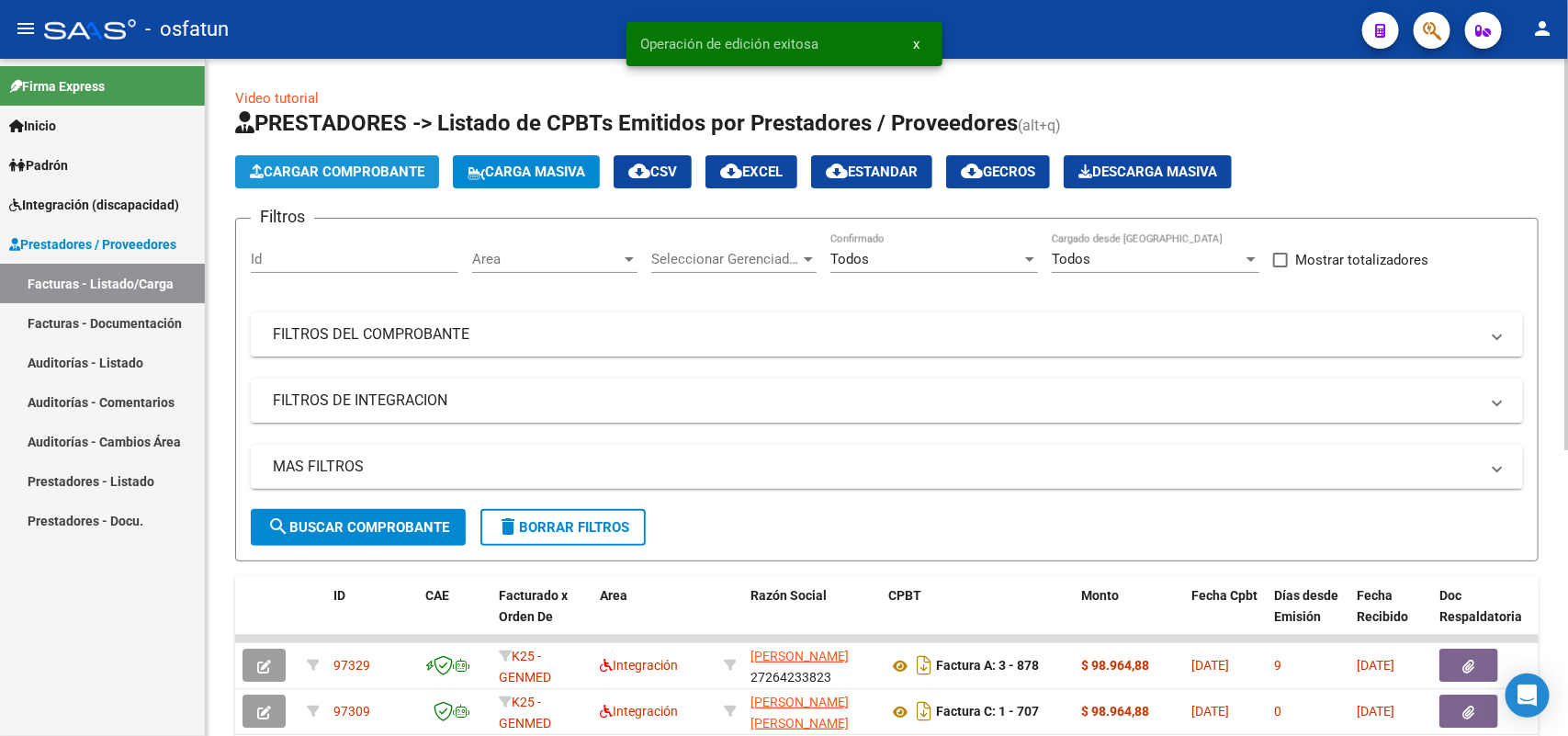
click at [350, 164] on span "Cargar Comprobante" at bounding box center [337, 171] width 174 height 16
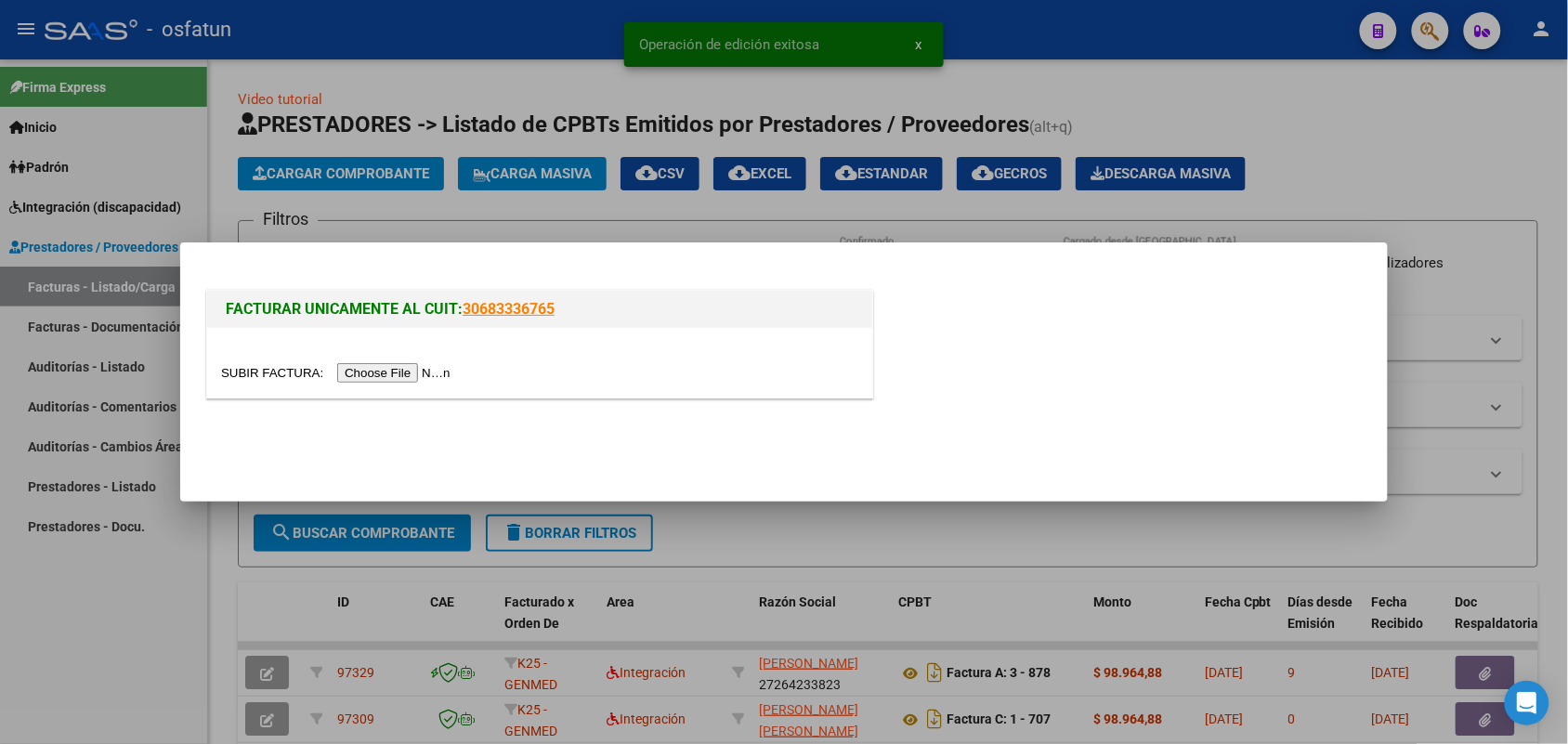
click at [413, 373] on input "file" at bounding box center [339, 372] width 235 height 19
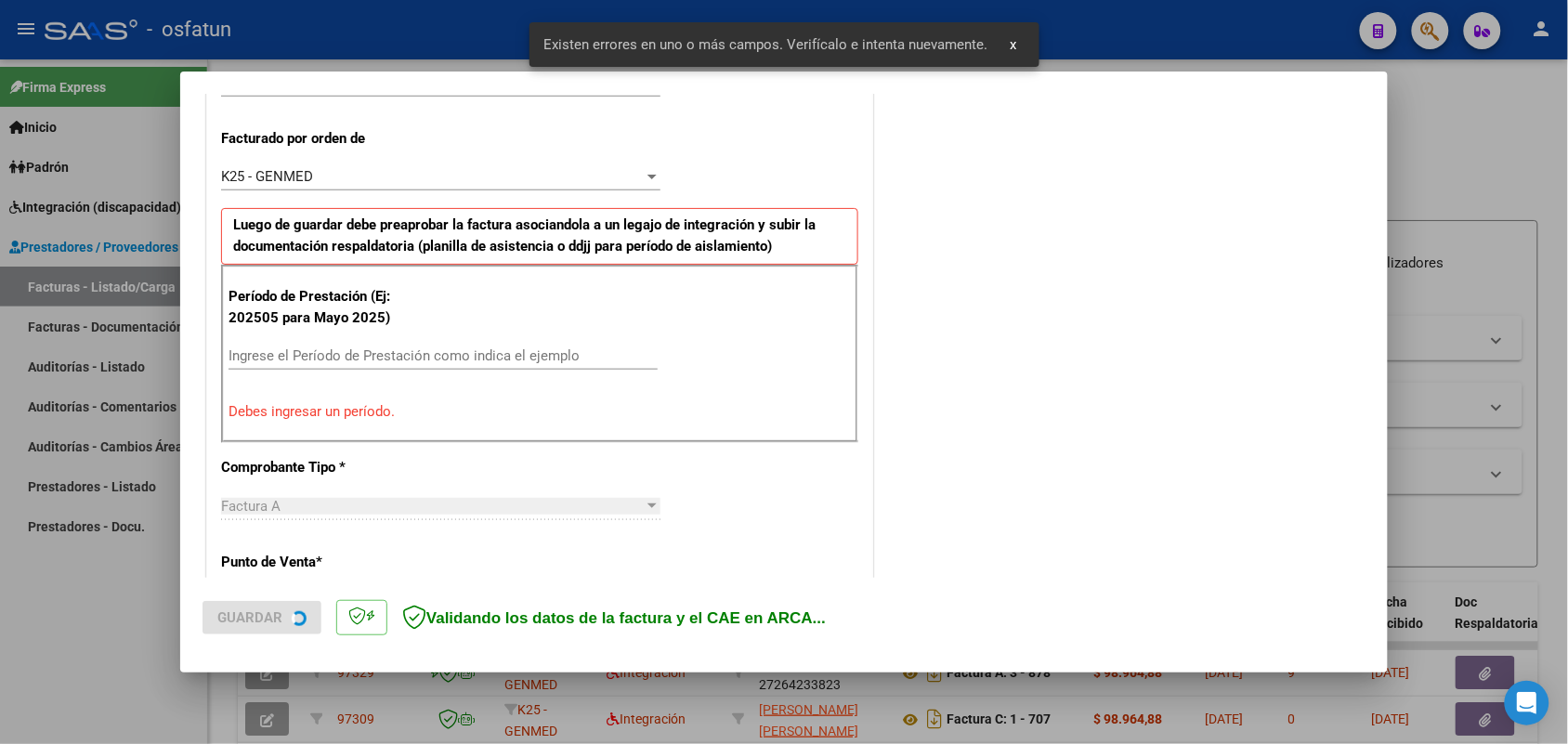
scroll to position [502, 0]
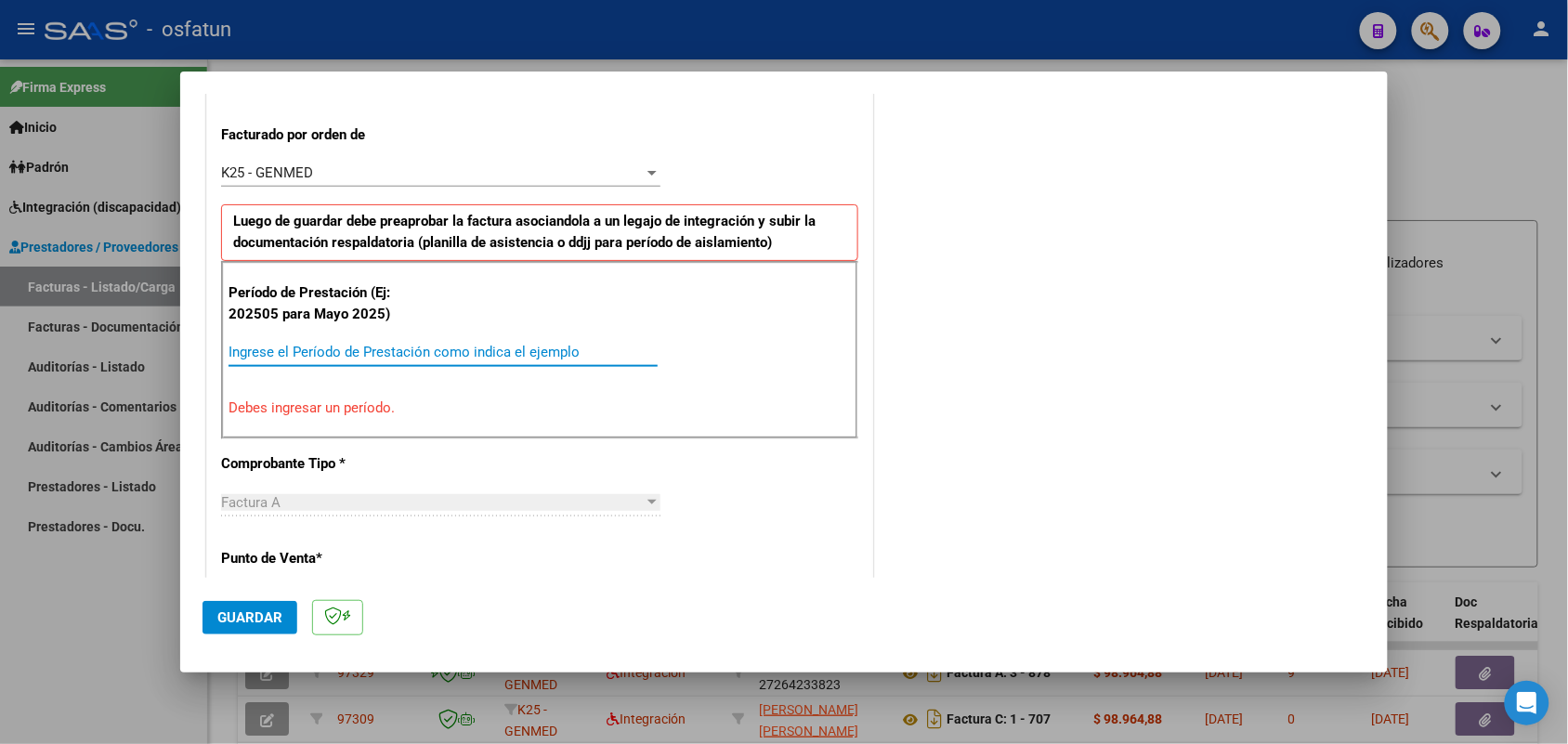
click at [527, 356] on input "Ingrese el Período de Prestación como indica el ejemplo" at bounding box center [443, 351] width 429 height 16
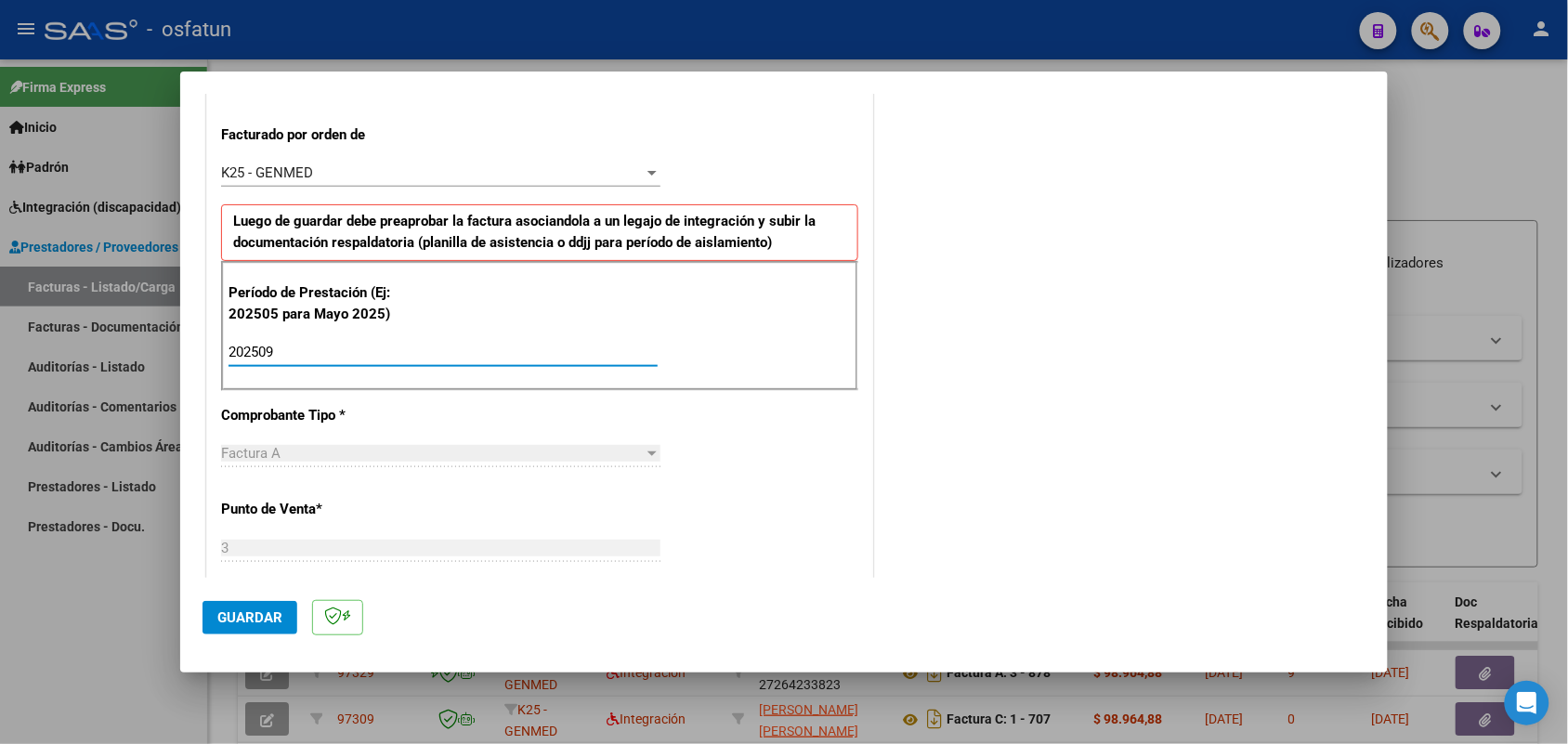
type input "202509"
click at [258, 610] on span "Guardar" at bounding box center [250, 617] width 65 height 16
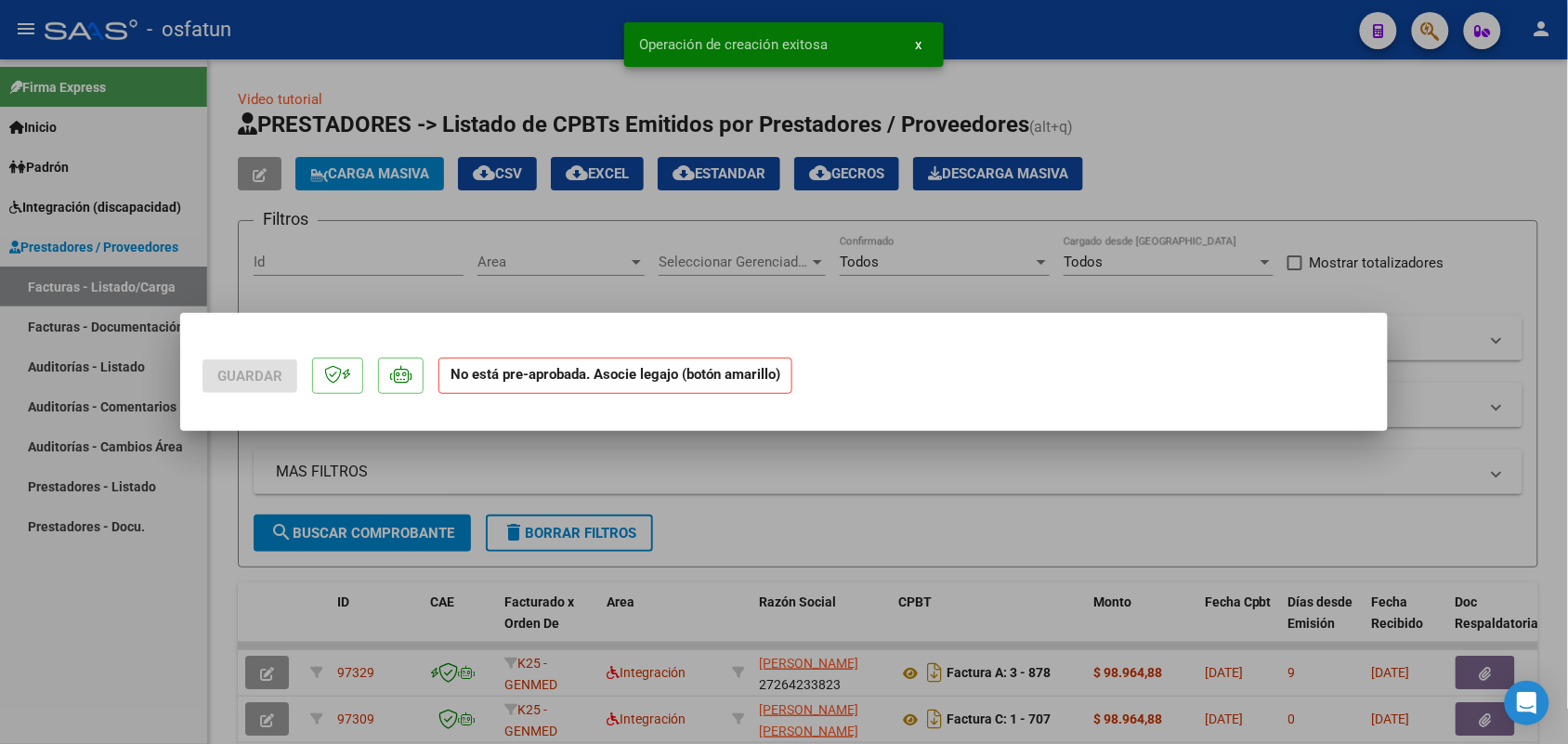
scroll to position [0, 0]
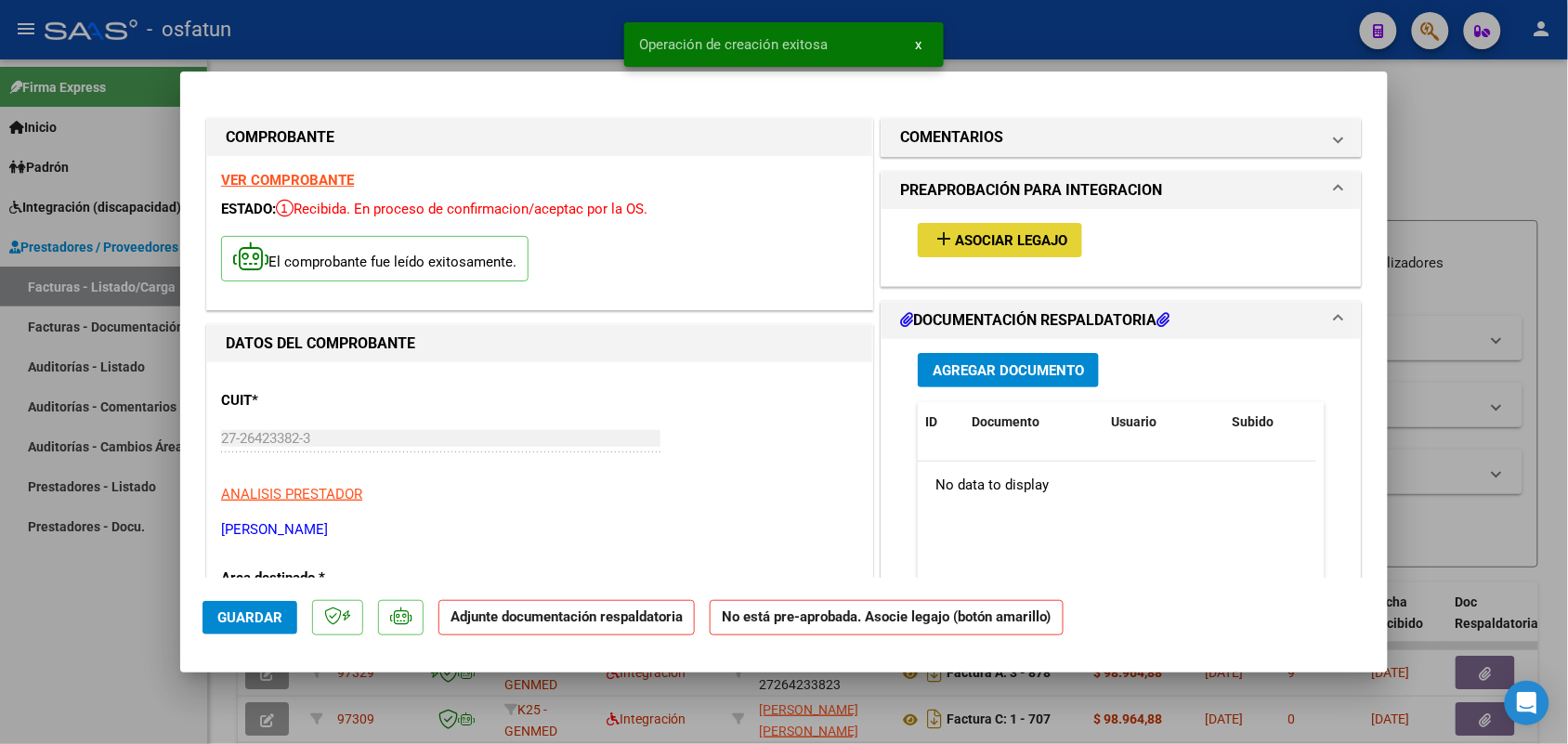
click at [991, 233] on span "Asociar Legajo" at bounding box center [1011, 240] width 112 height 16
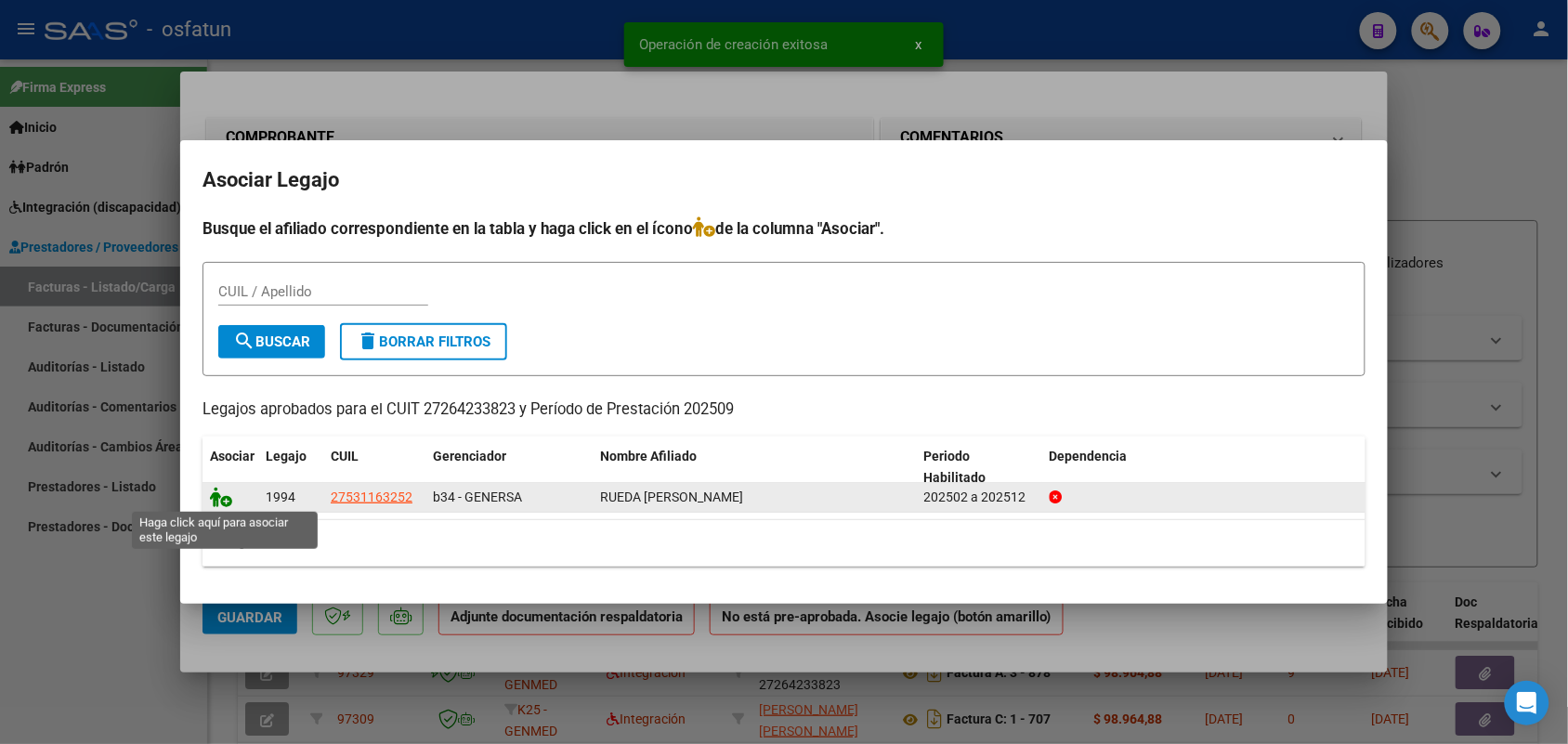
click at [219, 491] on icon at bounding box center [221, 496] width 22 height 20
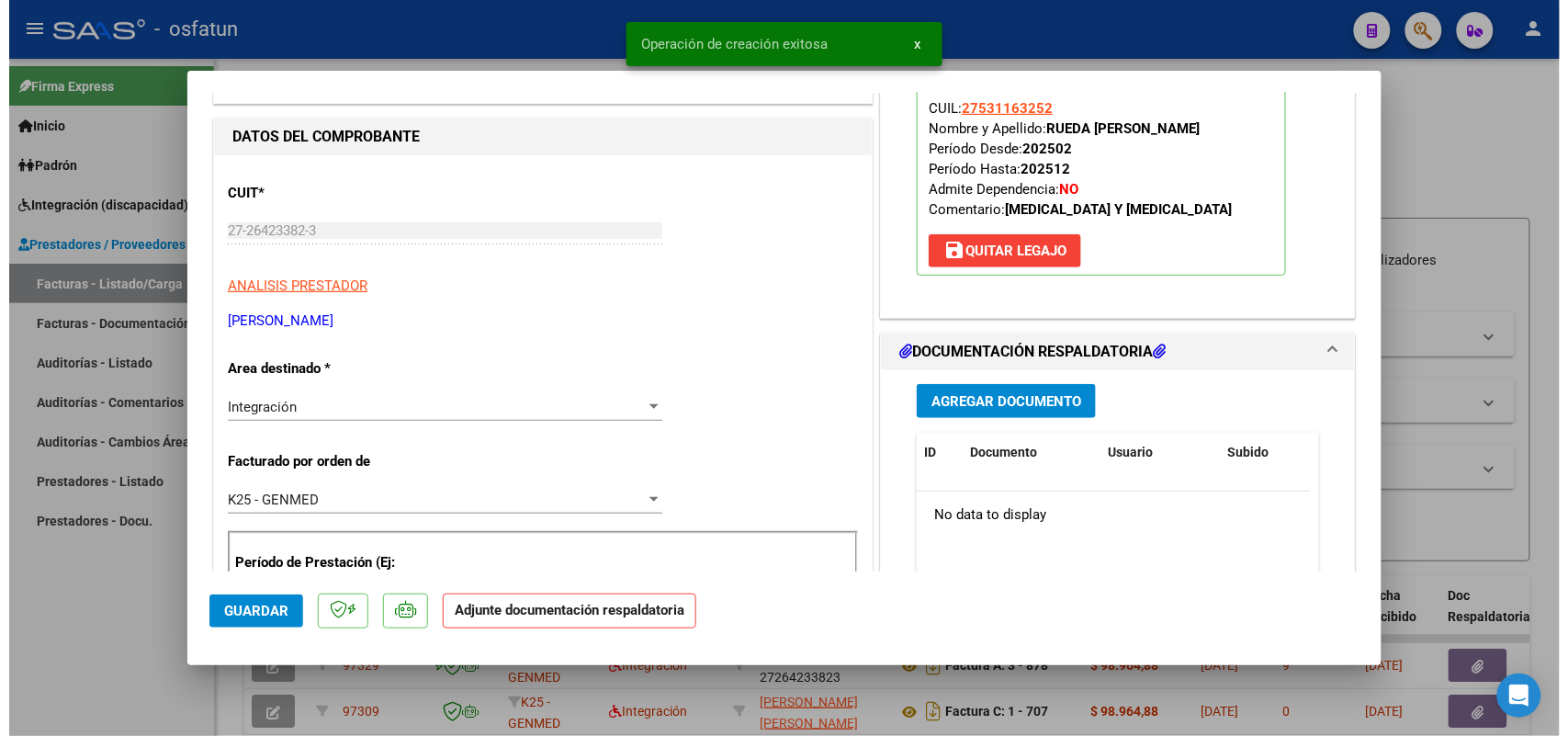
scroll to position [230, 0]
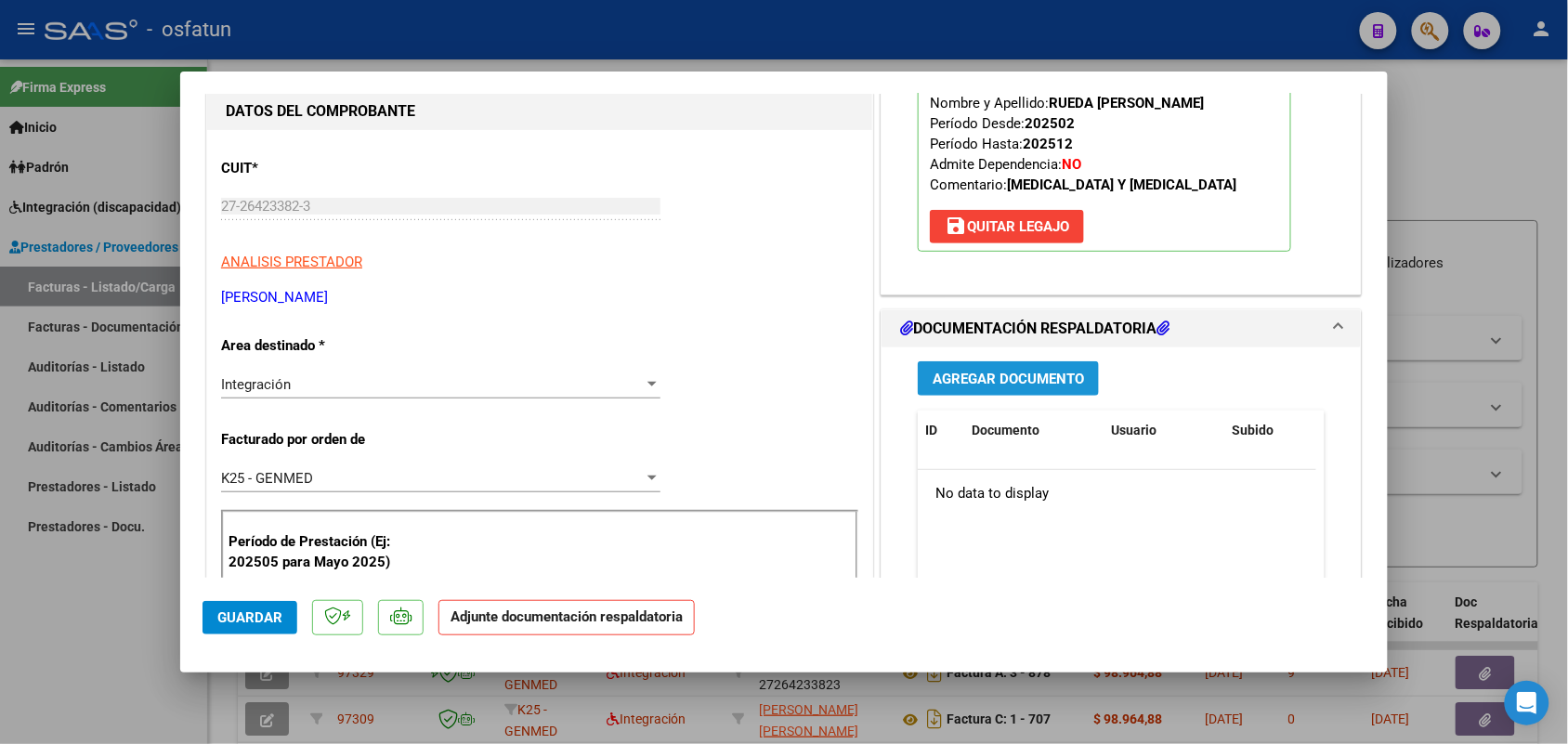
click at [982, 379] on span "Agregar Documento" at bounding box center [1008, 378] width 152 height 16
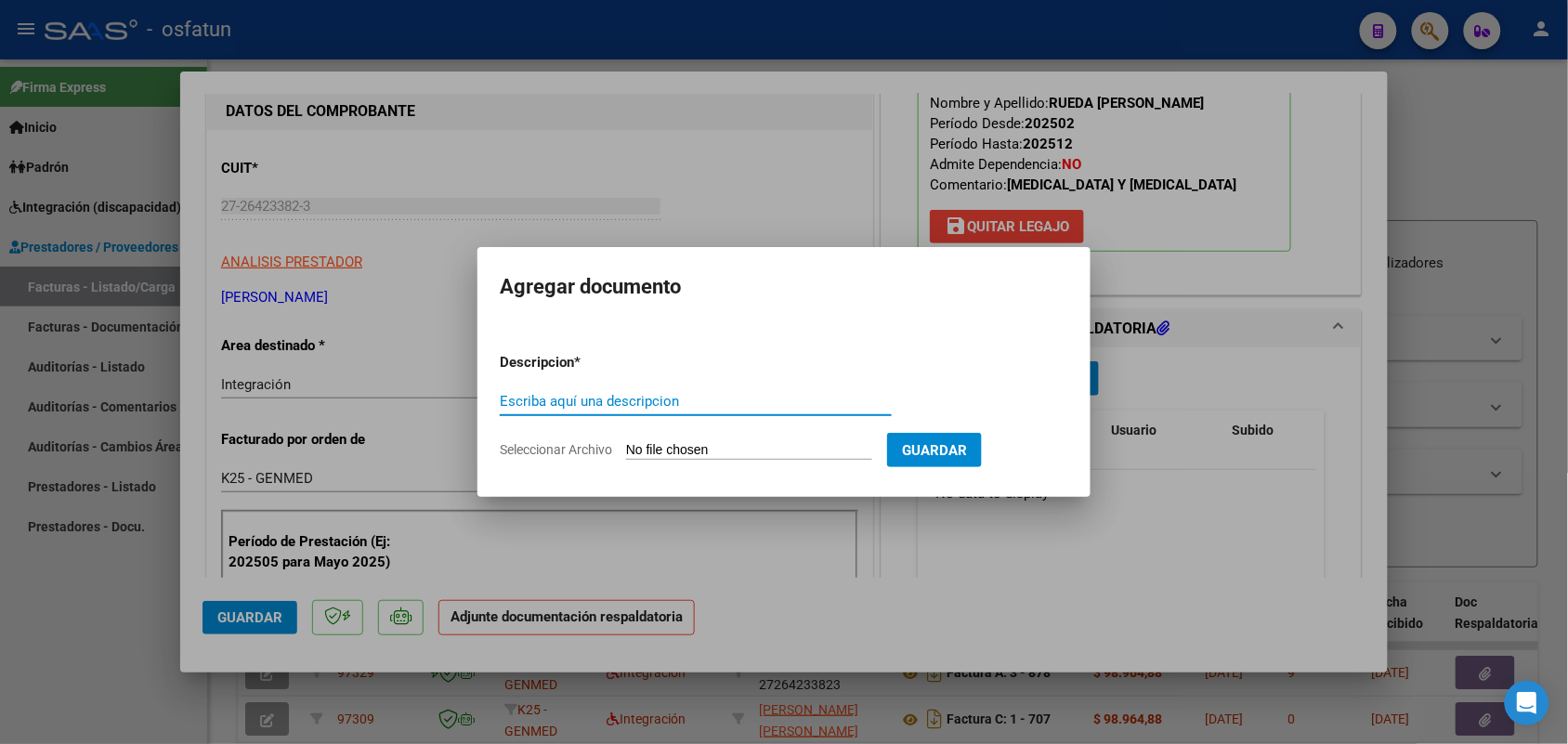
click at [641, 400] on input "Escriba aquí una descripcion" at bounding box center [695, 401] width 392 height 16
type input "ASIST"
click at [701, 446] on input "Seleccionar Archivo" at bounding box center [749, 451] width 246 height 17
type input "C:\fakepath\planilla [MEDICAL_DATA].pdf"
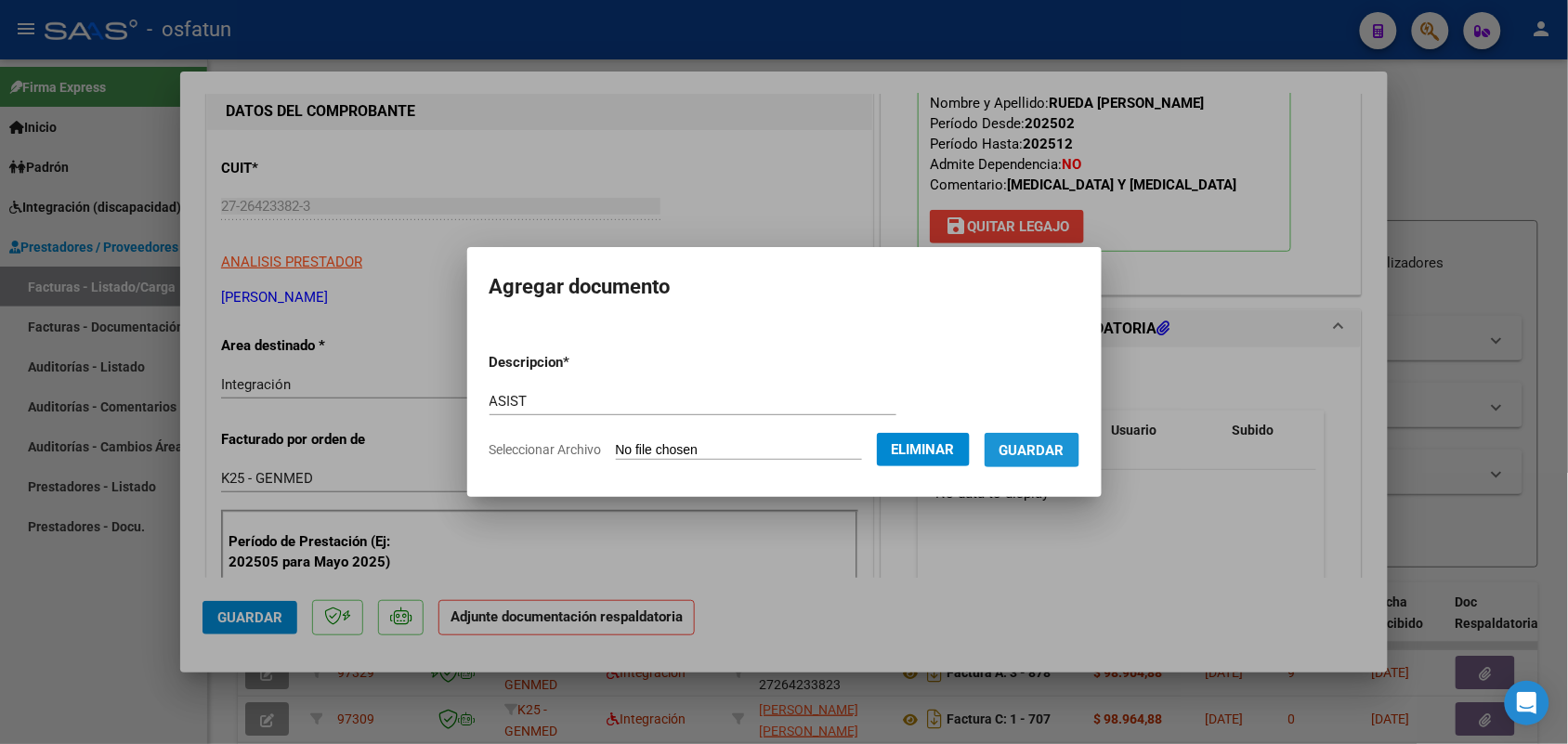
drag, startPoint x: 1059, startPoint y: 444, endPoint x: 1004, endPoint y: 464, distance: 58.5
click at [1060, 444] on span "Guardar" at bounding box center [1031, 450] width 65 height 16
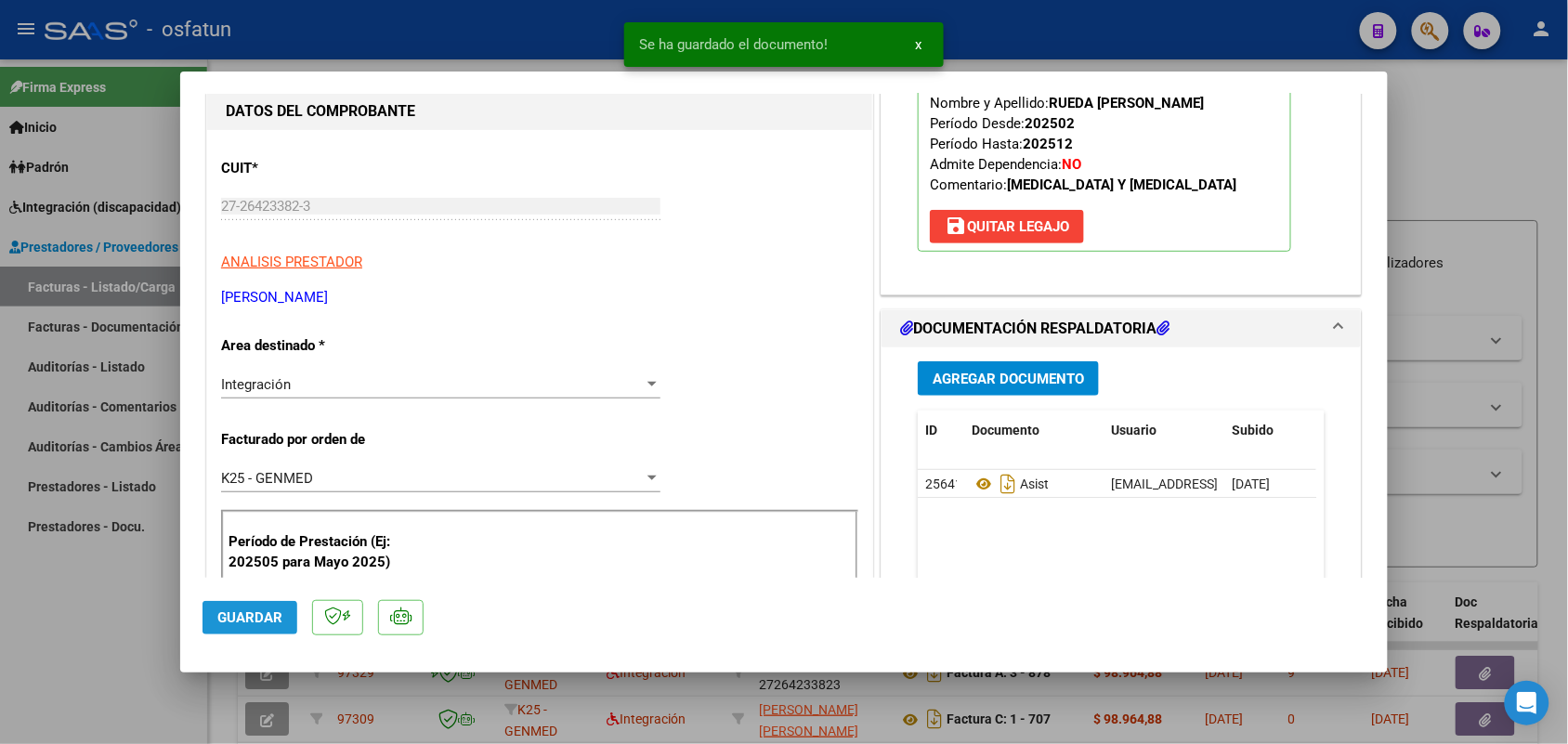
click at [283, 620] on button "Guardar" at bounding box center [250, 617] width 95 height 34
click at [146, 607] on div at bounding box center [784, 372] width 1568 height 744
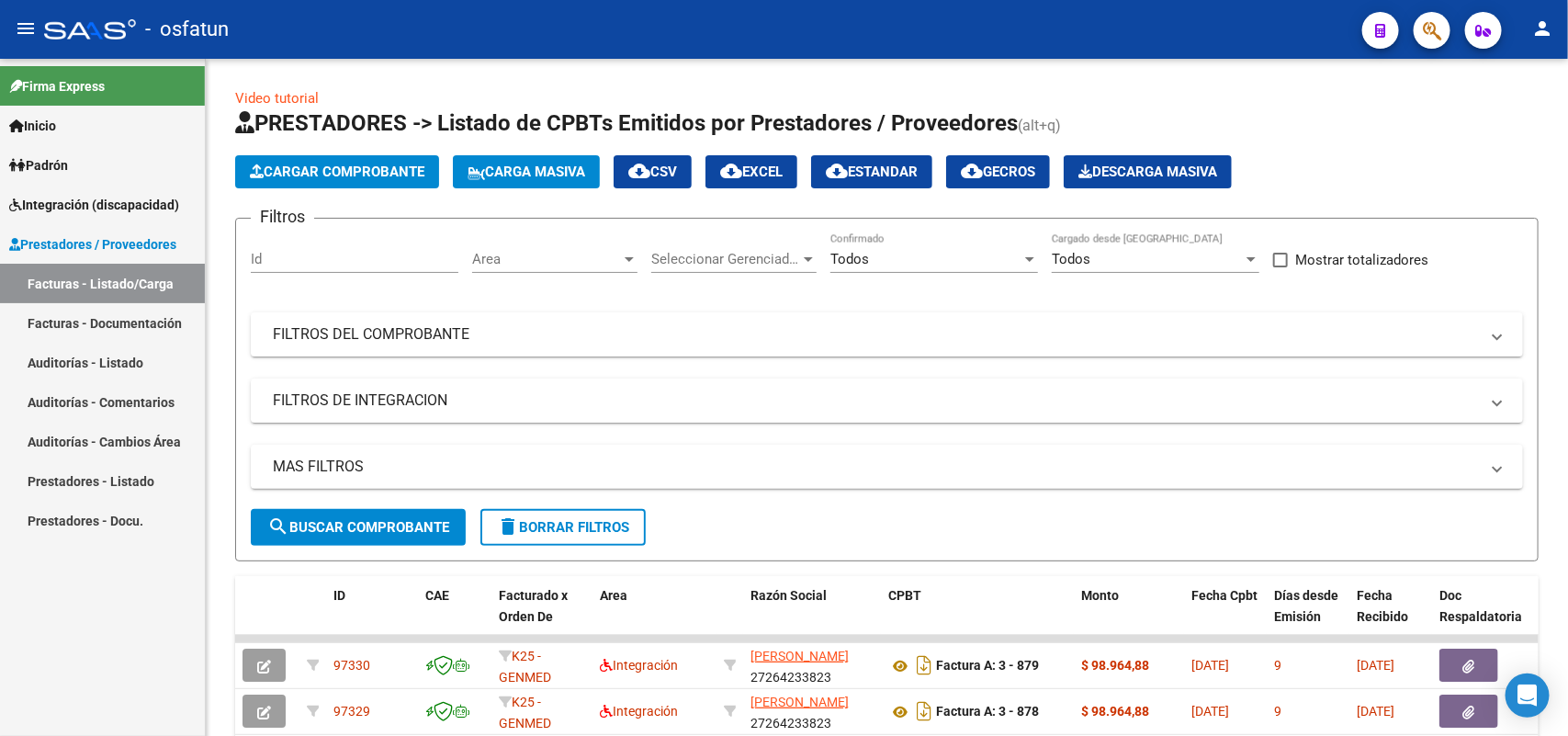
click at [65, 200] on span "Integración (discapacidad)" at bounding box center [95, 205] width 170 height 20
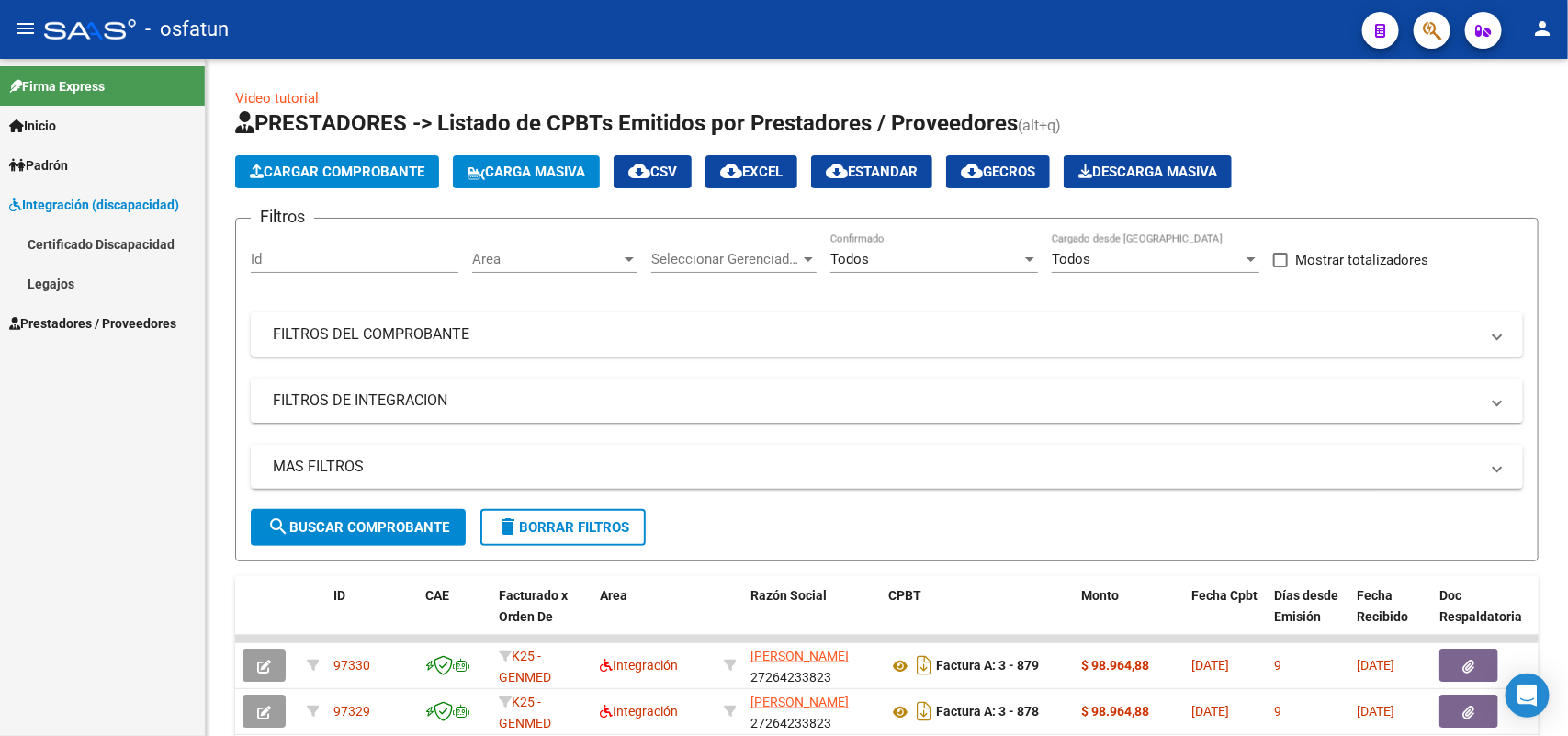
click at [60, 273] on link "Legajos" at bounding box center [102, 283] width 205 height 39
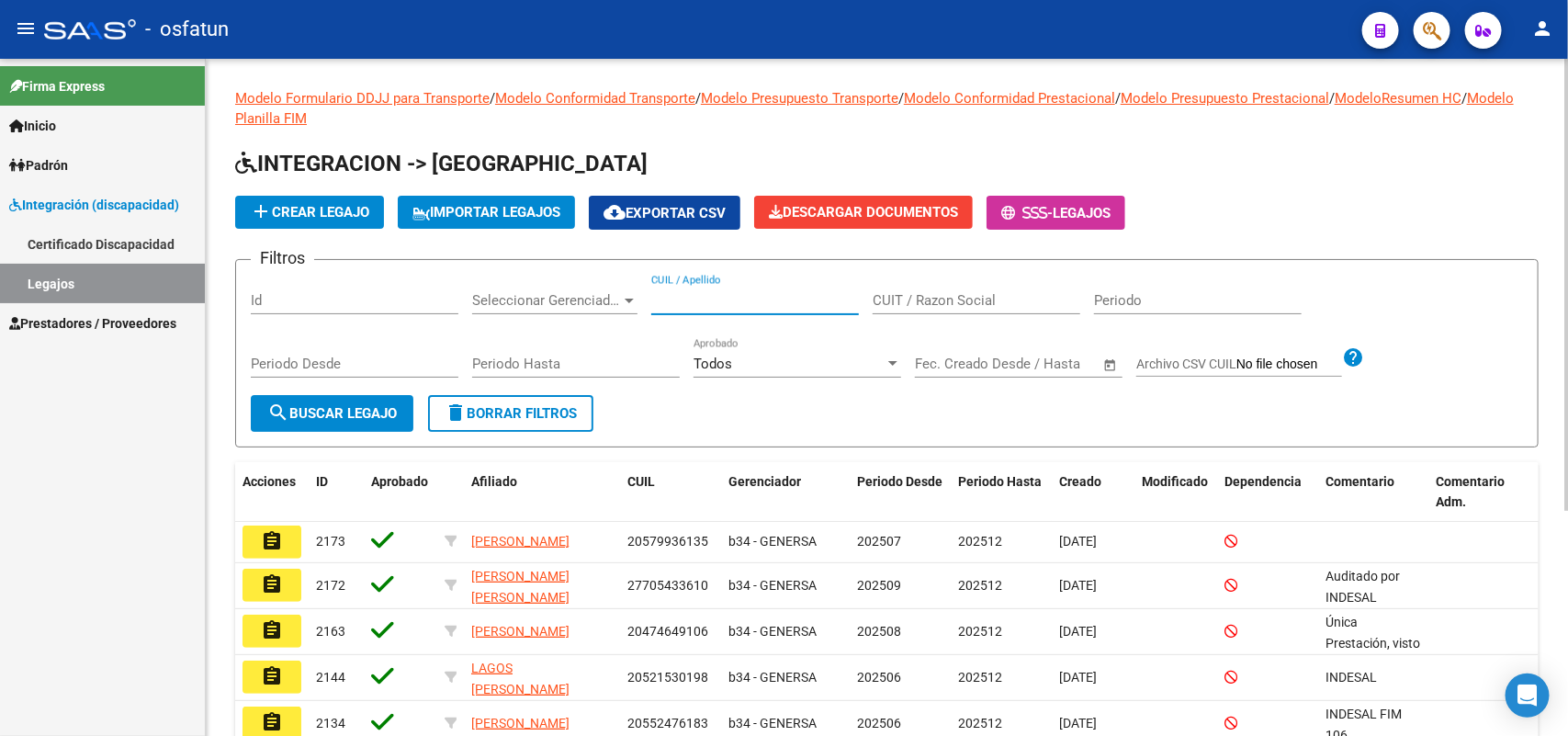
click at [703, 292] on input "CUIL / Apellido" at bounding box center [755, 300] width 208 height 16
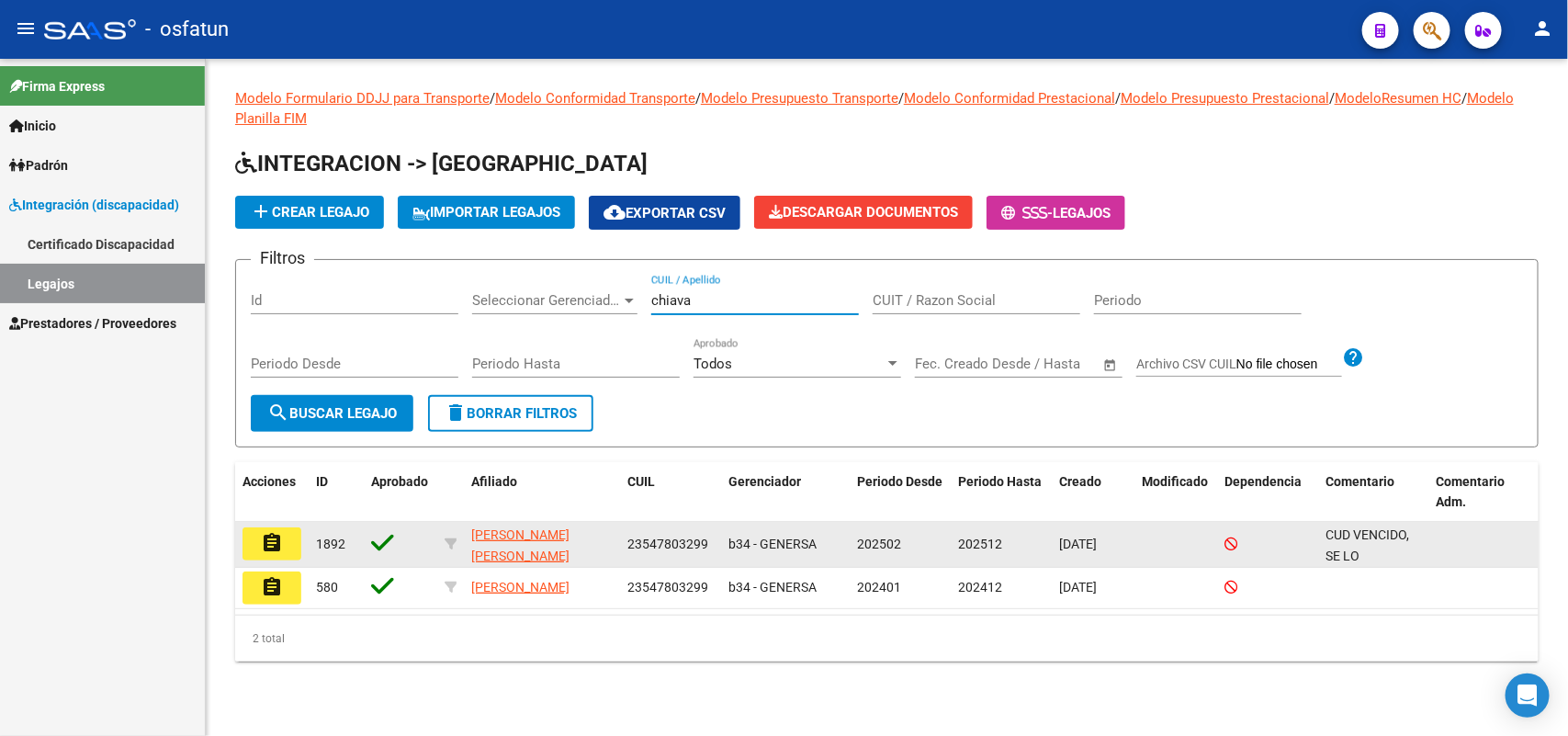
type input "chiava"
click at [262, 533] on mat-icon "assignment" at bounding box center [272, 543] width 22 height 22
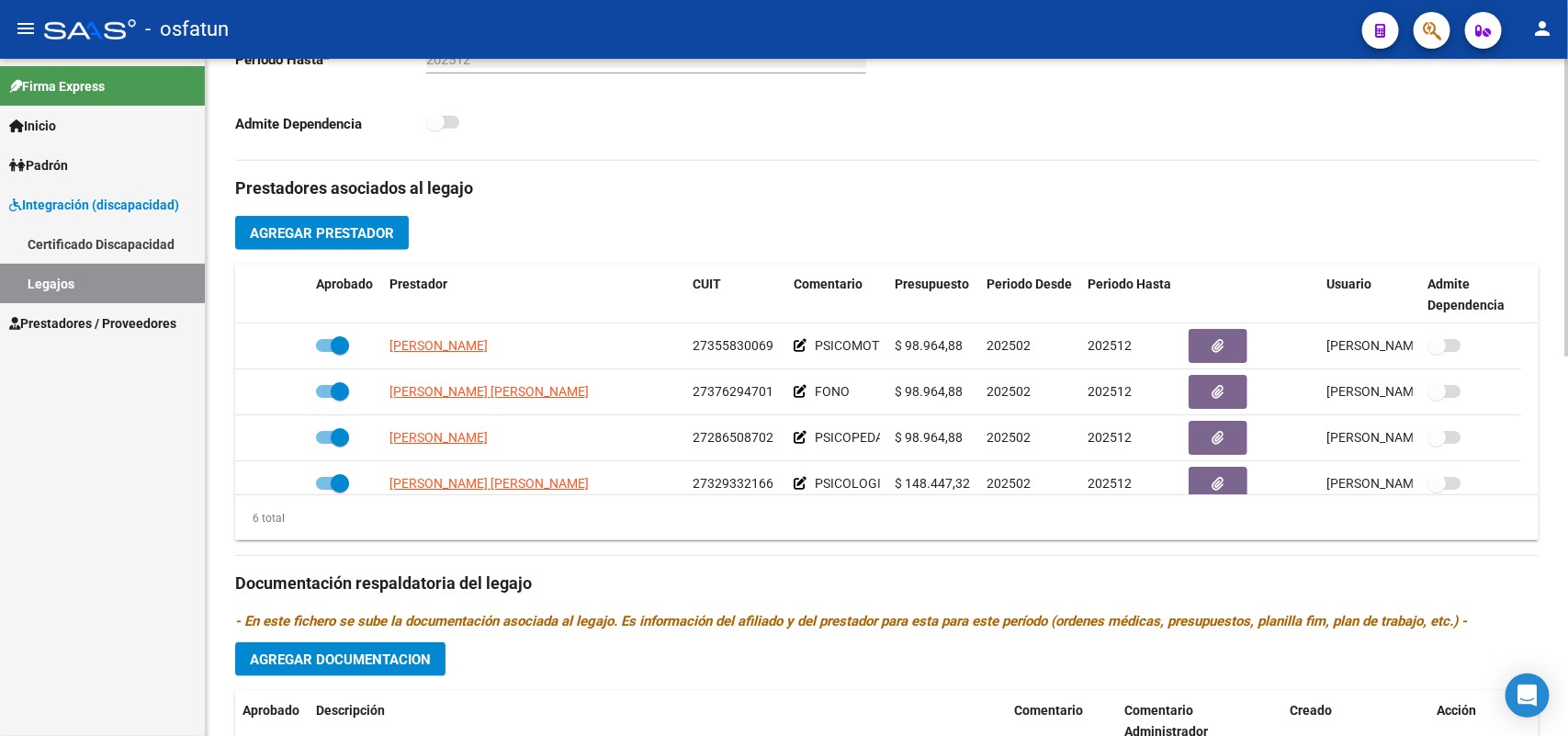
scroll to position [111, 0]
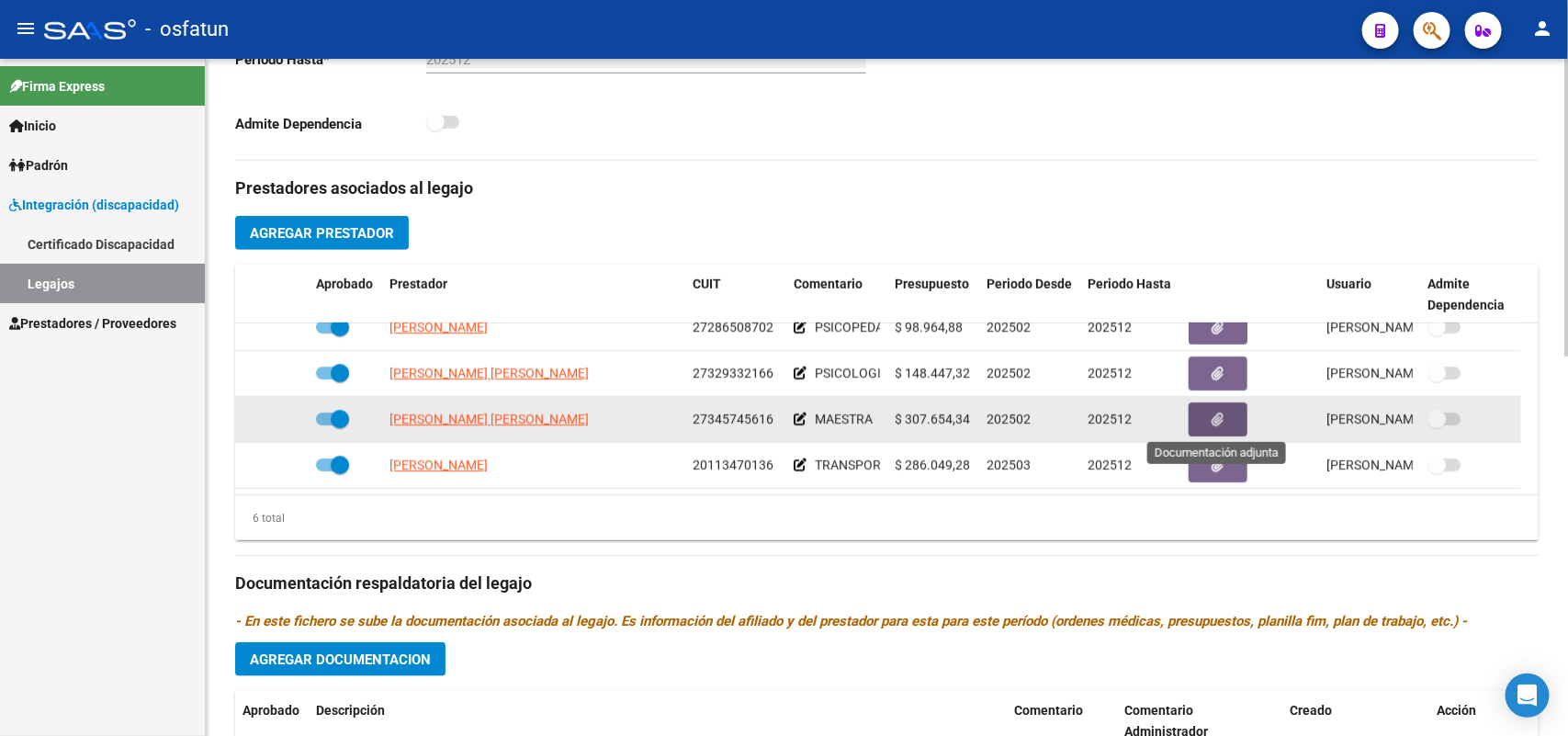
click at [1220, 407] on button "button" at bounding box center [1218, 420] width 58 height 34
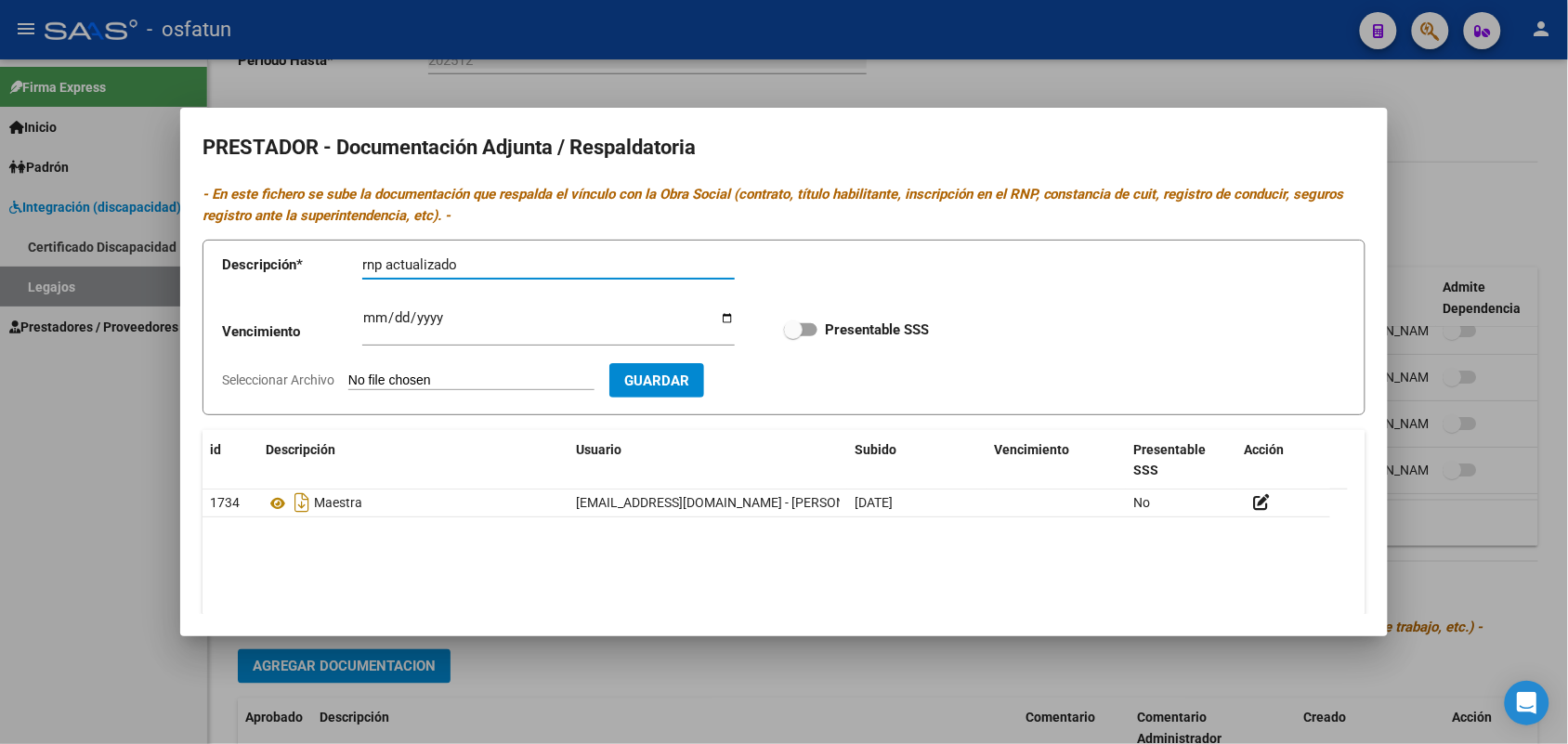
type input "rnp actualizado"
click at [429, 367] on form "Descripción * rnp actualizado Descripción Vencimiento Ingresar vencimiento Pres…" at bounding box center [784, 327] width 1163 height 175
click at [436, 379] on input "Seleccionar Archivo" at bounding box center [471, 381] width 246 height 17
type input "C:\fakepath\[PERSON_NAME] [PERSON_NAME].pdf"
click at [797, 384] on span "Guardar" at bounding box center [764, 380] width 65 height 16
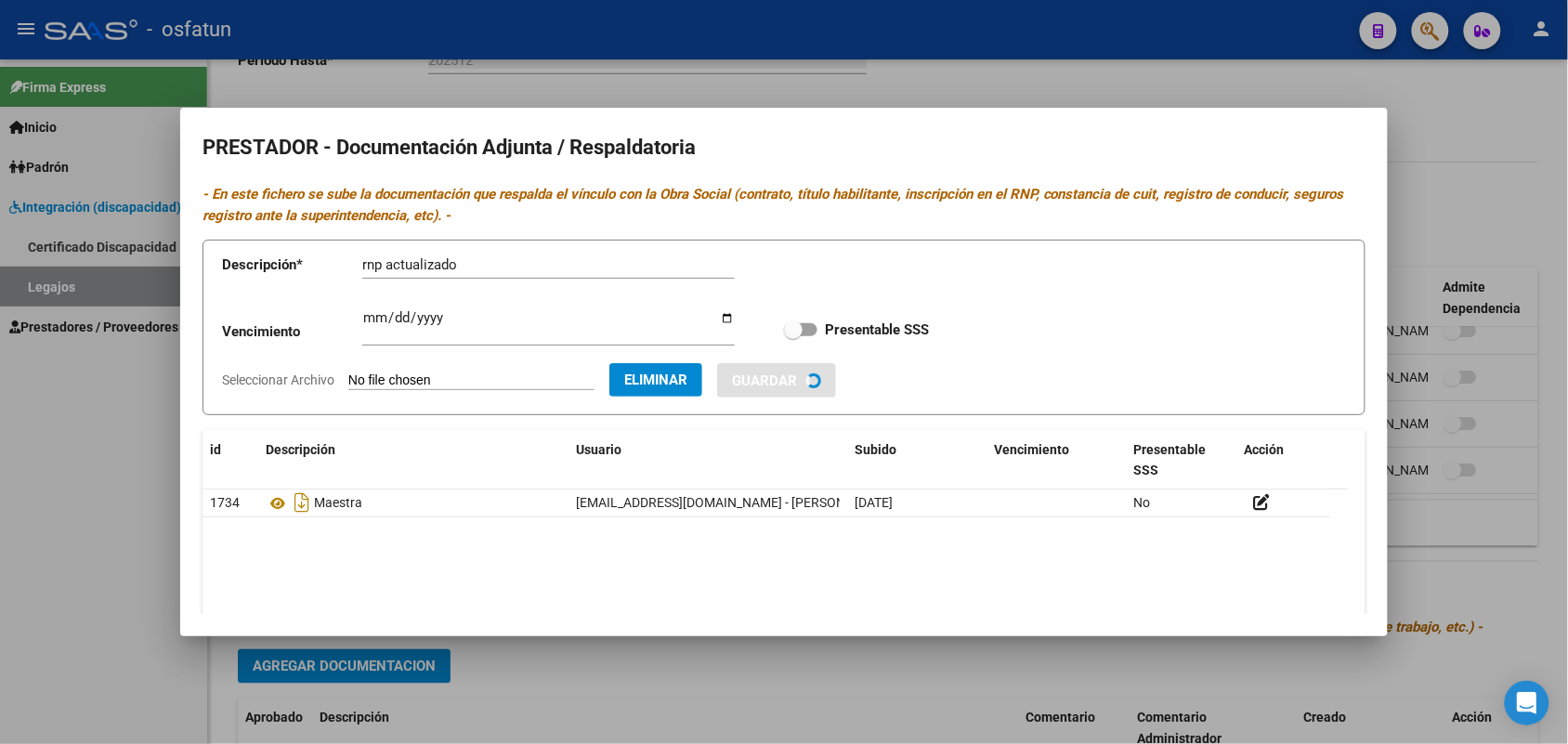
checkbox input "true"
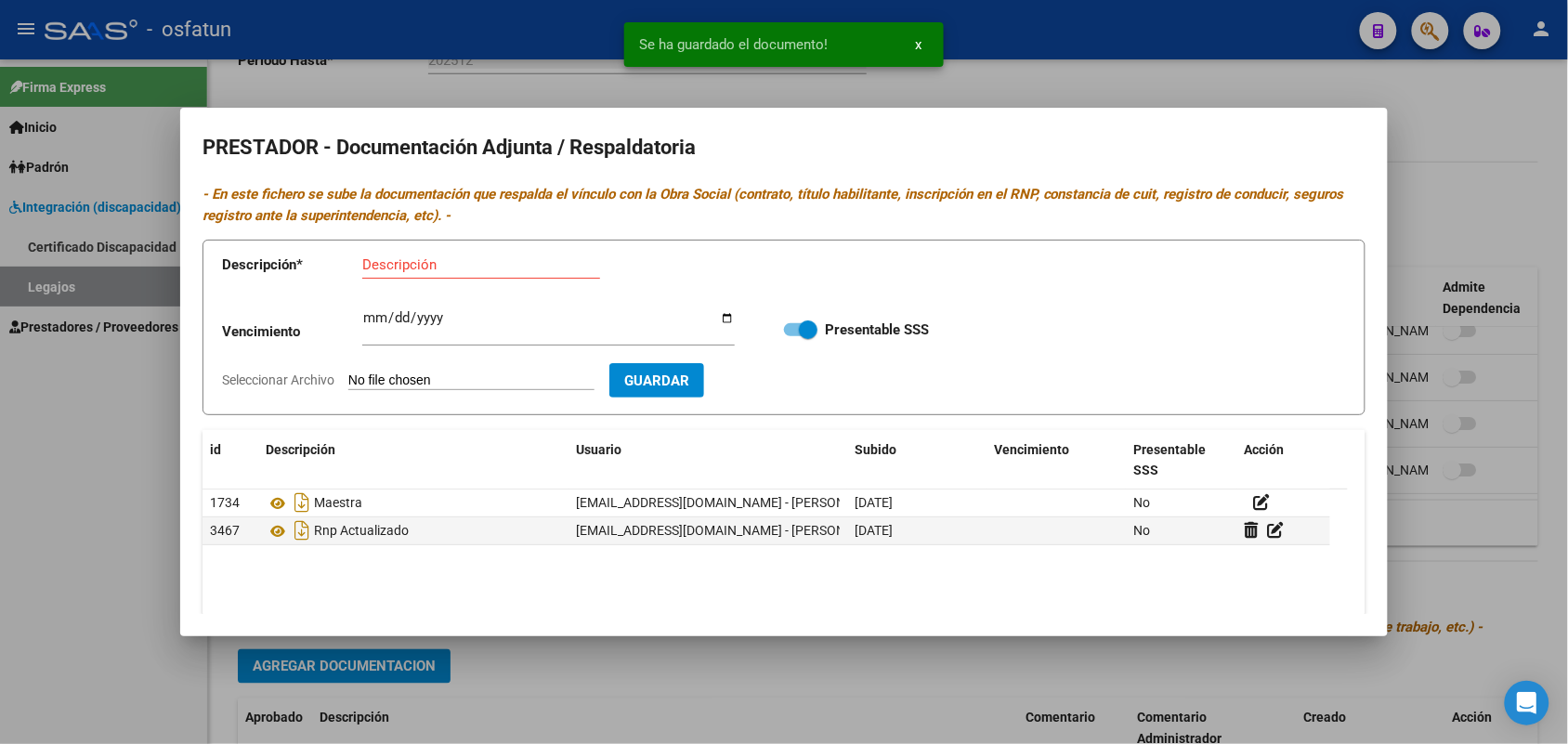
click at [1456, 137] on div at bounding box center [784, 372] width 1568 height 744
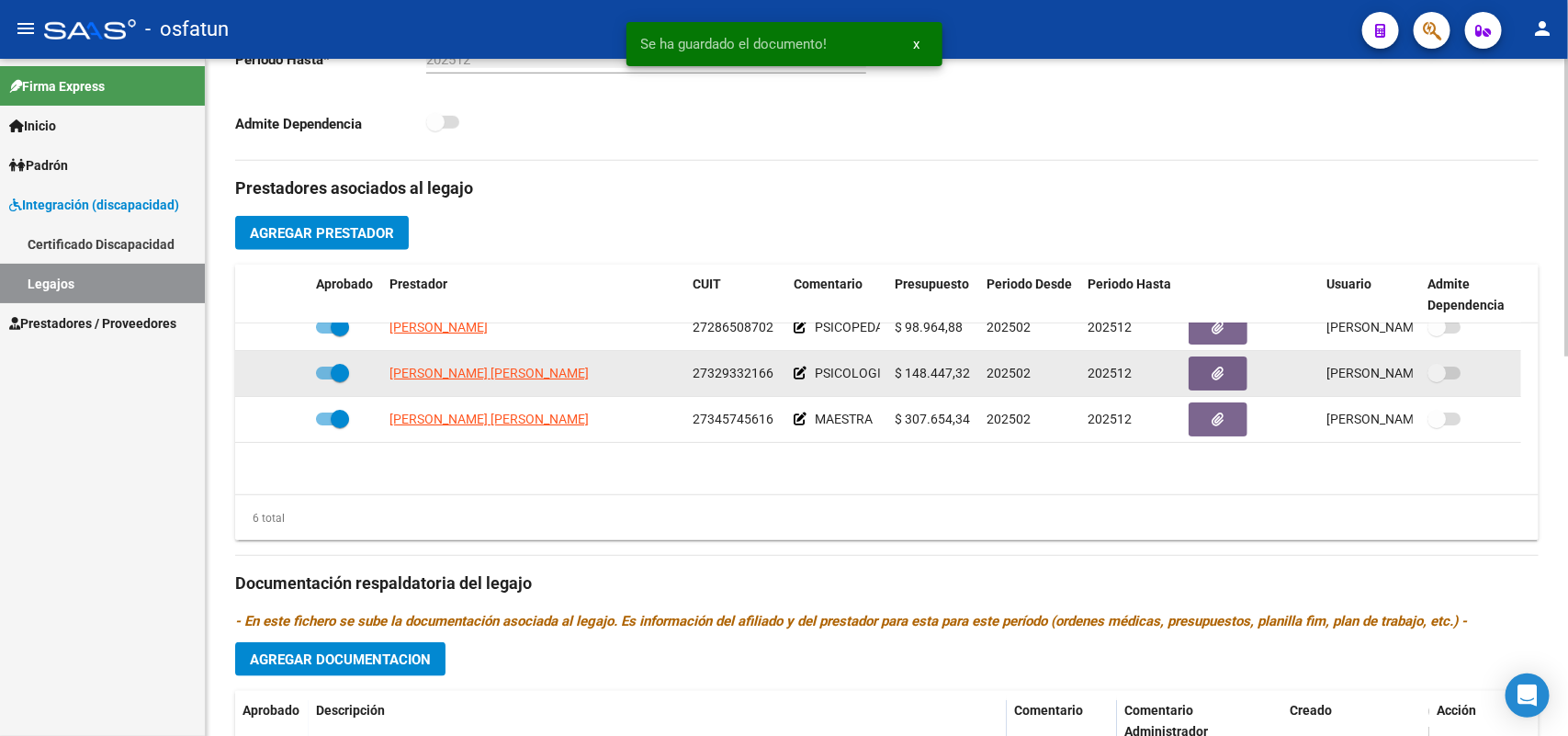
scroll to position [0, 0]
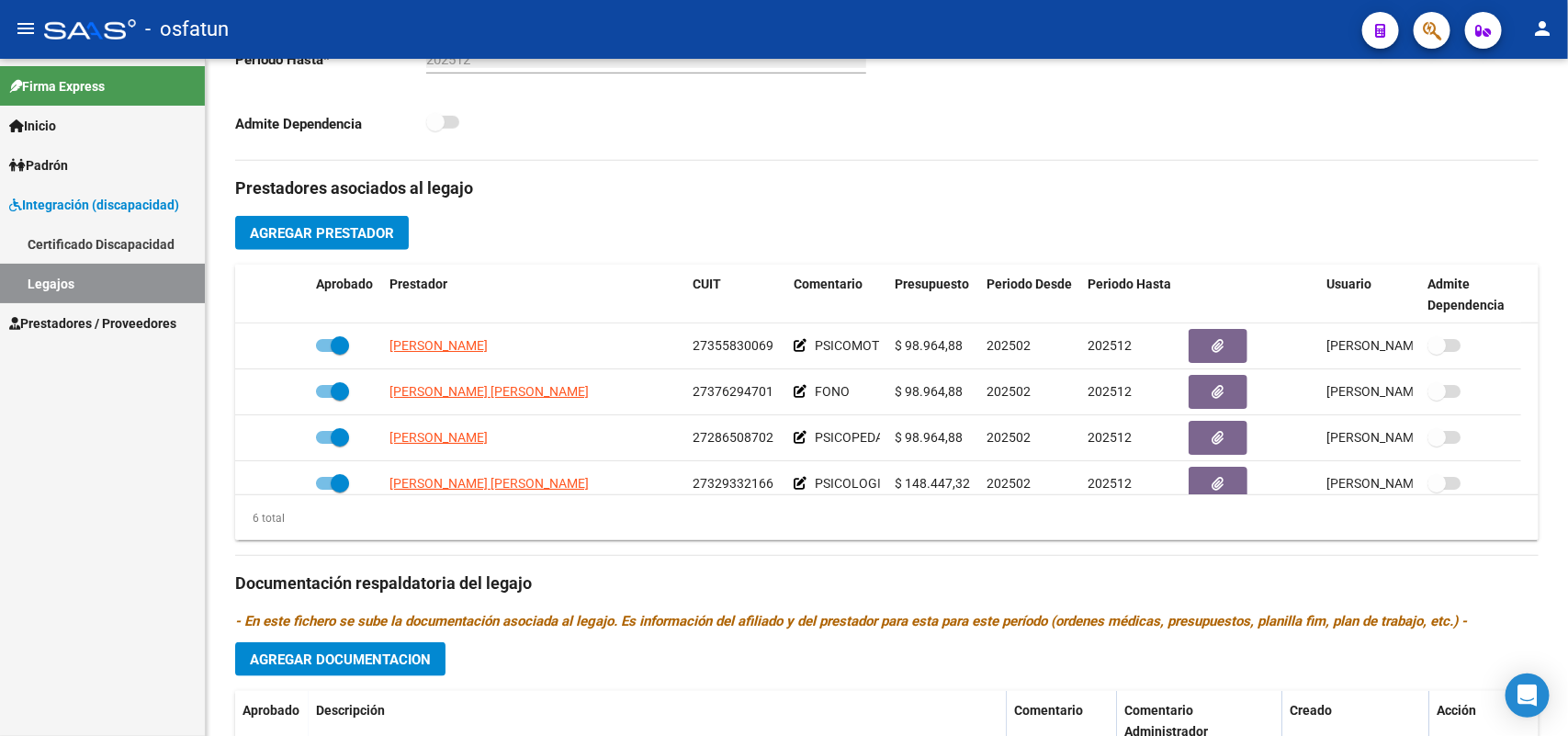
click at [87, 315] on span "Prestadores / Proveedores" at bounding box center [93, 323] width 167 height 20
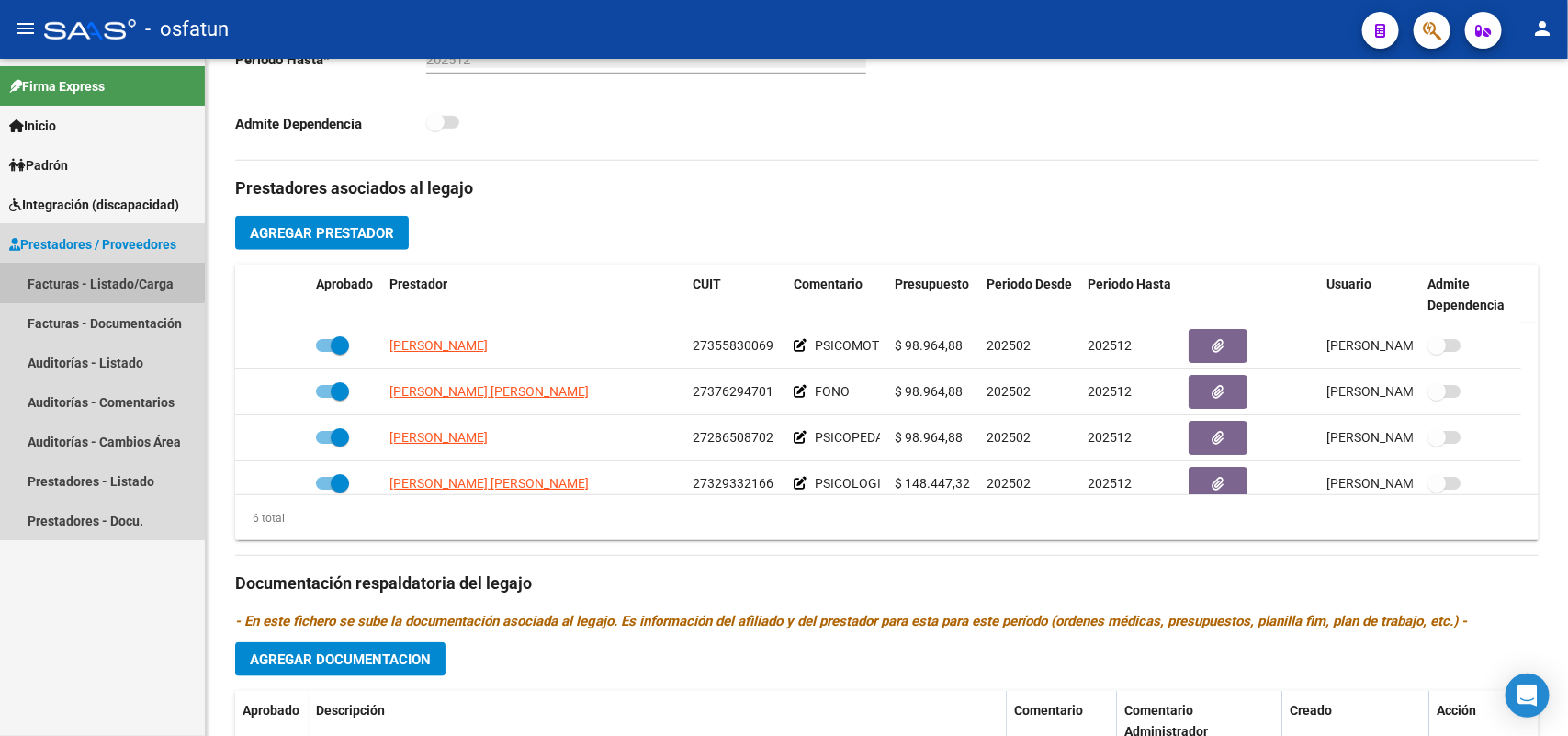
click at [72, 274] on link "Facturas - Listado/Carga" at bounding box center [102, 283] width 205 height 39
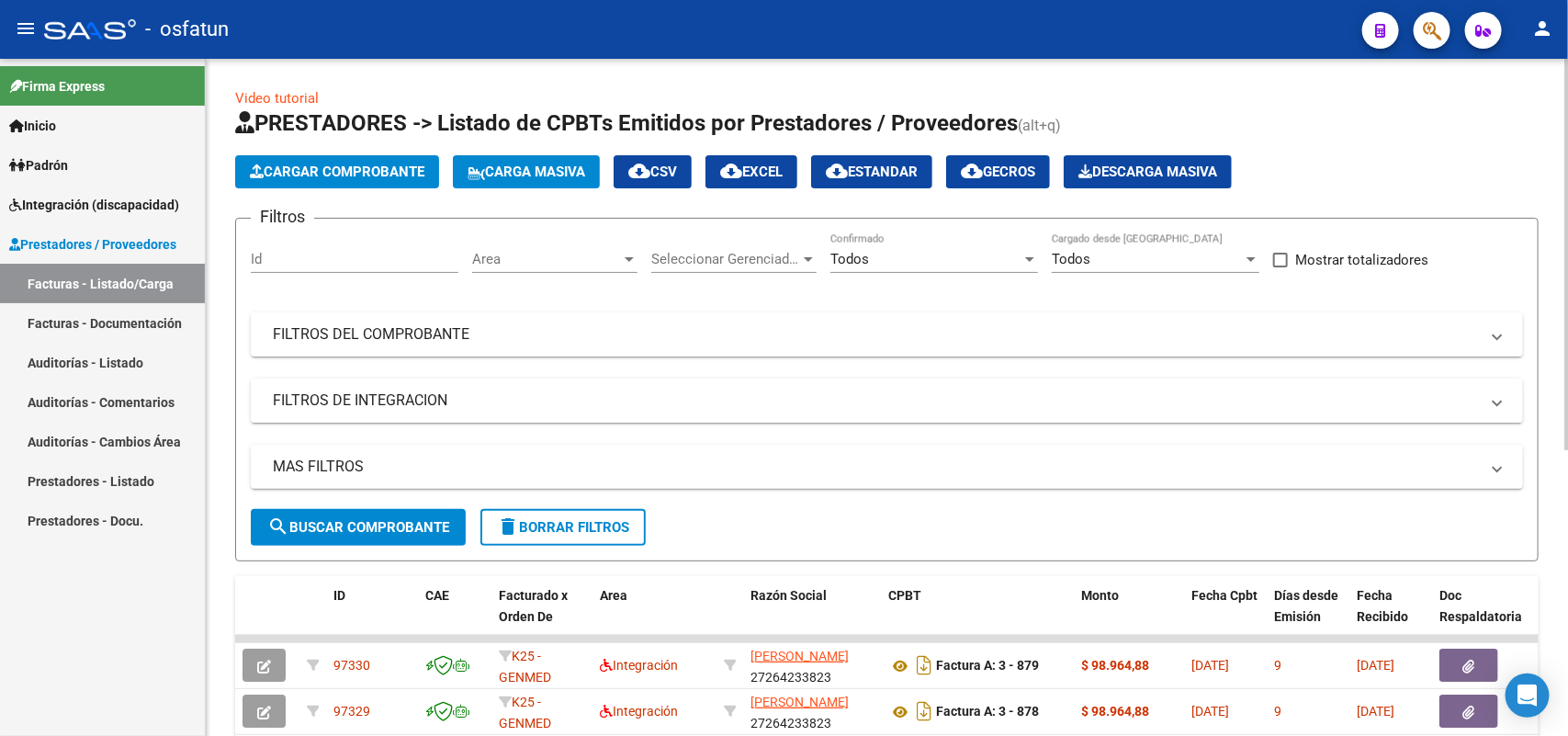
click at [411, 161] on button "Cargar Comprobante" at bounding box center [337, 171] width 204 height 33
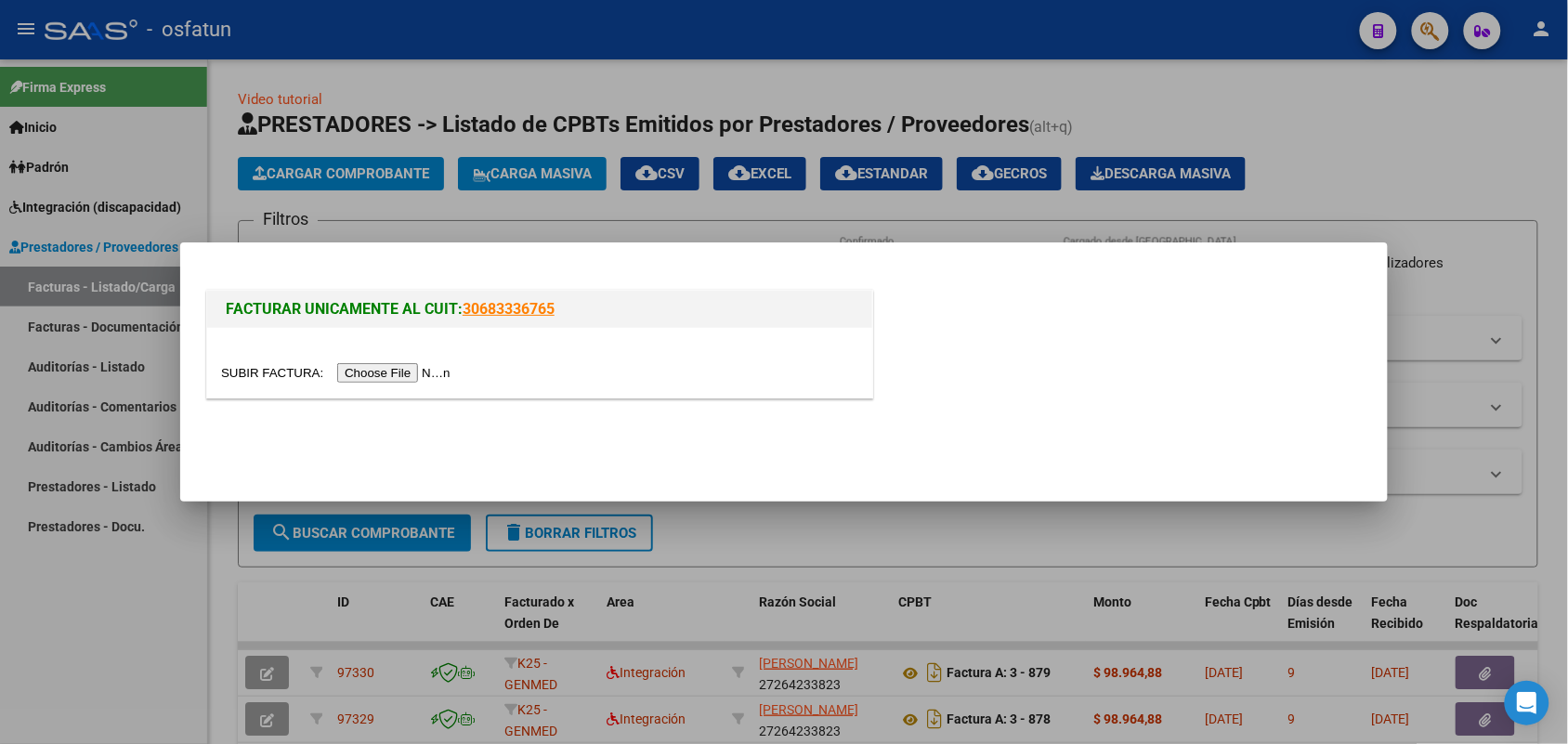
click at [397, 374] on input "file" at bounding box center [339, 372] width 235 height 19
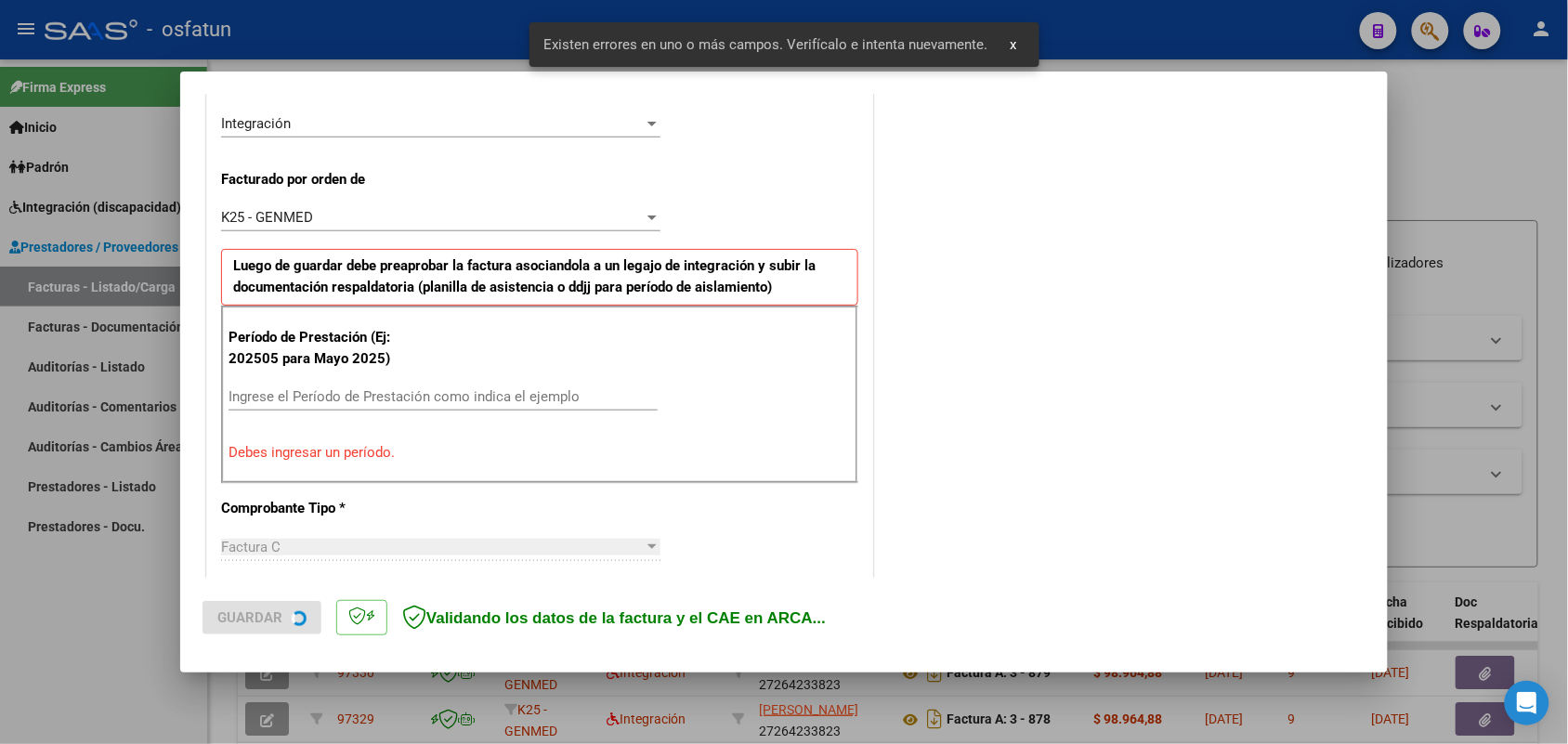
scroll to position [502, 0]
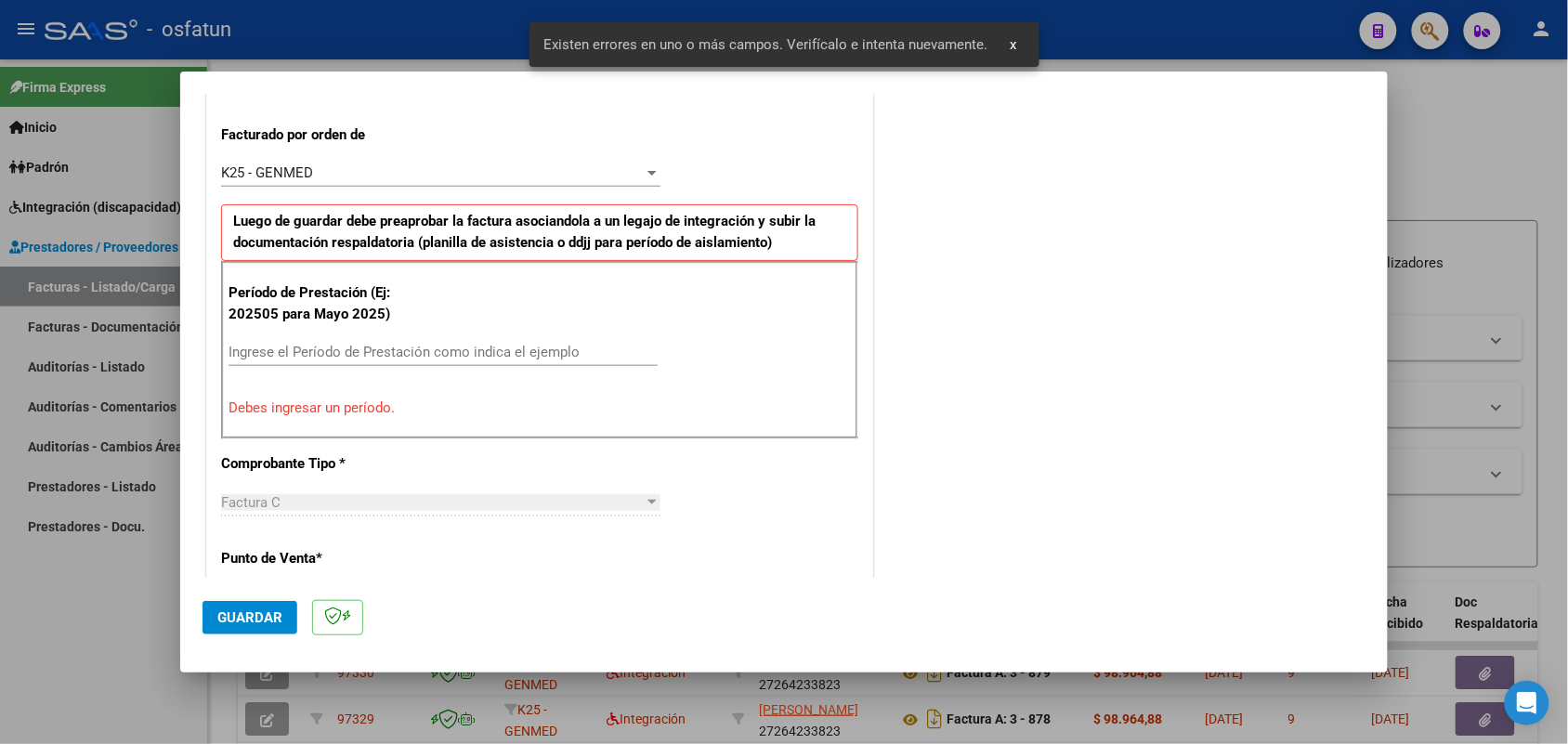
click at [425, 354] on input "Ingrese el Período de Prestación como indica el ejemplo" at bounding box center [443, 351] width 429 height 16
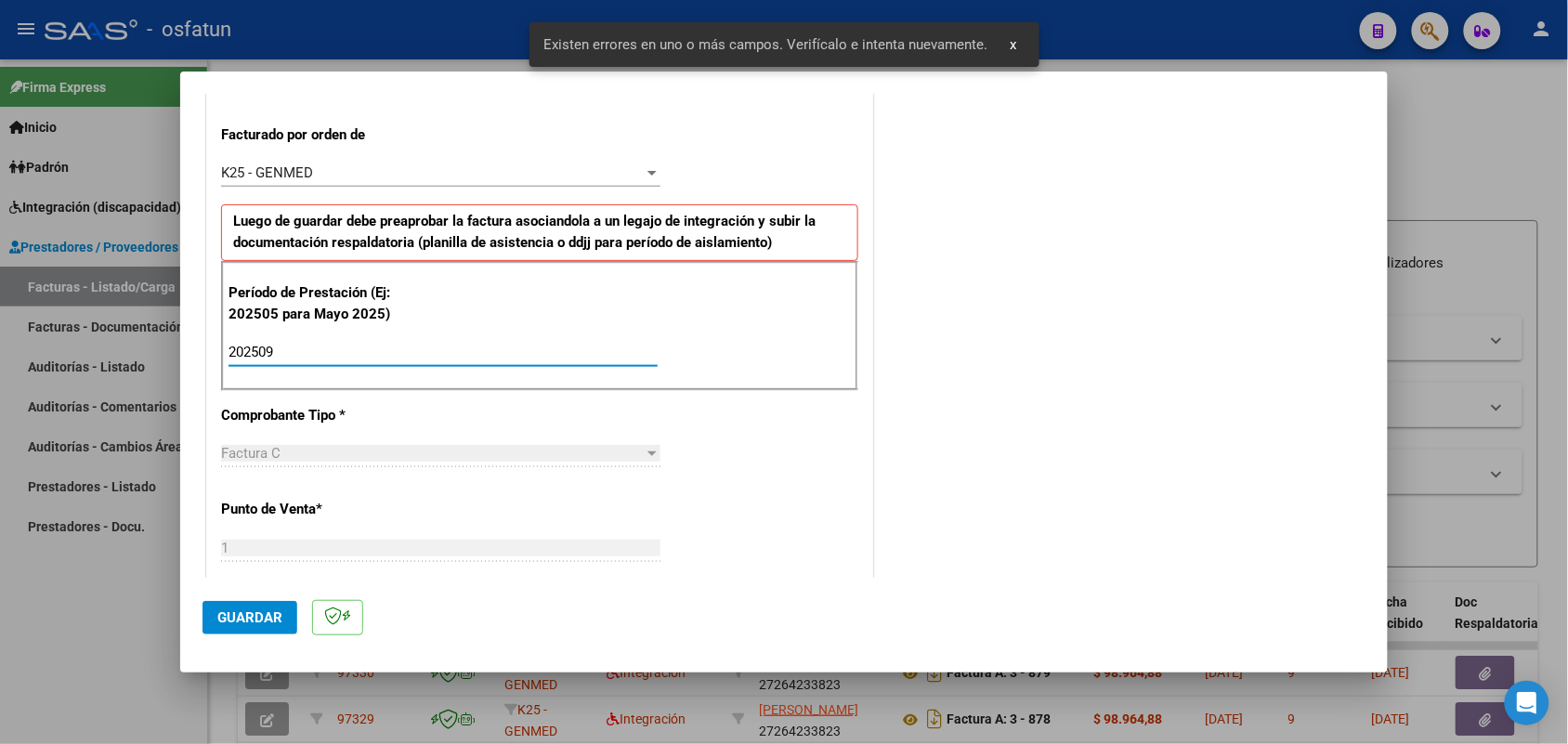
type input "202509"
click at [260, 605] on button "Guardar" at bounding box center [250, 617] width 95 height 34
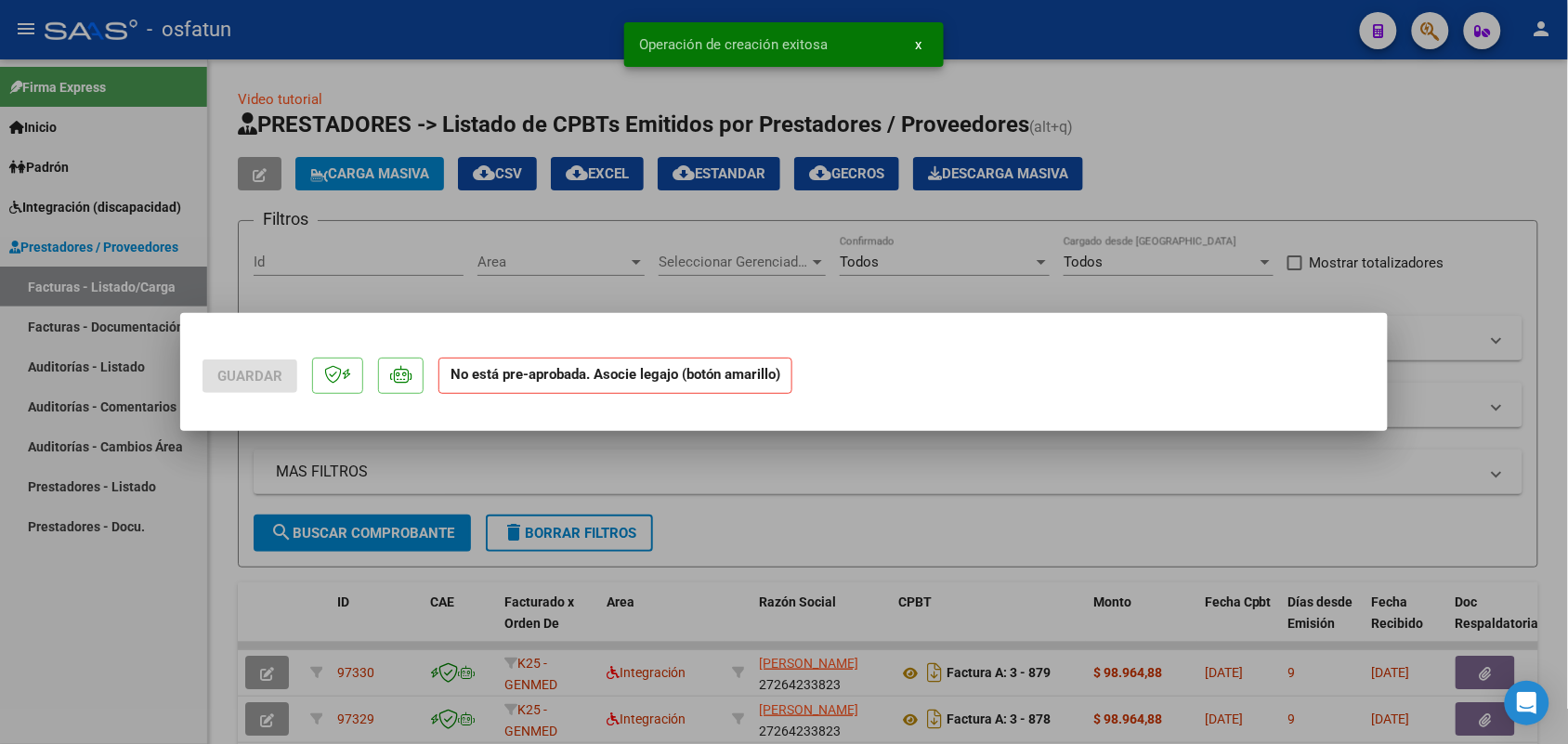
scroll to position [0, 0]
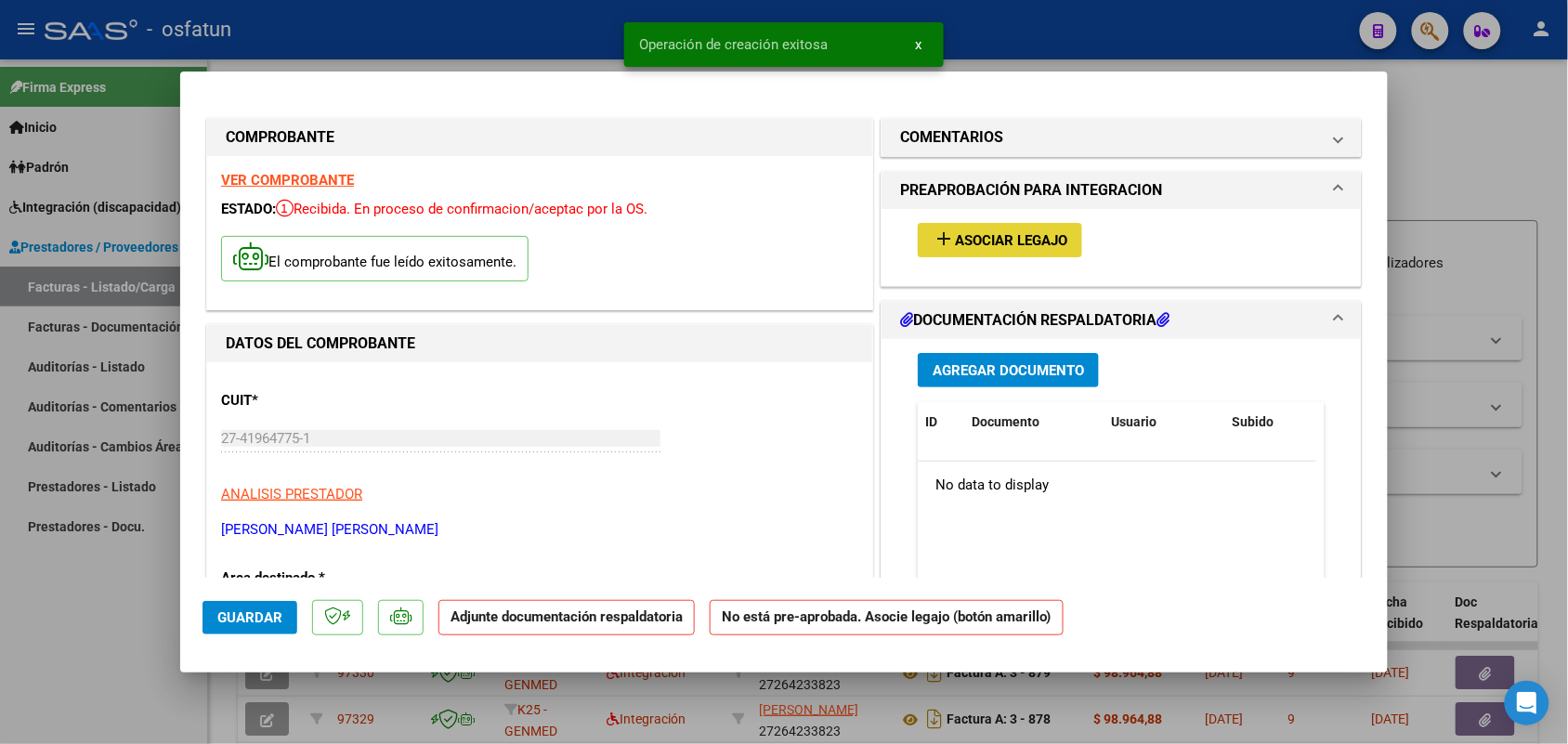
click at [1003, 225] on button "add Asociar Legajo" at bounding box center [1000, 240] width 164 height 35
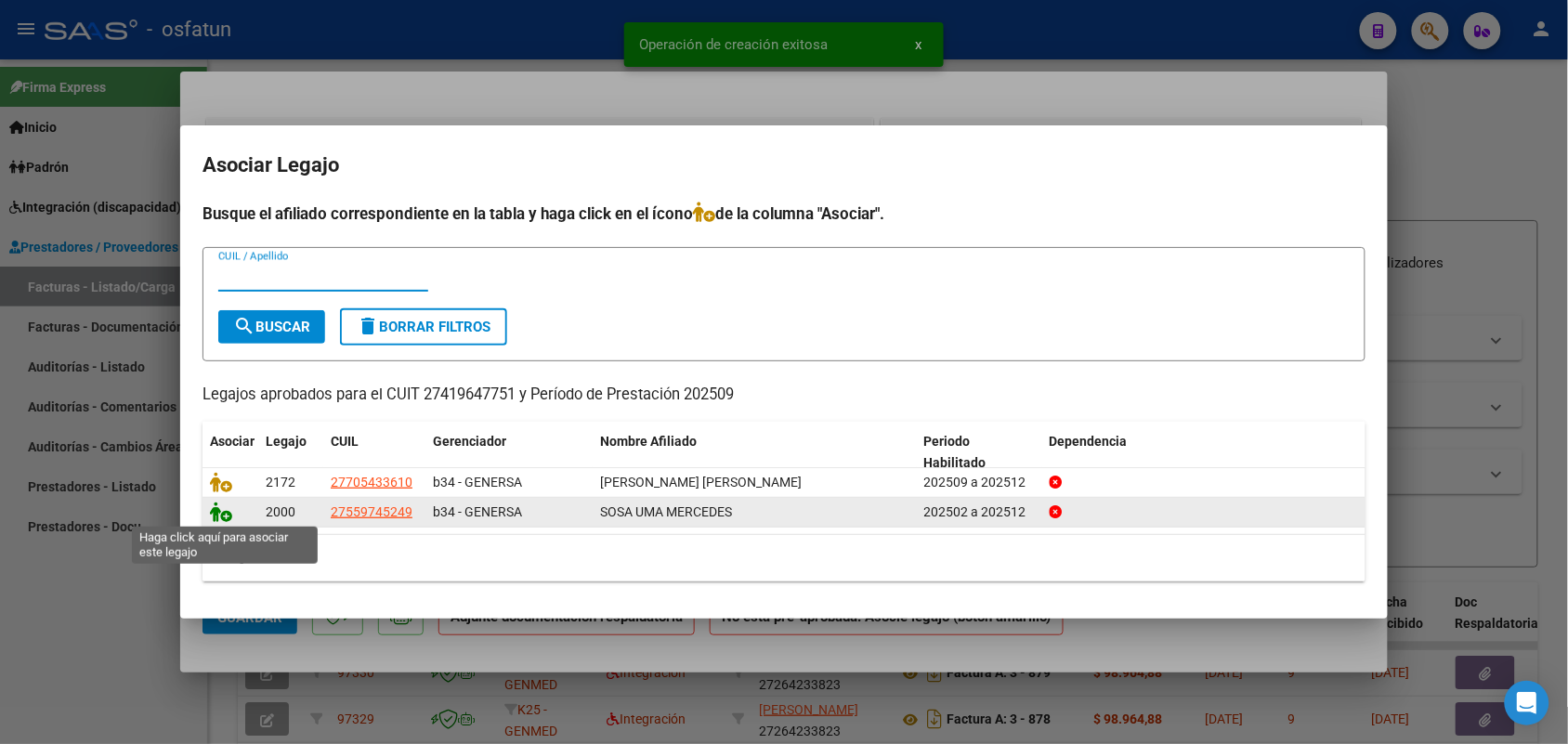
click at [222, 509] on icon at bounding box center [221, 512] width 22 height 20
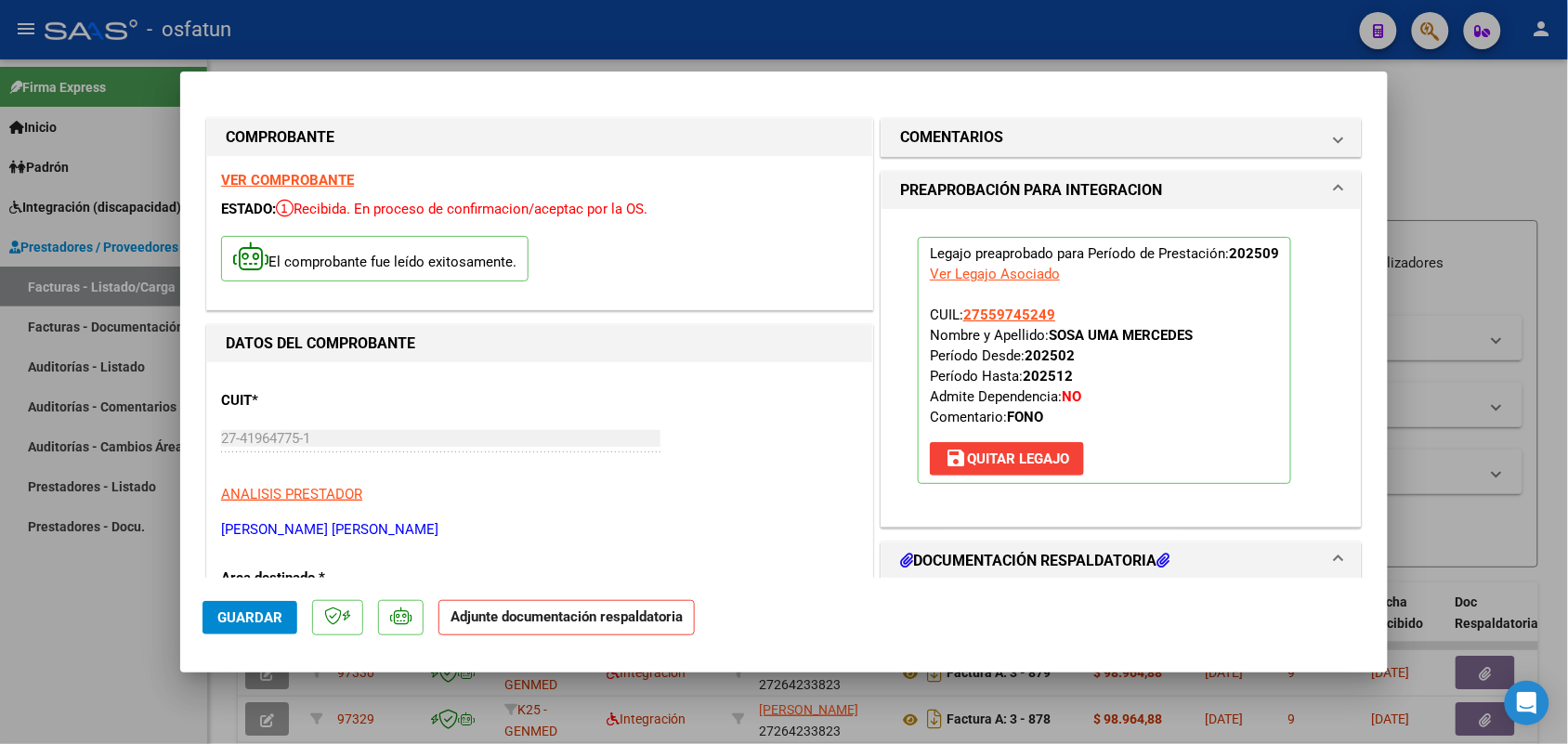
scroll to position [232, 0]
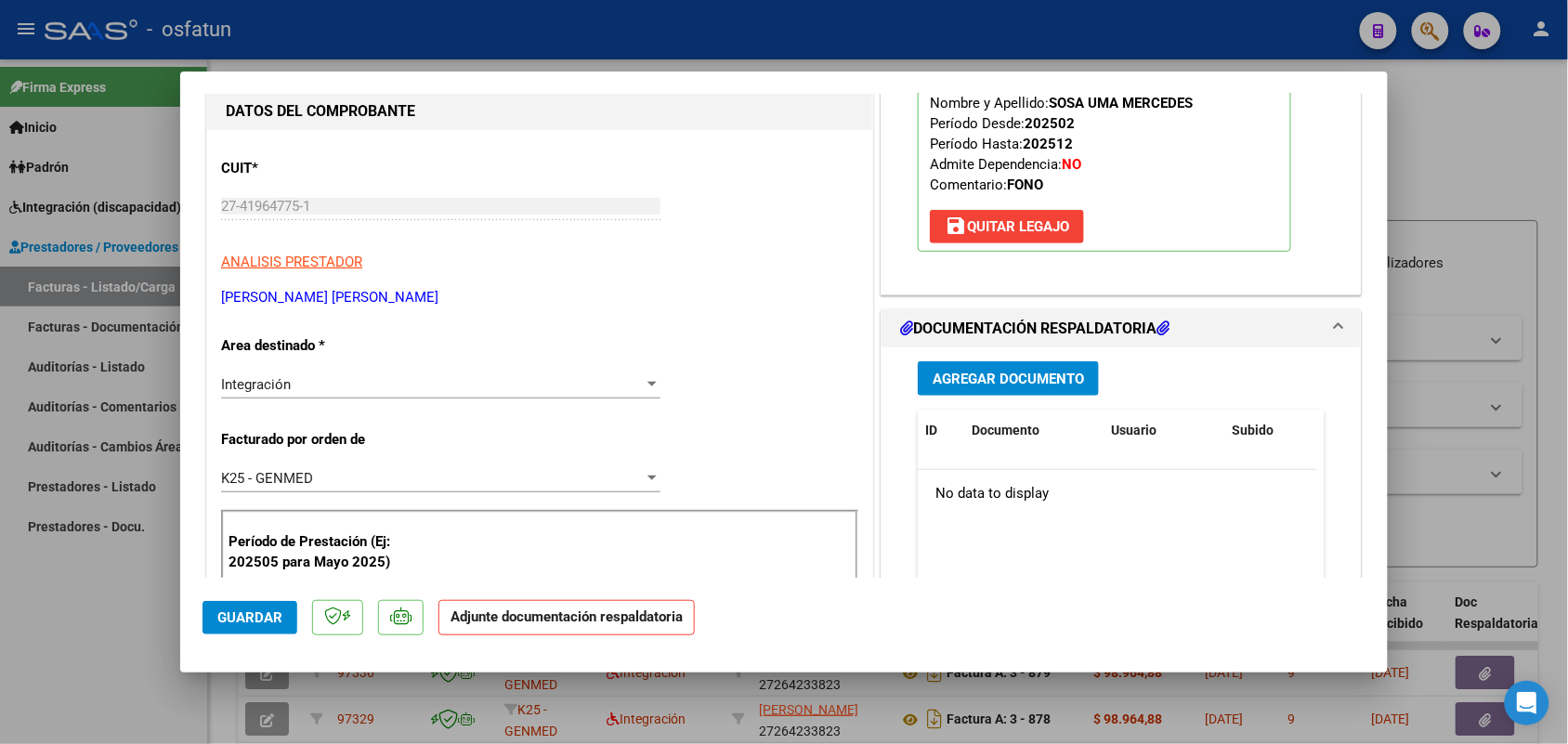
click at [987, 376] on span "Agregar Documento" at bounding box center [1008, 378] width 152 height 16
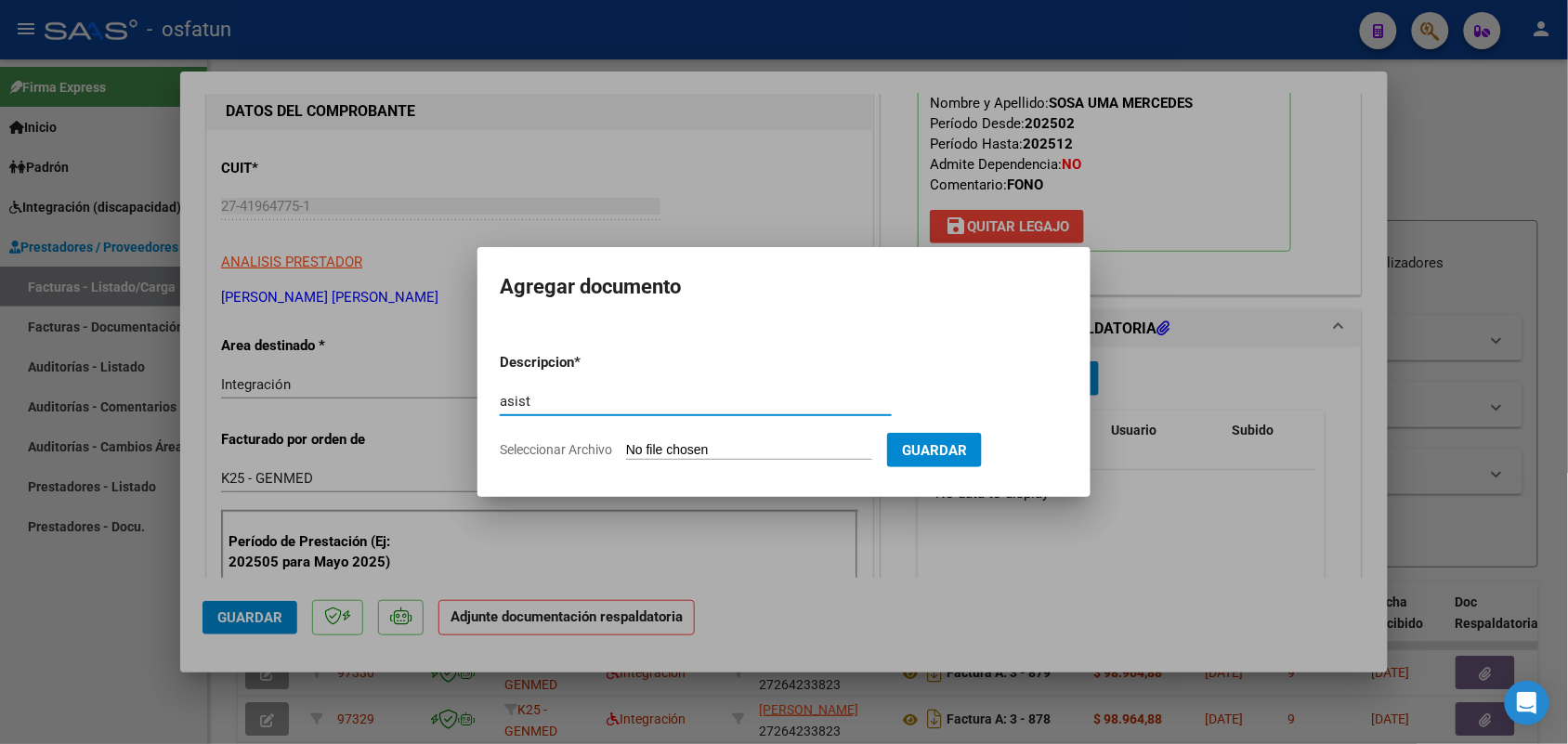
type input "asist"
click at [725, 442] on input "Seleccionar Archivo" at bounding box center [749, 451] width 246 height 17
type input "C:\fakepath\AUTORIZACION FONO_0001(2)-1.pdf"
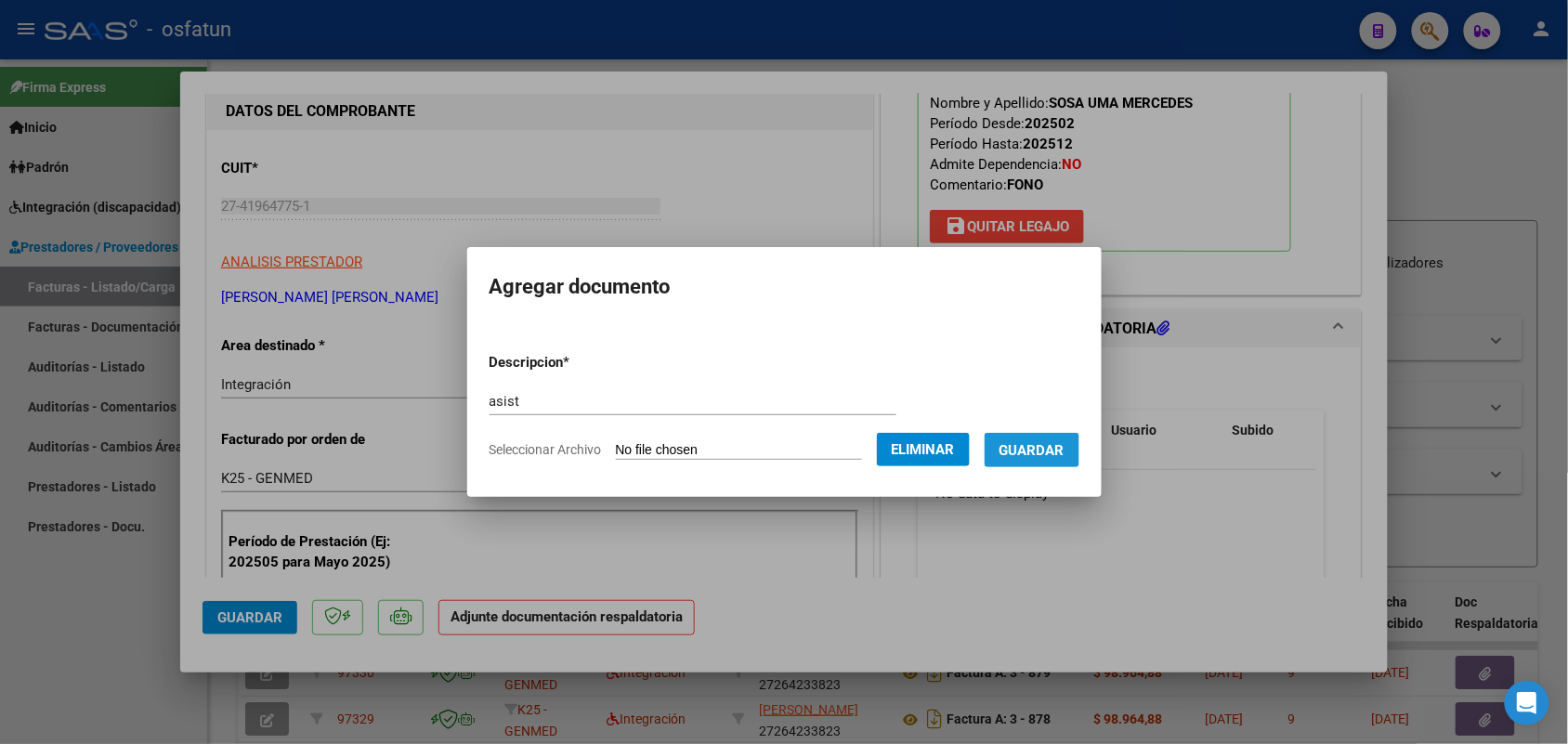
click at [1056, 434] on button "Guardar" at bounding box center [1032, 450] width 95 height 35
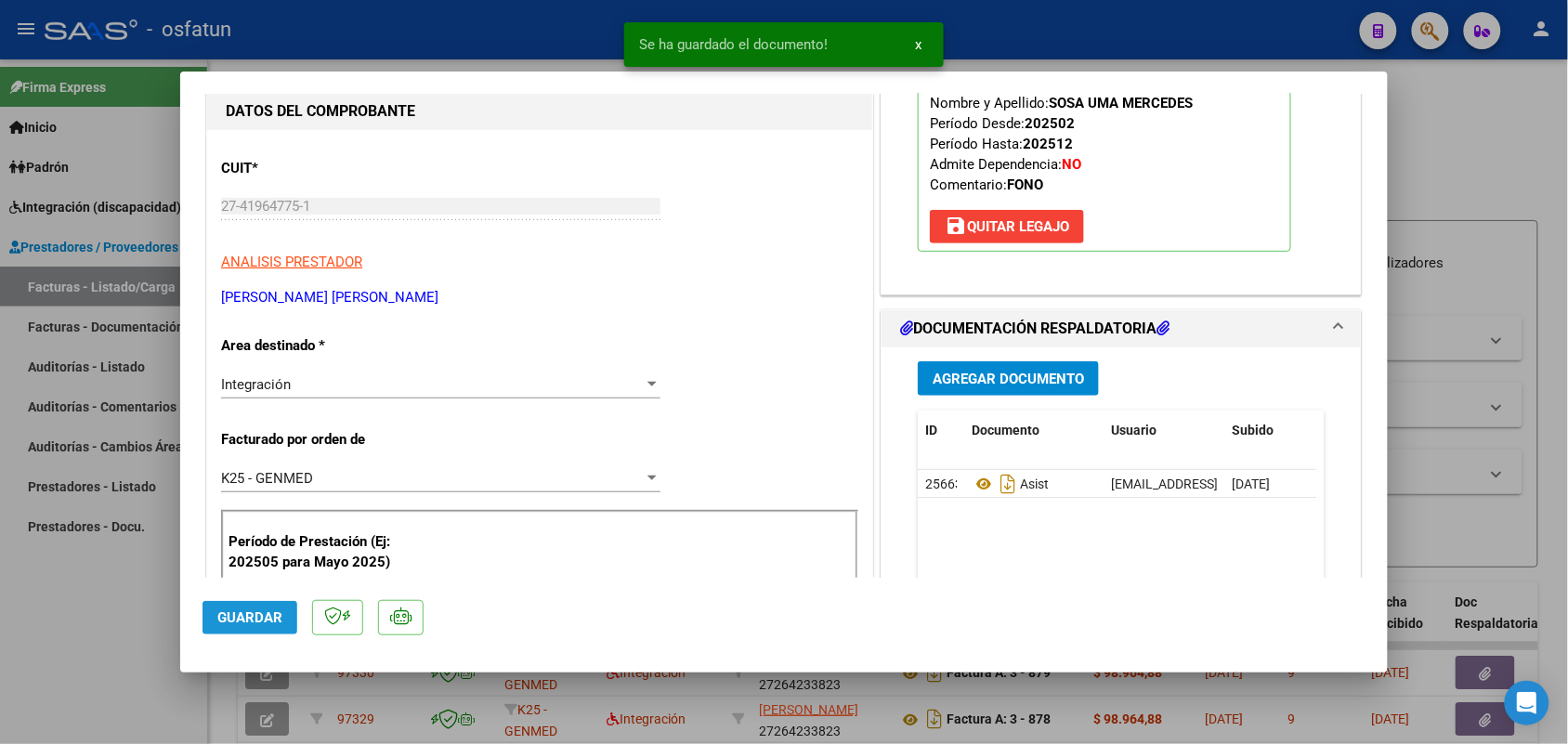
click at [229, 620] on span "Guardar" at bounding box center [250, 617] width 65 height 16
click at [48, 637] on div at bounding box center [784, 372] width 1568 height 744
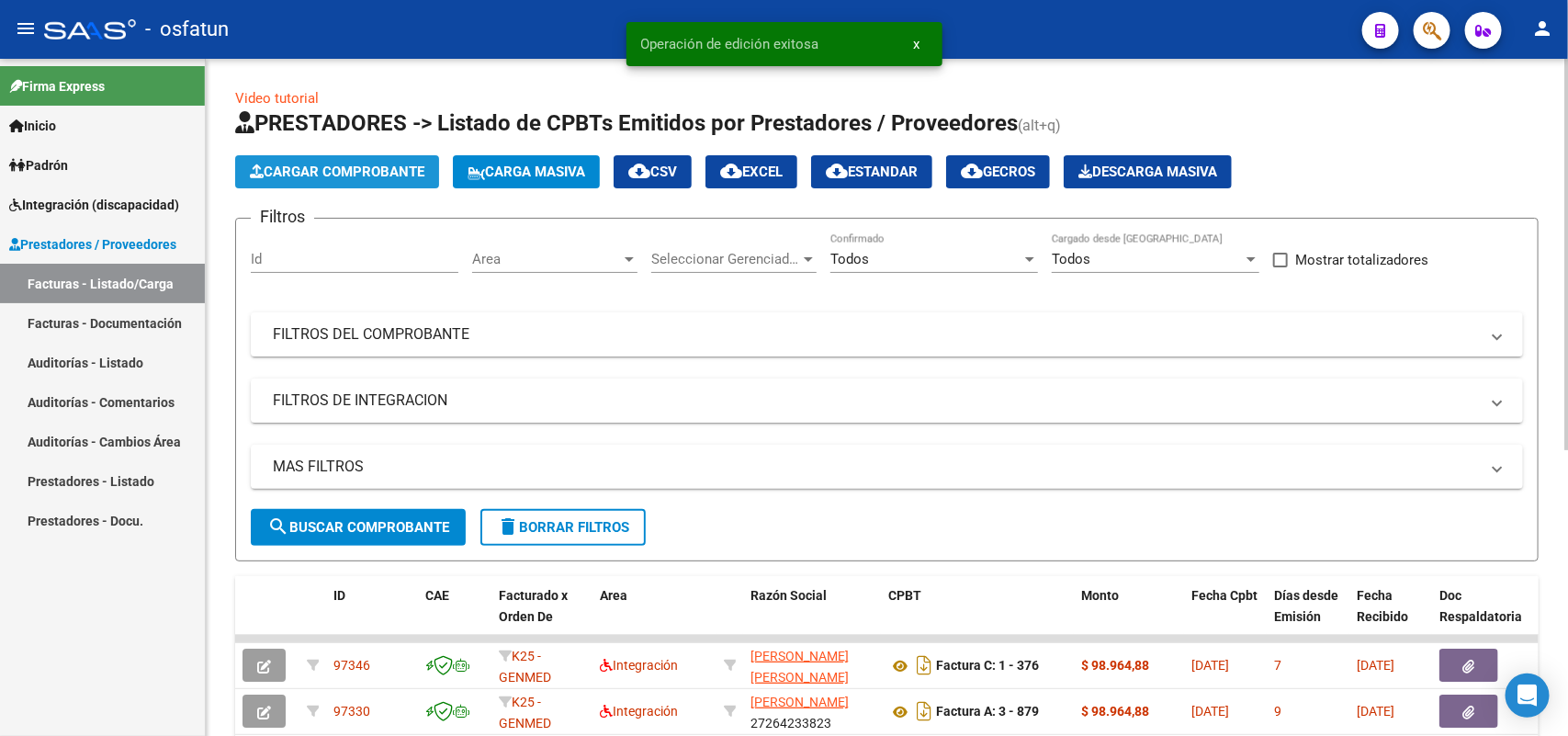
click at [365, 174] on span "Cargar Comprobante" at bounding box center [337, 171] width 174 height 16
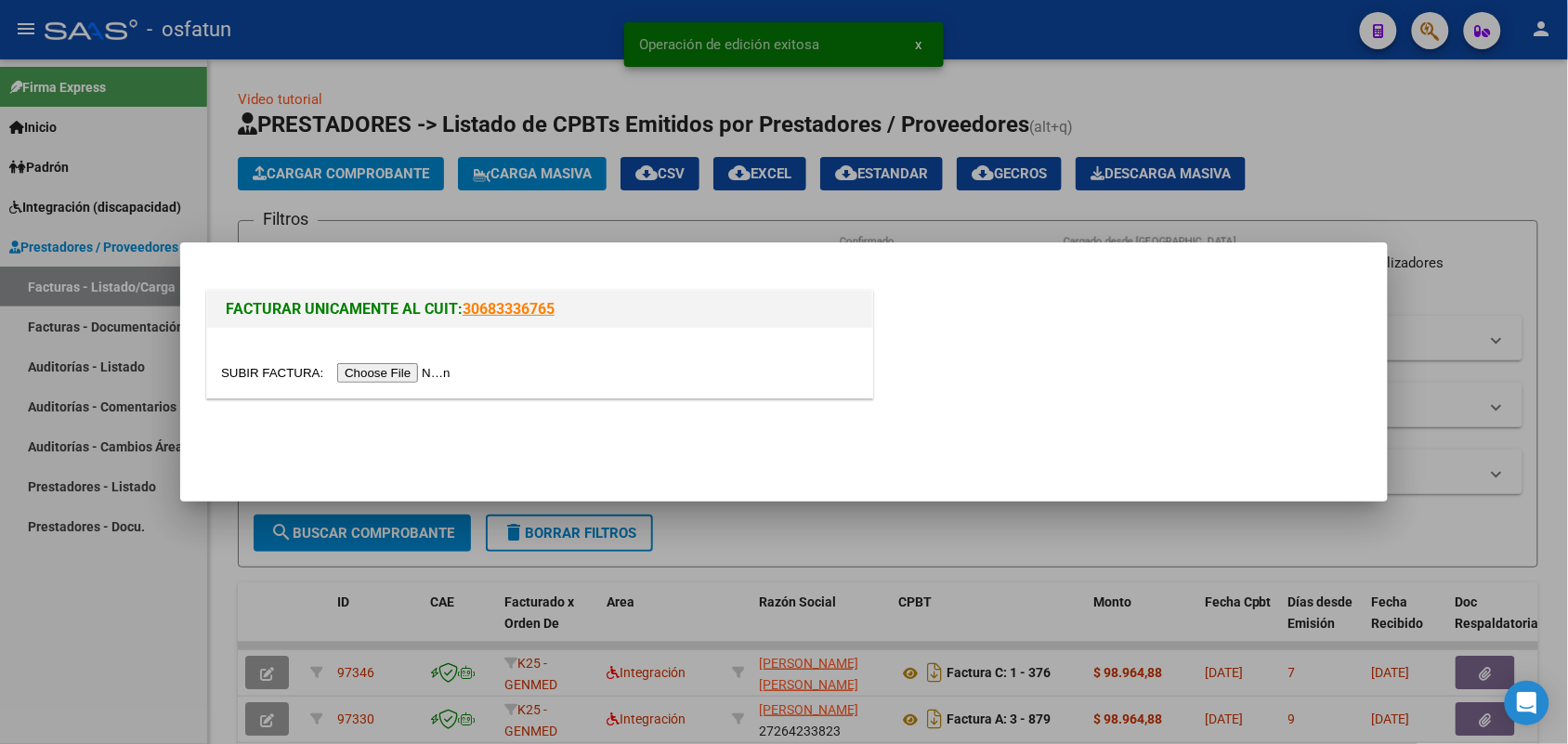
drag, startPoint x: 386, startPoint y: 363, endPoint x: 395, endPoint y: 372, distance: 12.7
click at [395, 372] on input "file" at bounding box center [339, 372] width 235 height 19
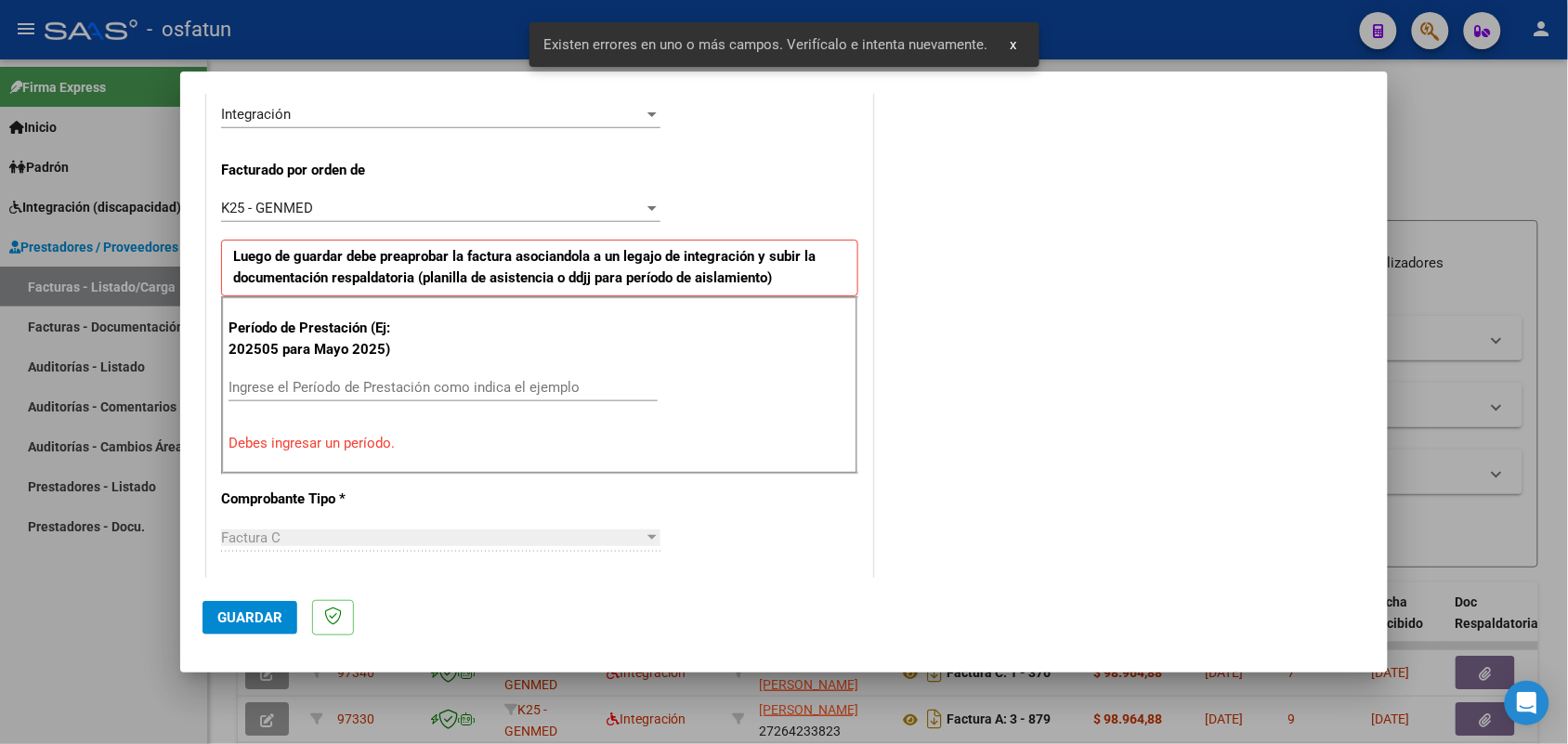
scroll to position [502, 0]
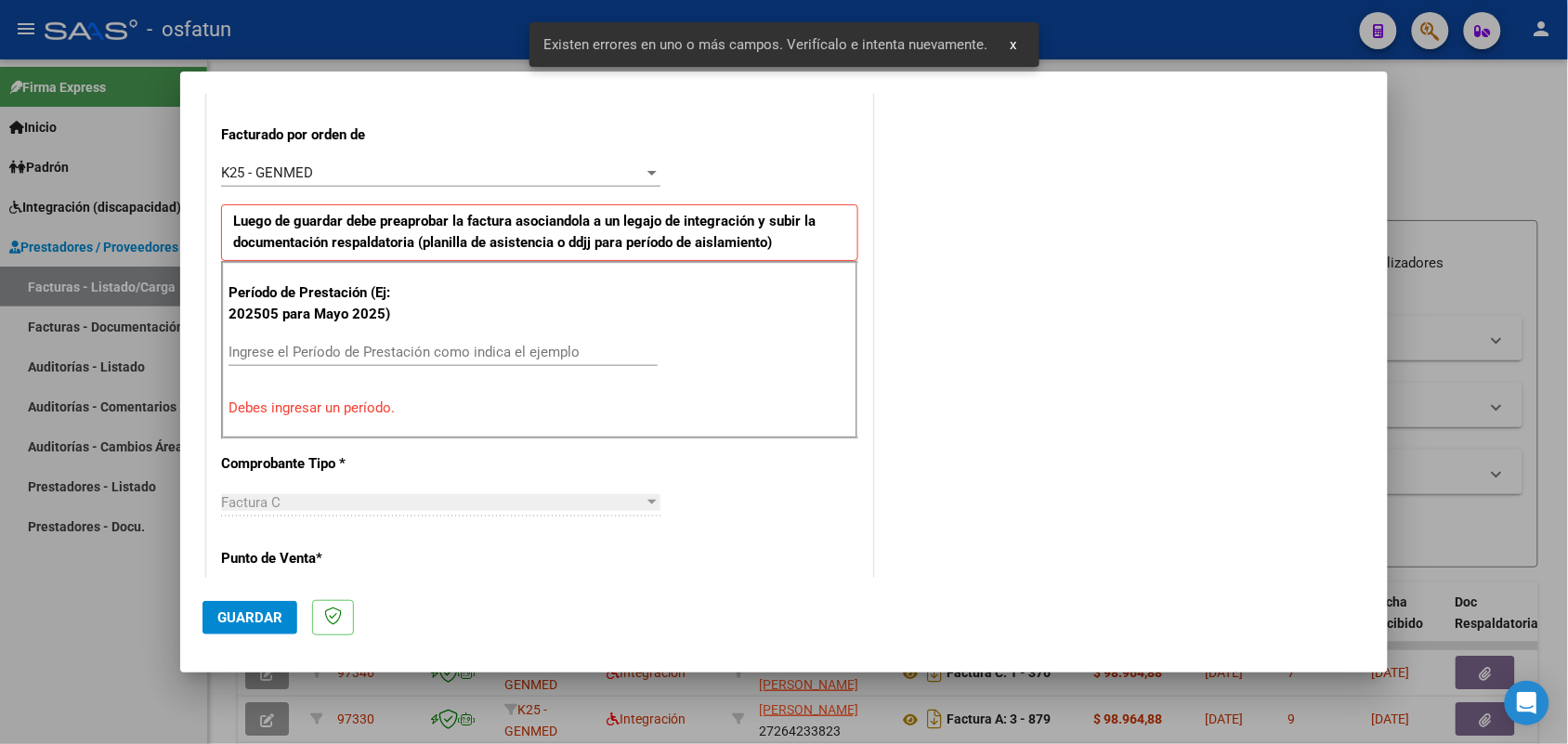
click at [442, 346] on input "Ingrese el Período de Prestación como indica el ejemplo" at bounding box center [443, 351] width 429 height 16
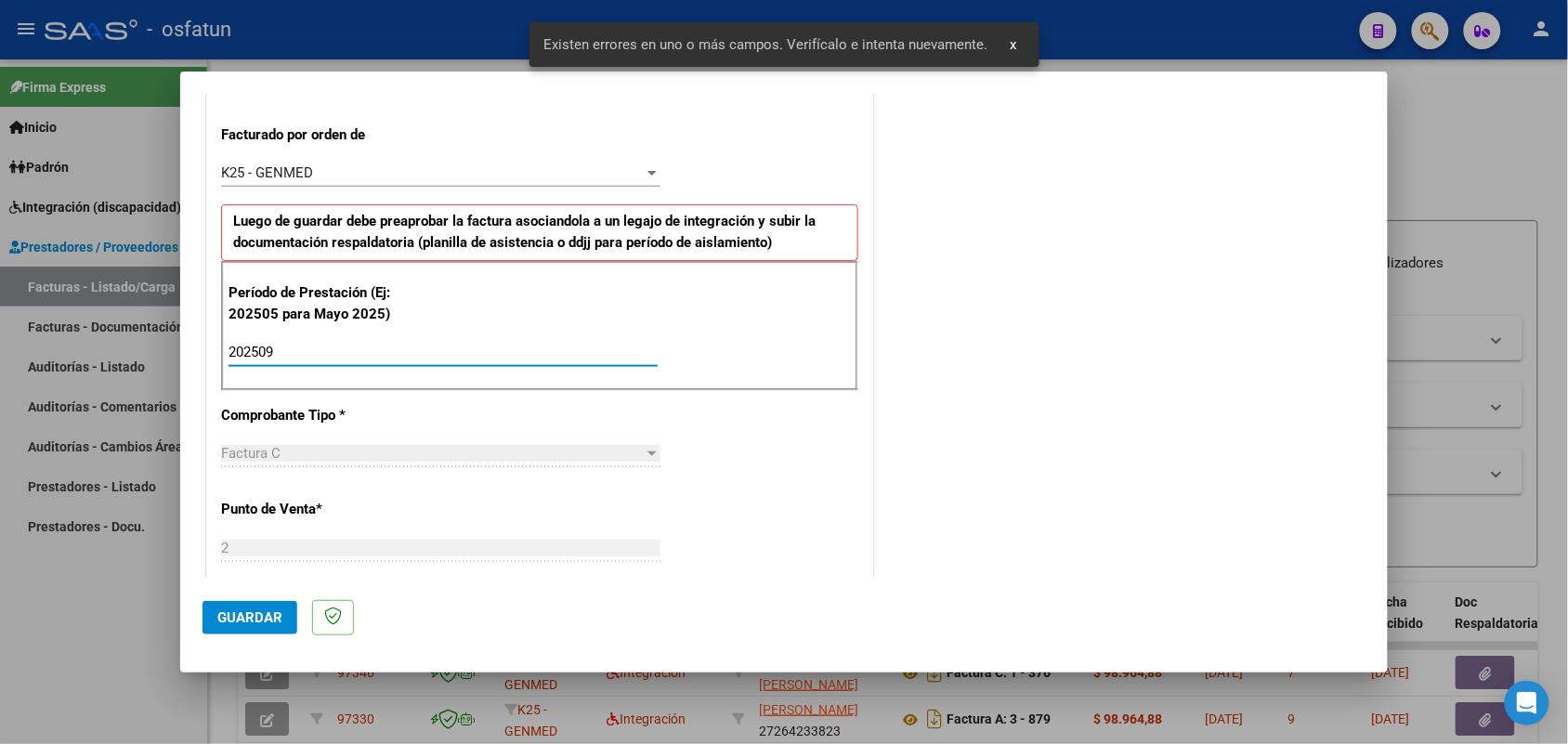
type input "202509"
click at [276, 583] on mat-dialog-actions "Guardar" at bounding box center [784, 614] width 1163 height 74
click at [255, 619] on span "Guardar" at bounding box center [250, 617] width 65 height 16
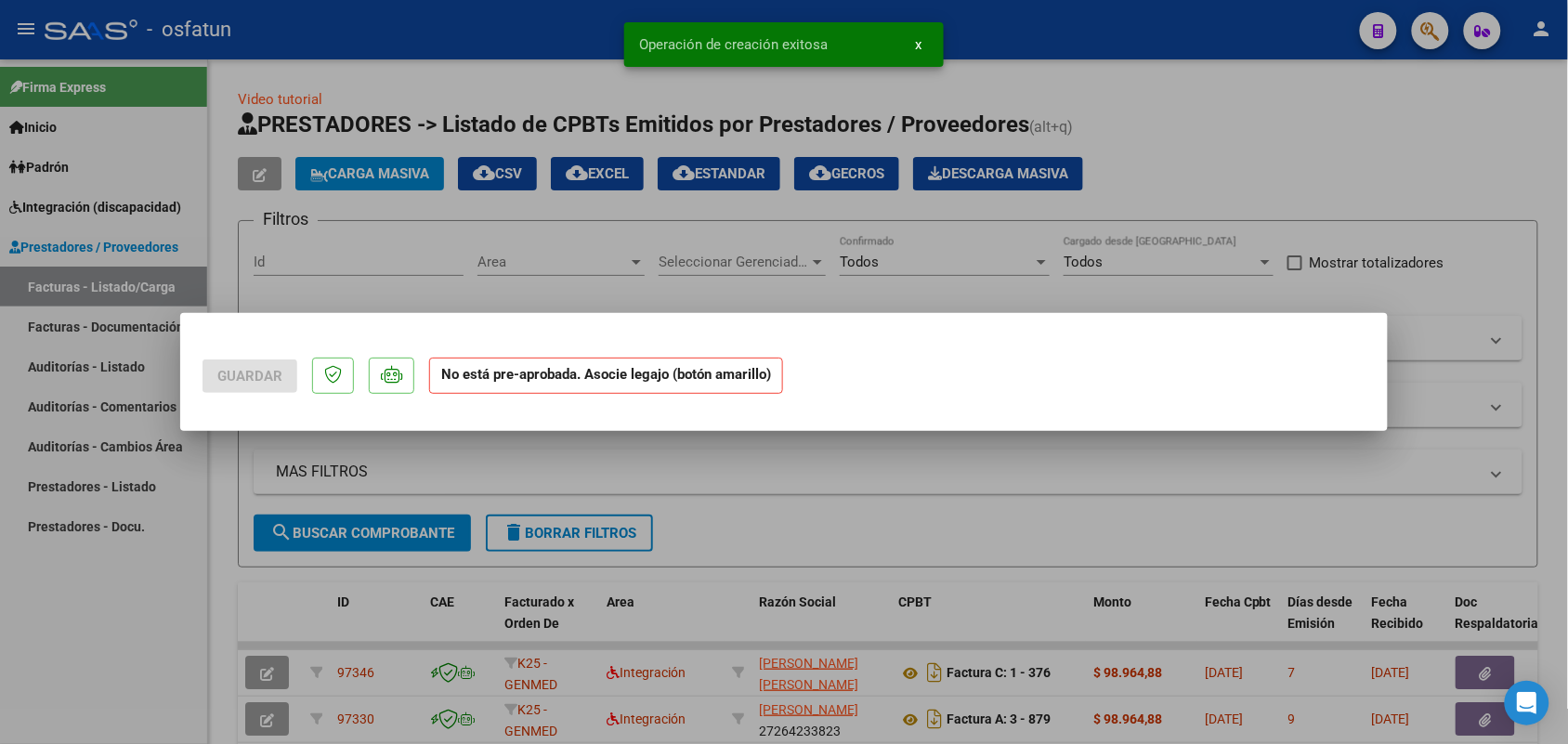
scroll to position [0, 0]
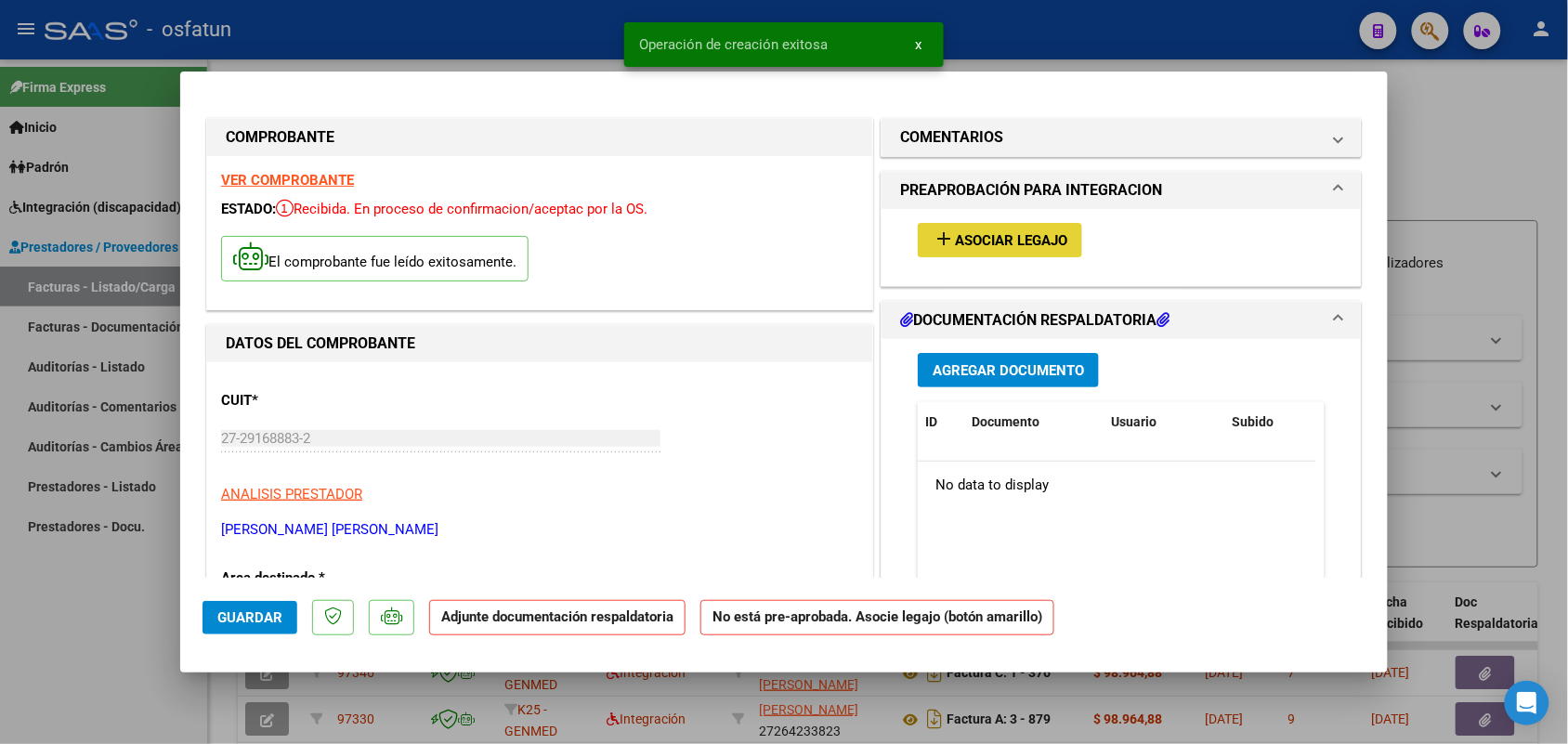
click at [1006, 235] on span "Asociar Legajo" at bounding box center [1011, 240] width 112 height 16
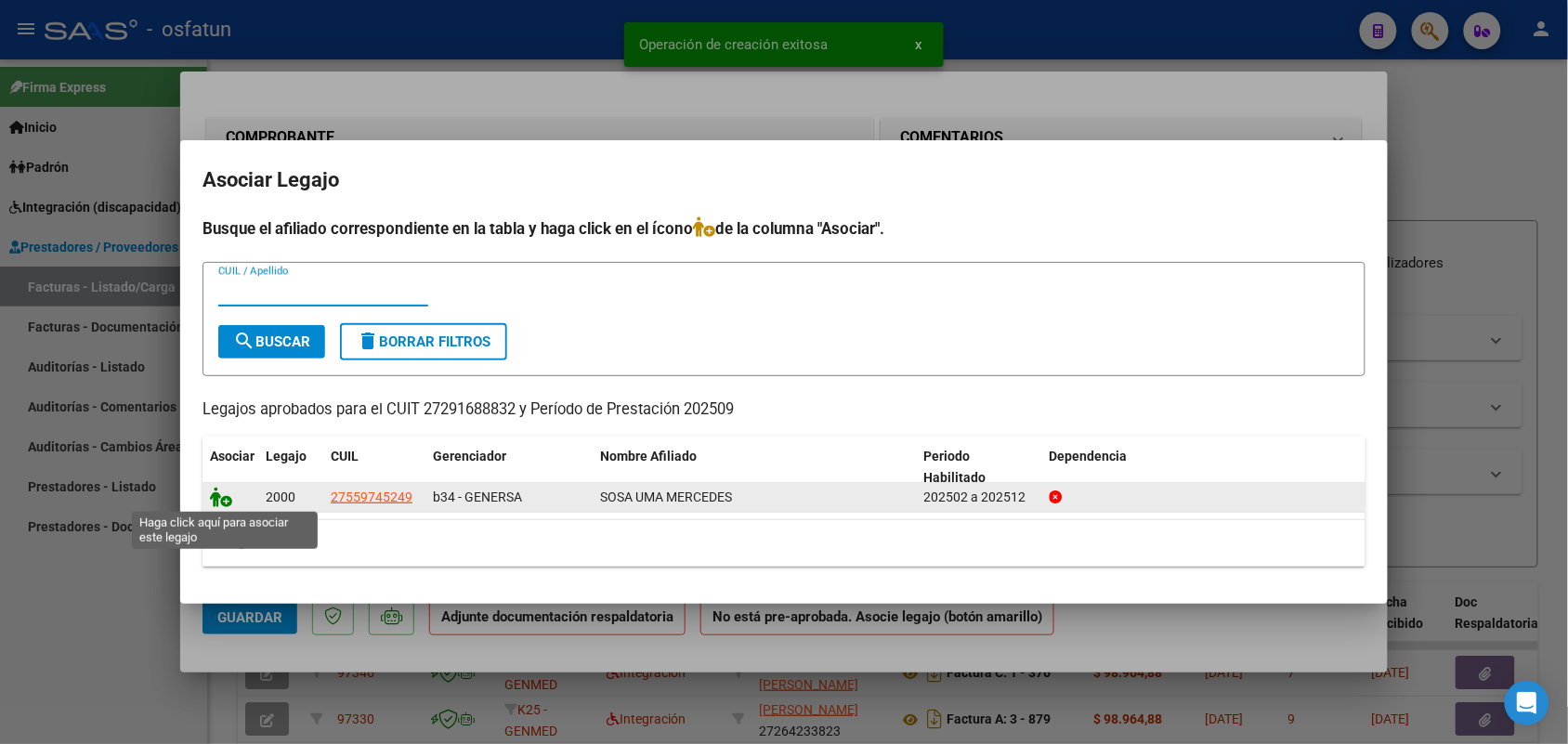
click at [227, 490] on icon at bounding box center [221, 496] width 22 height 20
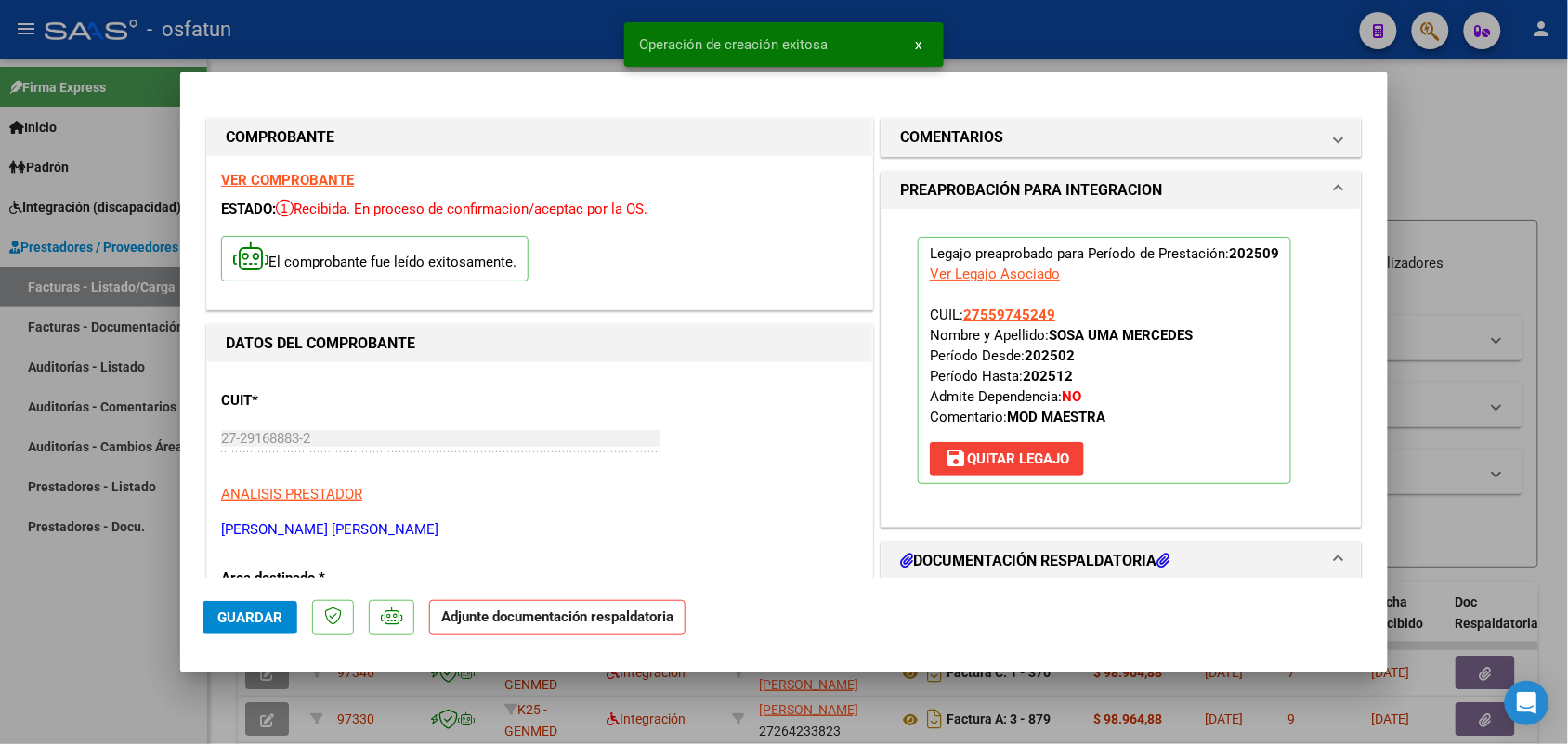
scroll to position [116, 0]
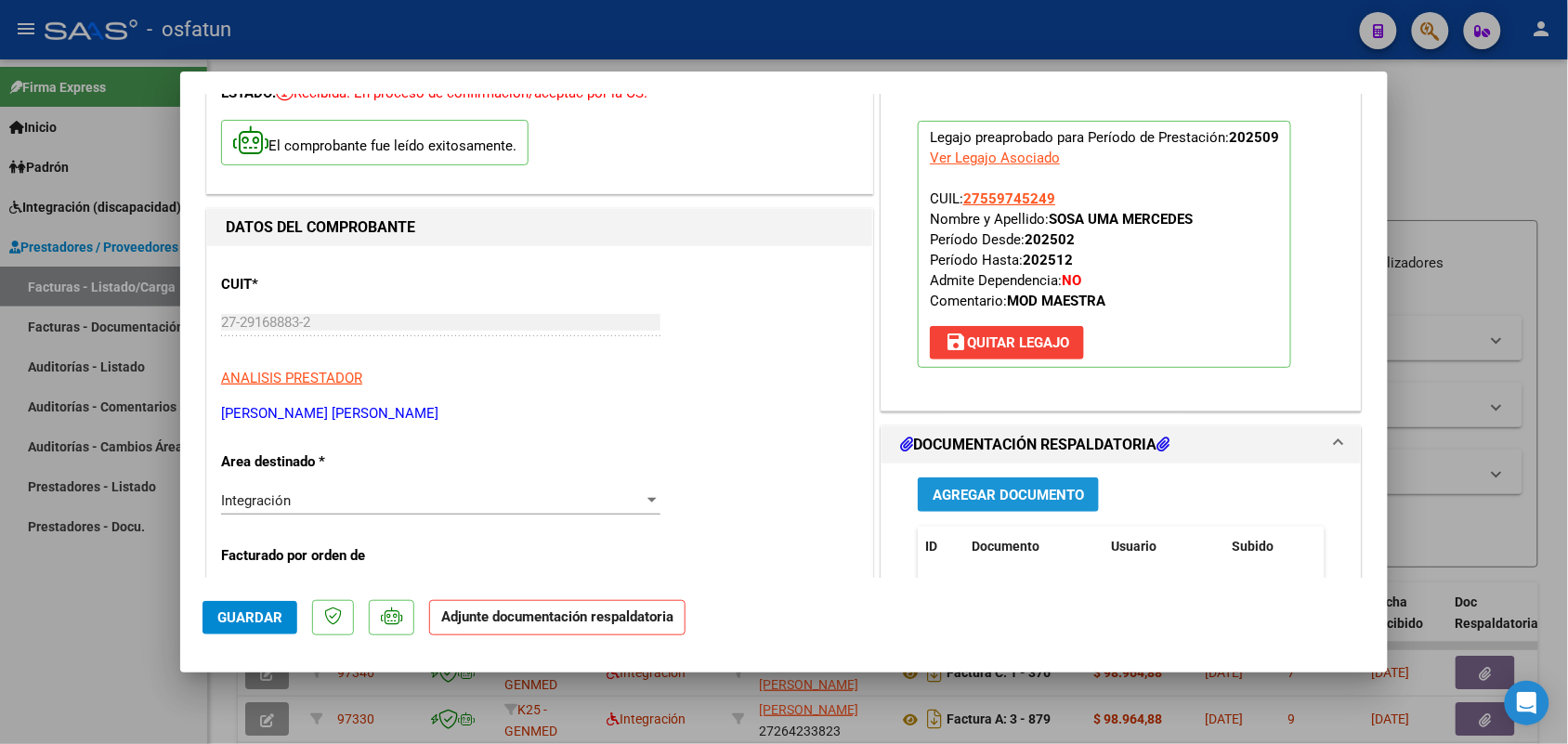
click at [996, 480] on button "Agregar Documento" at bounding box center [1008, 495] width 181 height 35
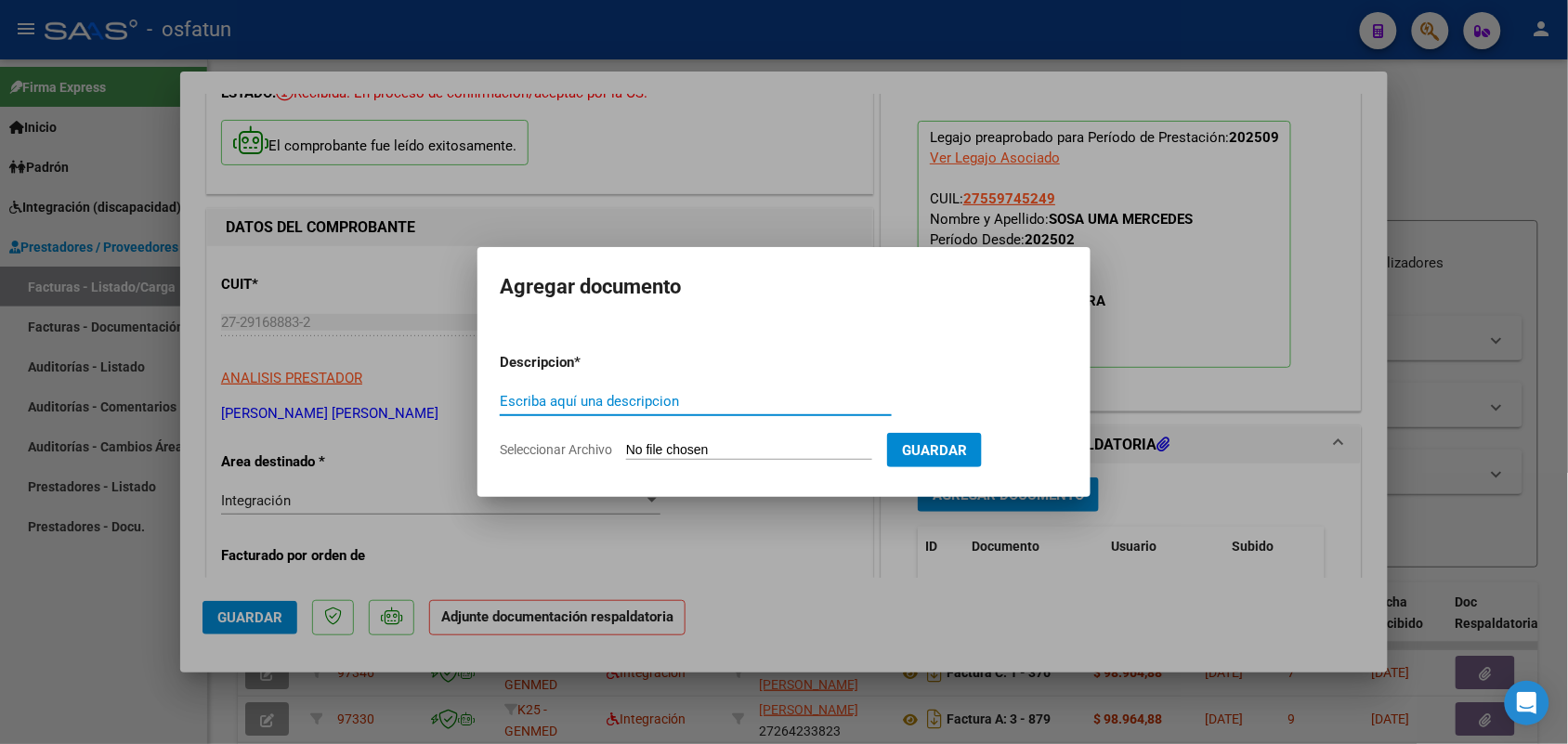
click at [690, 396] on input "Escriba aquí una descripcion" at bounding box center [695, 401] width 392 height 16
type input "asist"
click at [675, 443] on input "Seleccionar Archivo" at bounding box center [749, 451] width 246 height 17
type input "C:\fakepath\maestra.jpg"
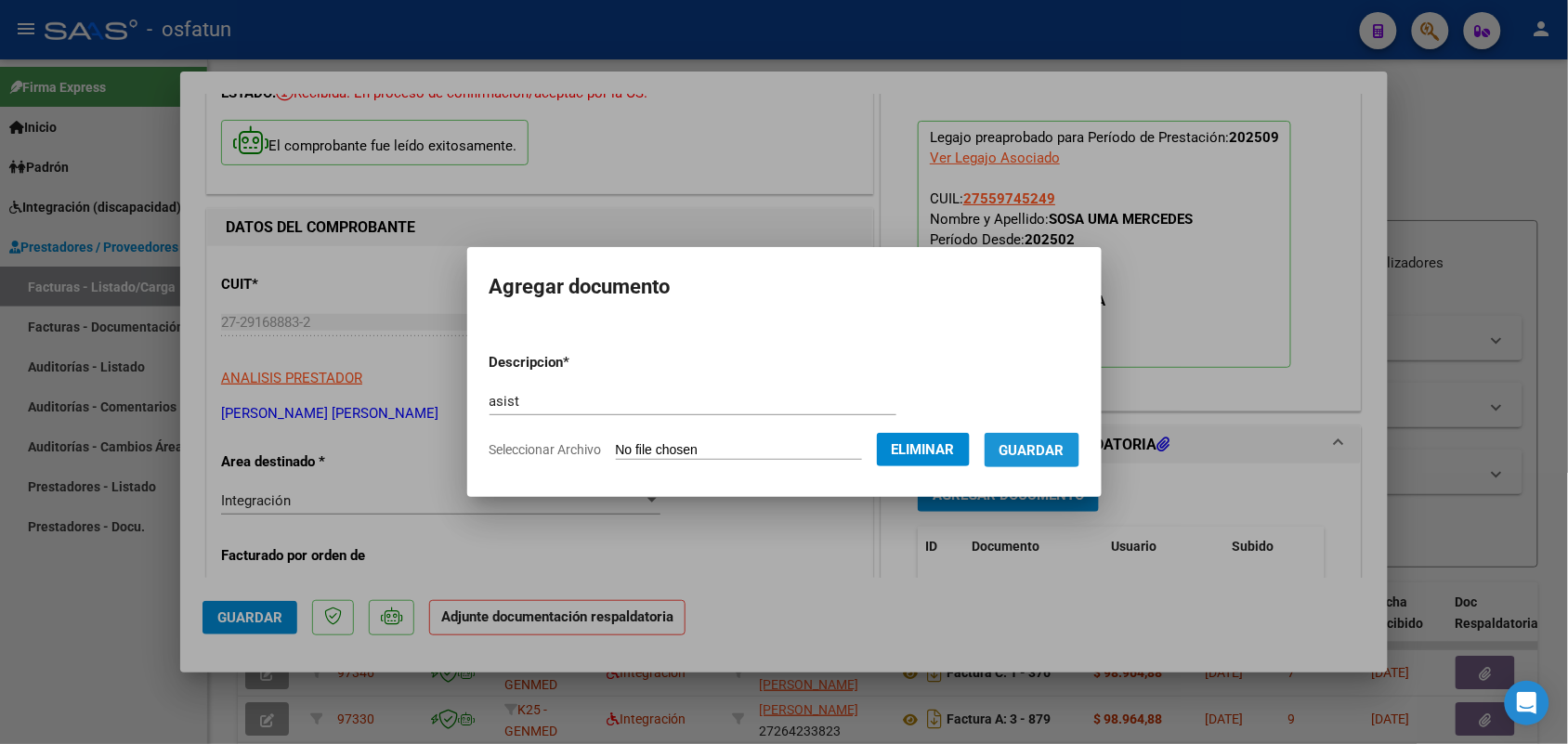
click at [1065, 442] on span "Guardar" at bounding box center [1031, 450] width 65 height 16
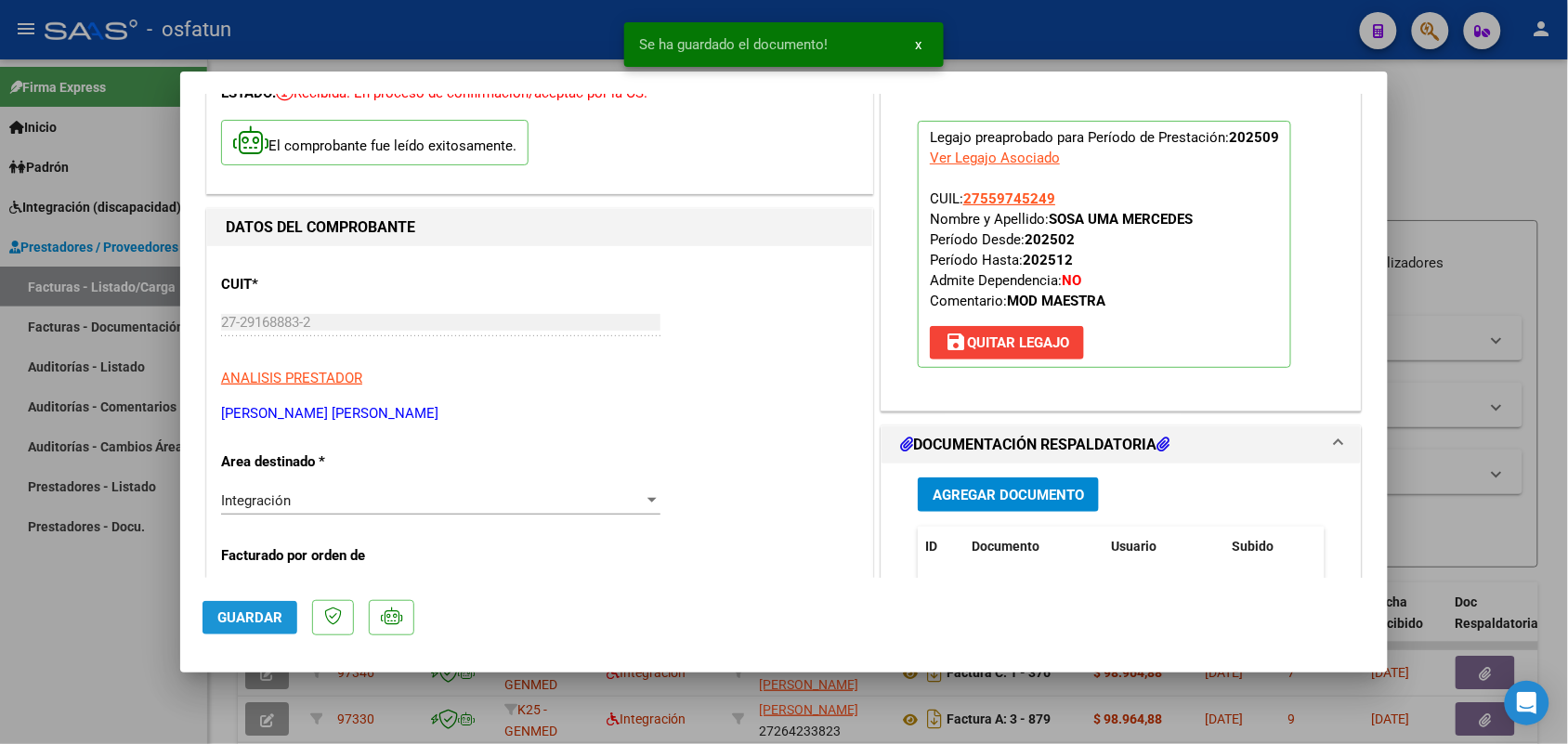
click at [252, 607] on button "Guardar" at bounding box center [250, 617] width 95 height 34
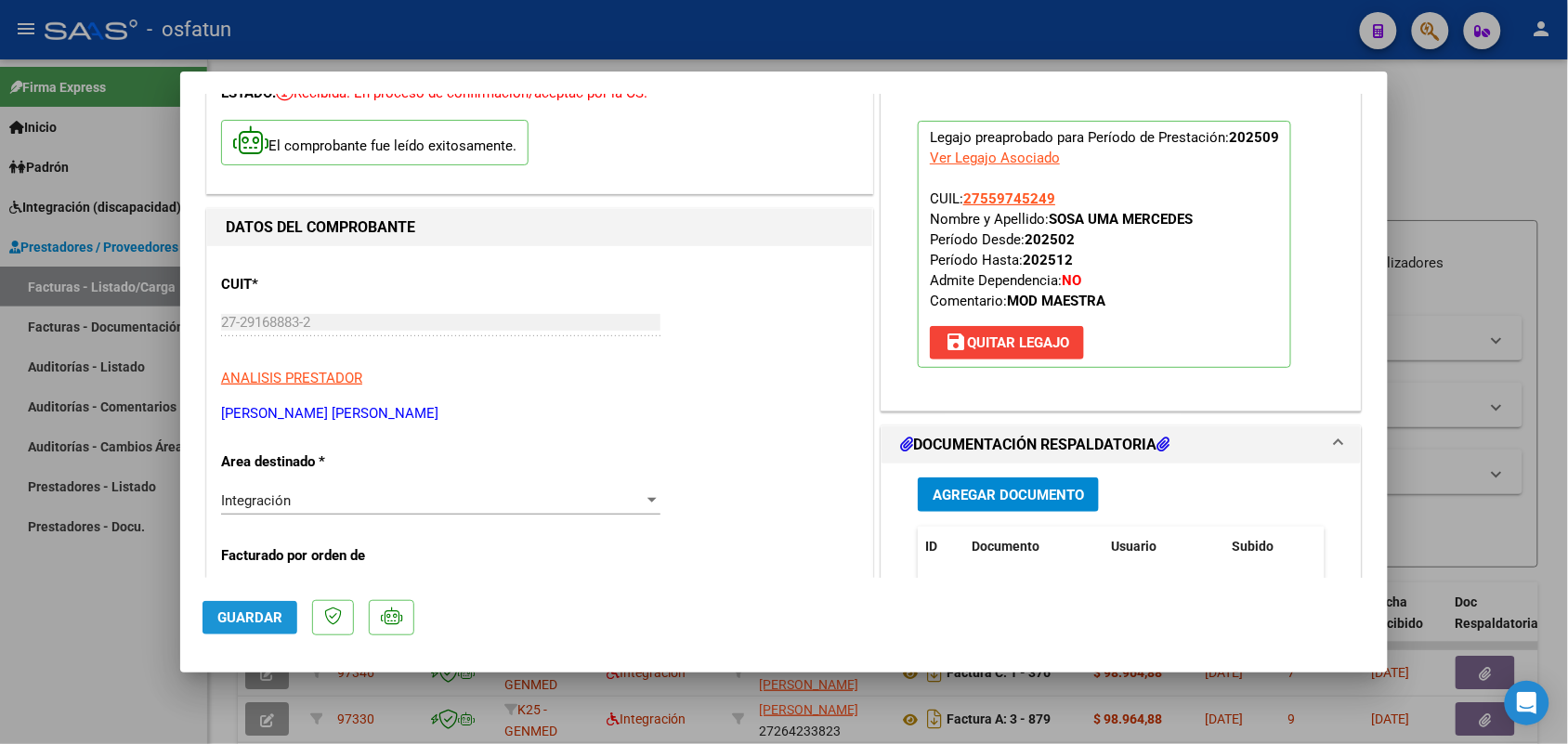
click at [245, 611] on span "Guardar" at bounding box center [250, 617] width 65 height 16
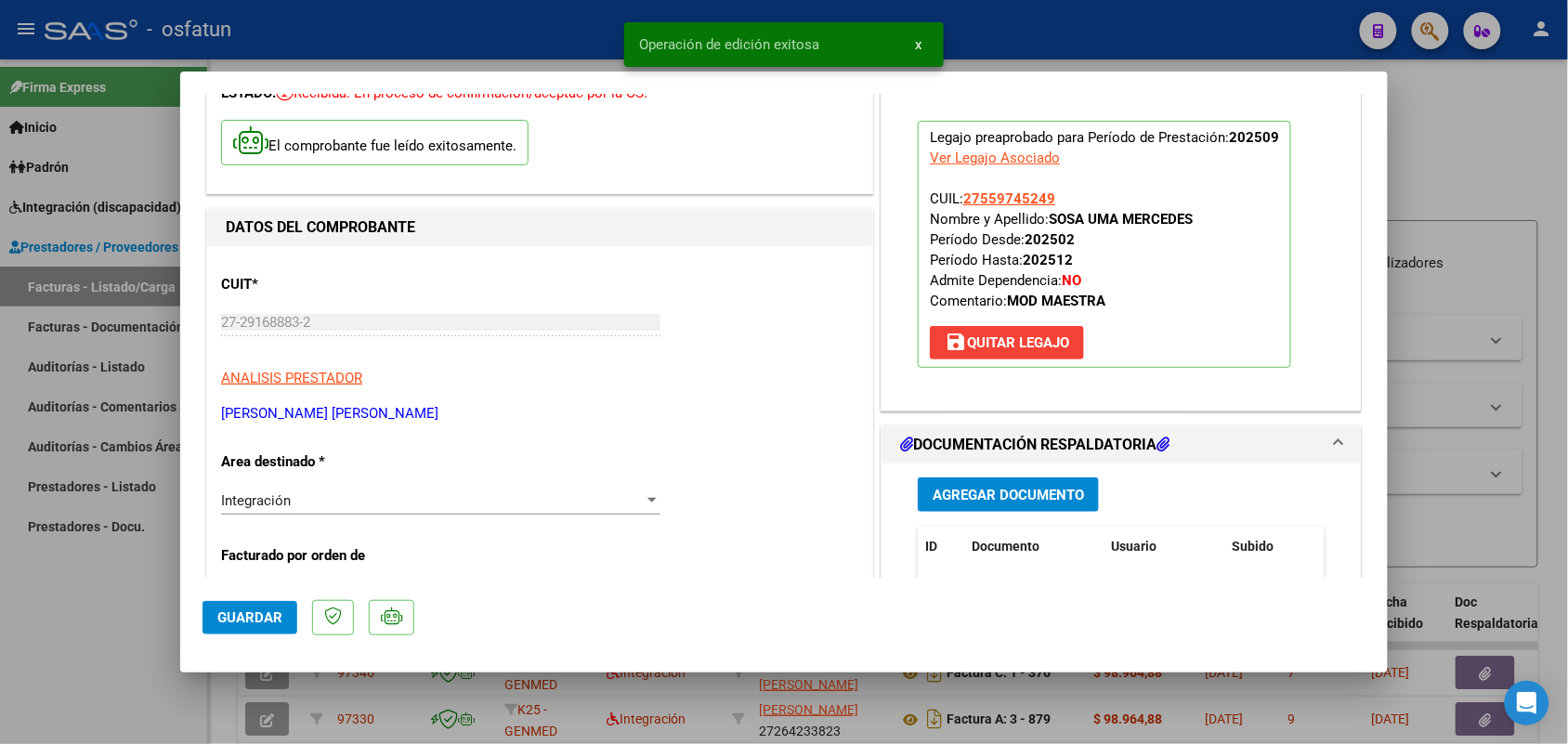
click at [75, 661] on div at bounding box center [784, 372] width 1568 height 744
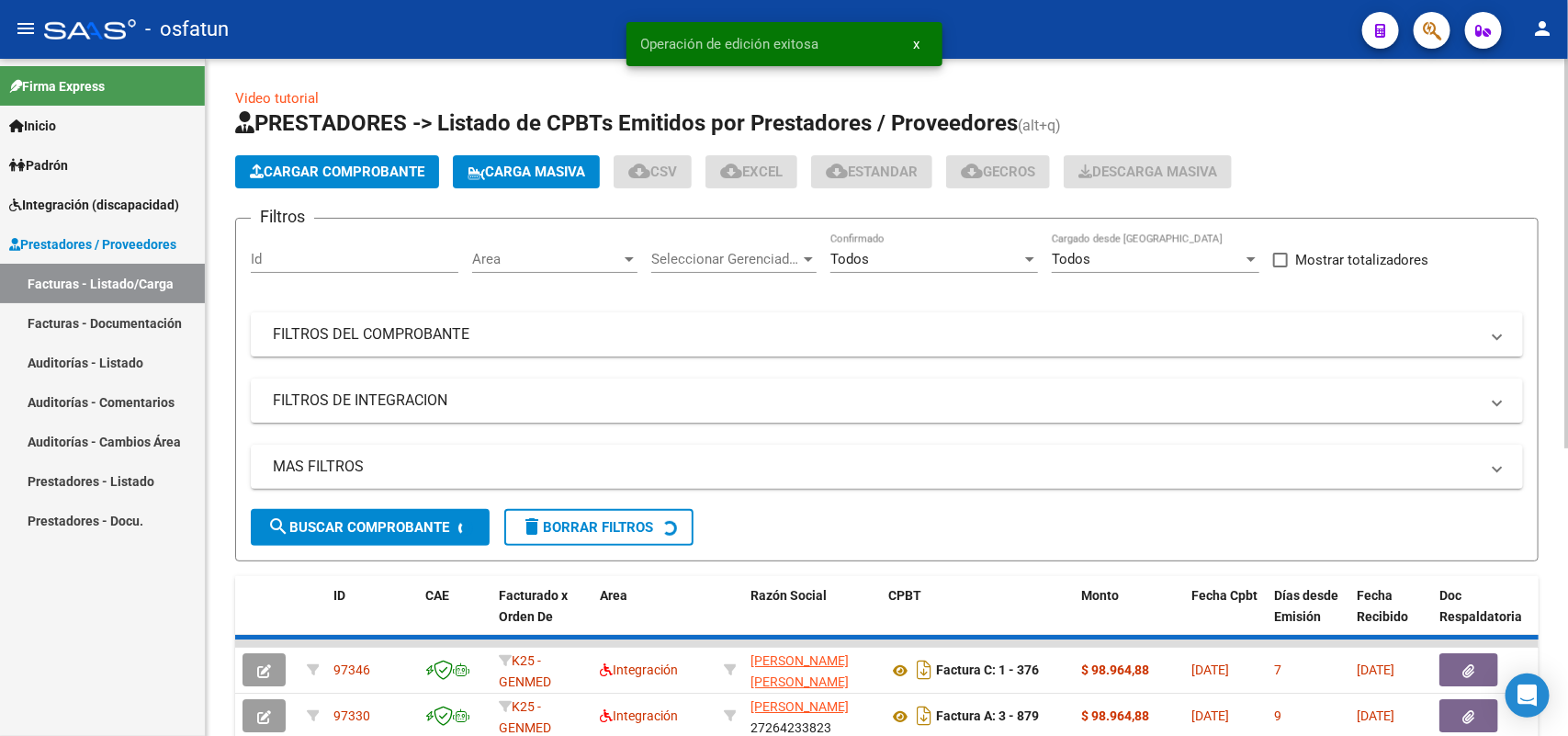
click at [332, 172] on span "Cargar Comprobante" at bounding box center [337, 171] width 174 height 16
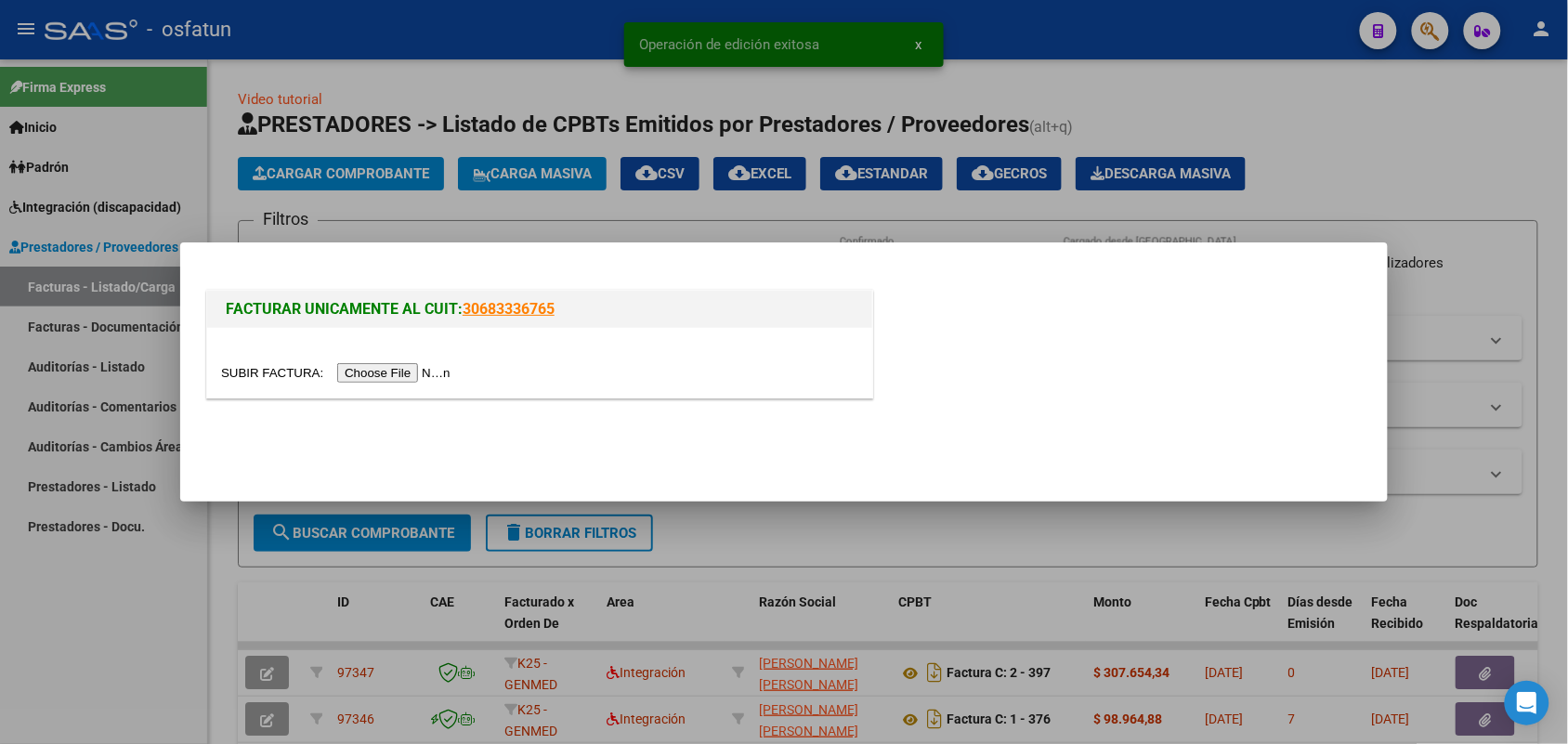
click at [397, 376] on input "file" at bounding box center [339, 372] width 235 height 19
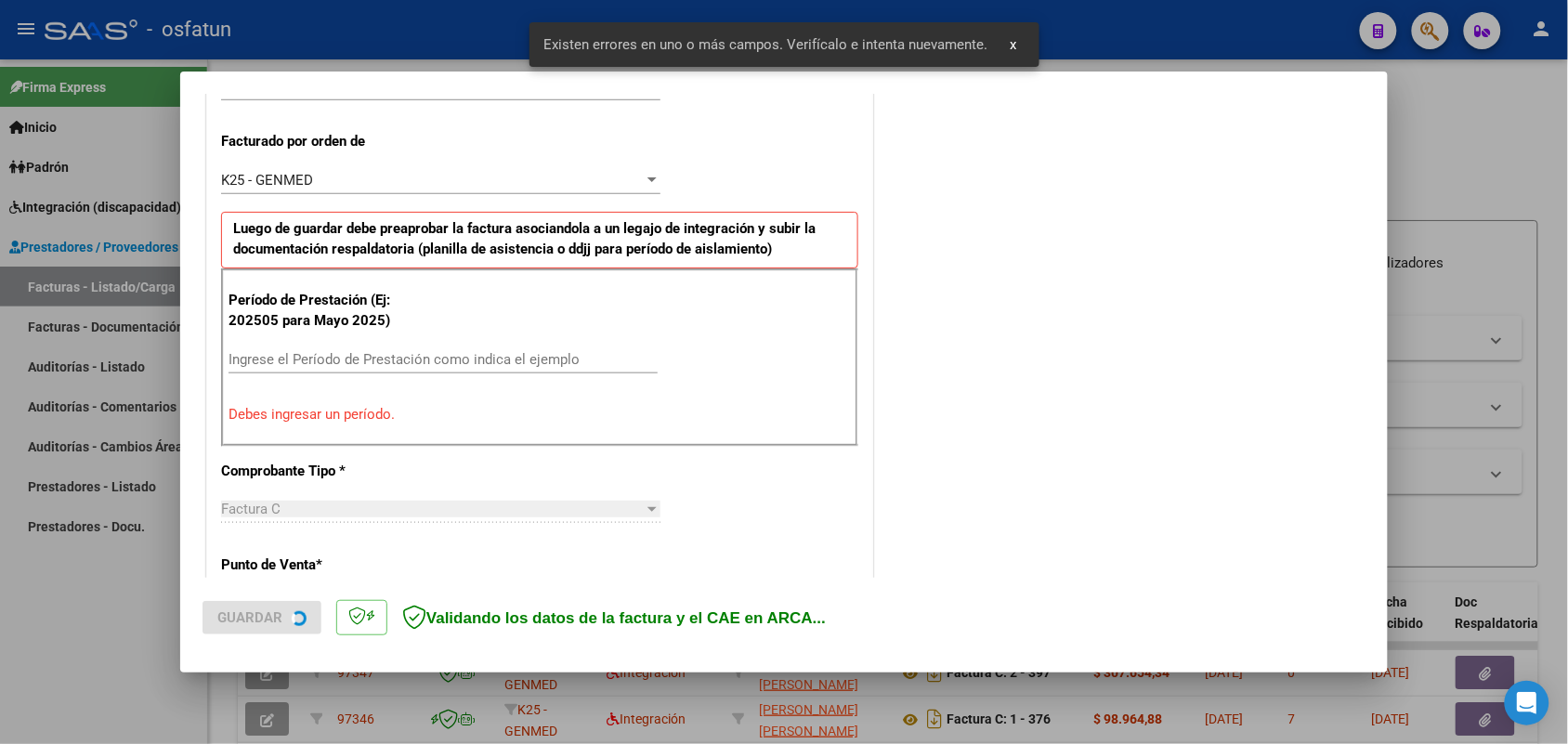
scroll to position [502, 0]
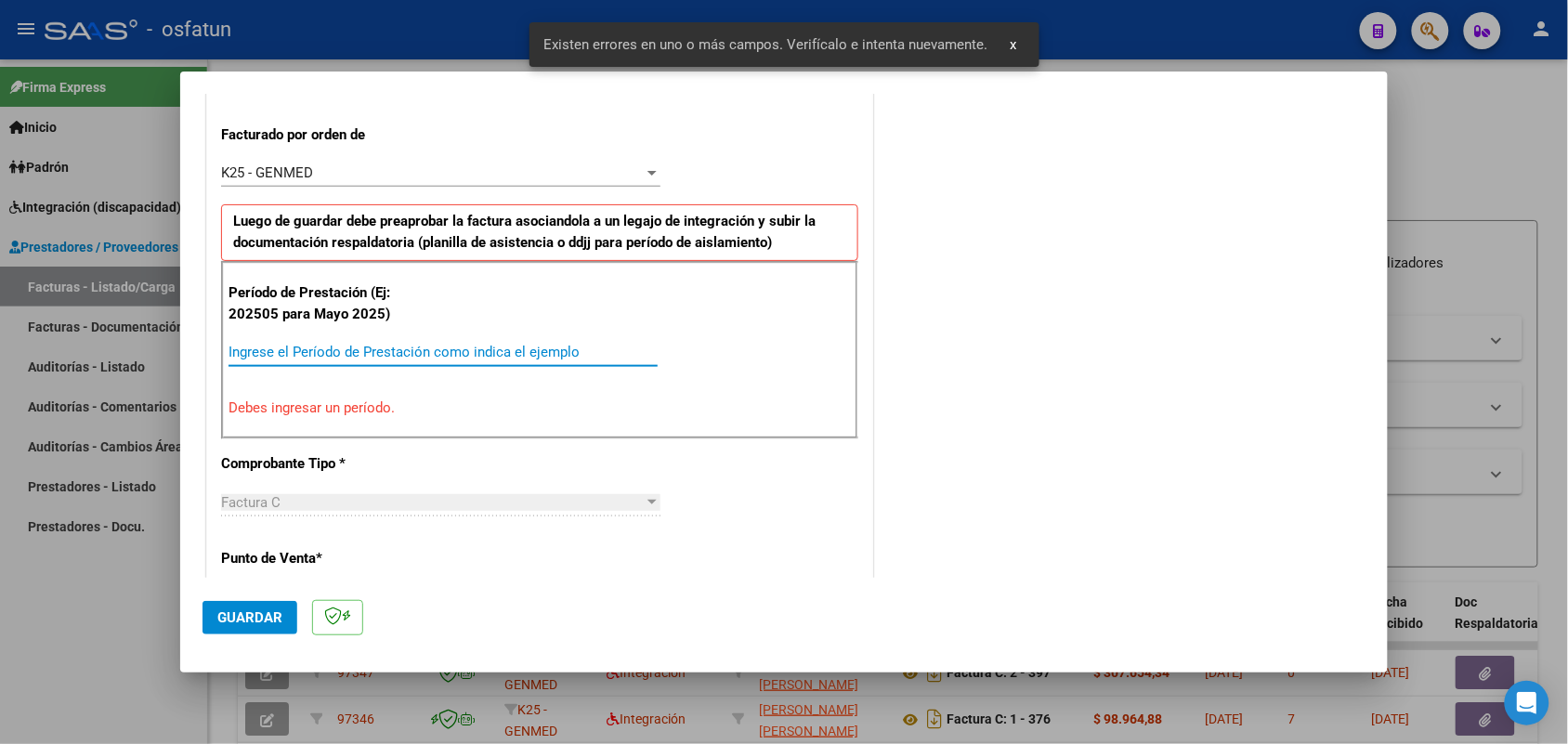
click at [360, 343] on div "Ingrese el Período de Prestación como indica el ejemplo" at bounding box center [443, 352] width 429 height 28
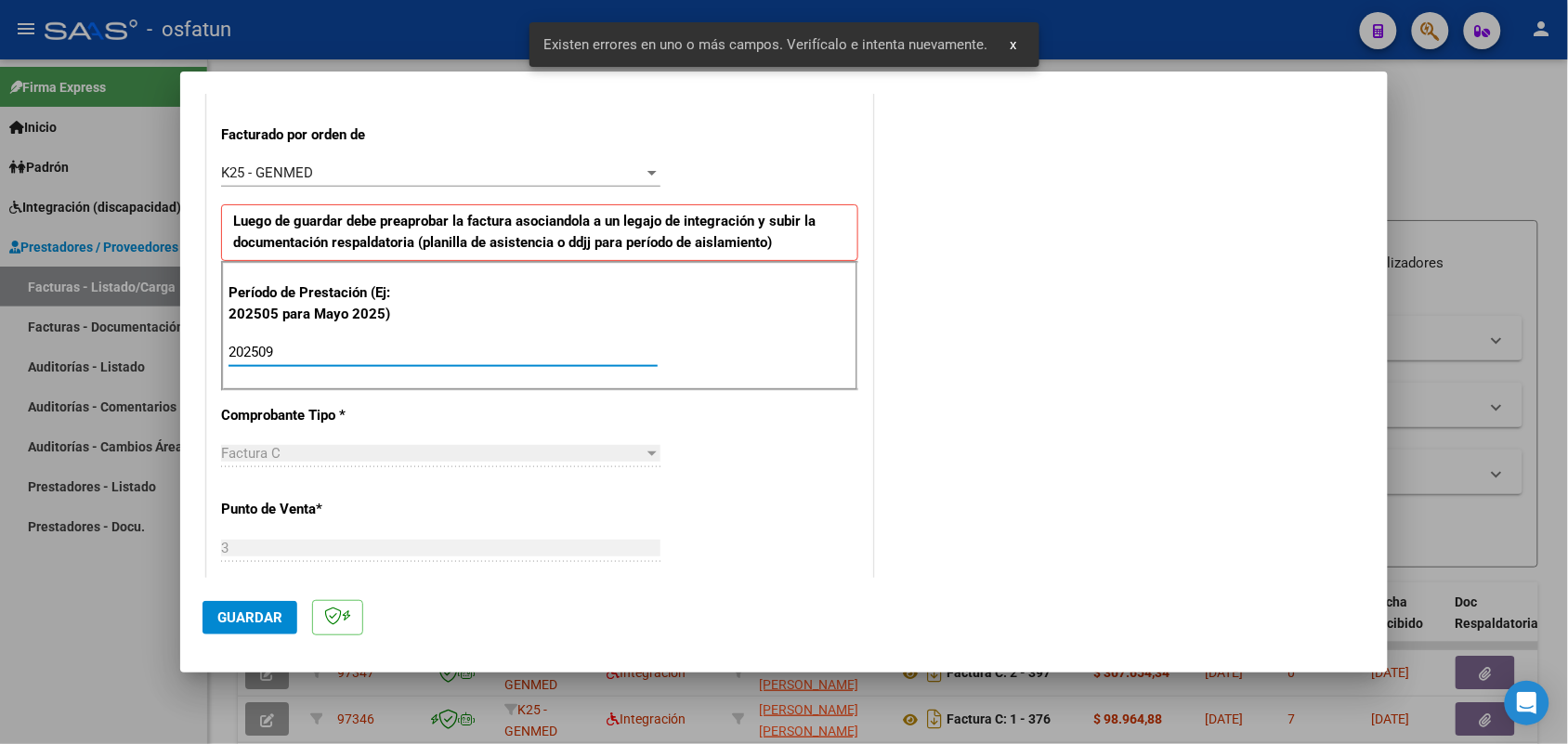
type input "202509"
click at [253, 613] on span "Guardar" at bounding box center [250, 617] width 65 height 16
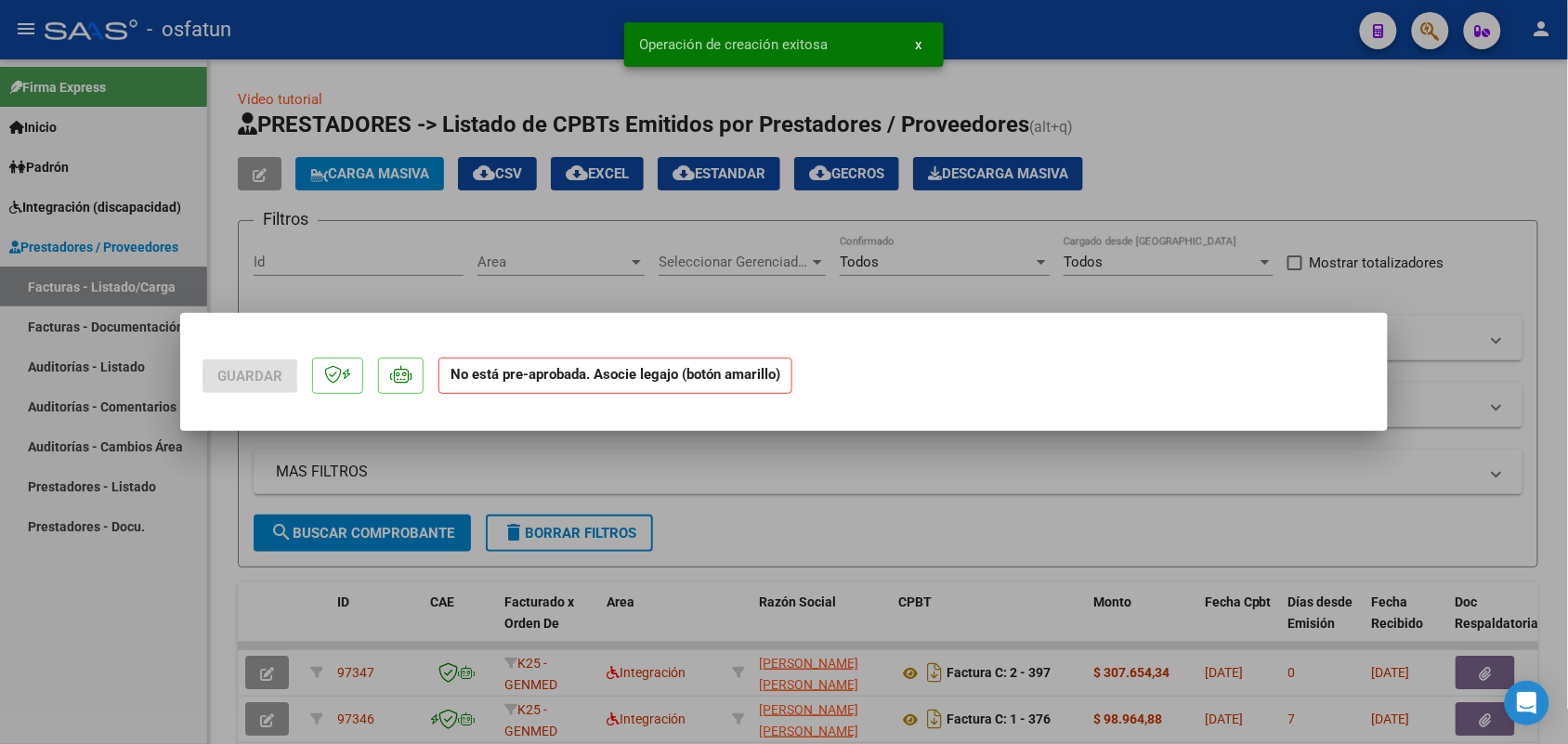
scroll to position [0, 0]
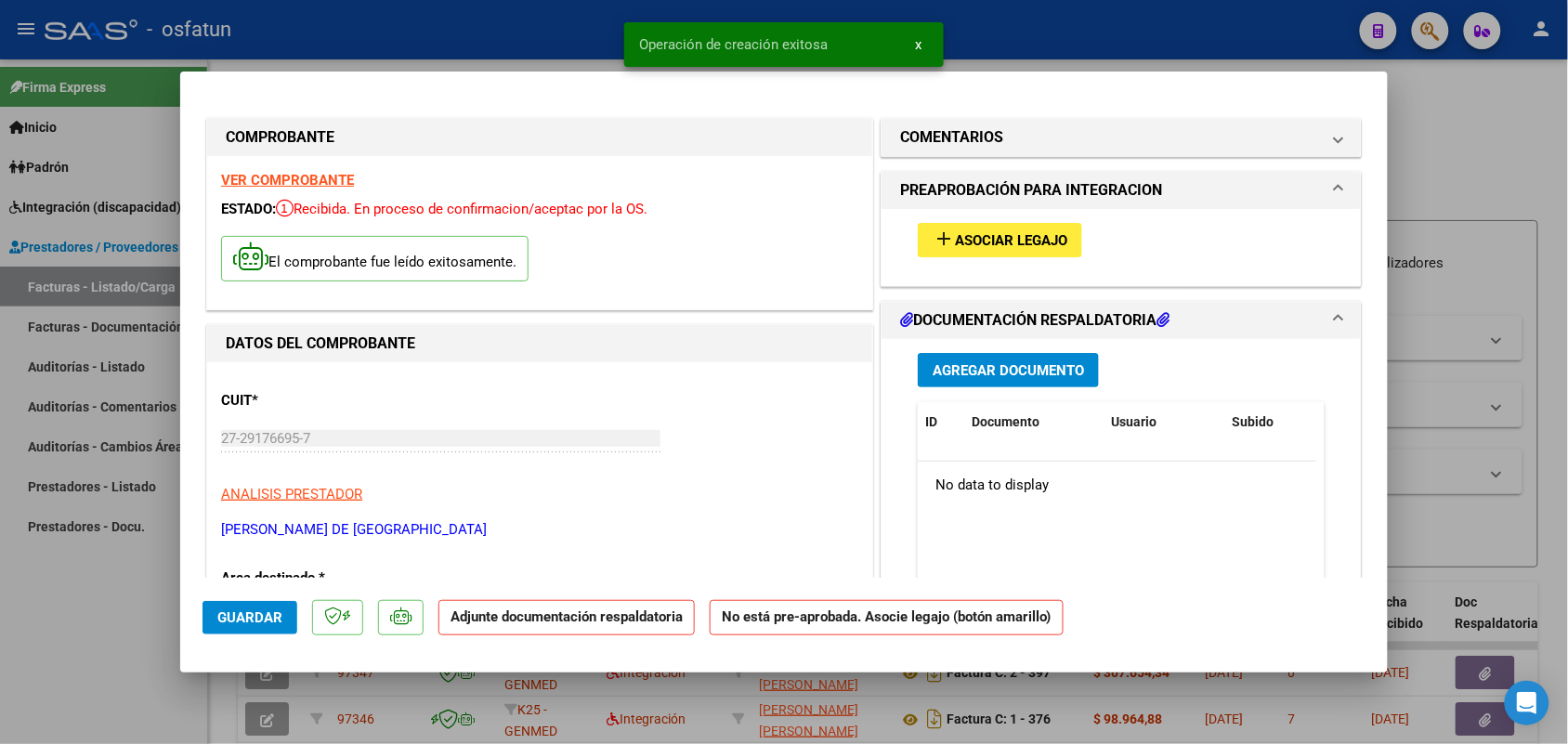
click at [963, 224] on button "add Asociar Legajo" at bounding box center [1000, 240] width 164 height 35
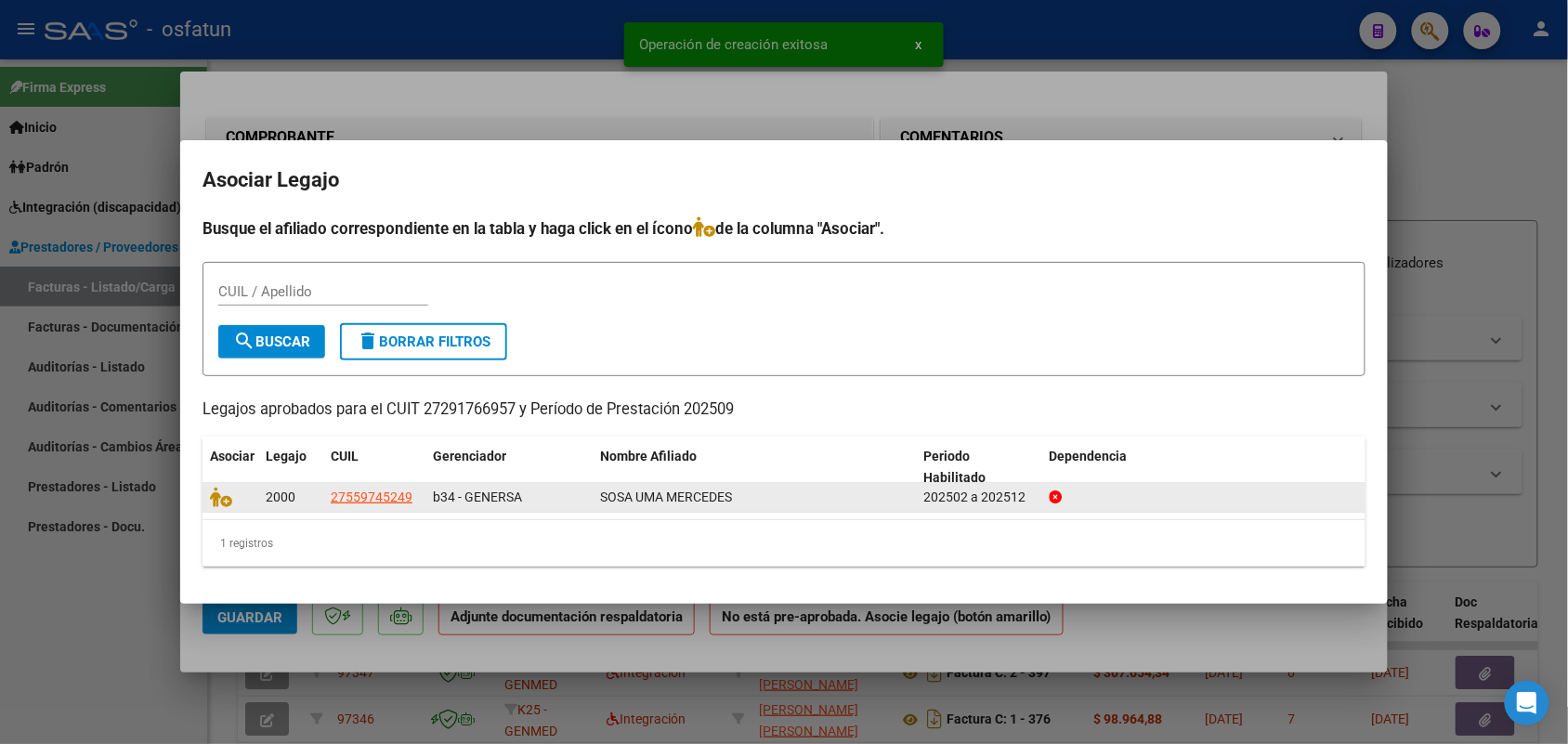
click at [225, 484] on datatable-body-cell at bounding box center [230, 497] width 56 height 29
click at [220, 495] on icon at bounding box center [221, 496] width 22 height 20
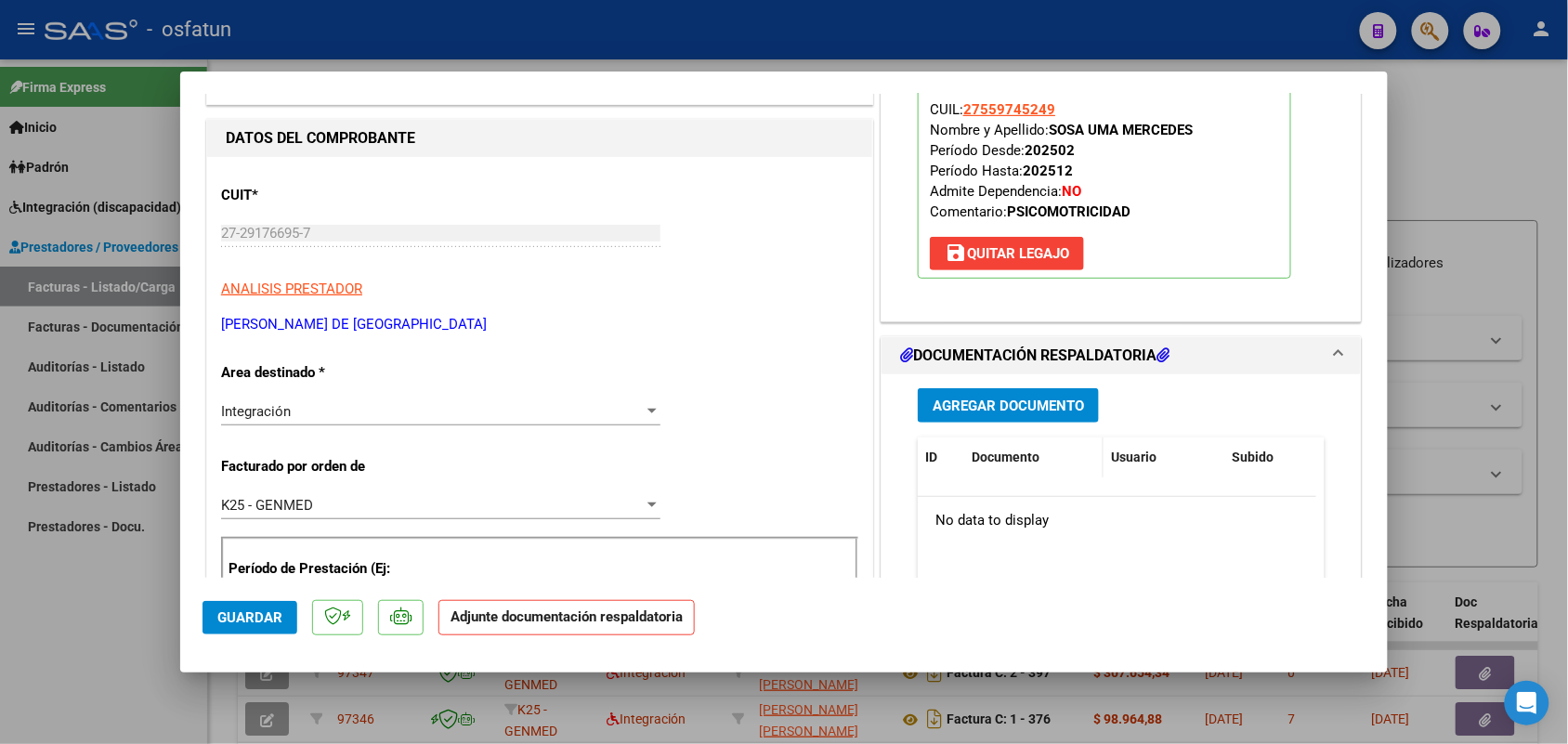
scroll to position [232, 0]
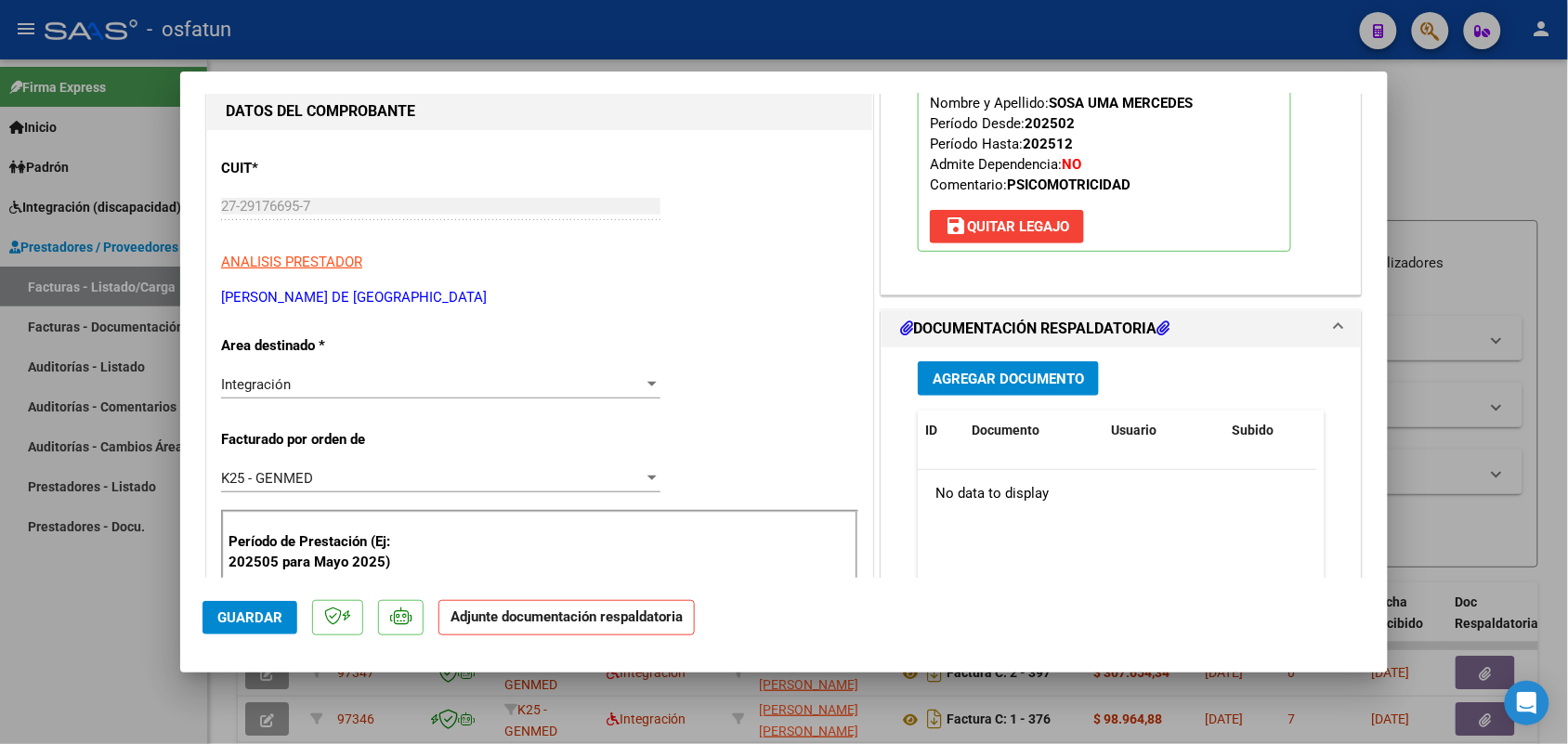
drag, startPoint x: 1016, startPoint y: 346, endPoint x: 1015, endPoint y: 356, distance: 10.0
click at [1014, 350] on mat-expansion-panel "DOCUMENTACIÓN RESPALDATORIA Agregar Documento ID Documento Usuario Subido Acció…" at bounding box center [1120, 521] width 481 height 425
click at [1003, 374] on span "Agregar Documento" at bounding box center [1008, 378] width 152 height 16
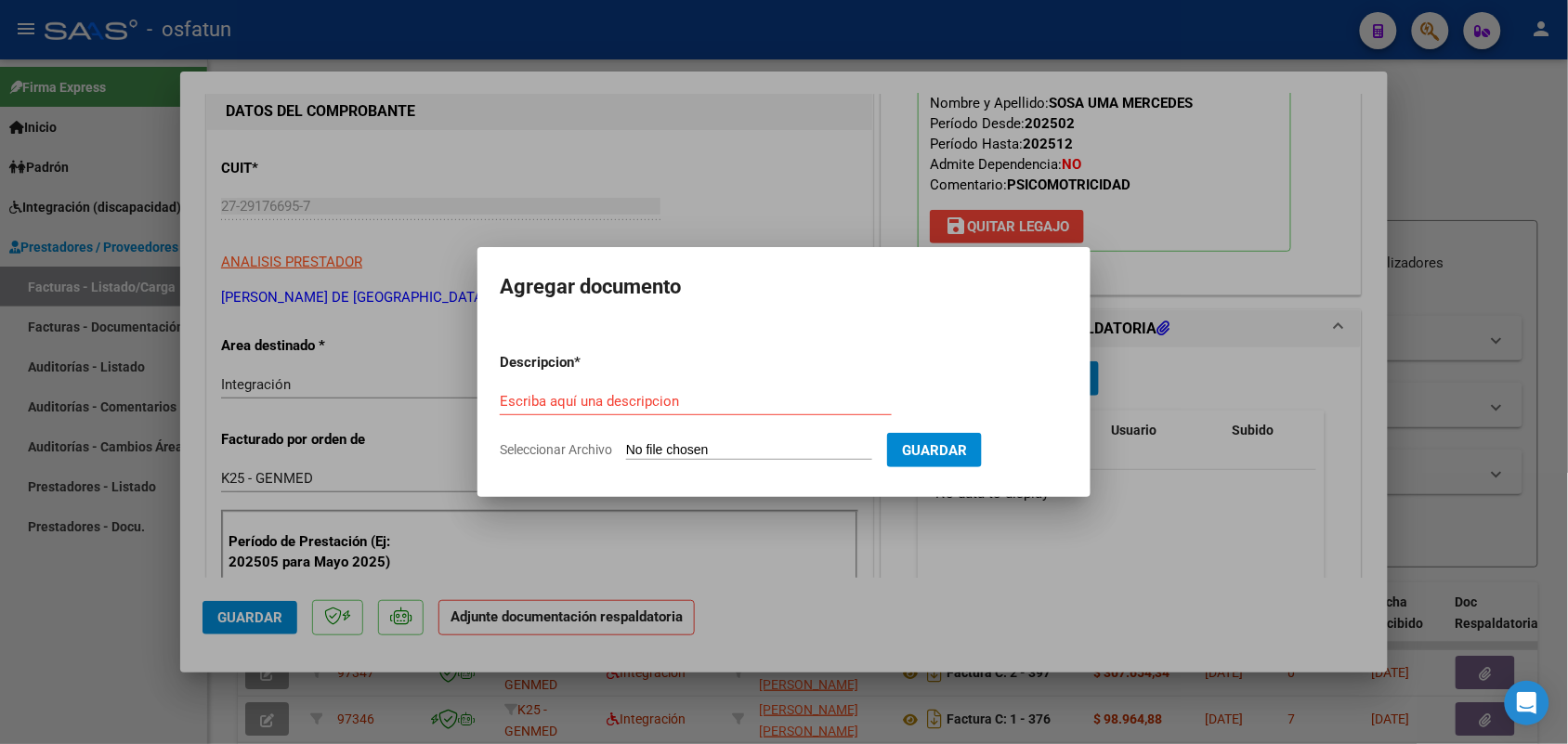
click at [595, 387] on div "Escriba aquí una descripcion" at bounding box center [695, 401] width 392 height 28
click at [595, 395] on input "Escriba aquí una descripcion" at bounding box center [695, 401] width 392 height 16
type input "asisyt"
click at [717, 448] on input "Seleccionar Archivo" at bounding box center [749, 451] width 246 height 17
type input "C:\fakepath\[MEDICAL_DATA] [DATE].pdf"
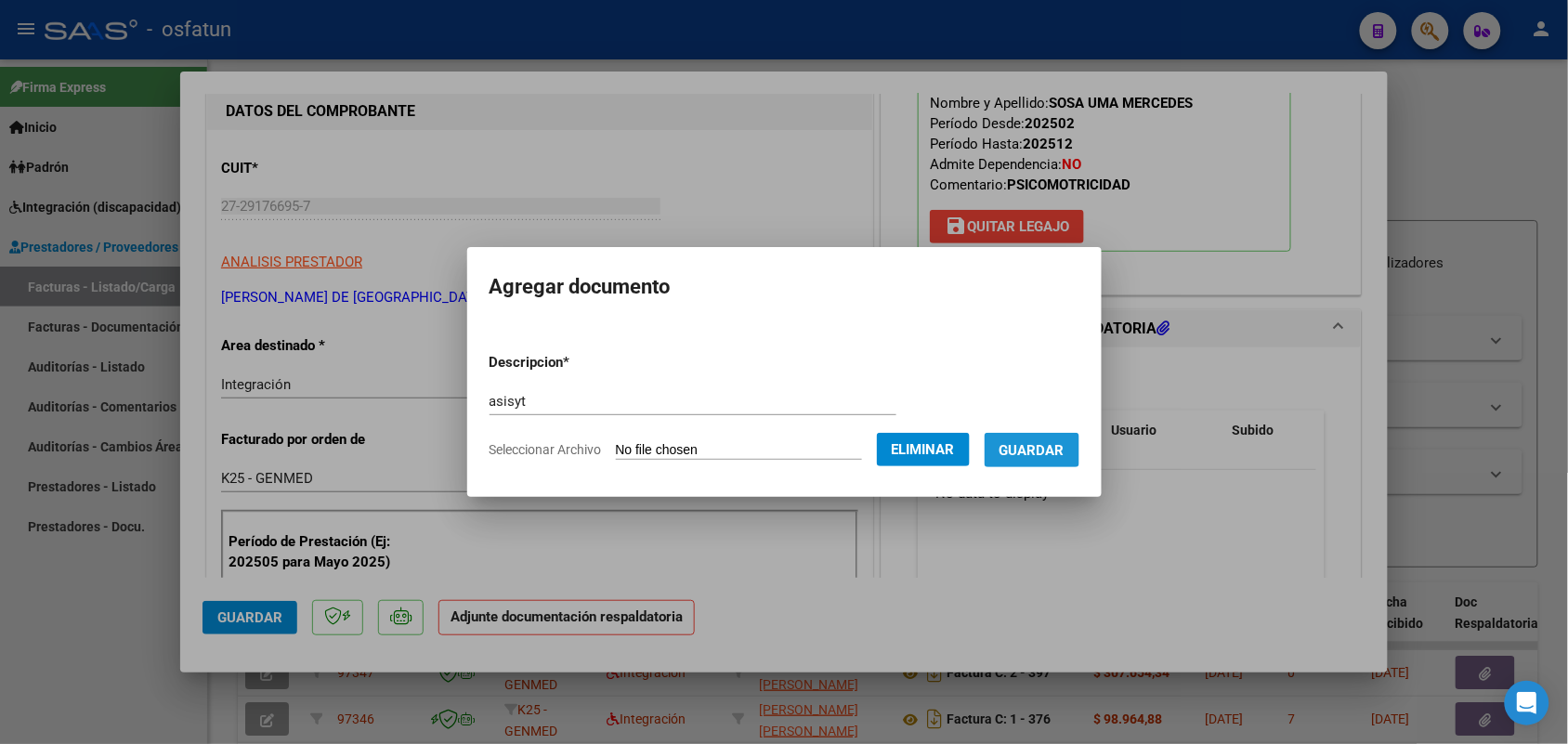
click at [1065, 438] on button "Guardar" at bounding box center [1032, 450] width 95 height 35
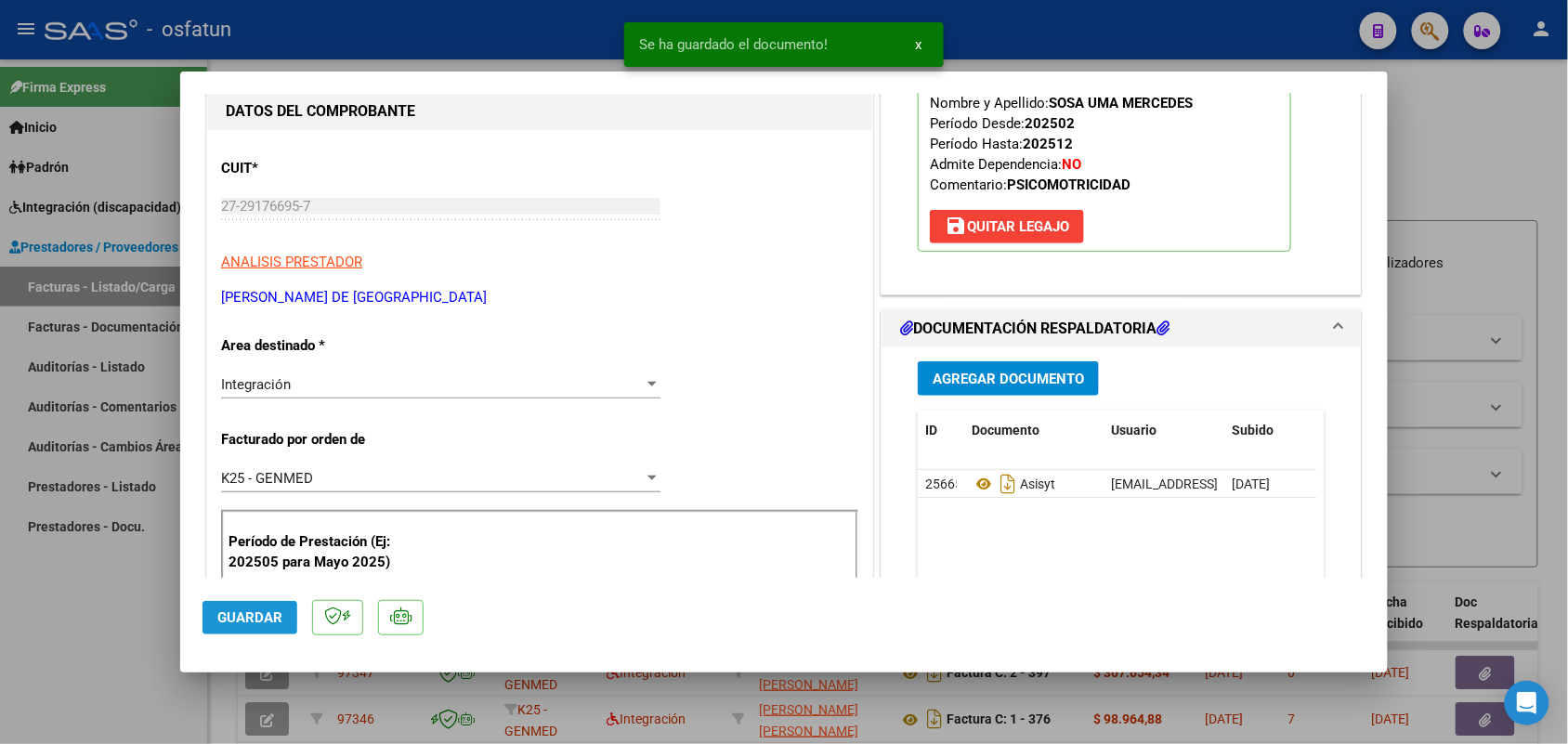
click at [256, 615] on span "Guardar" at bounding box center [250, 617] width 65 height 16
click at [68, 597] on div at bounding box center [784, 372] width 1568 height 744
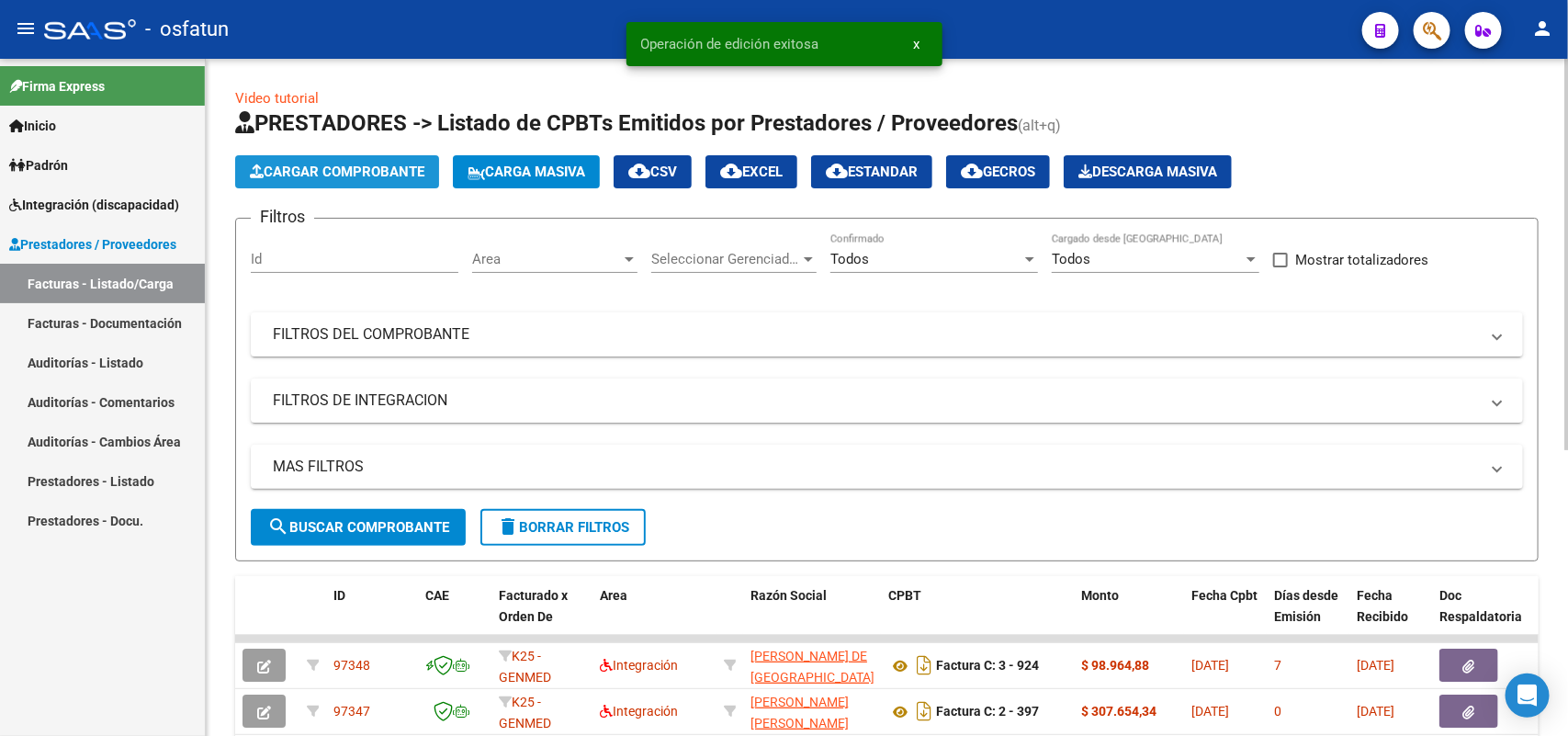
click at [342, 167] on span "Cargar Comprobante" at bounding box center [337, 171] width 174 height 16
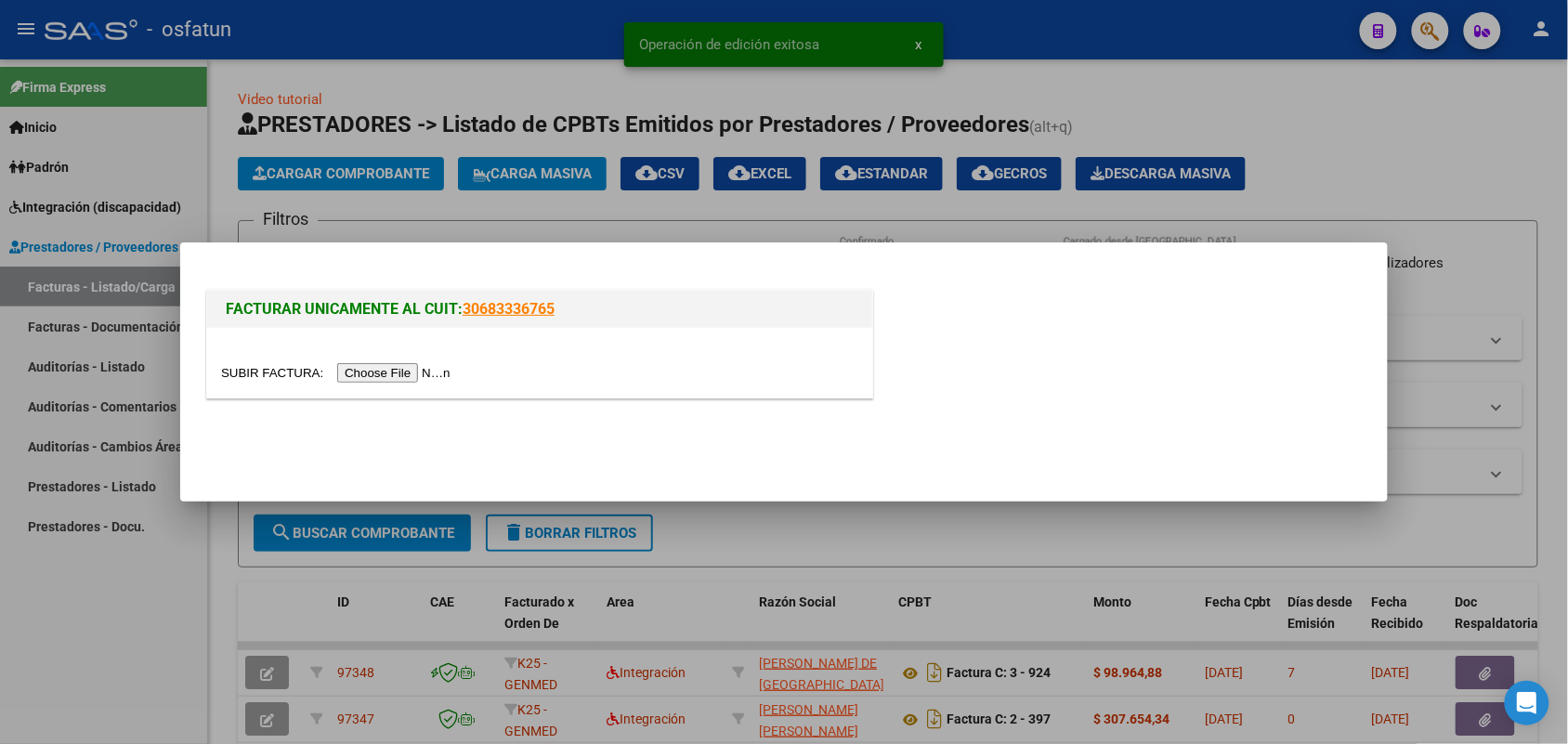
click at [379, 379] on input "file" at bounding box center [339, 372] width 235 height 19
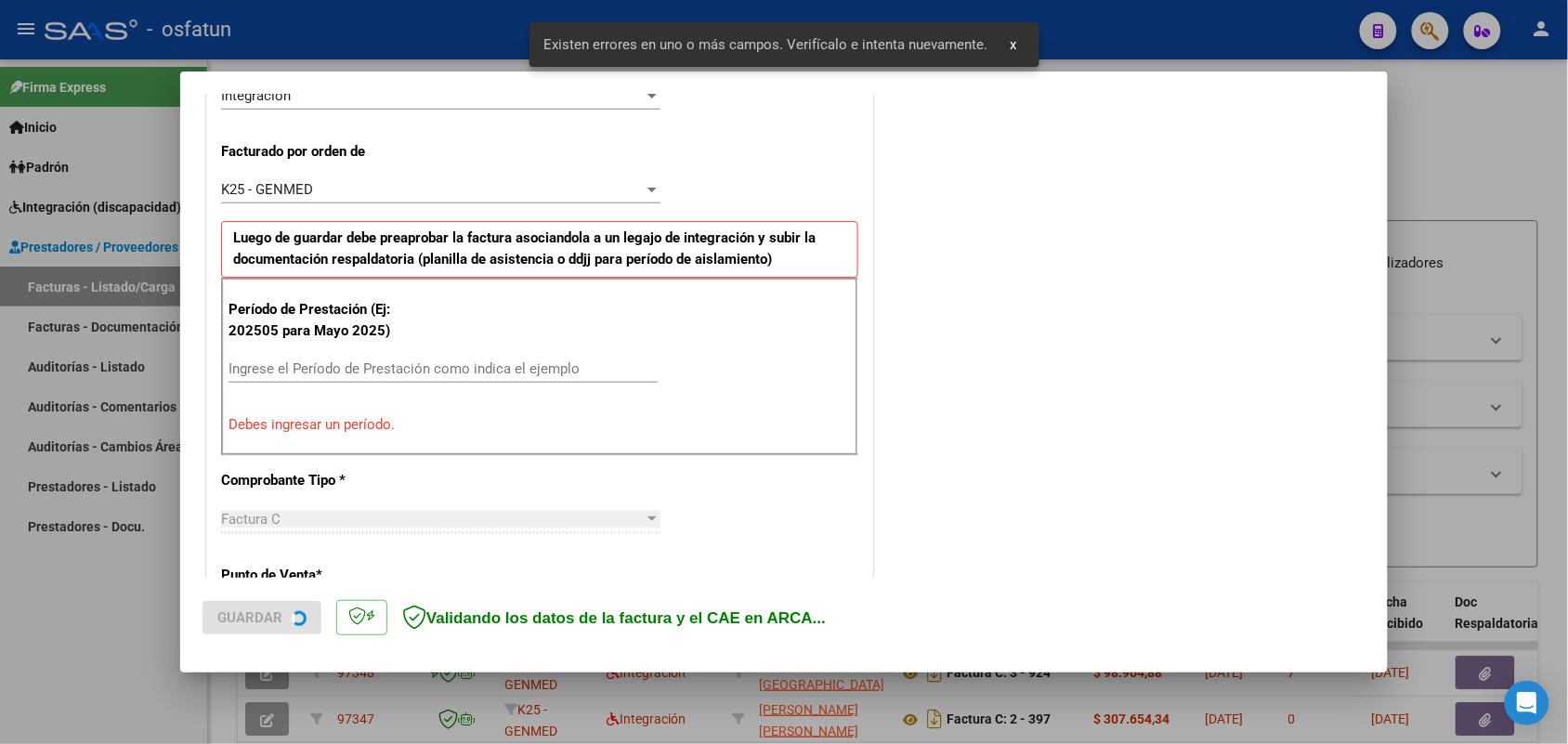
scroll to position [502, 0]
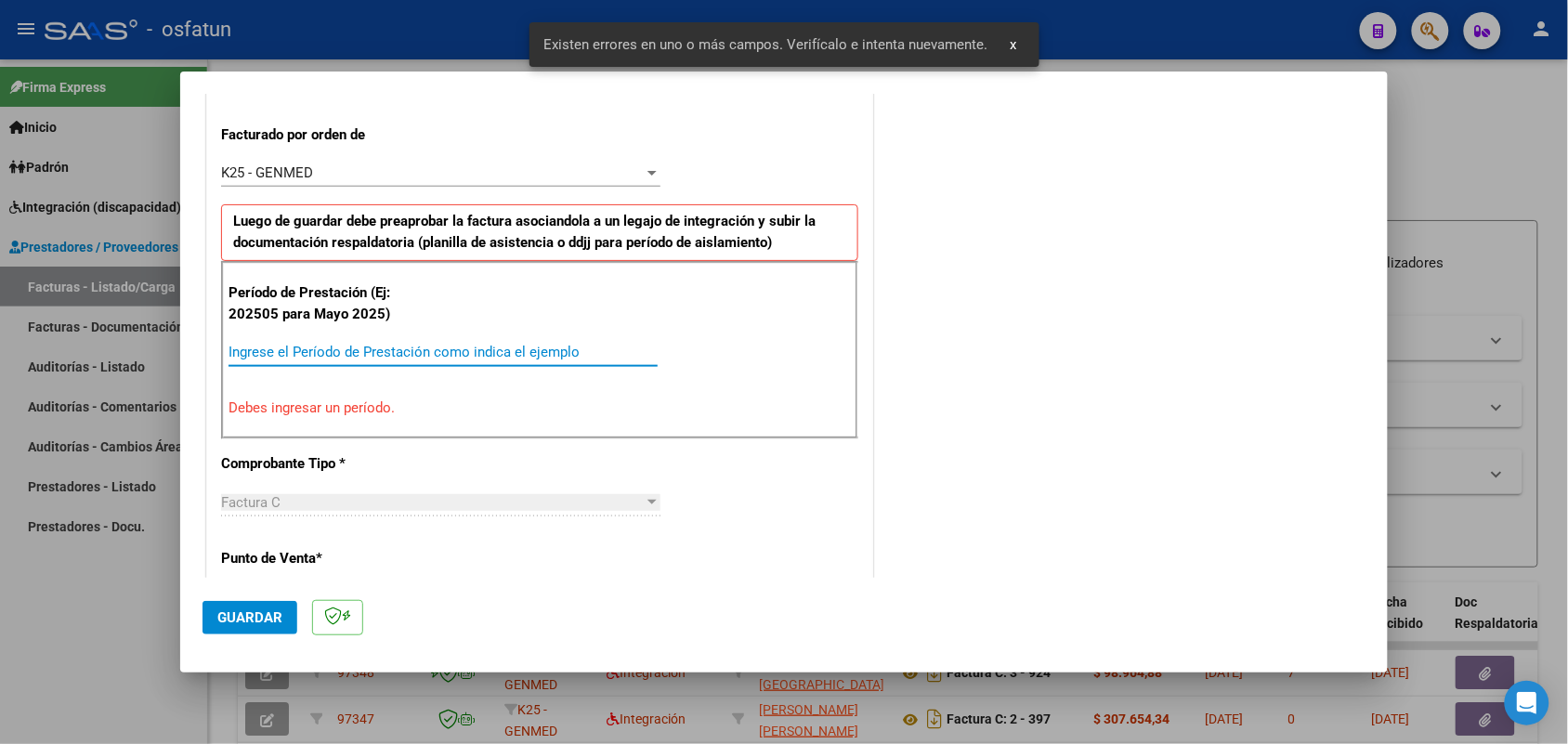
click at [409, 348] on input "Ingrese el Período de Prestación como indica el ejemplo" at bounding box center [443, 351] width 429 height 16
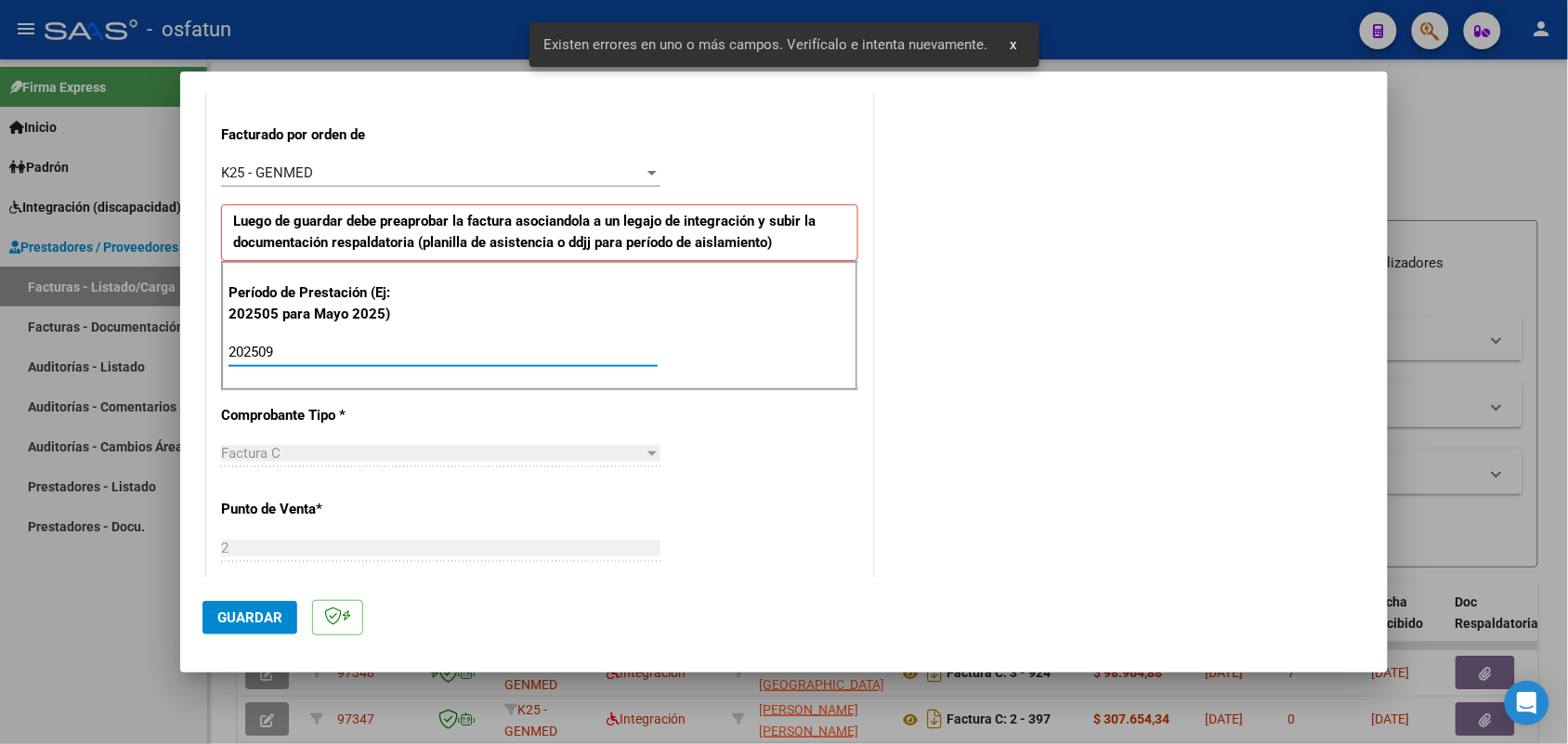
type input "202509"
click at [267, 610] on span "Guardar" at bounding box center [250, 617] width 65 height 16
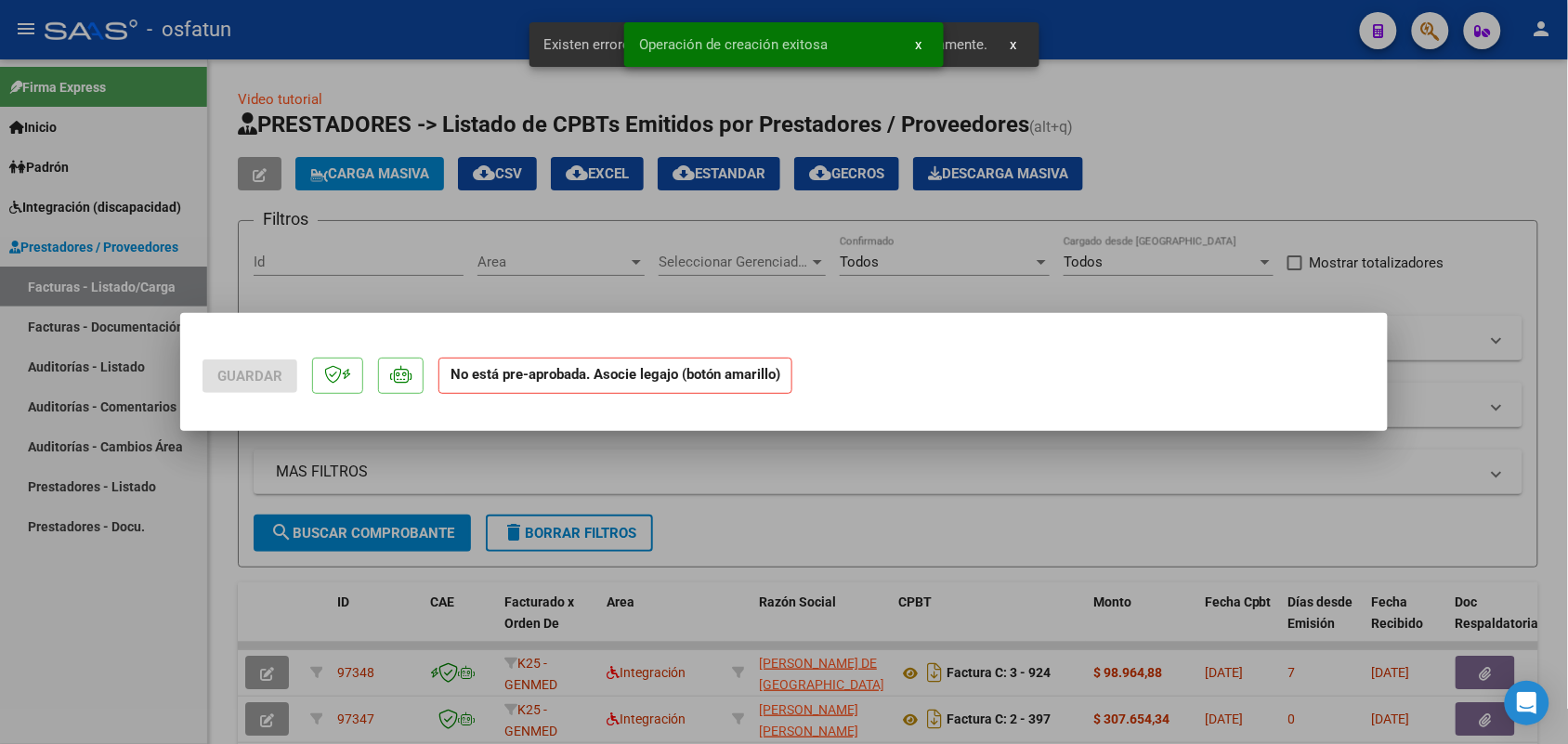
scroll to position [0, 0]
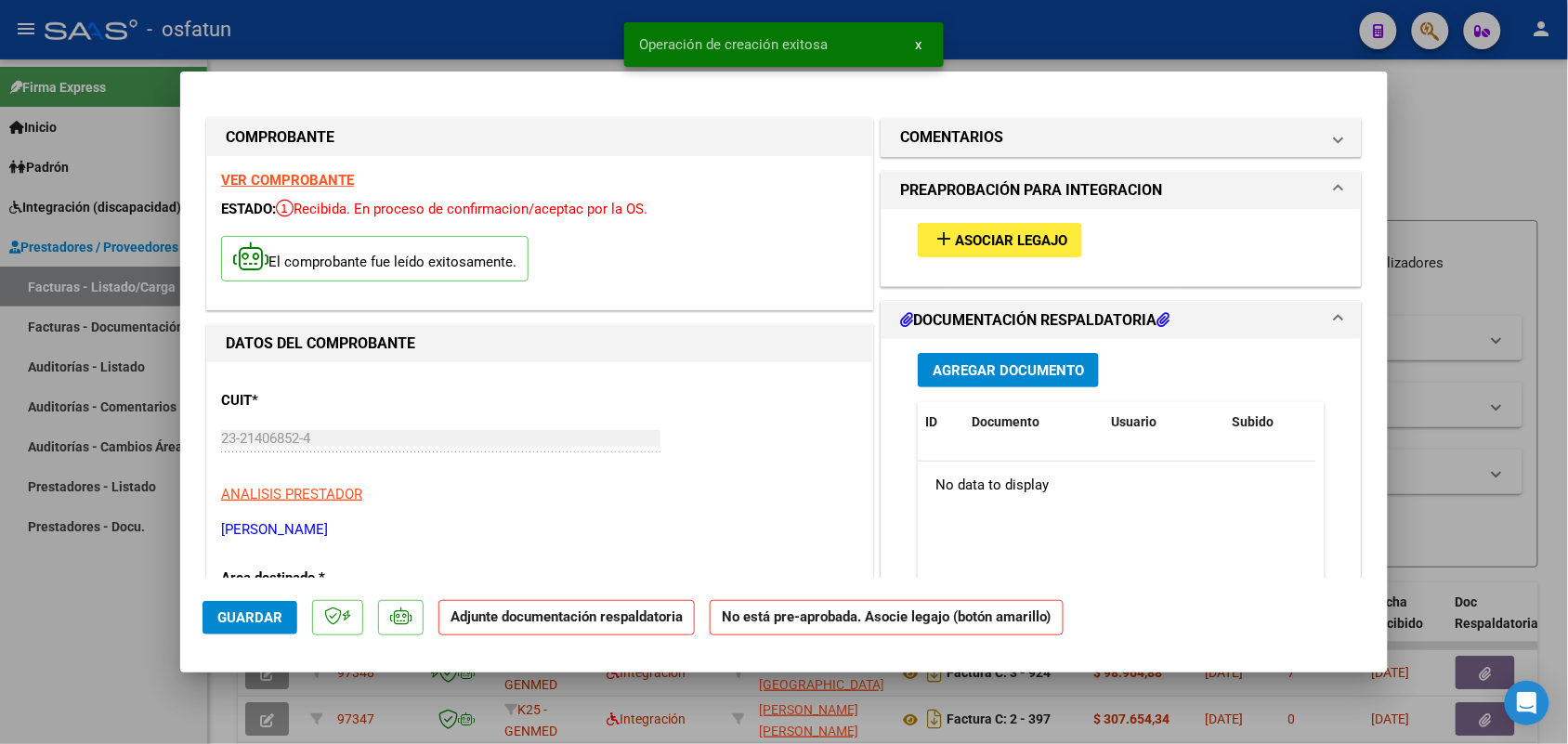
click at [1001, 220] on div "add Asociar Legajo" at bounding box center [1120, 240] width 434 height 62
click at [1003, 234] on span "Asociar Legajo" at bounding box center [1011, 240] width 112 height 16
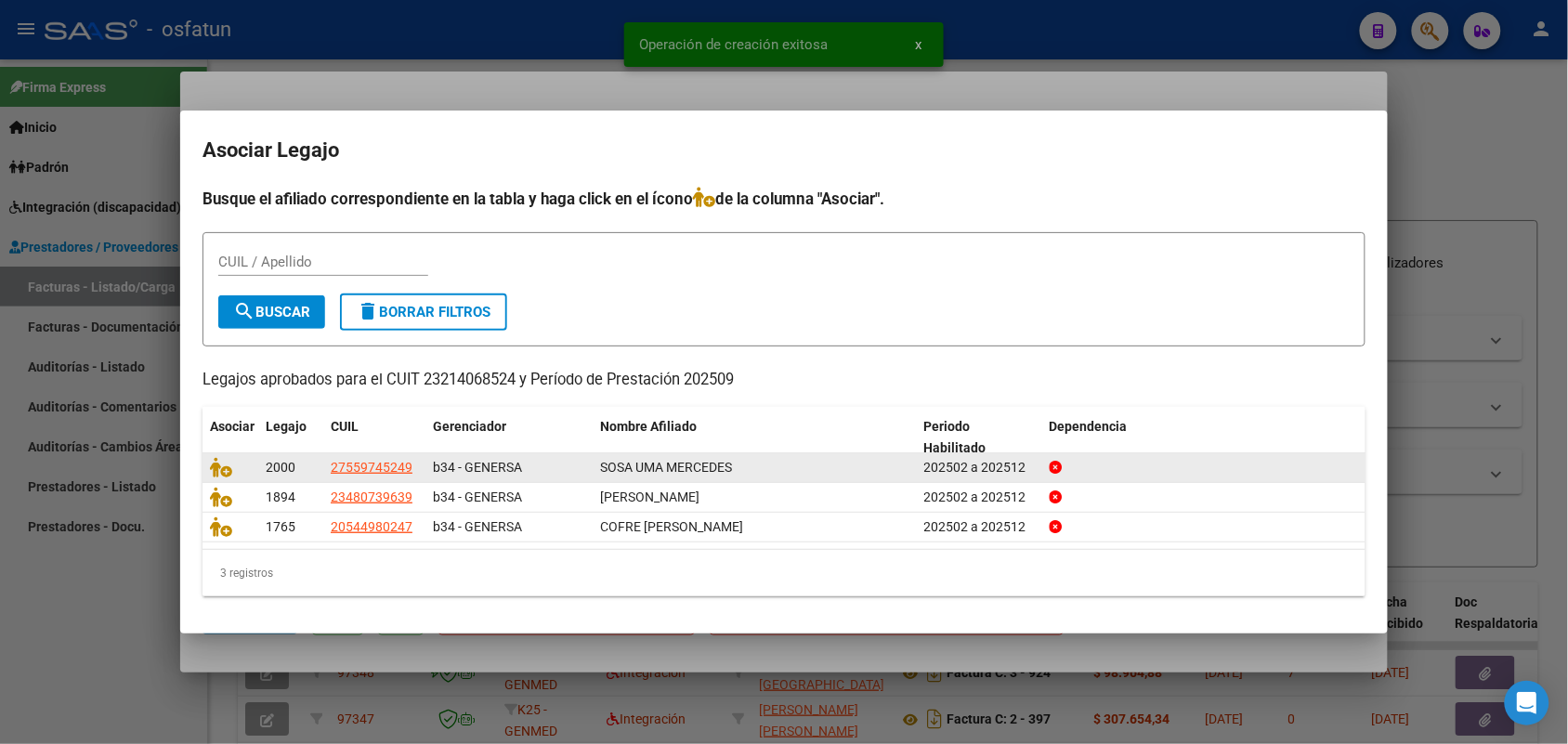
click at [222, 454] on datatable-body-cell at bounding box center [230, 468] width 56 height 29
click at [217, 462] on icon at bounding box center [221, 466] width 22 height 20
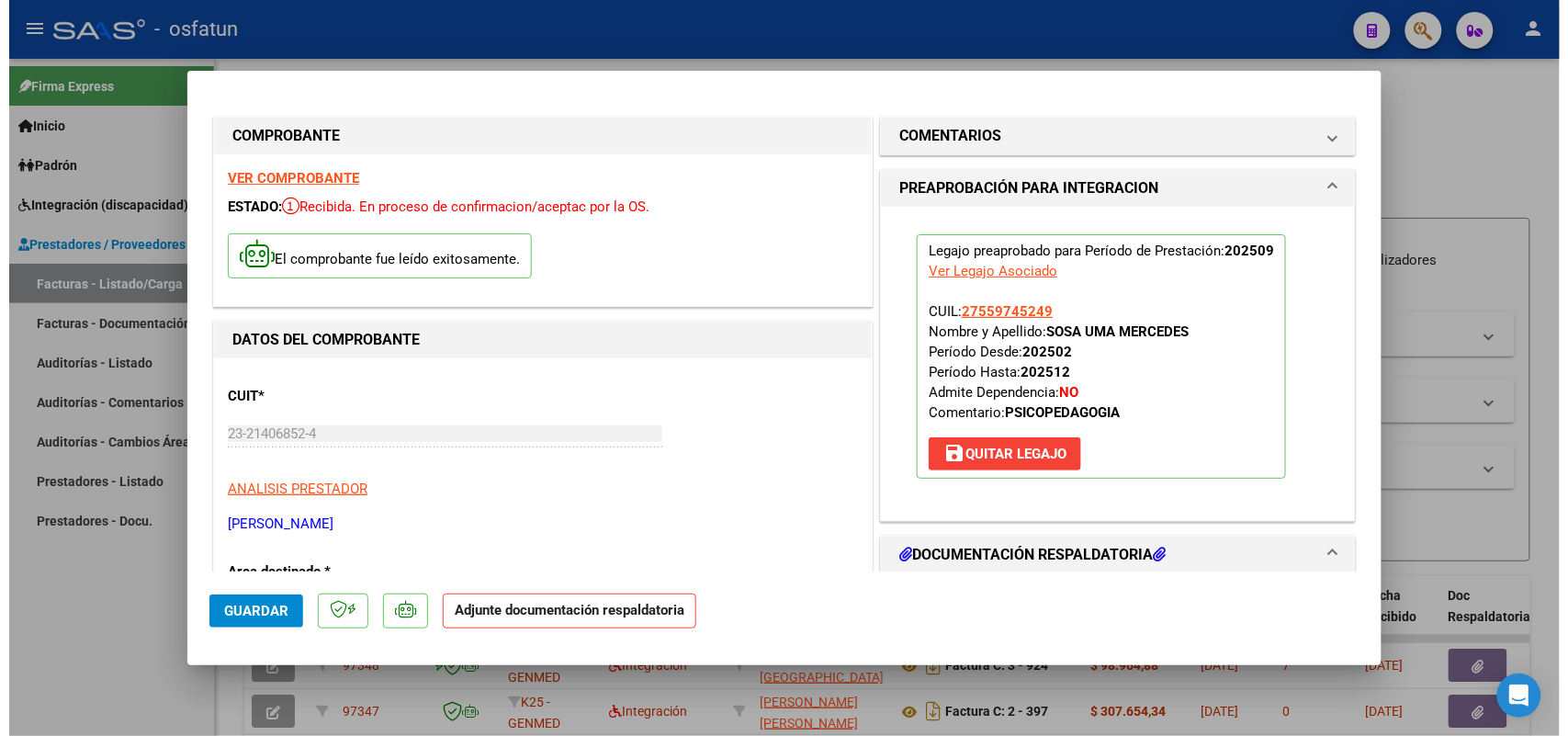
scroll to position [345, 0]
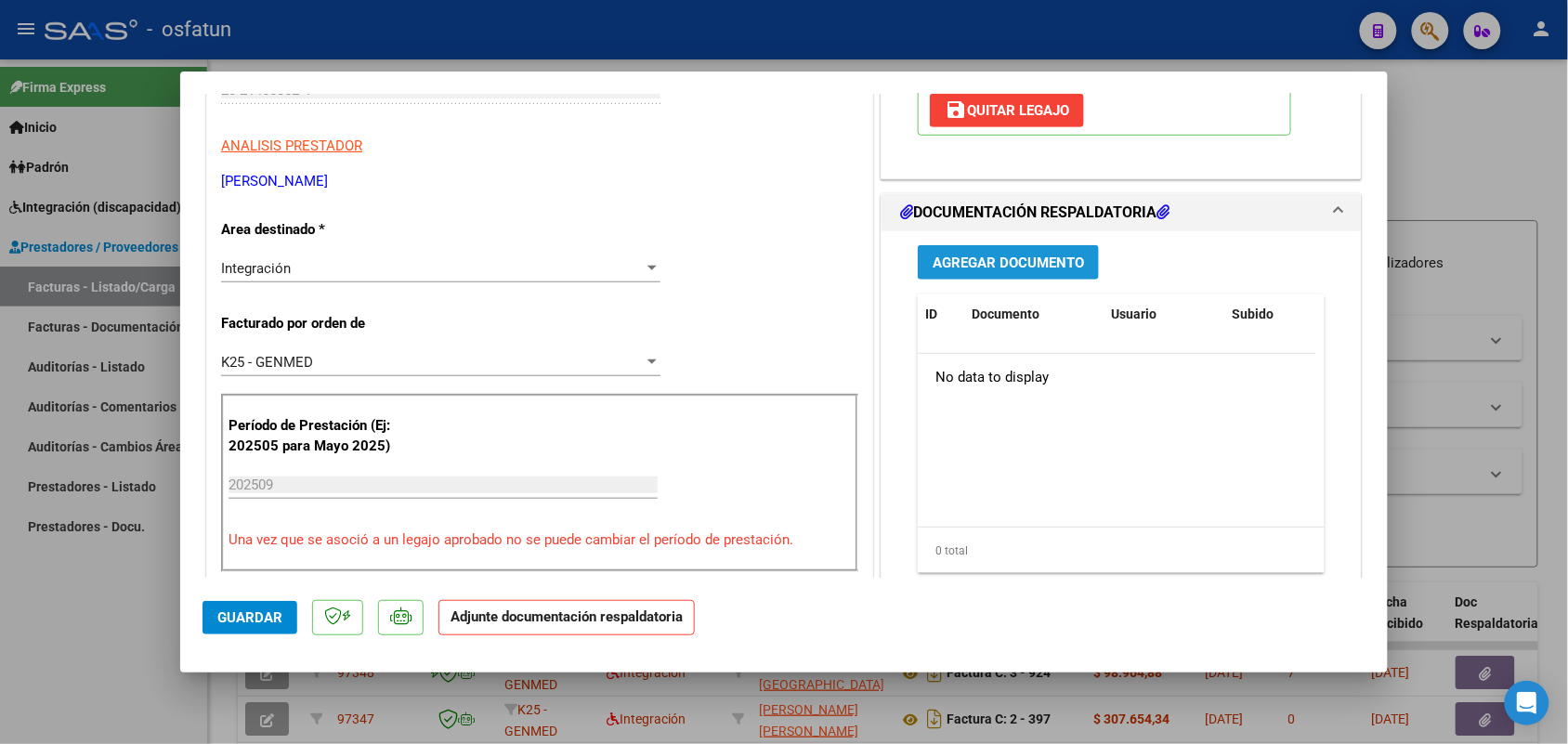
click at [1051, 260] on span "Agregar Documento" at bounding box center [1008, 262] width 152 height 16
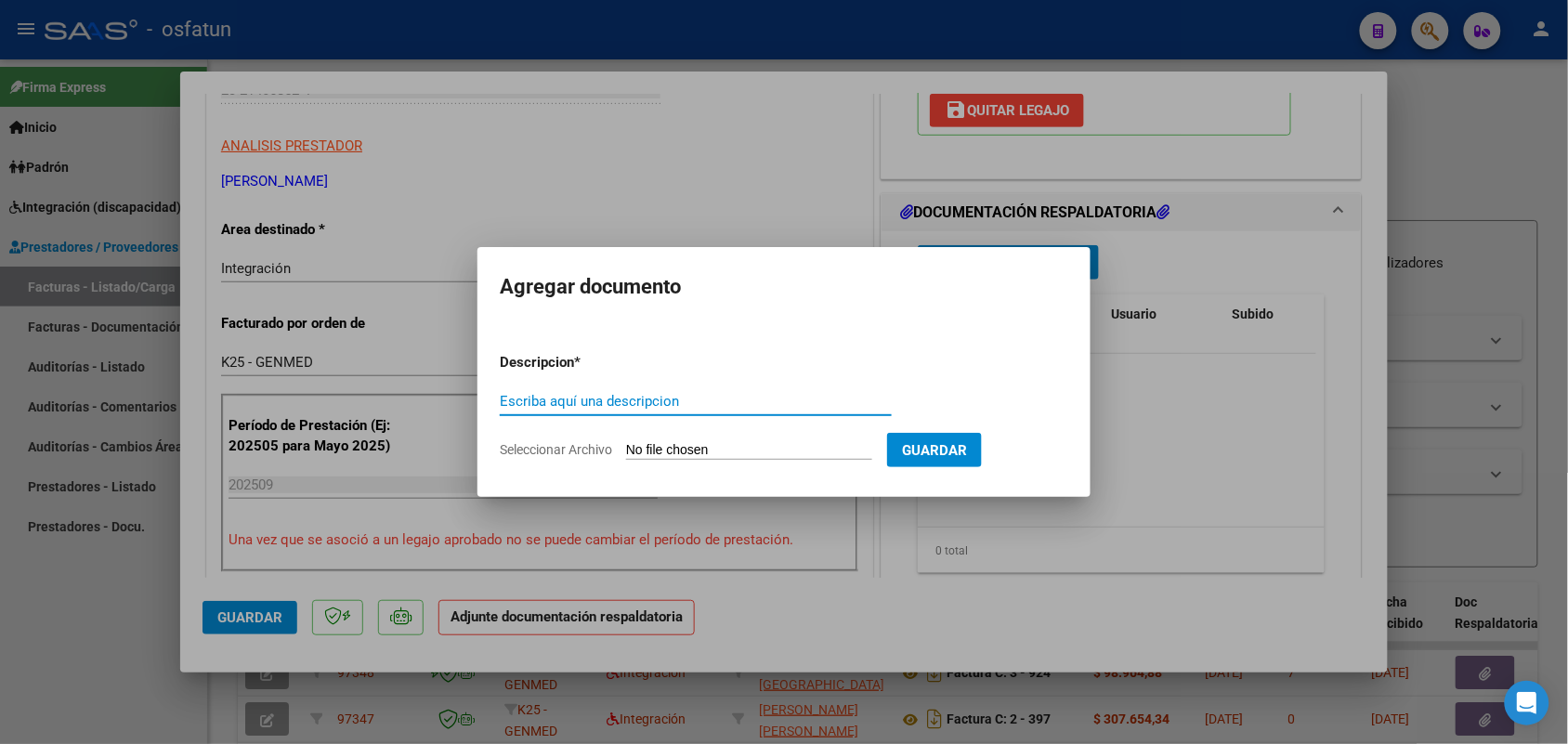
click at [604, 404] on input "Escriba aquí una descripcion" at bounding box center [695, 401] width 392 height 16
type input "asist"
click at [723, 442] on input "Seleccionar Archivo" at bounding box center [749, 451] width 246 height 17
type input "C:\fakepath\asist psp.pdf"
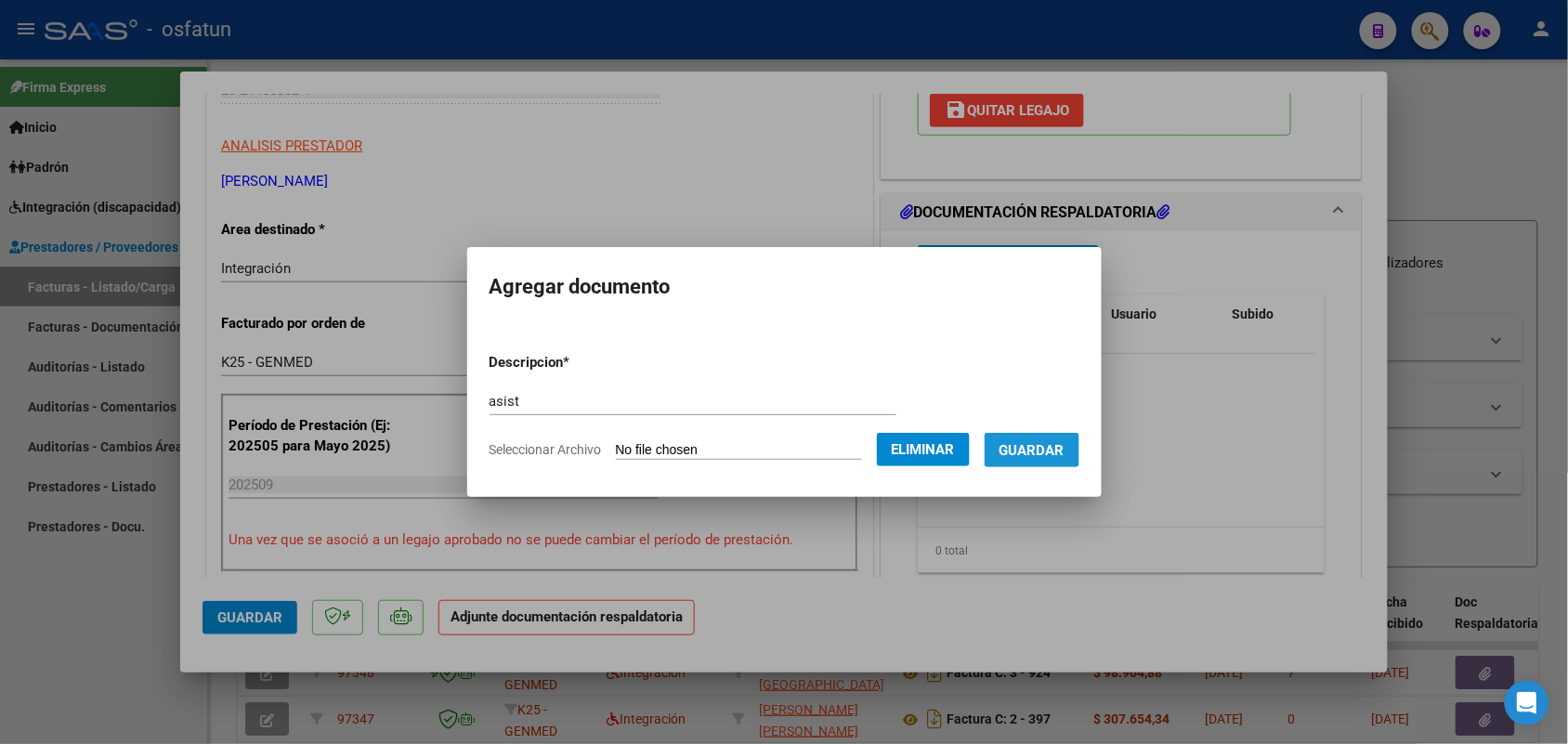
click at [1047, 442] on span "Guardar" at bounding box center [1031, 450] width 65 height 16
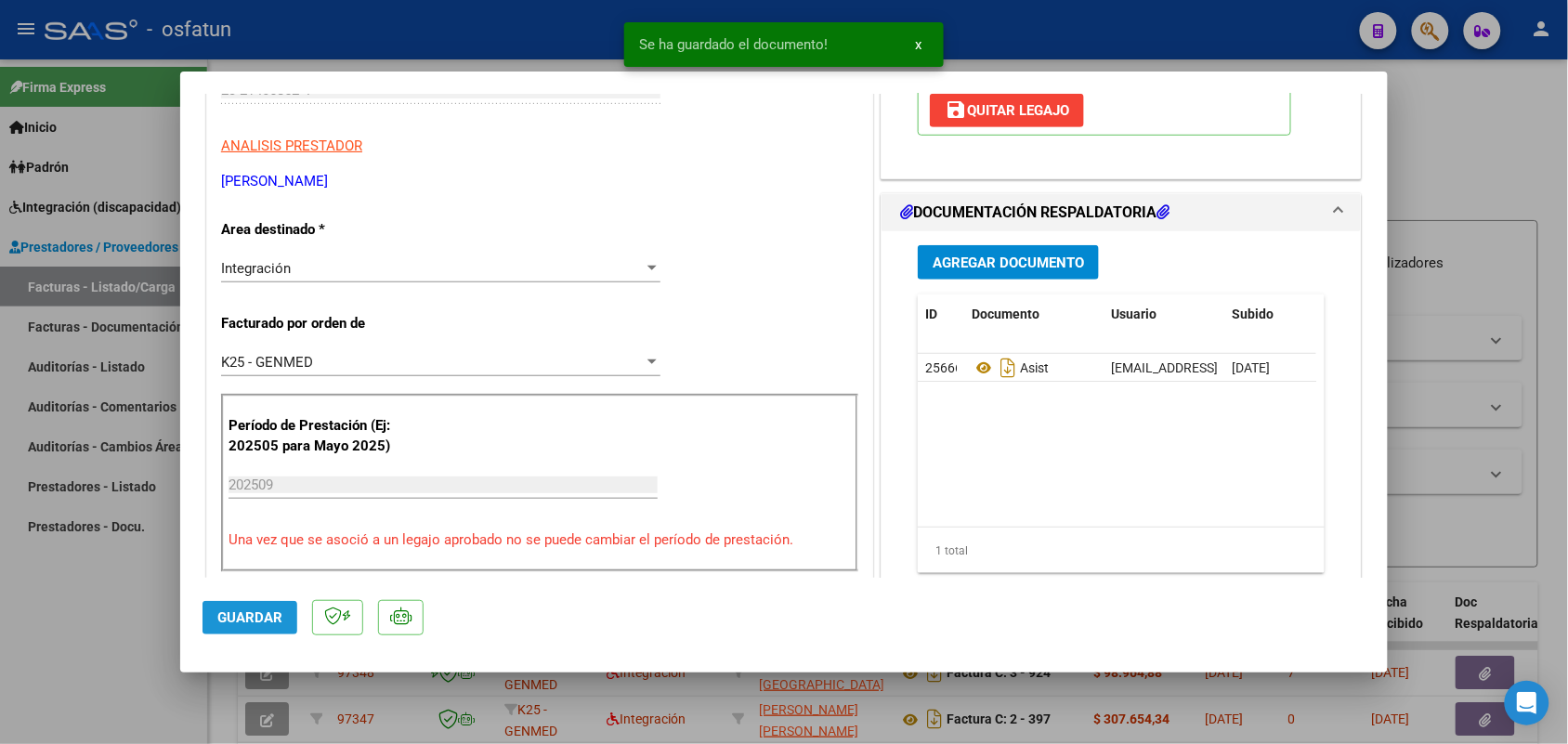
click at [247, 605] on button "Guardar" at bounding box center [250, 617] width 95 height 34
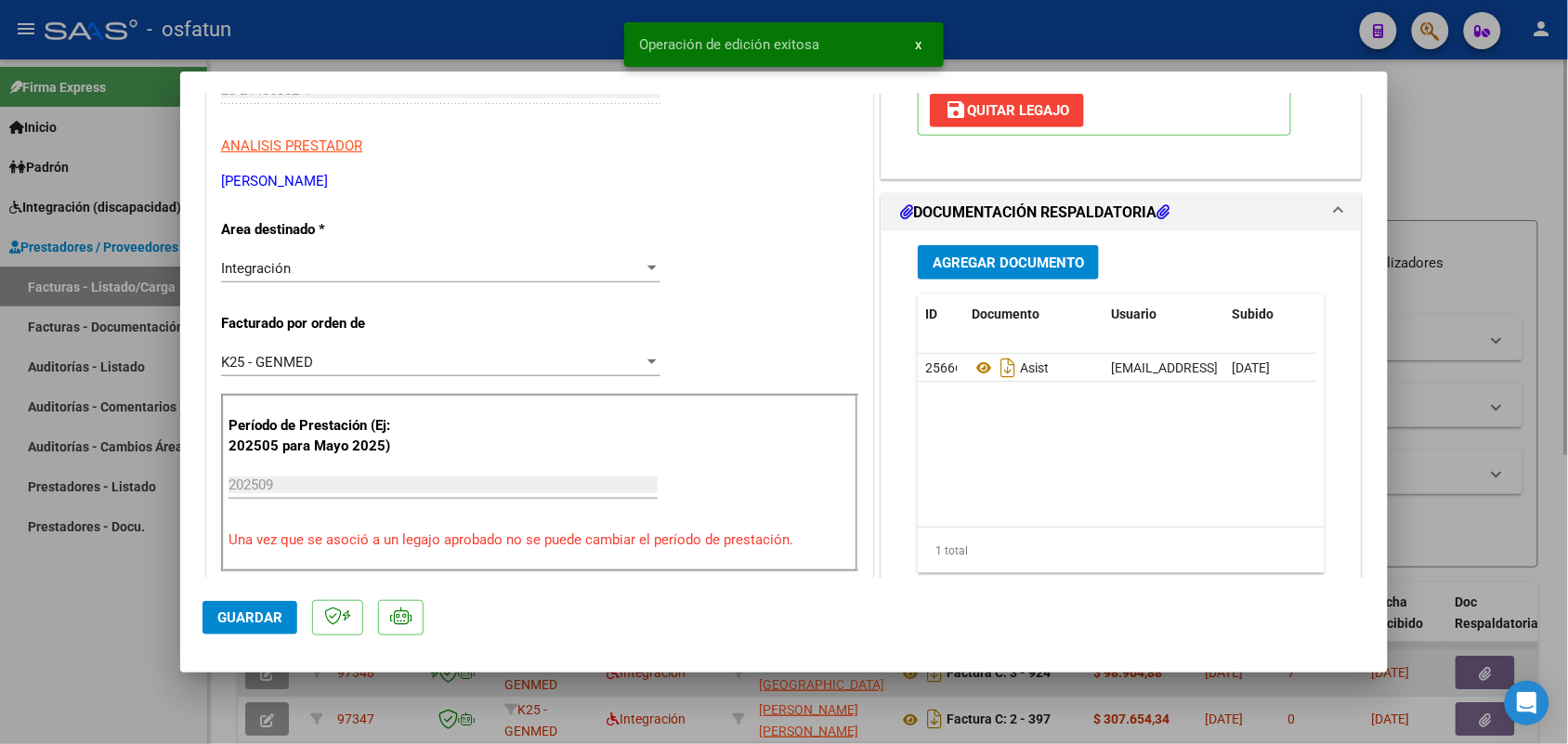
drag, startPoint x: 126, startPoint y: 632, endPoint x: 379, endPoint y: 678, distance: 257.1
click at [126, 633] on div at bounding box center [784, 372] width 1568 height 744
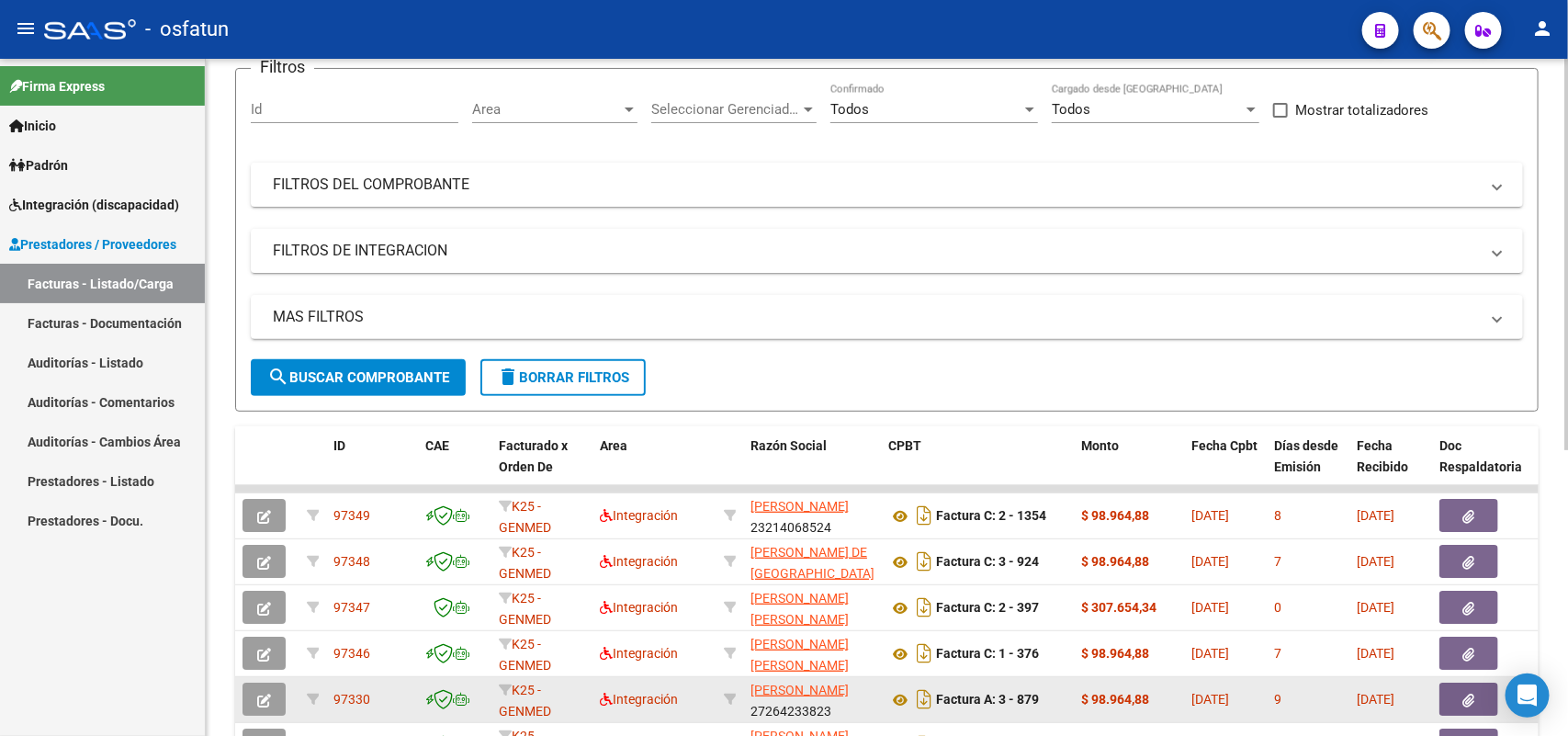
scroll to position [0, 0]
